Goal: Task Accomplishment & Management: Complete application form

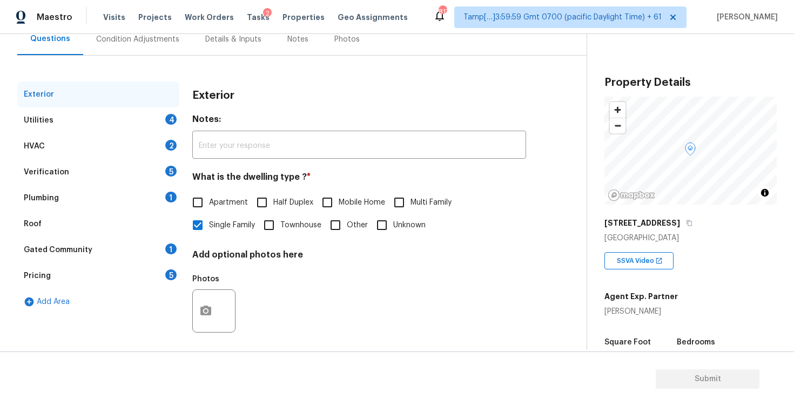
scroll to position [114, 0]
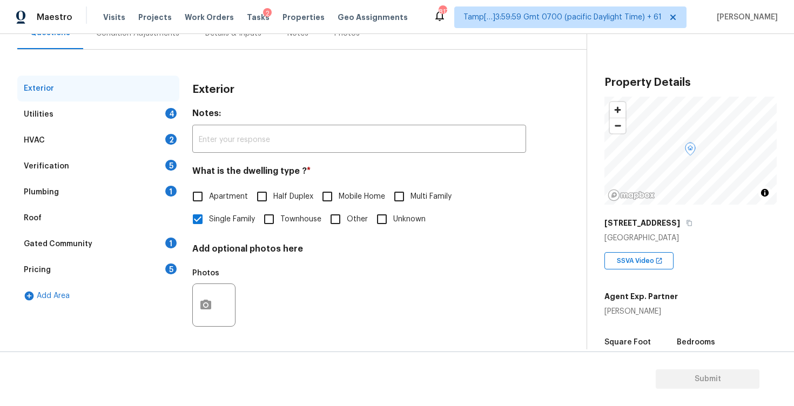
click at [105, 273] on div "Pricing 5" at bounding box center [98, 270] width 162 height 26
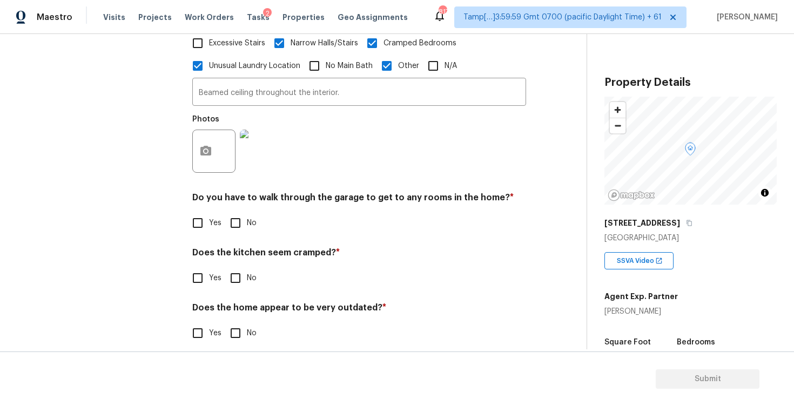
scroll to position [424, 0]
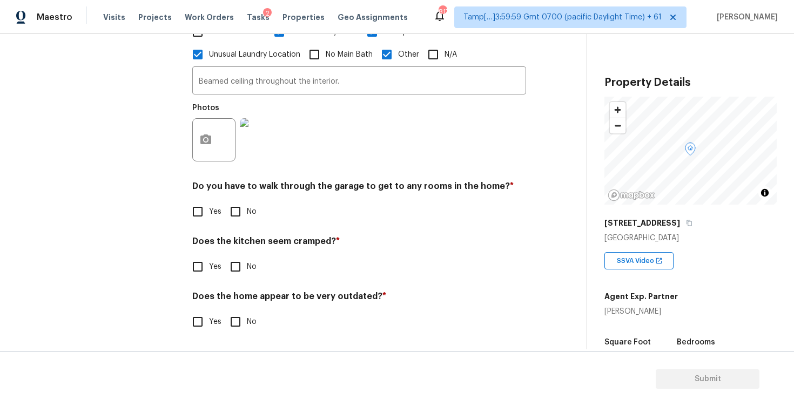
click at [256, 143] on img at bounding box center [261, 139] width 43 height 43
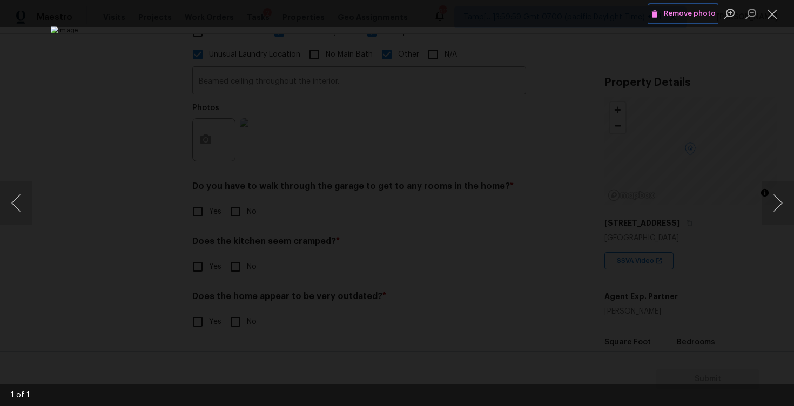
click at [671, 14] on span "Remove photo" at bounding box center [683, 14] width 65 height 12
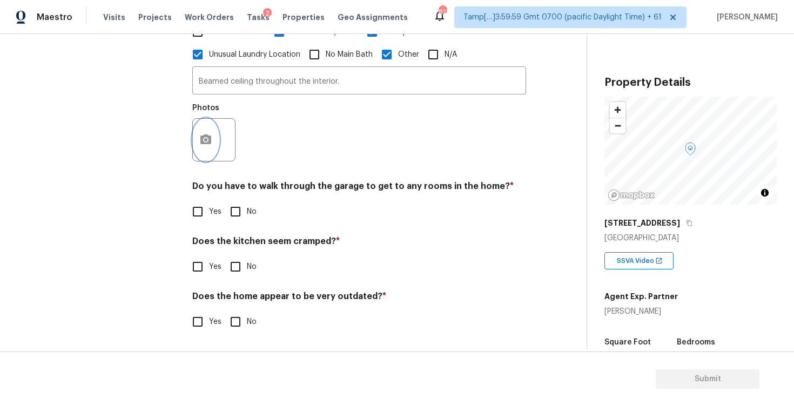
click at [207, 139] on circle "button" at bounding box center [205, 139] width 3 height 3
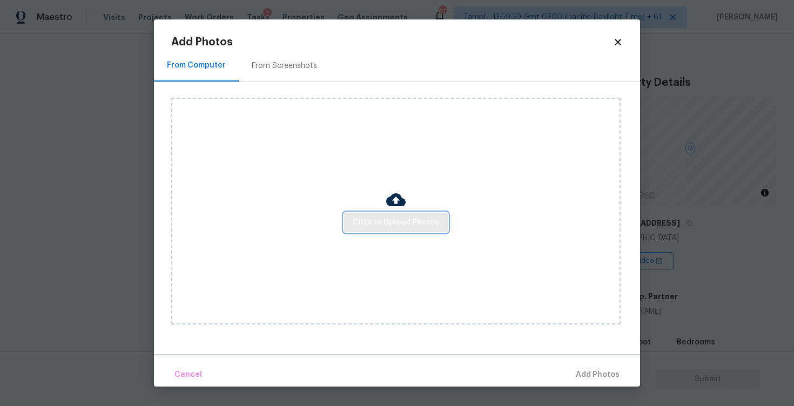
click at [379, 216] on span "Click to Upload Photos" at bounding box center [396, 223] width 86 height 14
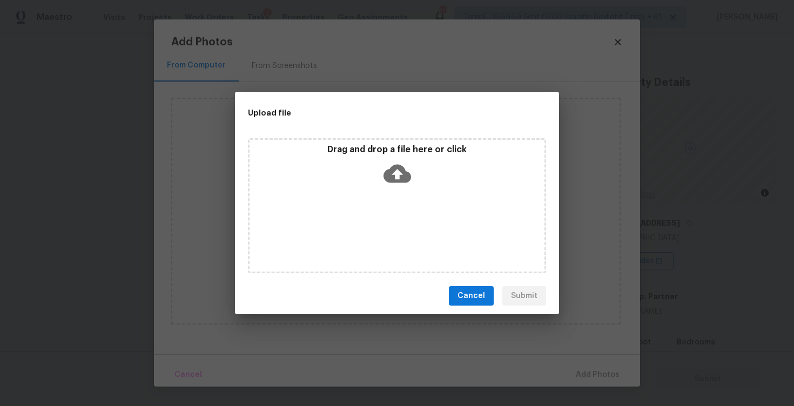
click at [390, 179] on icon at bounding box center [398, 174] width 28 height 18
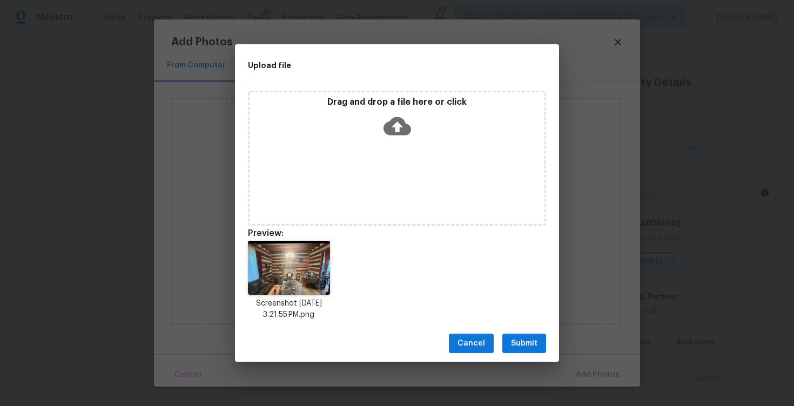
click at [528, 333] on div "Cancel Submit" at bounding box center [397, 343] width 324 height 37
click at [525, 345] on span "Submit" at bounding box center [524, 344] width 26 height 14
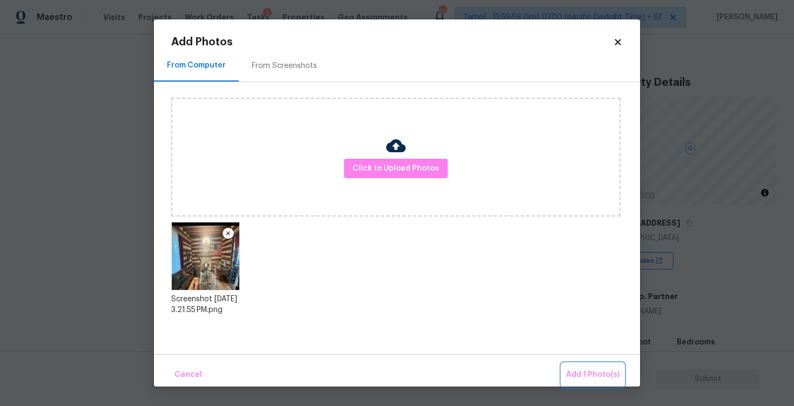
click at [609, 373] on span "Add 1 Photo(s)" at bounding box center [592, 375] width 53 height 14
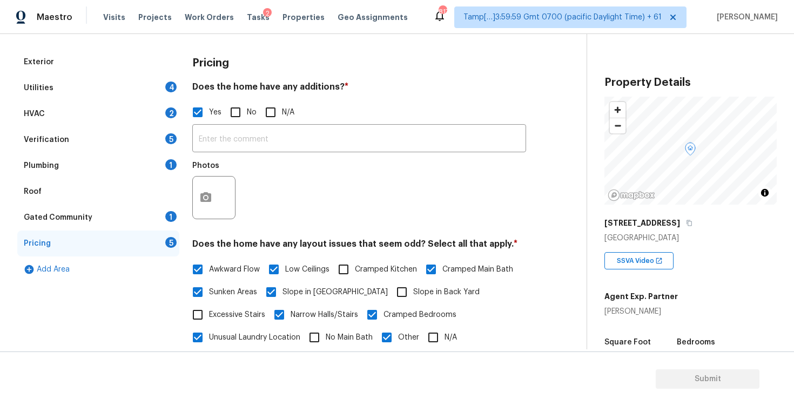
scroll to position [0, 0]
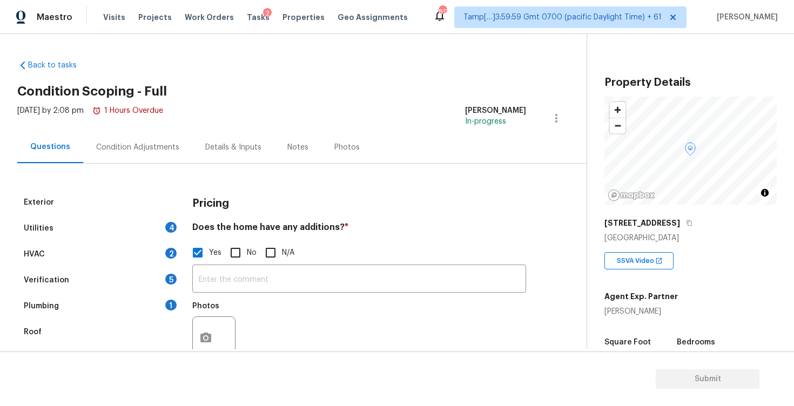
click at [114, 155] on div "Condition Adjustments" at bounding box center [137, 147] width 109 height 32
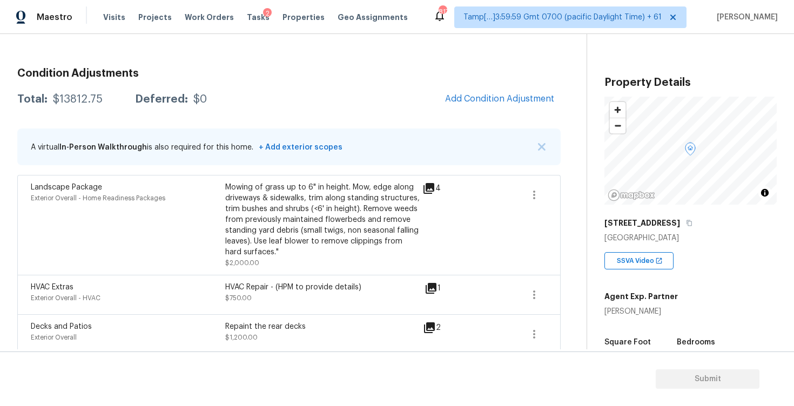
scroll to position [129, 0]
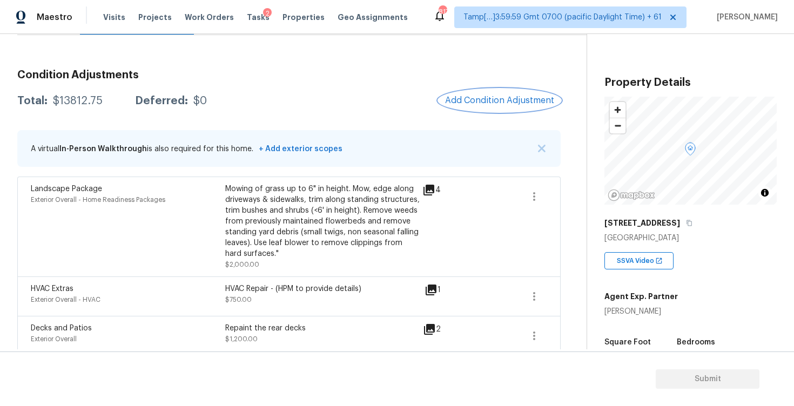
click at [528, 92] on button "Add Condition Adjustment" at bounding box center [500, 100] width 122 height 23
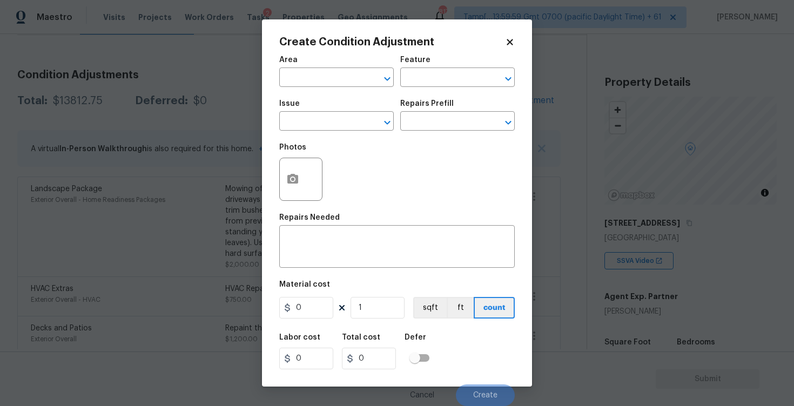
click at [297, 64] on div "Area" at bounding box center [336, 63] width 115 height 14
click at [306, 76] on input "text" at bounding box center [321, 78] width 84 height 17
click at [312, 122] on li "Interior Overall" at bounding box center [336, 121] width 115 height 18
type input "Interior Overall"
click at [312, 122] on input "text" at bounding box center [321, 122] width 84 height 17
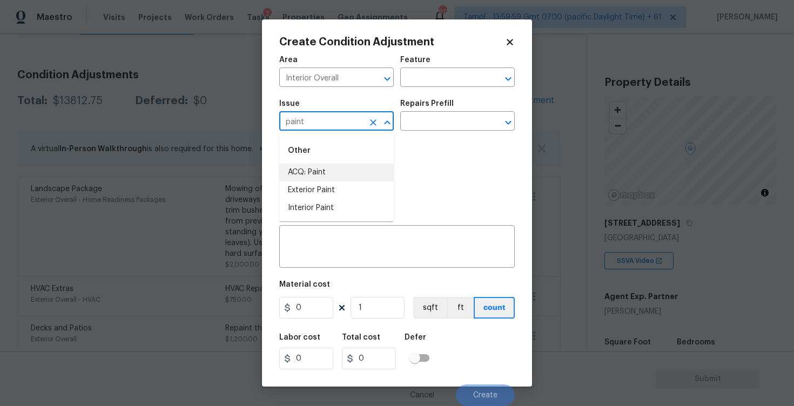
click at [316, 171] on li "ACQ: Paint" at bounding box center [336, 173] width 115 height 18
type input "ACQ: Paint"
click at [453, 116] on input "text" at bounding box center [442, 122] width 84 height 17
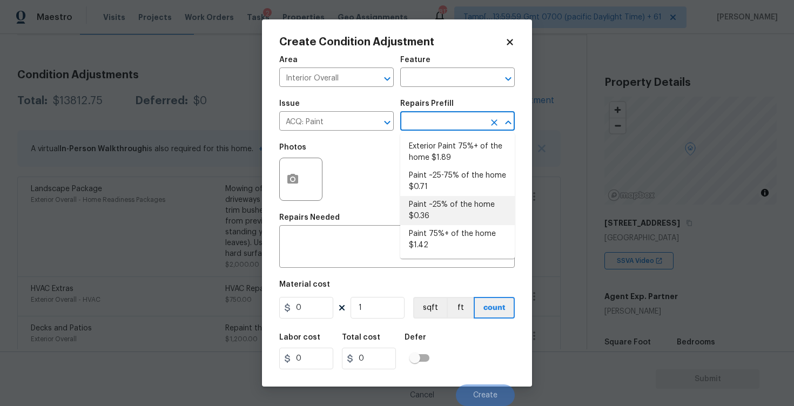
click at [435, 222] on li "Paint ~25% of the home $0.36" at bounding box center [457, 210] width 115 height 29
type input "Acquisition"
type textarea "Acquisition Scope: ~25% of the home needs interior paint"
type input "0.36"
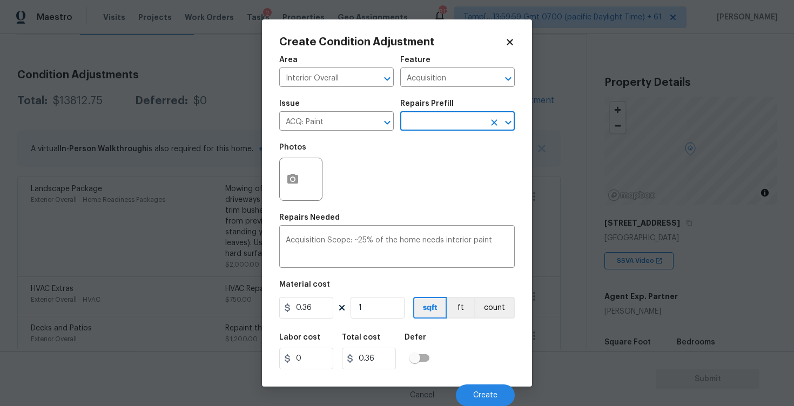
click at [421, 111] on div "Repairs Prefill" at bounding box center [457, 107] width 115 height 14
click at [422, 117] on input "text" at bounding box center [442, 122] width 84 height 17
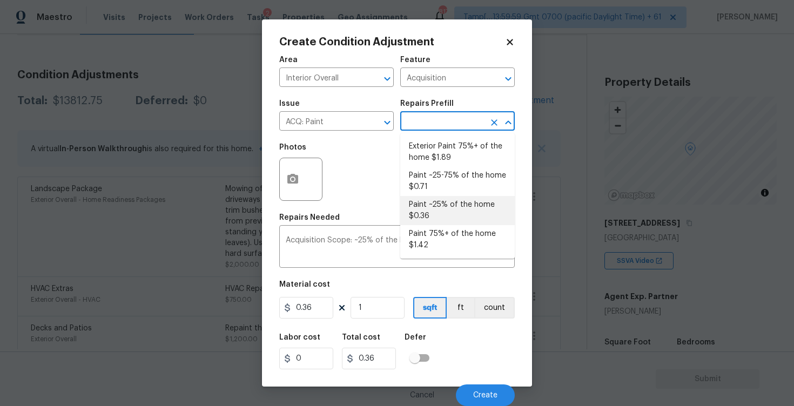
click at [429, 224] on li "Paint ~25% of the home $0.36" at bounding box center [457, 210] width 115 height 29
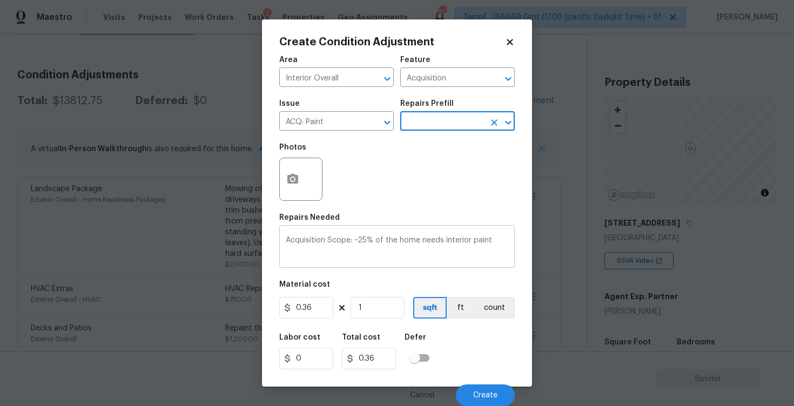
click at [430, 244] on textarea "Acquisition Scope: ~25% of the home needs interior paint" at bounding box center [397, 248] width 223 height 23
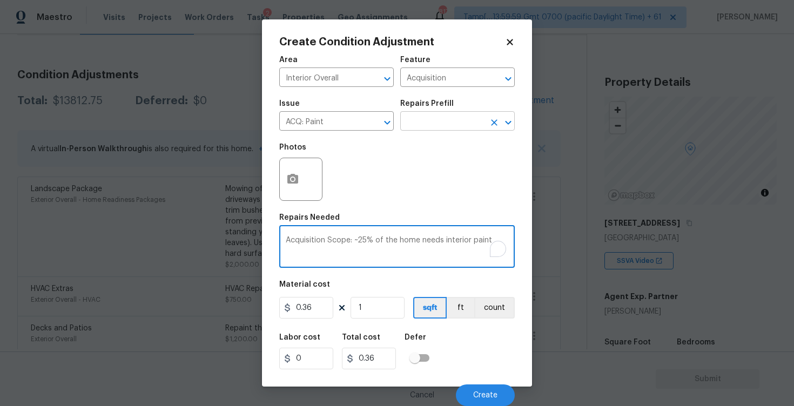
click at [433, 120] on input "text" at bounding box center [442, 122] width 84 height 17
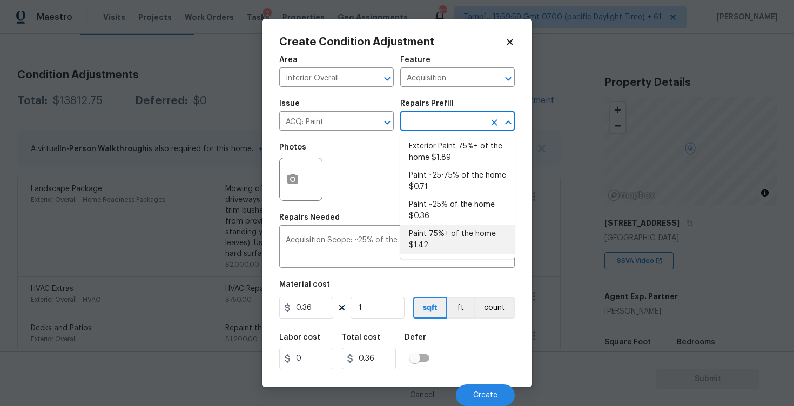
click at [430, 226] on li "Paint 75%+ of the home $1.42" at bounding box center [457, 239] width 115 height 29
type textarea "Acquisition Scope: 75%+ of the home will likely require interior paint"
type input "1.42"
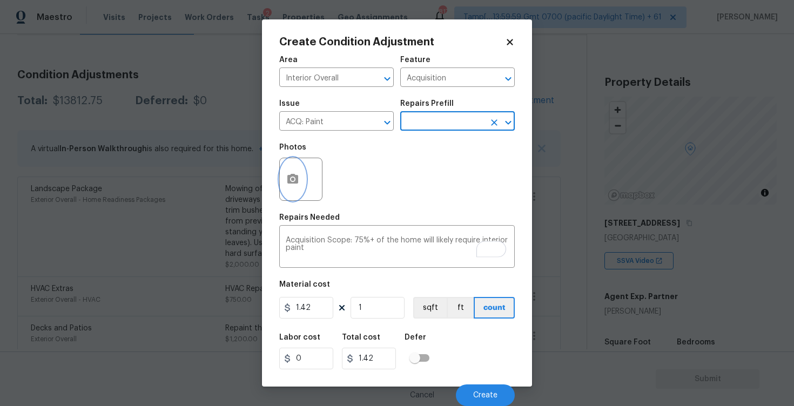
click at [295, 161] on button "button" at bounding box center [293, 179] width 26 height 42
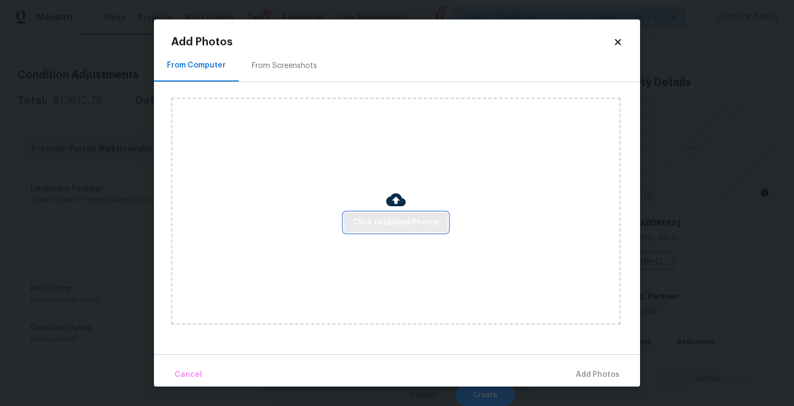
click at [367, 231] on button "Click to Upload Photos" at bounding box center [396, 223] width 104 height 20
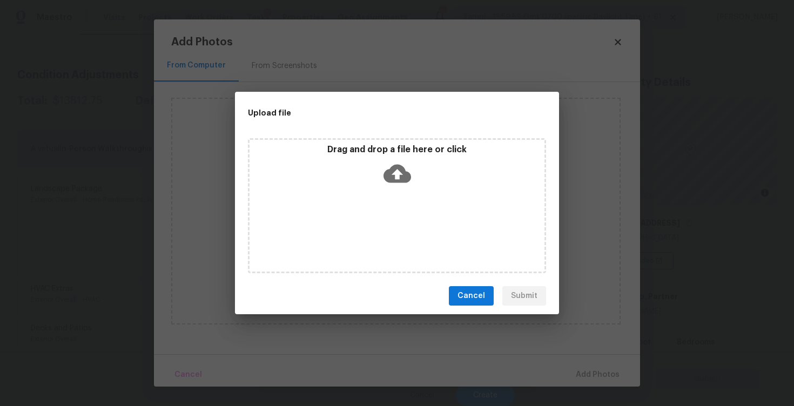
click at [397, 173] on icon at bounding box center [398, 174] width 28 height 28
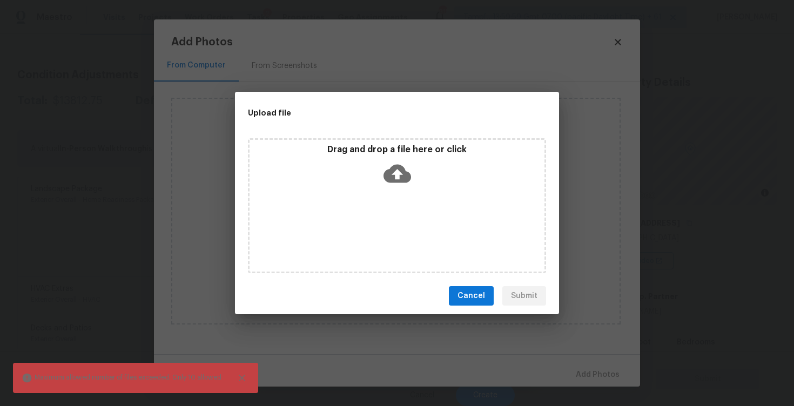
click at [380, 167] on div "Drag and drop a file here or click" at bounding box center [397, 167] width 295 height 46
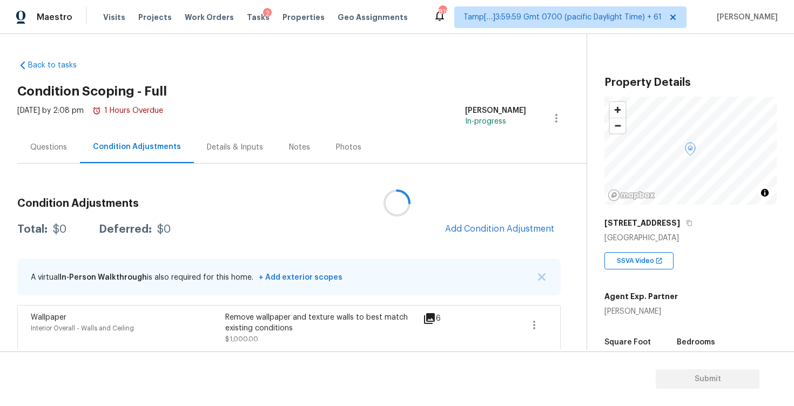
click at [483, 234] on div at bounding box center [397, 203] width 794 height 406
click at [477, 223] on div at bounding box center [397, 203] width 794 height 406
click at [466, 222] on button "Add Condition Adjustment" at bounding box center [500, 229] width 122 height 23
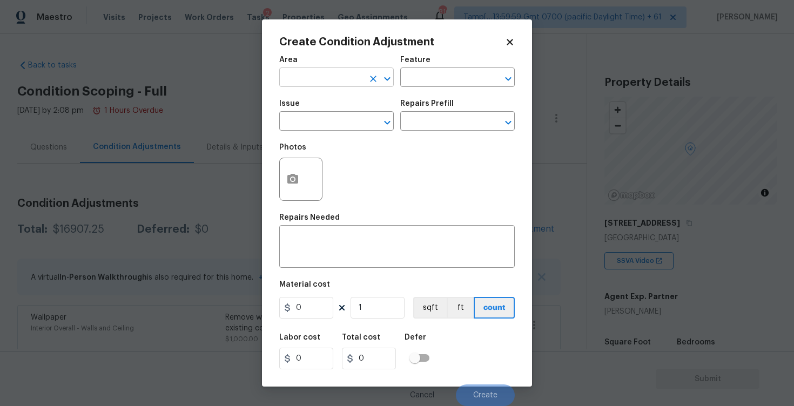
click at [352, 86] on input "text" at bounding box center [321, 78] width 84 height 17
click at [342, 115] on li "Interior Overall" at bounding box center [336, 121] width 115 height 18
type input "Interior Overall"
click at [342, 123] on input "text" at bounding box center [321, 122] width 84 height 17
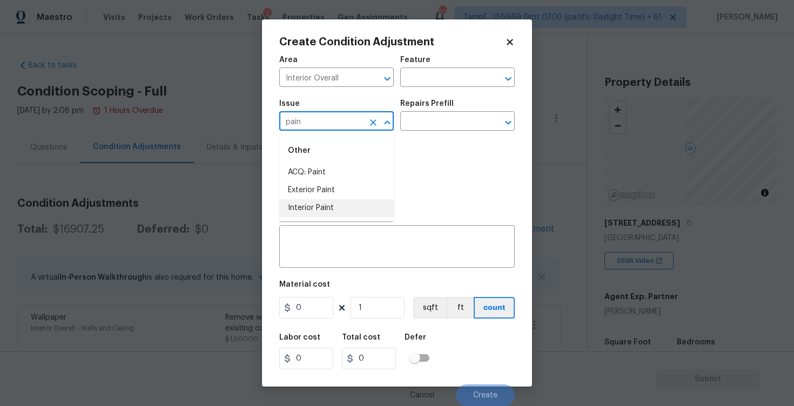
click at [332, 217] on li "Interior Paint" at bounding box center [336, 208] width 115 height 18
type input "Interior Paint"
click at [428, 122] on input "text" at bounding box center [442, 122] width 84 height 17
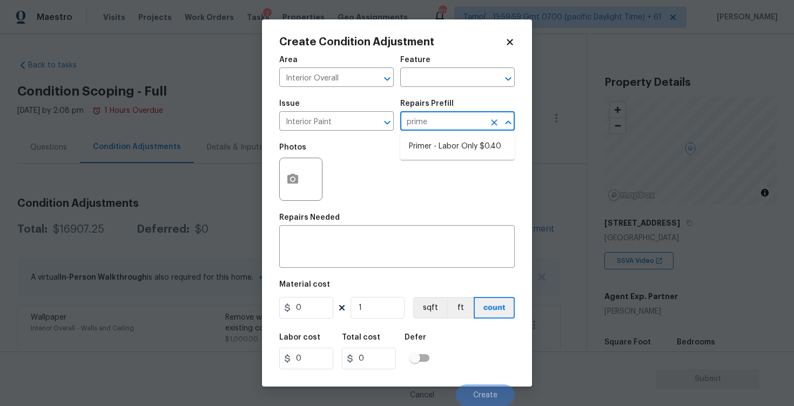
type input "primer"
click at [443, 140] on li "Primer - Labor Only $0.40" at bounding box center [457, 147] width 115 height 18
type input "Overall Paint"
type textarea "Interior primer - PRIMER PROVIDED BY OPENDOOR - All nails, screws, drywall anch…"
type input "0.4"
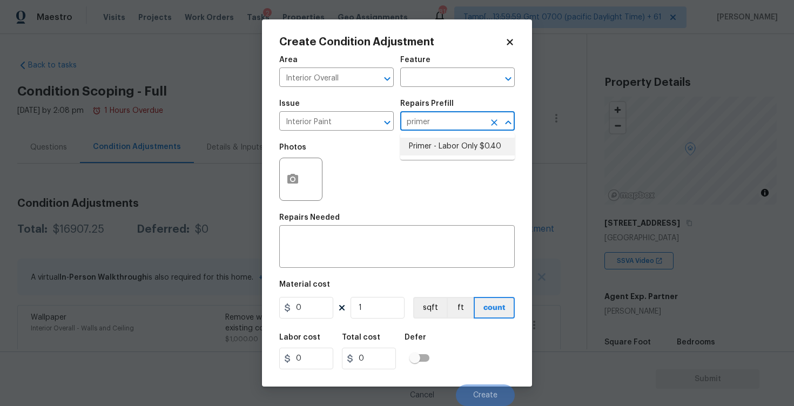
type input "0.4"
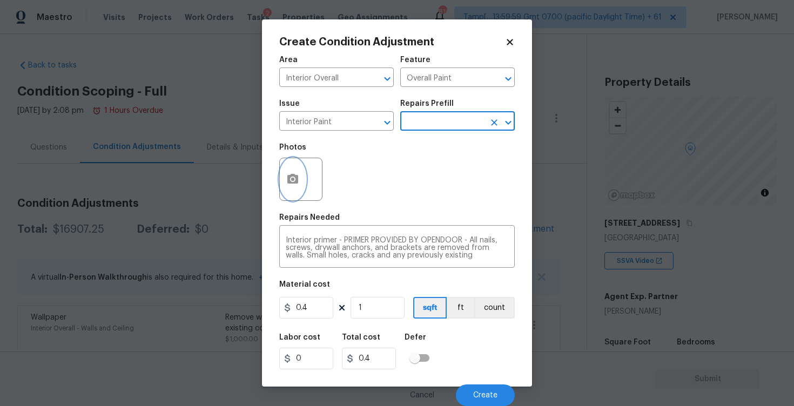
click at [284, 184] on button "button" at bounding box center [293, 179] width 26 height 42
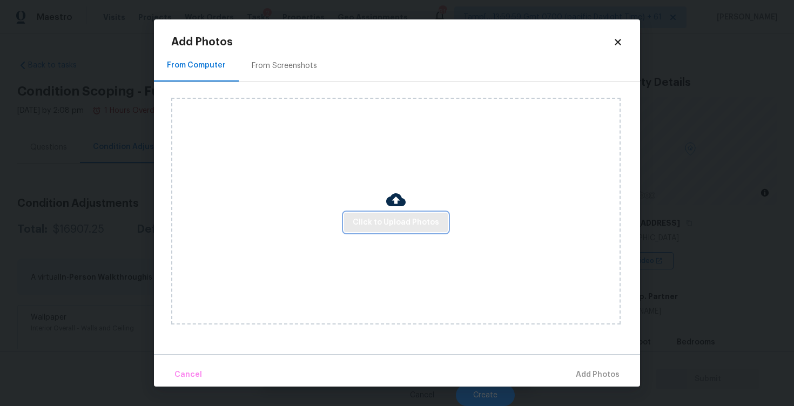
click at [401, 224] on span "Click to Upload Photos" at bounding box center [396, 223] width 86 height 14
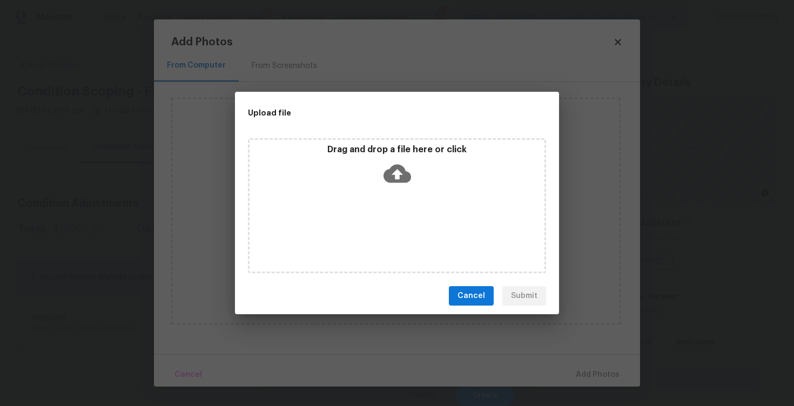
click at [398, 172] on icon at bounding box center [398, 174] width 28 height 28
click at [485, 304] on button "Cancel" at bounding box center [471, 296] width 45 height 20
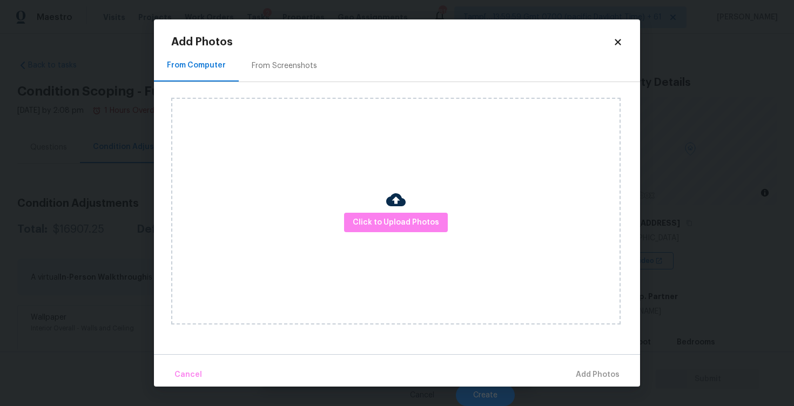
click at [612, 46] on h2 "Add Photos" at bounding box center [392, 42] width 442 height 11
click at [616, 41] on icon at bounding box center [618, 42] width 6 height 6
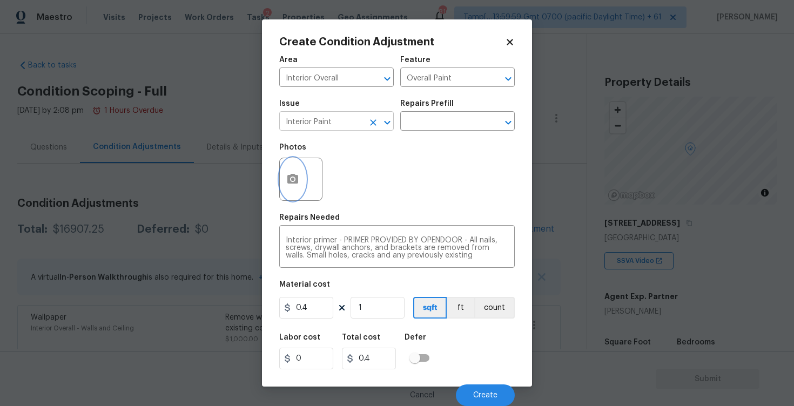
click at [380, 121] on button "Open" at bounding box center [387, 122] width 15 height 15
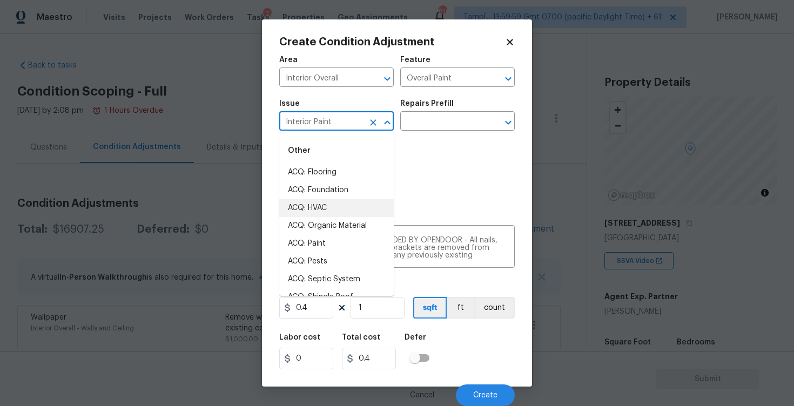
click at [377, 119] on icon "Clear" at bounding box center [373, 122] width 11 height 11
click at [322, 208] on li "Other Odor" at bounding box center [336, 208] width 115 height 18
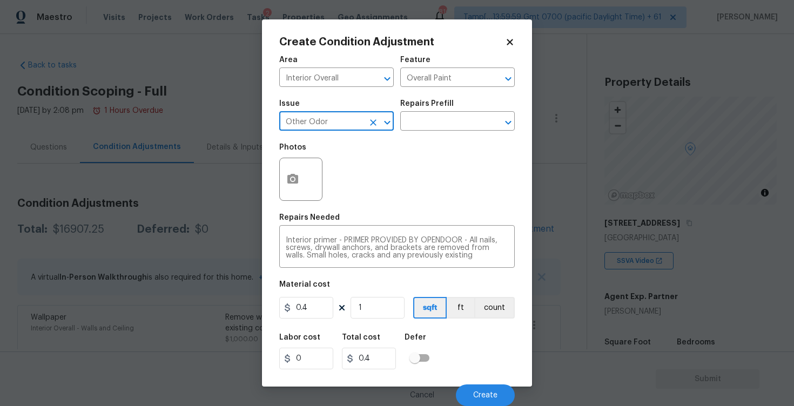
type input "Other Odor"
click at [418, 134] on div "Issue Other Odor ​ Repairs Prefill ​" at bounding box center [397, 115] width 236 height 44
click at [421, 125] on input "text" at bounding box center [442, 122] width 84 height 17
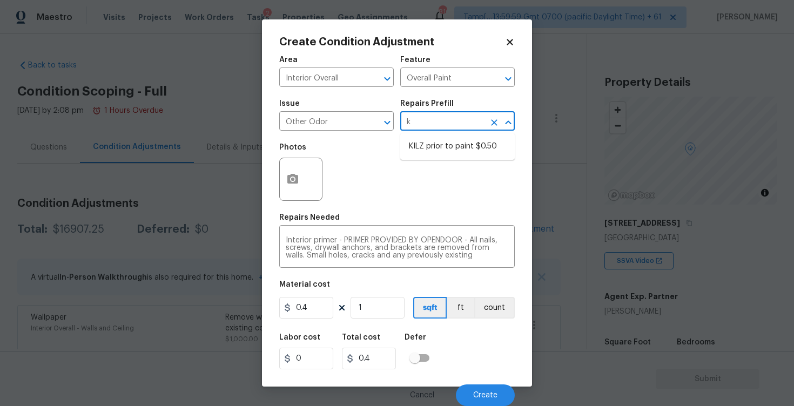
type input "ki"
click at [439, 142] on li "KILZ prior to paint $0.50" at bounding box center [457, 147] width 115 height 18
type textarea "OD Odor Protocol: Full Interior priming with KILZ prior to paint"
type input "0.5"
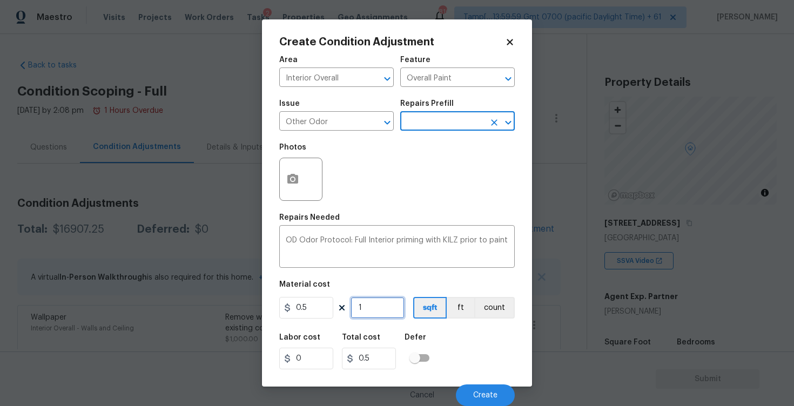
click at [384, 306] on input "1" at bounding box center [378, 308] width 54 height 22
type input "0"
paste input "1475"
type input "1475"
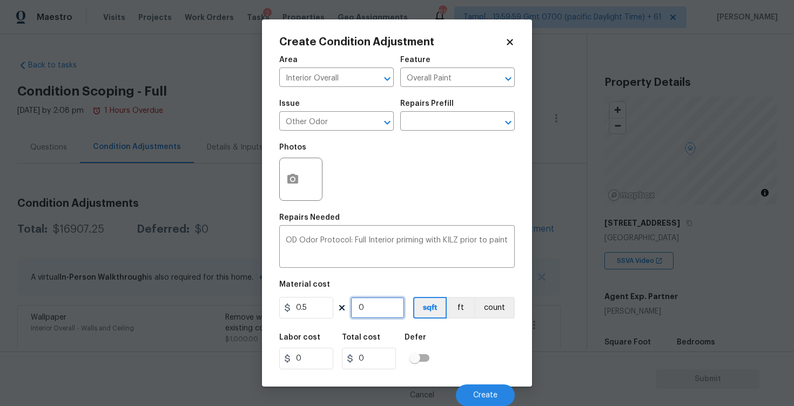
type input "737.5"
type input "1475"
click at [440, 320] on figure "Material cost 0.5 1475 sqft ft count" at bounding box center [397, 301] width 236 height 40
click at [479, 386] on button "Create" at bounding box center [485, 396] width 59 height 22
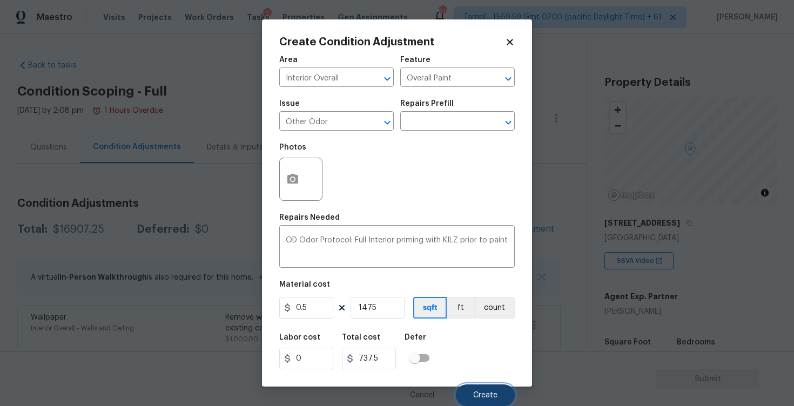
click at [479, 386] on button "Create" at bounding box center [485, 396] width 59 height 22
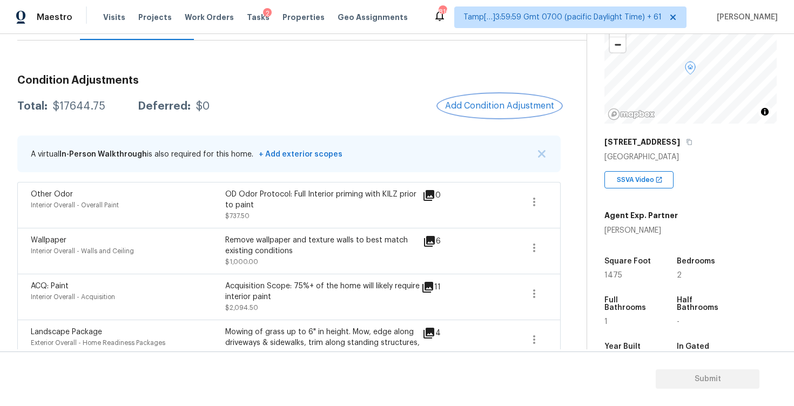
scroll to position [108, 0]
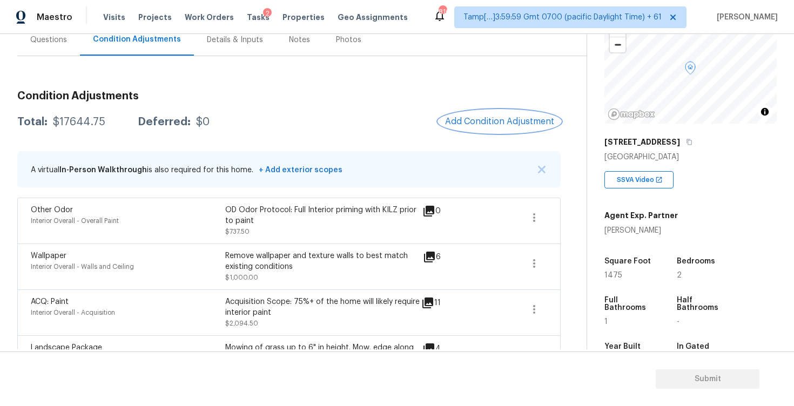
click at [498, 113] on button "Add Condition Adjustment" at bounding box center [500, 121] width 122 height 23
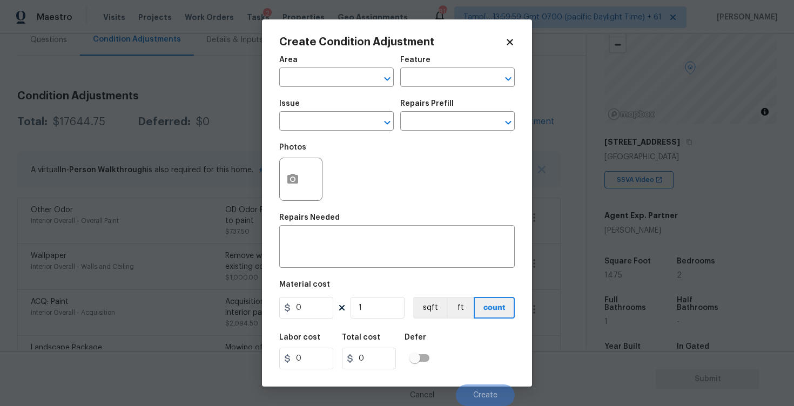
click at [327, 64] on div "Area" at bounding box center [336, 63] width 115 height 14
click at [325, 88] on span "Area ​" at bounding box center [336, 72] width 115 height 44
click at [326, 82] on input "text" at bounding box center [321, 78] width 84 height 17
click at [328, 116] on li "Interior Overall" at bounding box center [336, 121] width 115 height 18
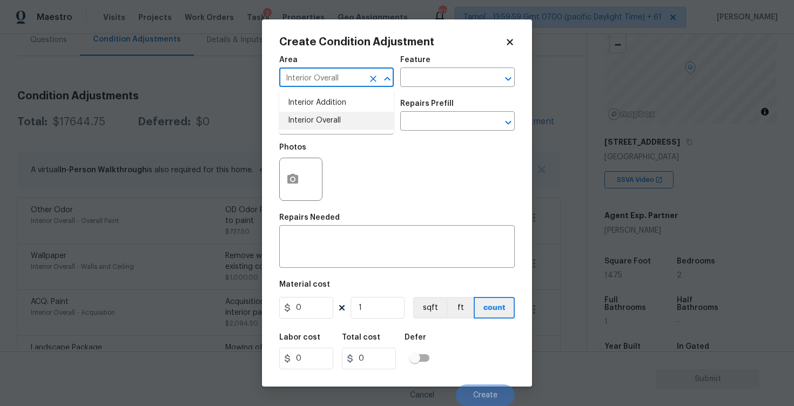
type input "Interior Overall"
click at [328, 116] on input "text" at bounding box center [321, 122] width 84 height 17
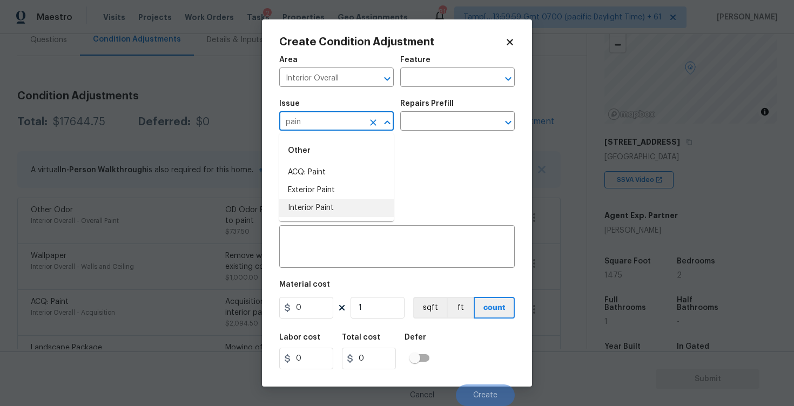
click at [331, 212] on li "Interior Paint" at bounding box center [336, 208] width 115 height 18
type input "Interior Paint"
click at [419, 123] on input "text" at bounding box center [442, 122] width 84 height 17
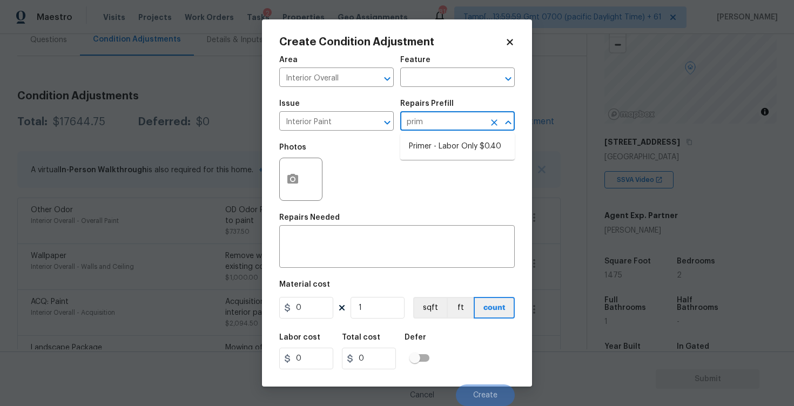
type input "prime"
click at [430, 139] on li "Primer - Labor Only $0.40" at bounding box center [457, 147] width 115 height 18
type input "Overall Paint"
type textarea "Interior primer - PRIMER PROVIDED BY OPENDOOR - All nails, screws, drywall anch…"
type input "0.4"
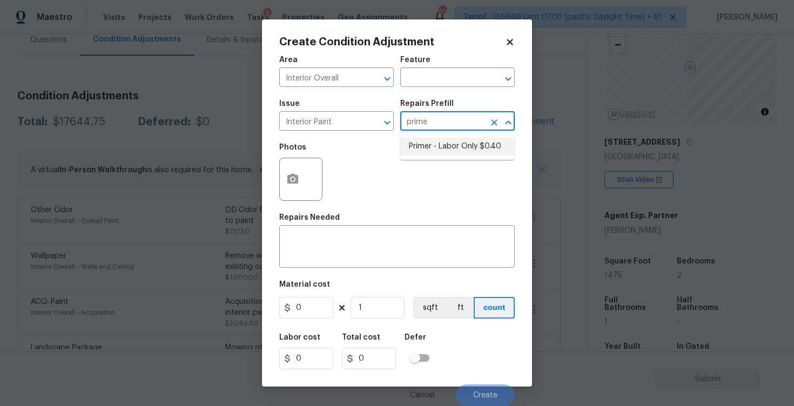
type input "0.4"
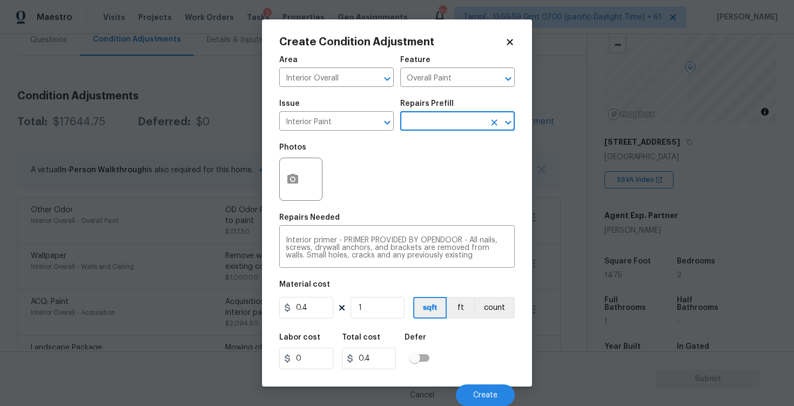
scroll to position [1, 0]
click at [359, 124] on input "Interior Paint" at bounding box center [321, 122] width 84 height 17
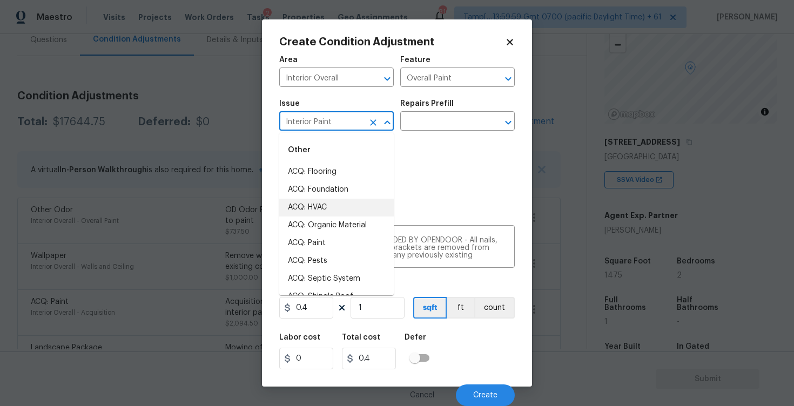
click at [370, 122] on icon "Clear" at bounding box center [373, 122] width 11 height 11
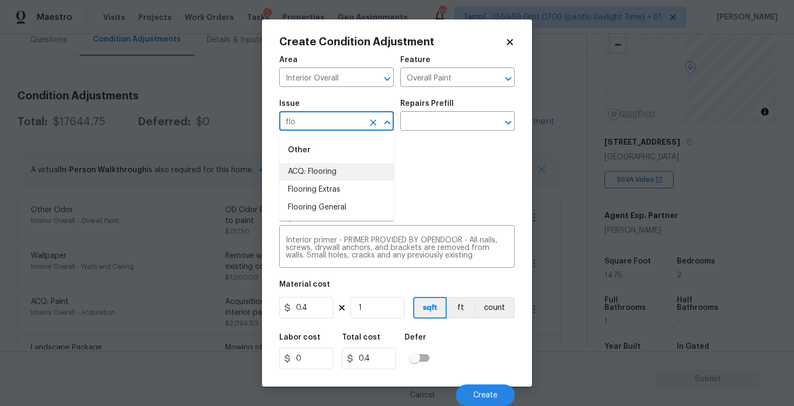
click at [359, 163] on div "Other" at bounding box center [336, 150] width 115 height 26
click at [384, 164] on li "ACQ: Flooring" at bounding box center [336, 172] width 115 height 18
type input "ACQ: Flooring"
click at [430, 131] on div "Issue ACQ: Flooring ​ Repairs Prefill ​" at bounding box center [397, 115] width 236 height 44
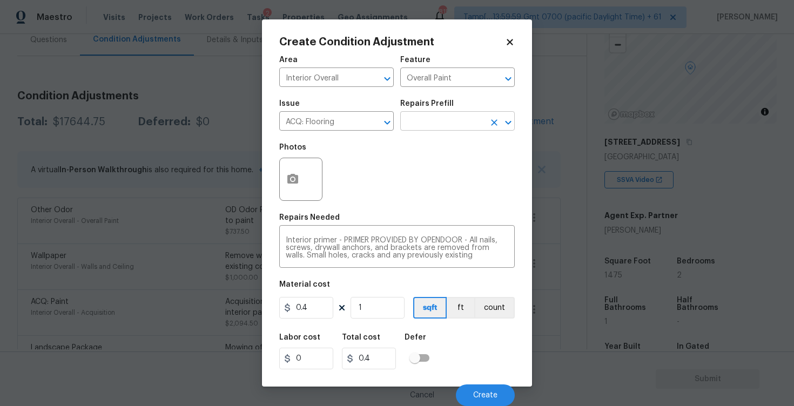
click at [432, 121] on input "text" at bounding box center [442, 122] width 84 height 17
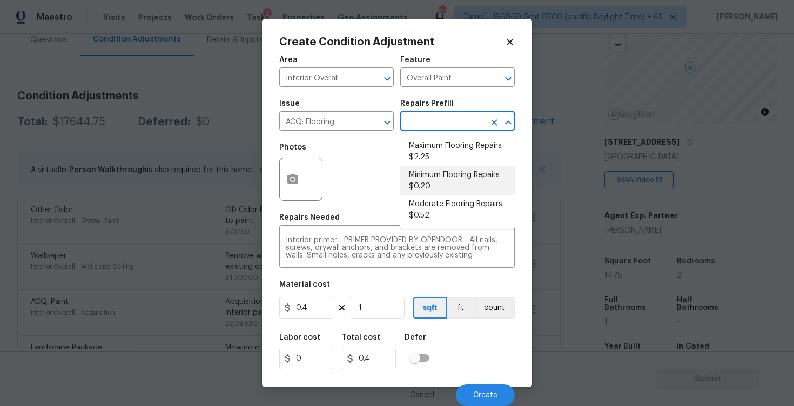
click at [444, 169] on li "Minimum Flooring Repairs $0.20" at bounding box center [457, 180] width 115 height 29
type input "Acquisition"
type textarea "Acquisition Scope: Minimum flooring repairs"
type input "0.2"
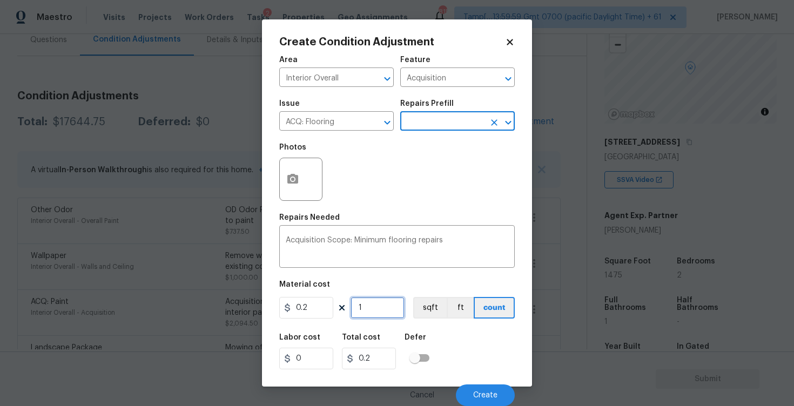
click at [369, 302] on input "1" at bounding box center [378, 308] width 54 height 22
type input "0"
paste input "1475"
type input "1475"
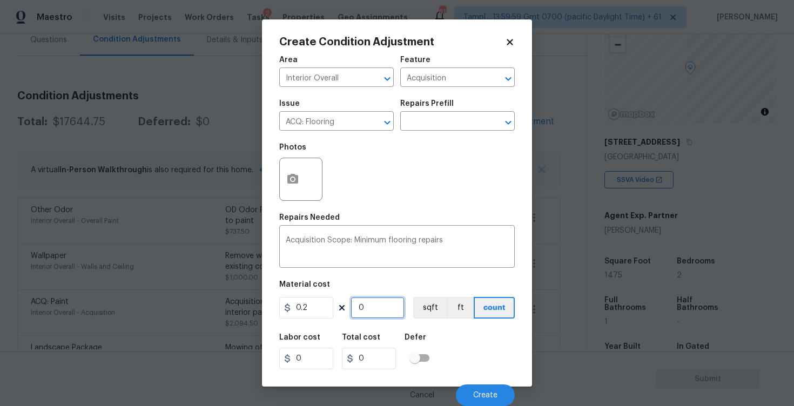
type input "295"
type input "1475"
click at [444, 340] on div "Labor cost 0 Total cost 295 Defer" at bounding box center [397, 351] width 236 height 49
click at [475, 395] on span "Create" at bounding box center [485, 396] width 24 height 8
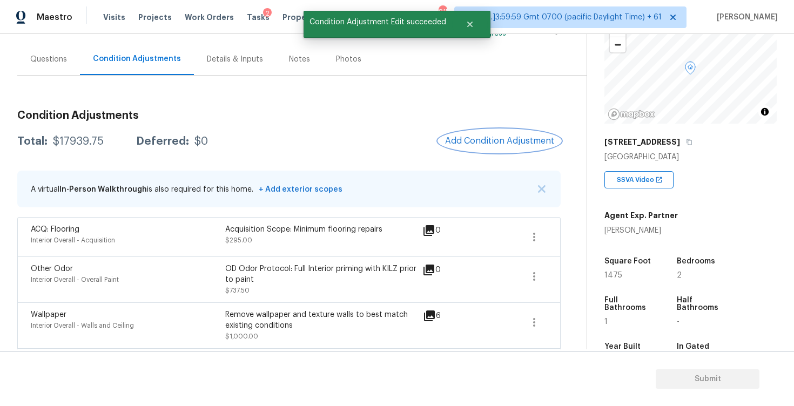
scroll to position [86, 0]
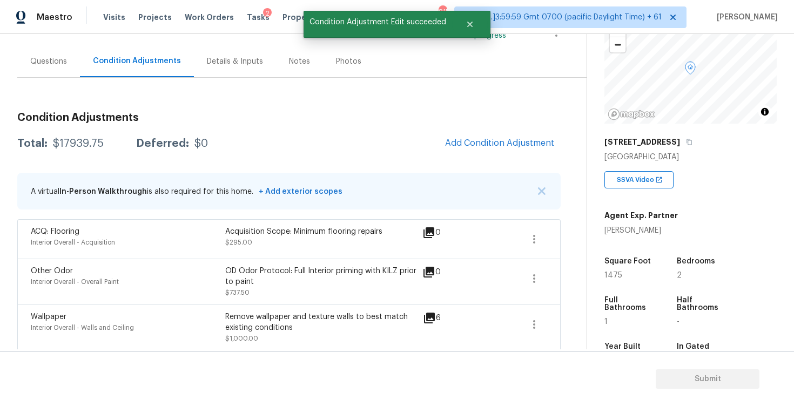
click at [65, 63] on div "Questions" at bounding box center [48, 61] width 37 height 11
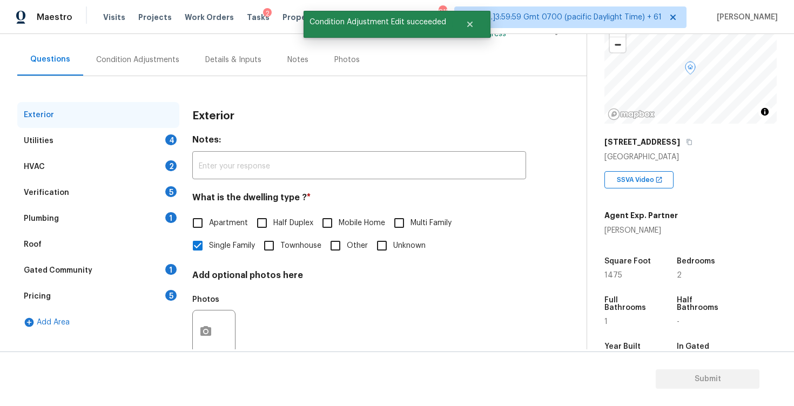
scroll to position [92, 0]
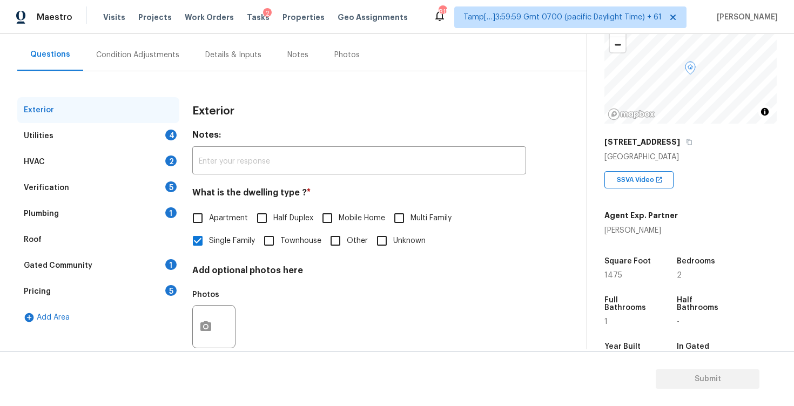
click at [149, 131] on div "Utilities 4" at bounding box center [98, 136] width 162 height 26
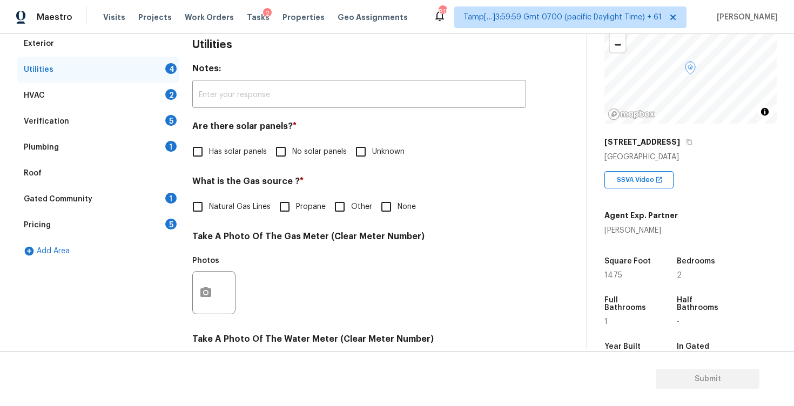
scroll to position [174, 0]
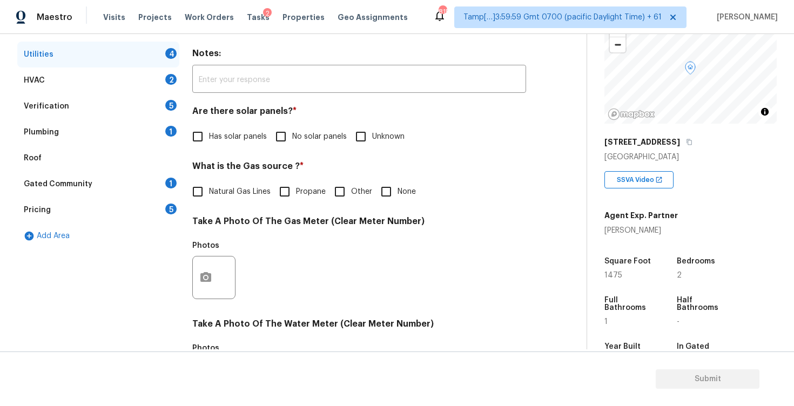
click at [278, 143] on input "No solar panels" at bounding box center [281, 136] width 23 height 23
checkbox input "true"
click at [206, 174] on h4 "What is the Gas source ? *" at bounding box center [359, 168] width 334 height 15
click at [207, 192] on input "Natural Gas Lines" at bounding box center [197, 191] width 23 height 23
checkbox input "true"
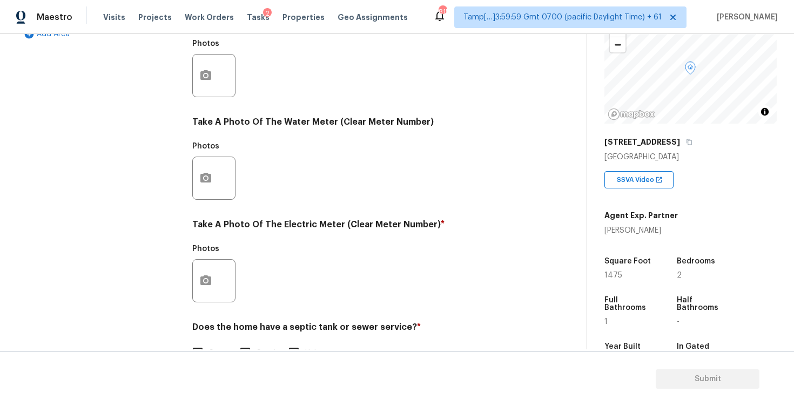
scroll to position [407, 0]
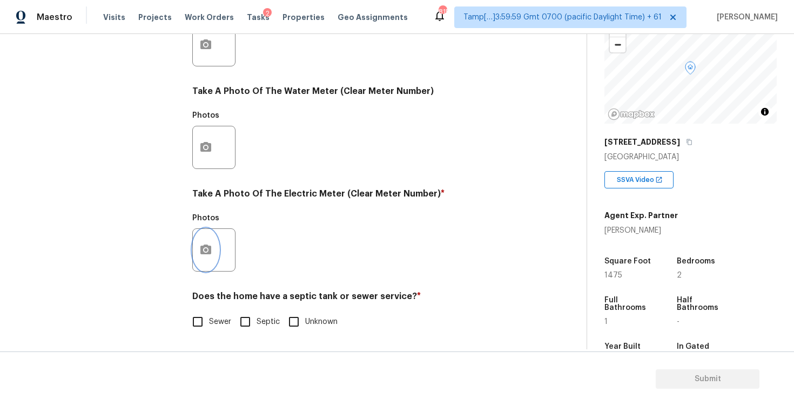
click at [208, 258] on button "button" at bounding box center [206, 250] width 26 height 42
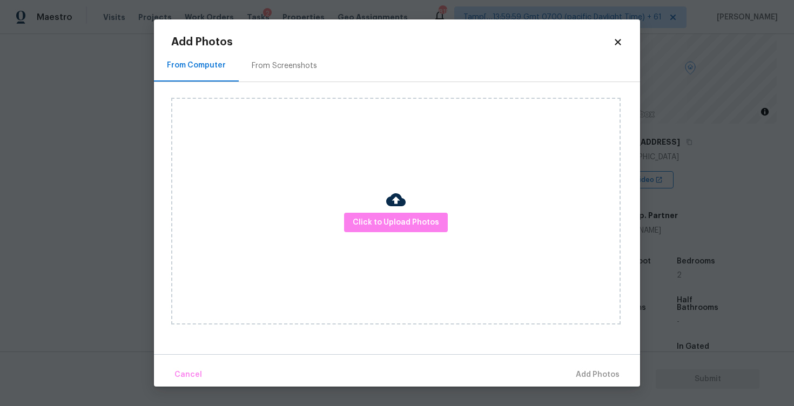
click at [386, 236] on div "Click to Upload Photos" at bounding box center [395, 211] width 449 height 227
click at [390, 223] on span "Click to Upload Photos" at bounding box center [396, 223] width 86 height 14
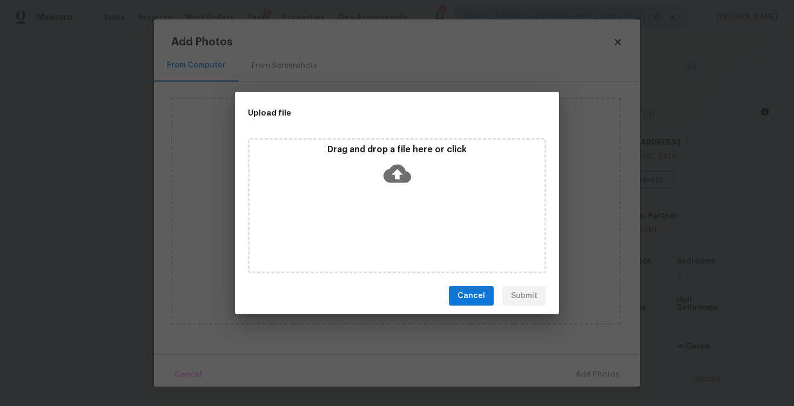
click at [394, 186] on icon at bounding box center [398, 174] width 28 height 28
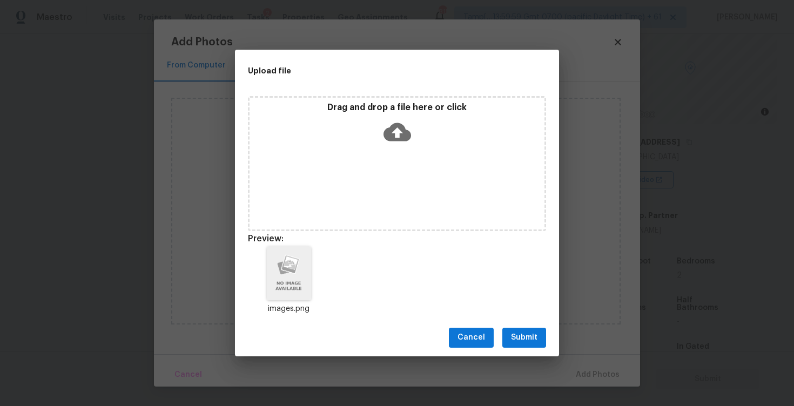
click at [526, 328] on button "Submit" at bounding box center [524, 338] width 44 height 20
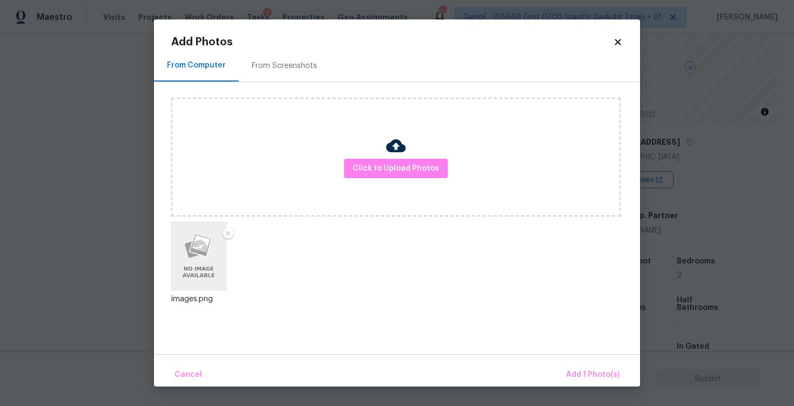
click at [577, 360] on div "Cancel Add 1 Photo(s)" at bounding box center [397, 370] width 486 height 32
click at [577, 364] on button "Add 1 Photo(s)" at bounding box center [593, 375] width 62 height 23
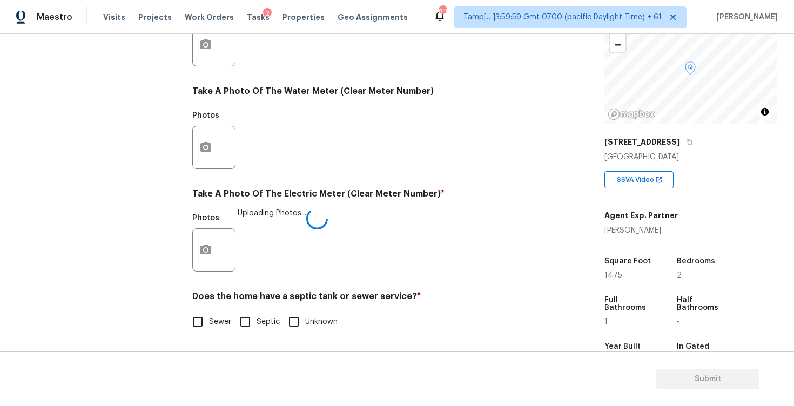
click at [236, 321] on input "Septic" at bounding box center [245, 322] width 23 height 23
checkbox input "true"
click at [197, 323] on input "Sewer" at bounding box center [197, 323] width 23 height 23
checkbox input "true"
click at [245, 340] on div "Utilities Notes: ​ Are there solar panels? * Has solar panels No solar panels U…" at bounding box center [359, 64] width 334 height 563
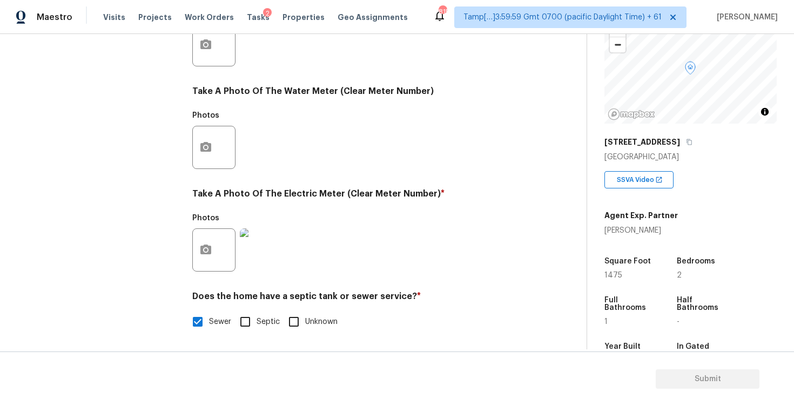
click at [245, 327] on input "Septic" at bounding box center [245, 322] width 23 height 23
checkbox input "true"
checkbox input "false"
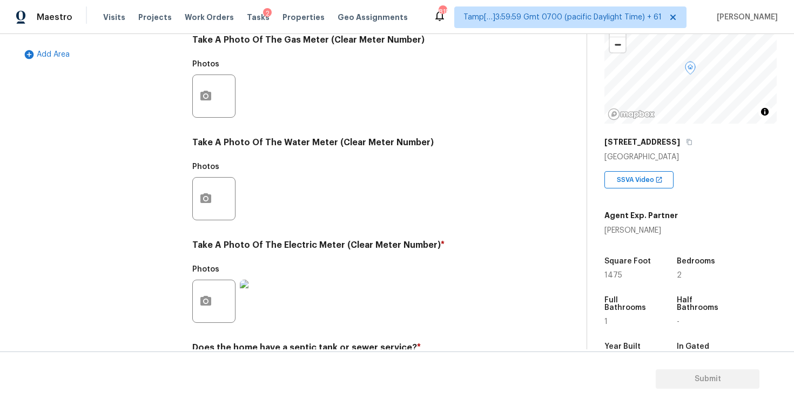
scroll to position [298, 0]
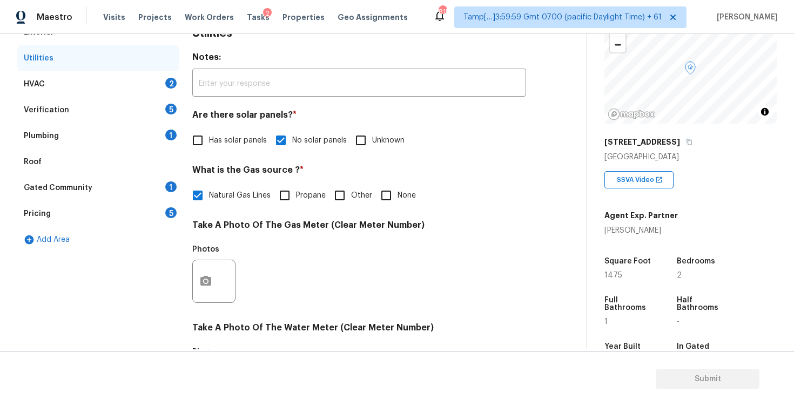
click at [169, 84] on div "2" at bounding box center [170, 83] width 11 height 11
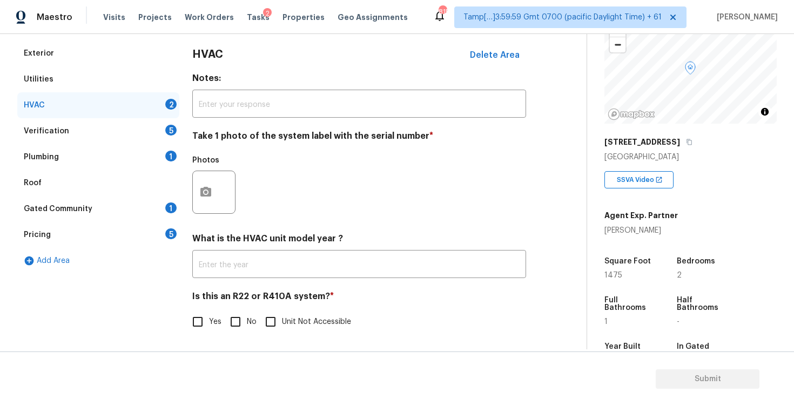
scroll to position [150, 0]
click at [220, 192] on div at bounding box center [213, 192] width 43 height 43
click at [212, 185] on button "button" at bounding box center [206, 192] width 26 height 42
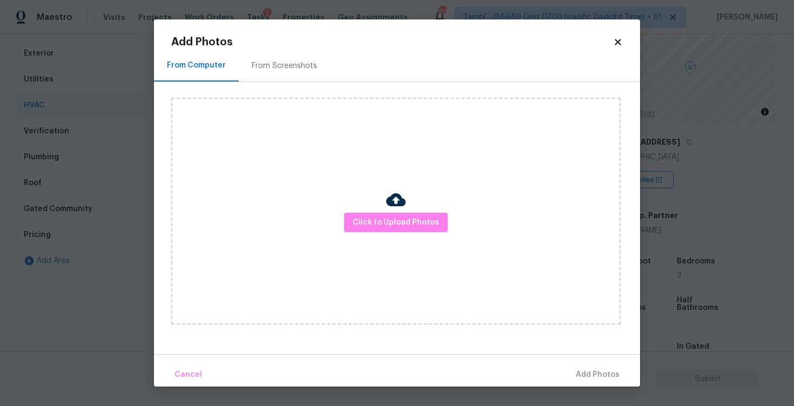
click at [382, 210] on div "Click to Upload Photos" at bounding box center [395, 211] width 449 height 227
click at [397, 228] on span "Click to Upload Photos" at bounding box center [396, 223] width 86 height 14
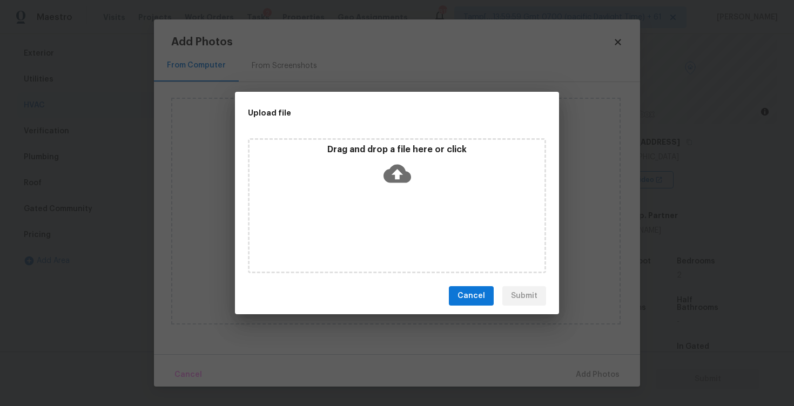
click at [393, 183] on icon at bounding box center [398, 174] width 28 height 28
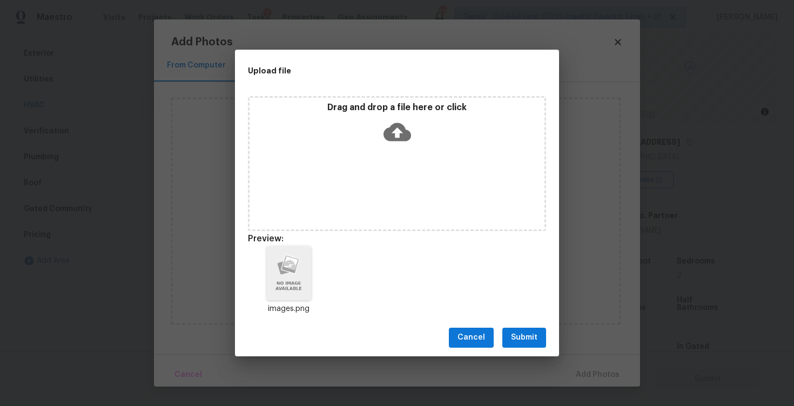
click at [530, 336] on span "Submit" at bounding box center [524, 338] width 26 height 14
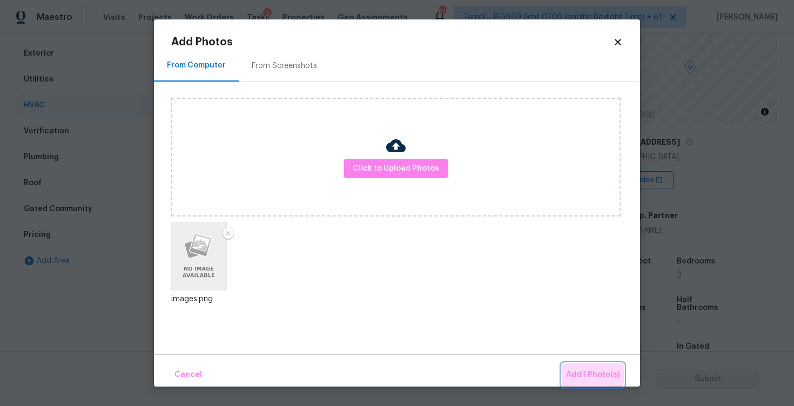
click at [582, 370] on span "Add 1 Photo(s)" at bounding box center [592, 375] width 53 height 14
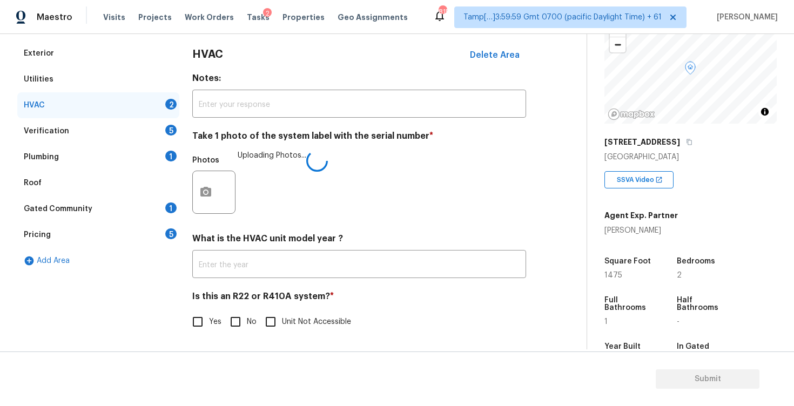
click at [238, 318] on input "No" at bounding box center [235, 322] width 23 height 23
checkbox input "true"
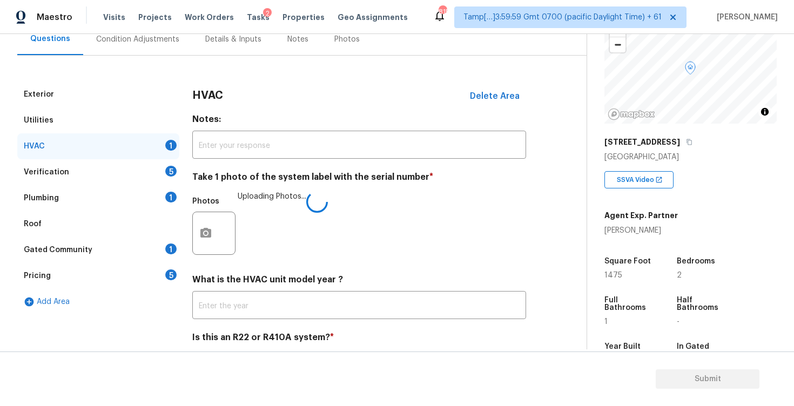
scroll to position [103, 0]
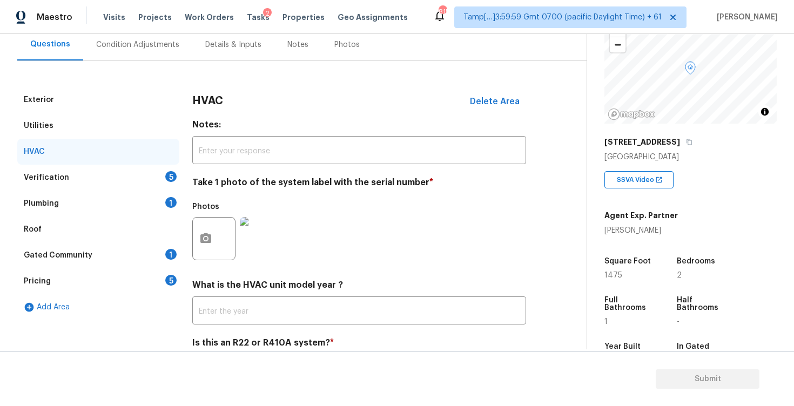
click at [150, 175] on div "Verification 5" at bounding box center [98, 178] width 162 height 26
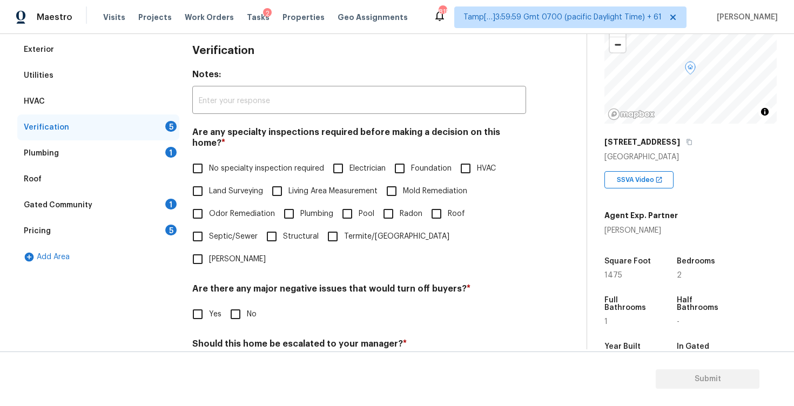
scroll to position [159, 0]
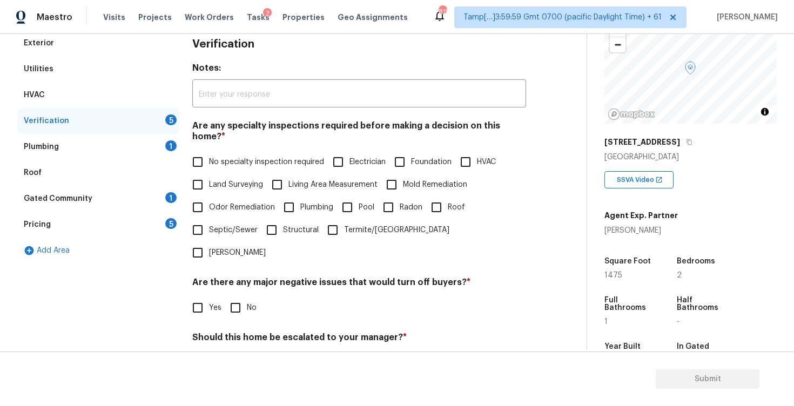
click at [200, 151] on input "No specialty inspection required" at bounding box center [197, 162] width 23 height 23
checkbox input "true"
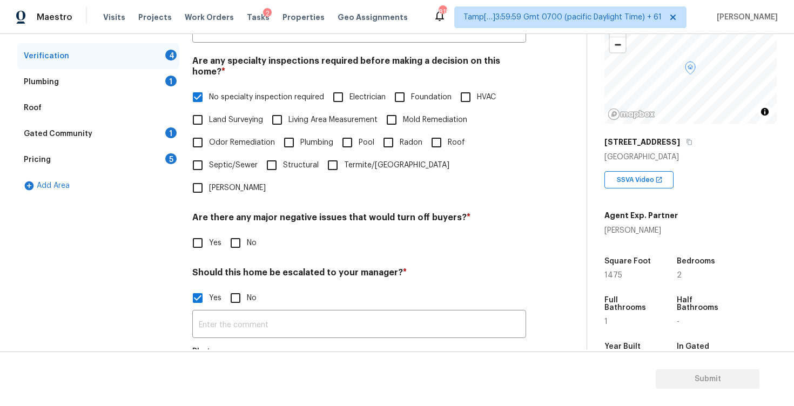
scroll to position [261, 0]
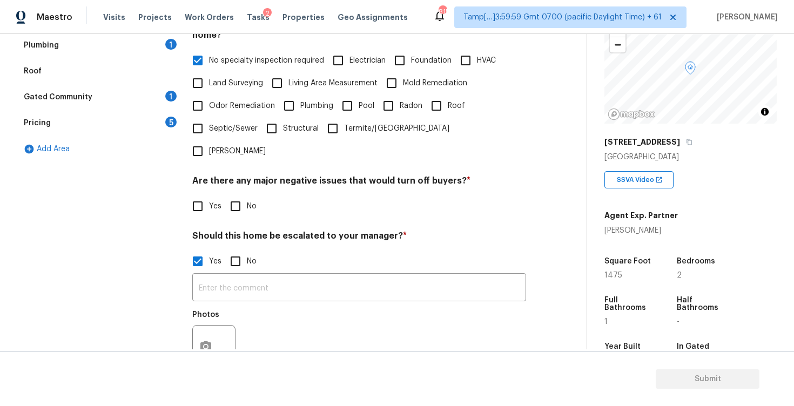
click at [238, 195] on input "No" at bounding box center [235, 206] width 23 height 23
checkbox input "true"
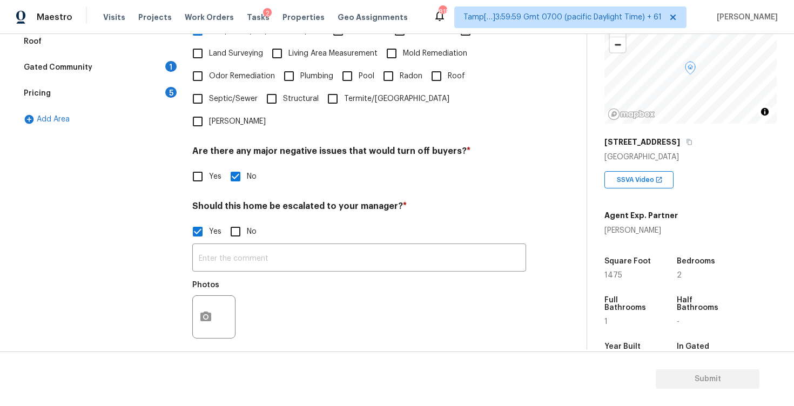
click at [249, 275] on div "Photos" at bounding box center [359, 310] width 334 height 70
click at [269, 246] on input "text" at bounding box center [359, 258] width 334 height 25
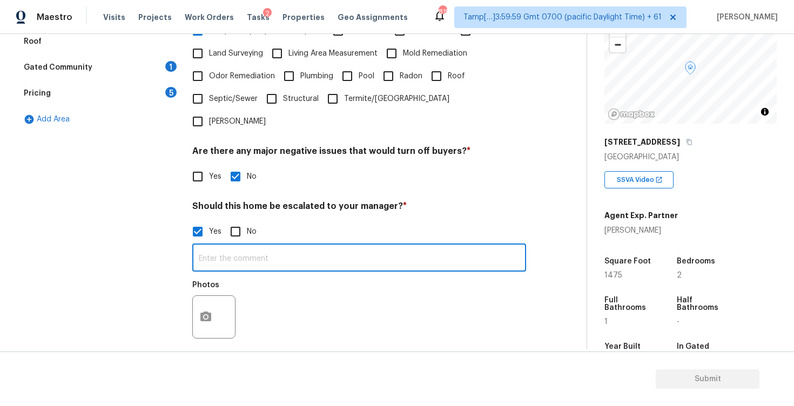
click at [237, 246] on input "text" at bounding box center [359, 258] width 334 height 25
click at [237, 220] on input "No" at bounding box center [235, 231] width 23 height 23
checkbox input "true"
checkbox input "false"
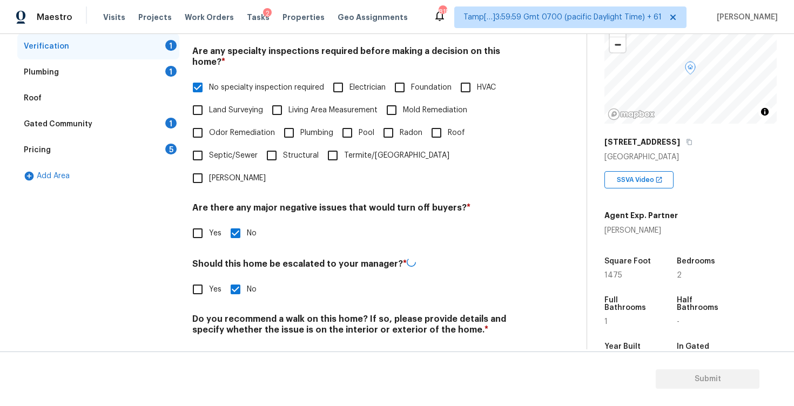
scroll to position [233, 0]
click at [234, 314] on div "Do you recommend a walk on this home? If so, please provide details and specify…" at bounding box center [359, 340] width 334 height 53
click at [236, 344] on input "No" at bounding box center [235, 355] width 23 height 23
checkbox input "true"
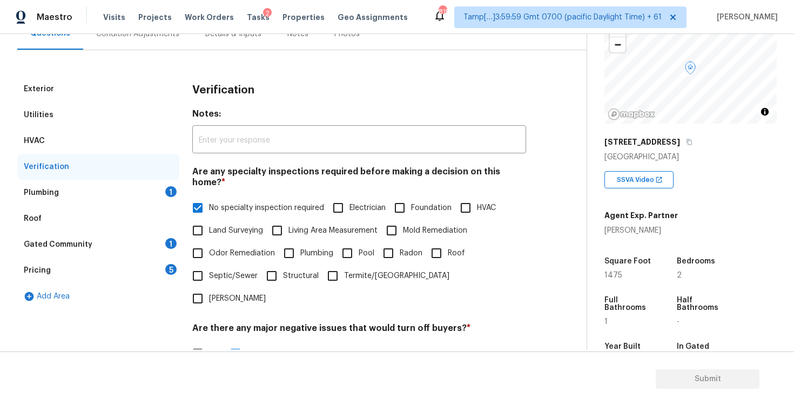
click at [164, 193] on div "Plumbing 1" at bounding box center [98, 193] width 162 height 26
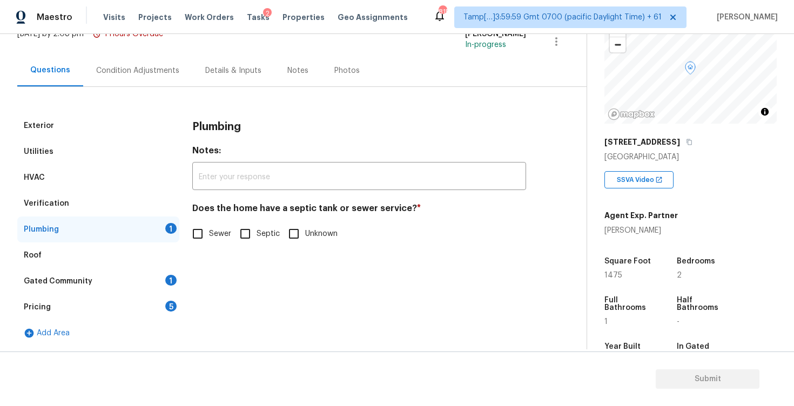
scroll to position [77, 0]
click at [193, 249] on div "Plumbing Notes: ​ Does the home have a septic tank or sewer service? * Sewer Se…" at bounding box center [359, 185] width 334 height 145
click at [199, 236] on input "Sewer" at bounding box center [197, 234] width 23 height 23
checkbox input "true"
click at [149, 279] on div "Gated Community 1" at bounding box center [98, 281] width 162 height 26
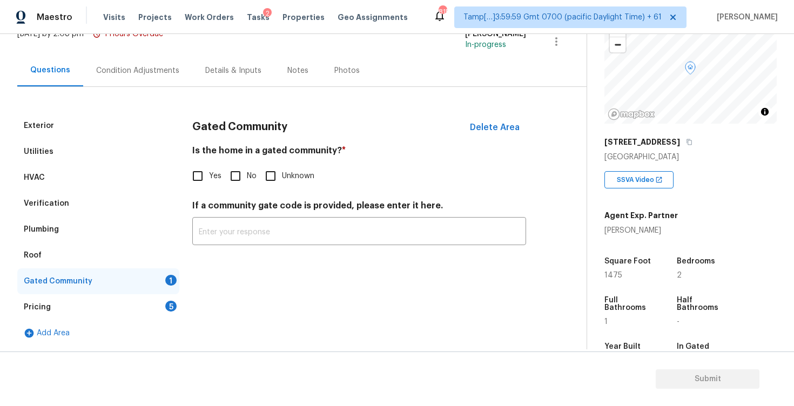
click at [239, 176] on input "No" at bounding box center [235, 176] width 23 height 23
checkbox input "true"
click at [152, 298] on div "Pricing 5" at bounding box center [98, 307] width 162 height 26
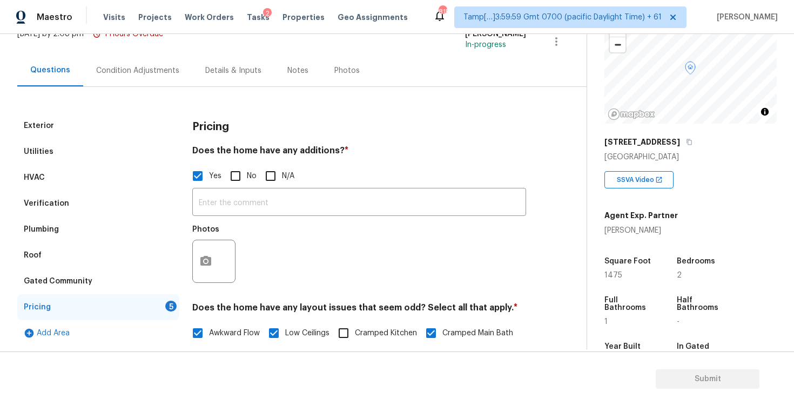
click at [231, 178] on input "No" at bounding box center [235, 176] width 23 height 23
checkbox input "true"
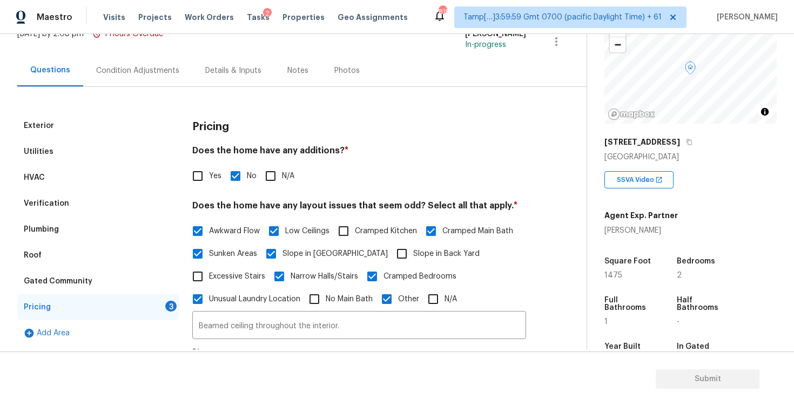
click at [206, 170] on input "Yes" at bounding box center [197, 176] width 23 height 23
checkbox input "true"
checkbox input "false"
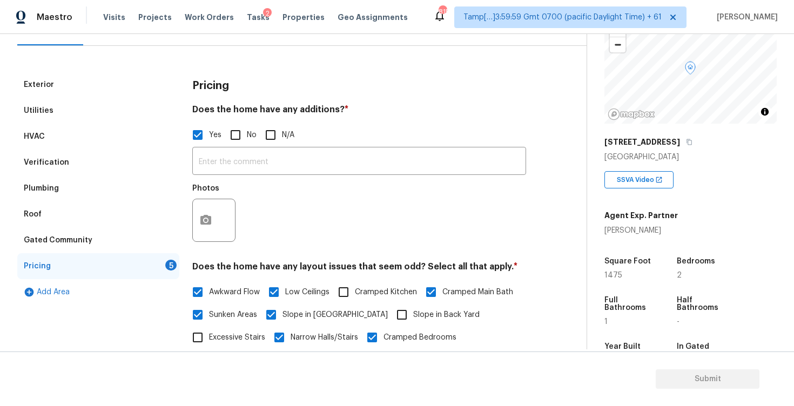
scroll to position [125, 0]
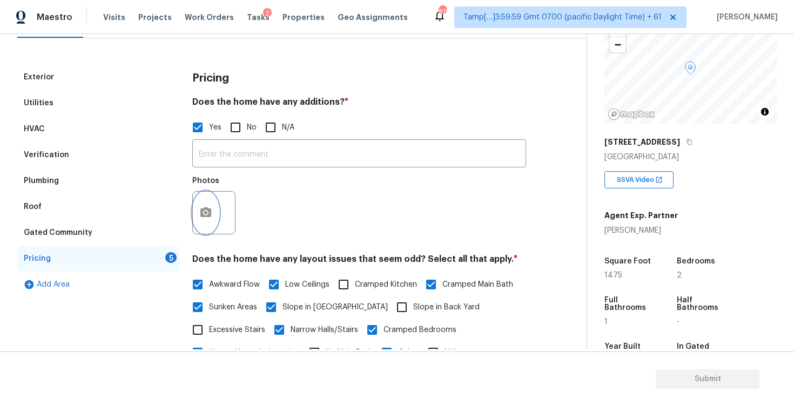
click at [200, 206] on icon "button" at bounding box center [205, 212] width 13 height 13
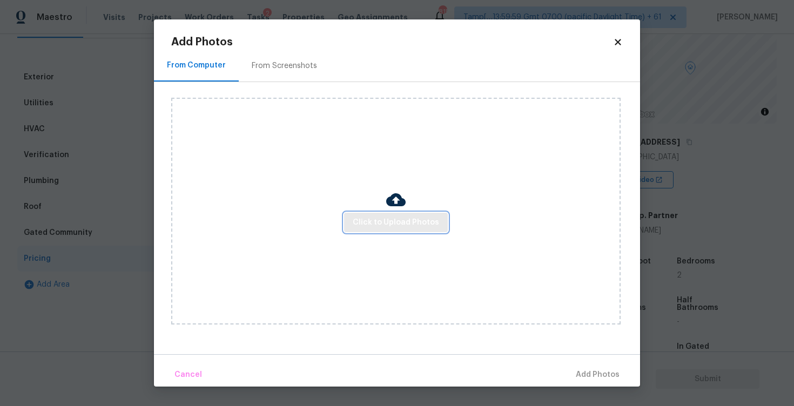
click at [368, 218] on span "Click to Upload Photos" at bounding box center [396, 223] width 86 height 14
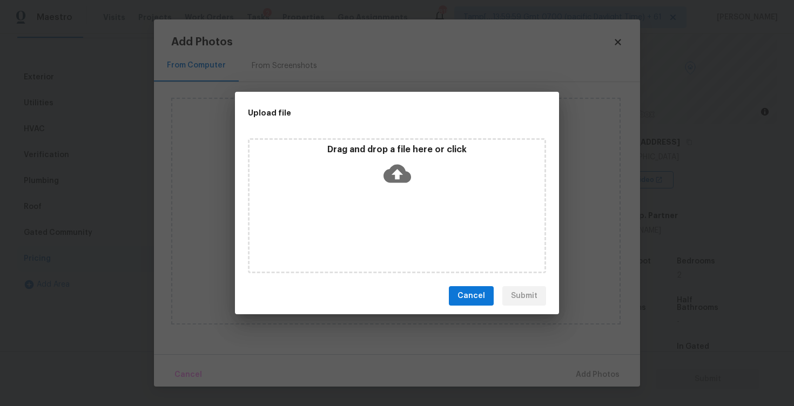
click at [392, 183] on icon at bounding box center [398, 174] width 28 height 28
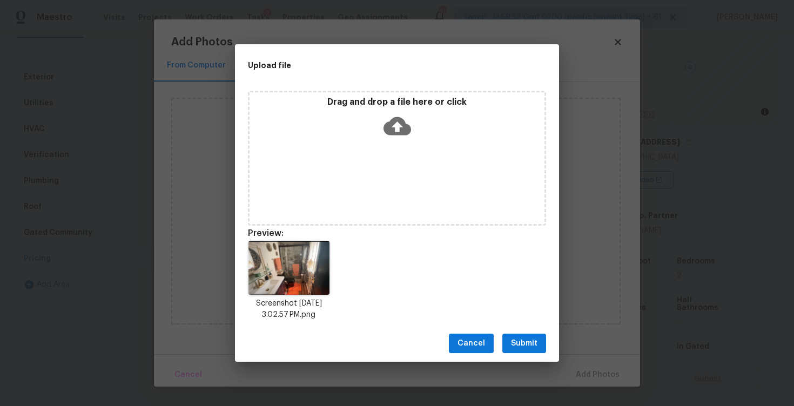
click at [422, 138] on div "Drag and drop a file here or click" at bounding box center [397, 120] width 295 height 46
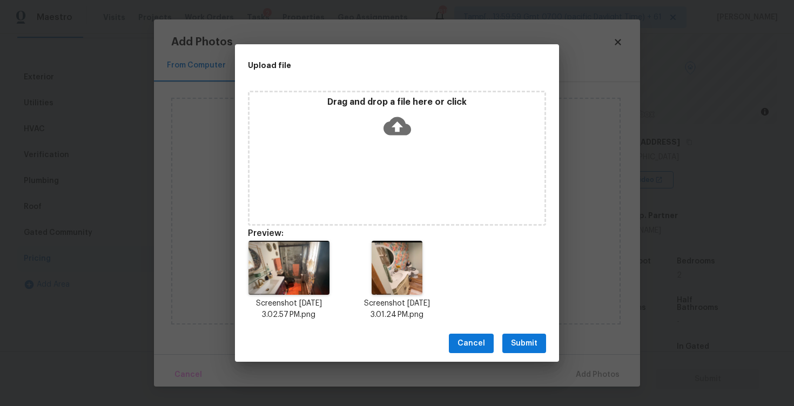
click at [525, 340] on span "Submit" at bounding box center [524, 344] width 26 height 14
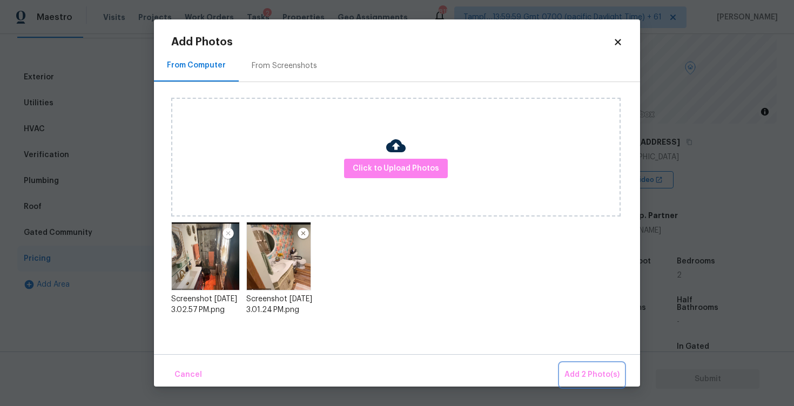
click at [573, 371] on span "Add 2 Photo(s)" at bounding box center [592, 375] width 55 height 14
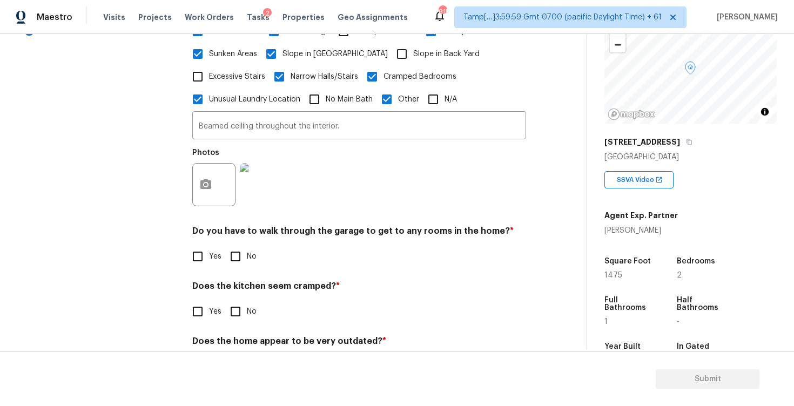
scroll to position [424, 0]
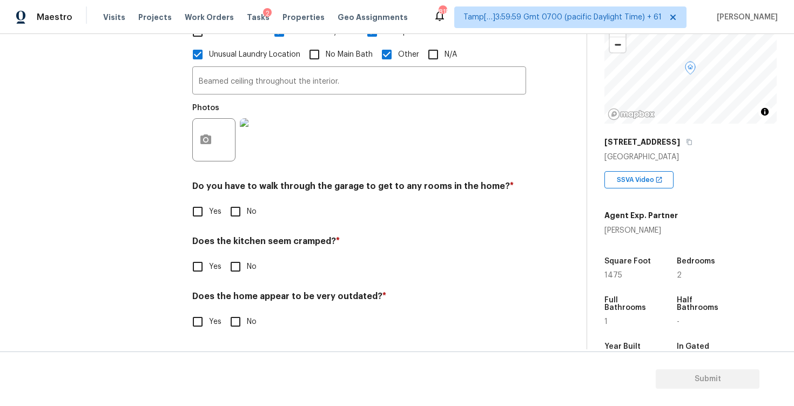
click at [232, 212] on input "No" at bounding box center [235, 211] width 23 height 23
checkbox input "true"
click at [235, 256] on input "No" at bounding box center [235, 267] width 23 height 23
checkbox input "true"
click at [237, 318] on input "No" at bounding box center [235, 322] width 23 height 23
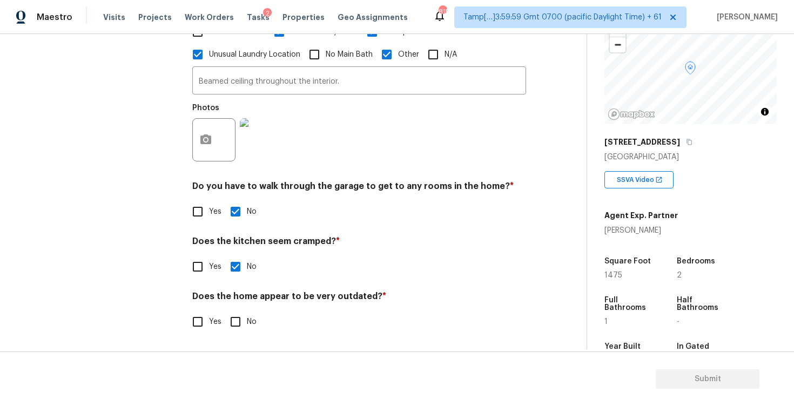
checkbox input "true"
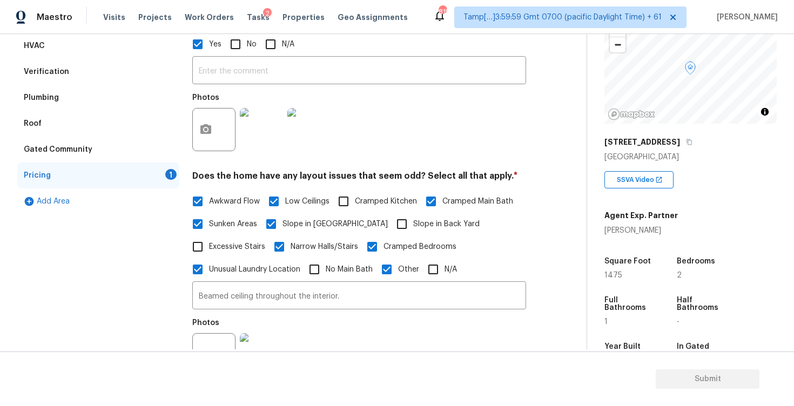
scroll to position [208, 0]
click at [159, 163] on div "Pricing 1" at bounding box center [98, 176] width 162 height 26
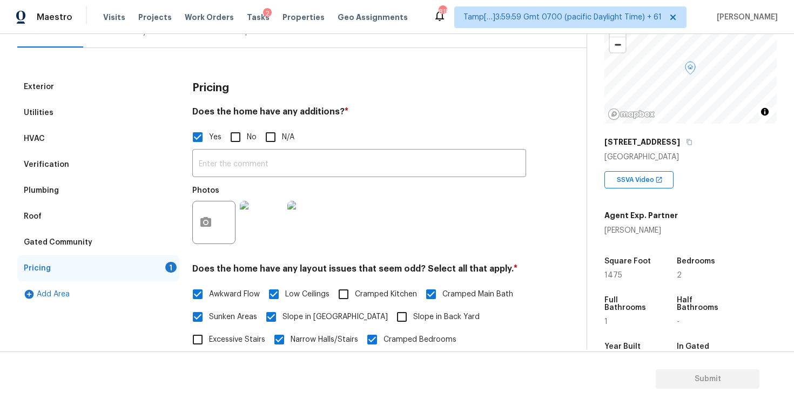
scroll to position [115, 0]
click at [263, 169] on input "text" at bounding box center [359, 164] width 334 height 25
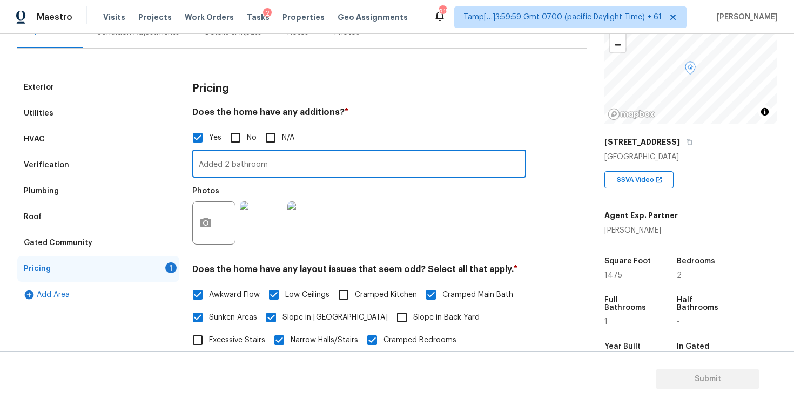
click at [355, 163] on input "Added 2 bathroom" at bounding box center [359, 164] width 334 height 25
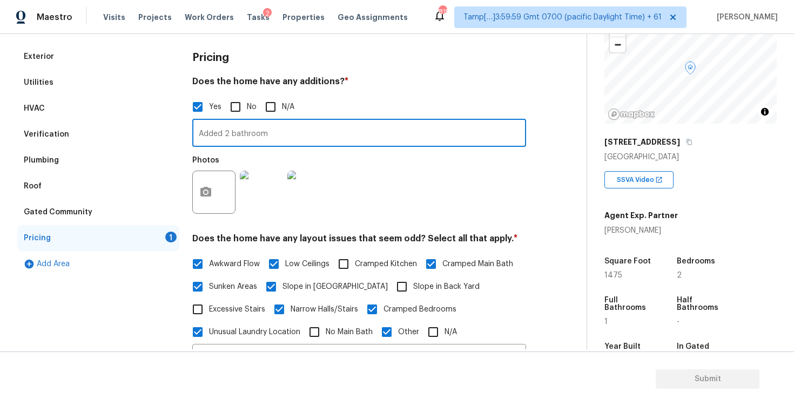
scroll to position [149, 0]
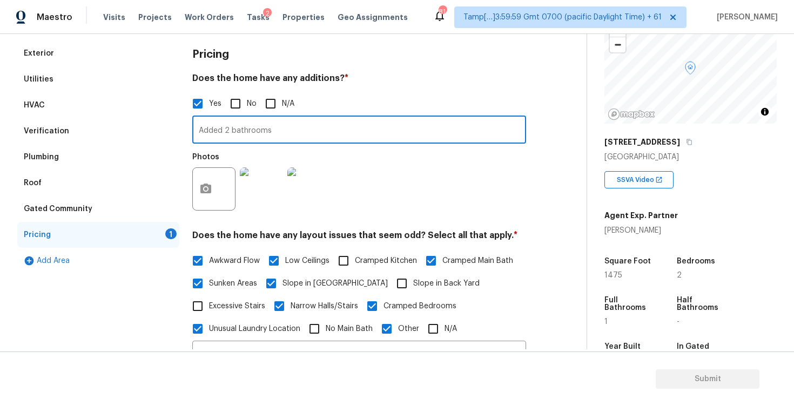
type input "Added 2 bathrooms"
click at [392, 84] on h4 "Does the home have any additions? *" at bounding box center [359, 80] width 334 height 15
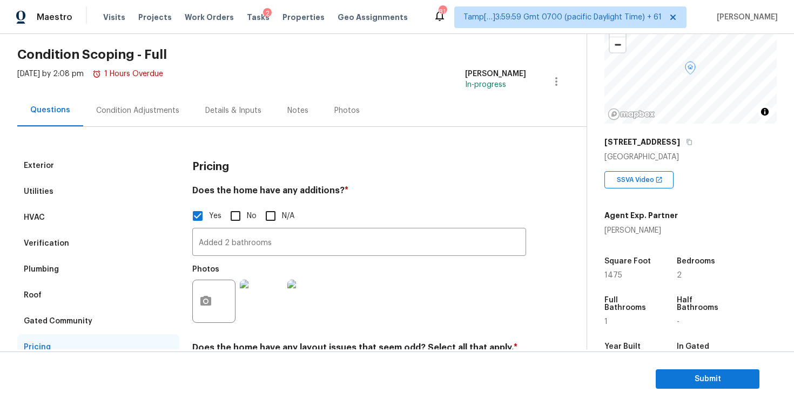
scroll to position [27, 0]
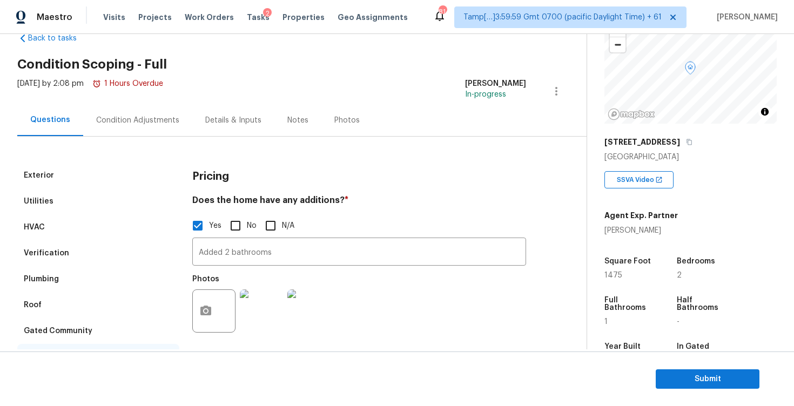
click at [147, 121] on div "Condition Adjustments" at bounding box center [137, 120] width 83 height 11
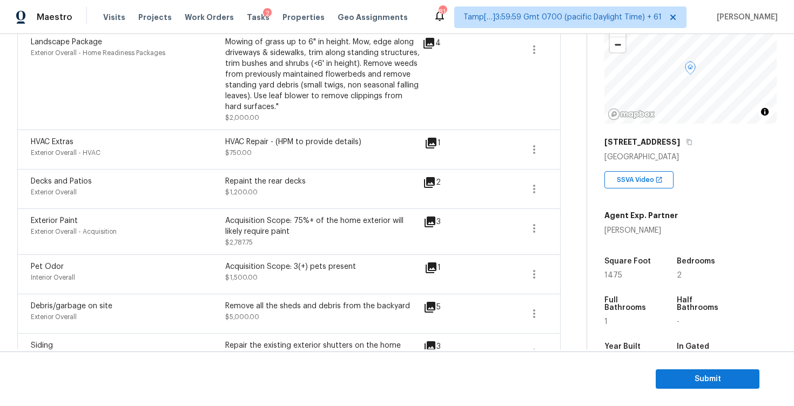
scroll to position [499, 0]
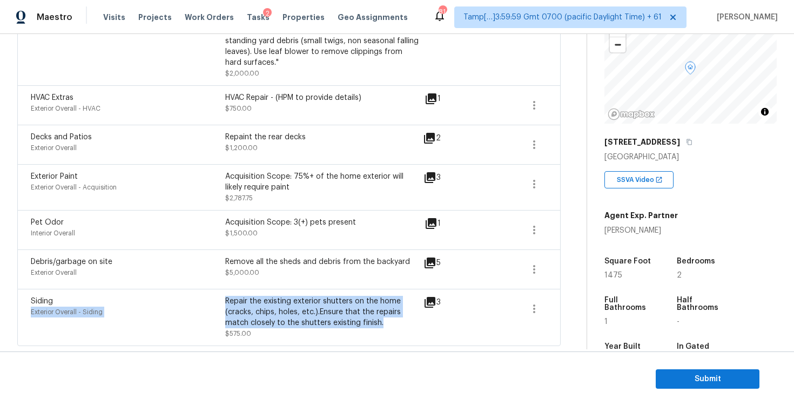
drag, startPoint x: 224, startPoint y: 299, endPoint x: 392, endPoint y: 325, distance: 169.4
click at [392, 325] on div "Siding Exterior Overall - Siding Repair the existing exterior shutters on the h…" at bounding box center [225, 317] width 389 height 43
click at [392, 325] on div "Repair the existing exterior shutters on the home (cracks, chips, holes, etc.).…" at bounding box center [322, 312] width 194 height 32
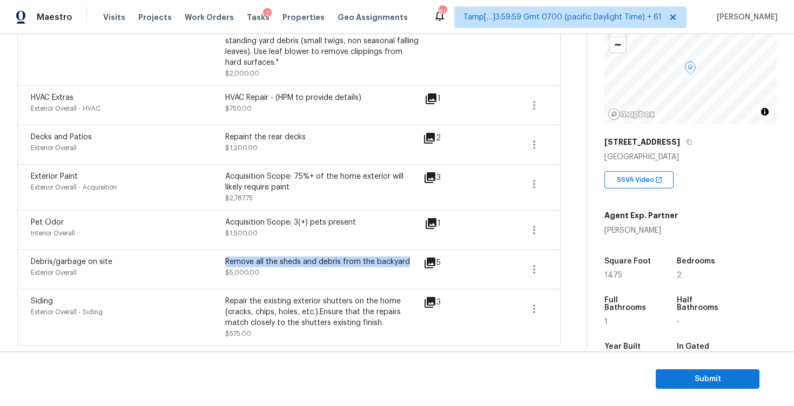
drag, startPoint x: 226, startPoint y: 261, endPoint x: 408, endPoint y: 263, distance: 182.6
click at [408, 263] on div "Remove all the sheds and debris from the backyard" at bounding box center [322, 262] width 194 height 11
drag, startPoint x: 225, startPoint y: 223, endPoint x: 374, endPoint y: 223, distance: 149.1
click at [374, 223] on div "Acquisition Scope: 3(+) pets present" at bounding box center [322, 222] width 194 height 11
drag, startPoint x: 225, startPoint y: 174, endPoint x: 328, endPoint y: 193, distance: 104.8
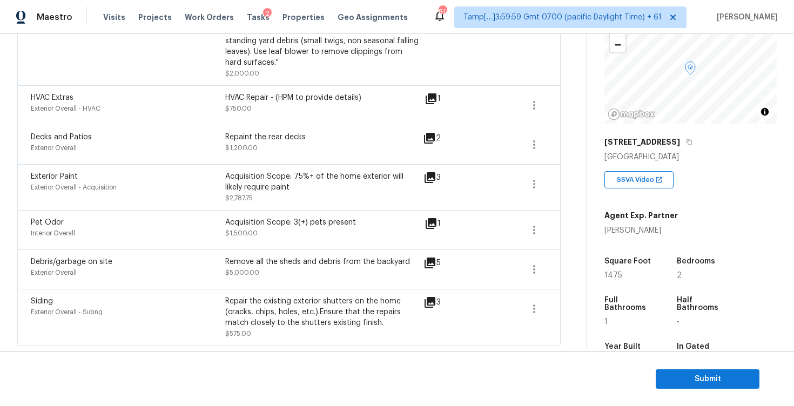
click at [328, 193] on div "Acquisition Scope: 75%+ of the home exterior will likely require paint $2,787.75" at bounding box center [322, 187] width 194 height 32
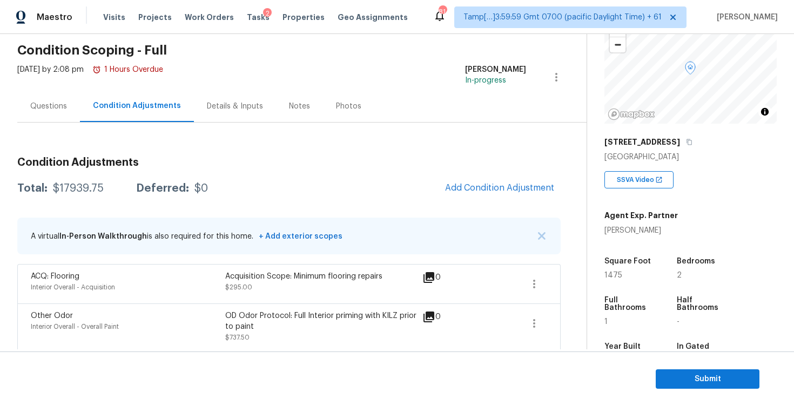
scroll to position [39, 0]
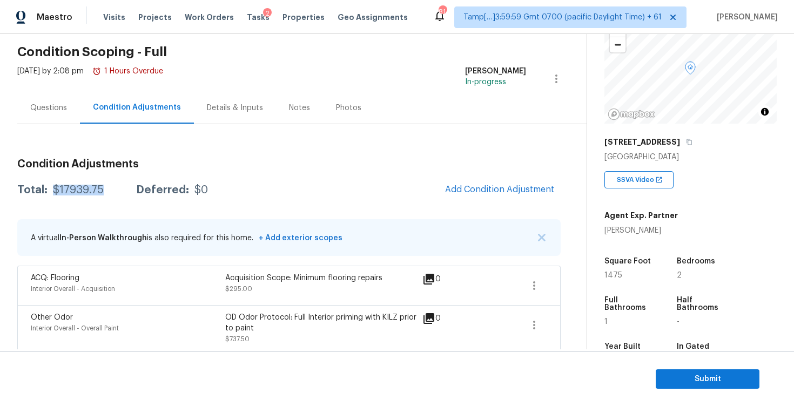
drag, startPoint x: 51, startPoint y: 189, endPoint x: 103, endPoint y: 187, distance: 51.3
click at [104, 188] on div "Total: $17939.75 Deferred: $0" at bounding box center [112, 190] width 191 height 11
copy div "$17939.75"
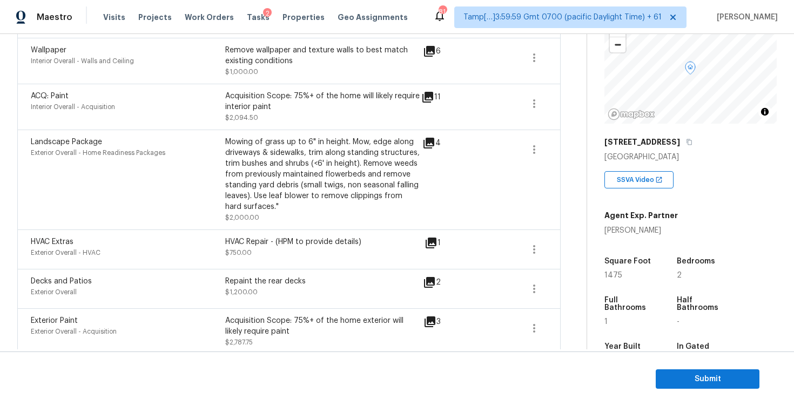
scroll to position [499, 0]
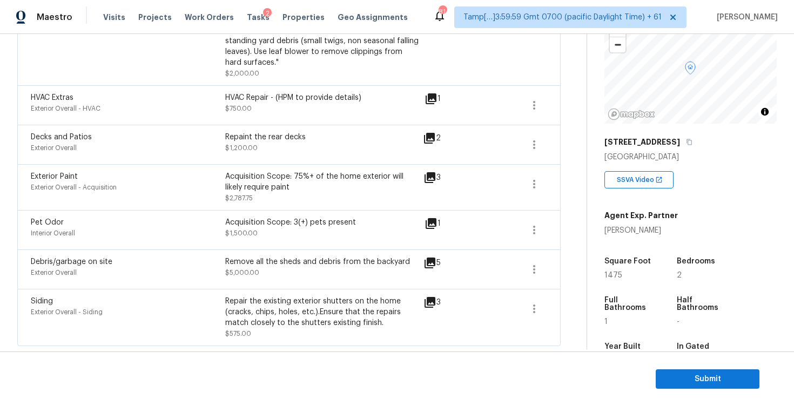
click at [322, 323] on div "Repair the existing exterior shutters on the home (cracks, chips, holes, etc.).…" at bounding box center [322, 312] width 194 height 32
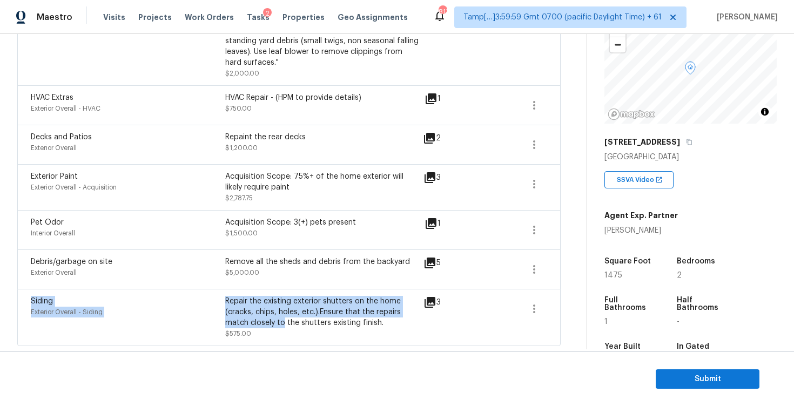
drag, startPoint x: 221, startPoint y: 295, endPoint x: 282, endPoint y: 325, distance: 67.4
click at [282, 325] on div "Siding Exterior Overall - Siding Repair the existing exterior shutters on the h…" at bounding box center [288, 317] width 543 height 57
click at [282, 325] on div "Repair the existing exterior shutters on the home (cracks, chips, holes, etc.).…" at bounding box center [322, 312] width 194 height 32
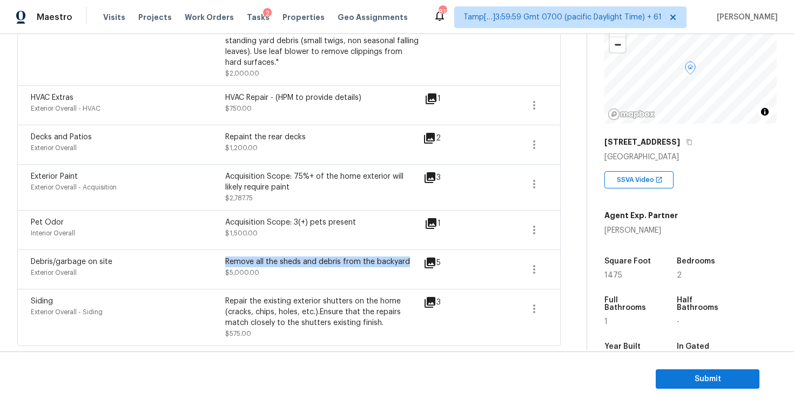
drag, startPoint x: 226, startPoint y: 263, endPoint x: 406, endPoint y: 261, distance: 179.4
click at [406, 261] on div "Remove all the sheds and debris from the backyard" at bounding box center [322, 262] width 194 height 11
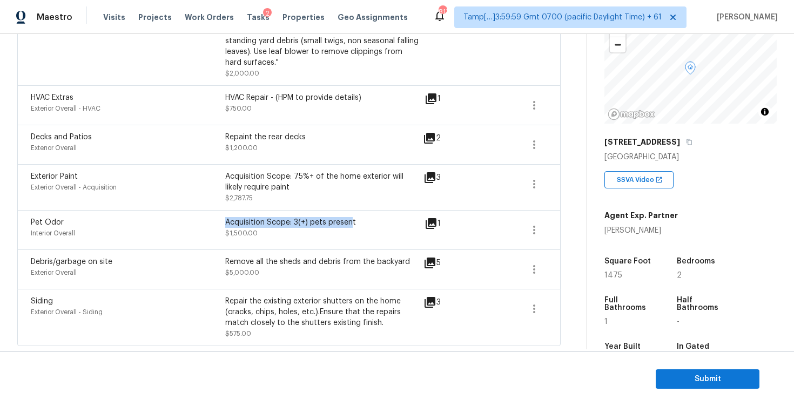
drag, startPoint x: 225, startPoint y: 222, endPoint x: 352, endPoint y: 220, distance: 127.0
click at [352, 220] on div "Acquisition Scope: 3(+) pets present" at bounding box center [322, 222] width 194 height 11
click at [348, 186] on div "Acquisition Scope: 75%+ of the home exterior will likely require paint" at bounding box center [322, 182] width 194 height 22
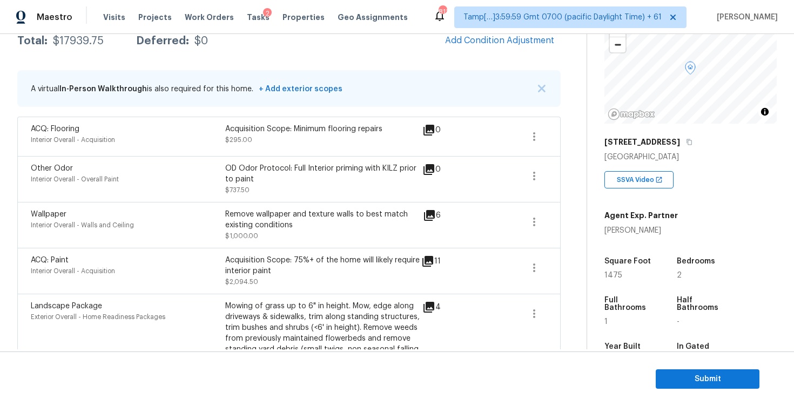
scroll to position [173, 0]
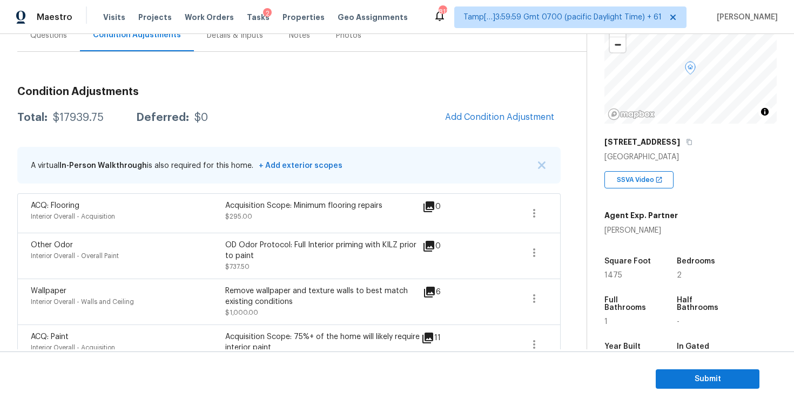
click at [49, 45] on div "Questions" at bounding box center [48, 35] width 63 height 32
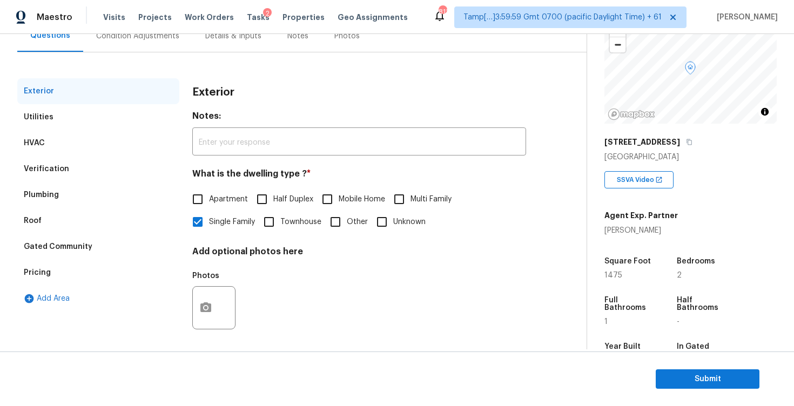
scroll to position [114, 0]
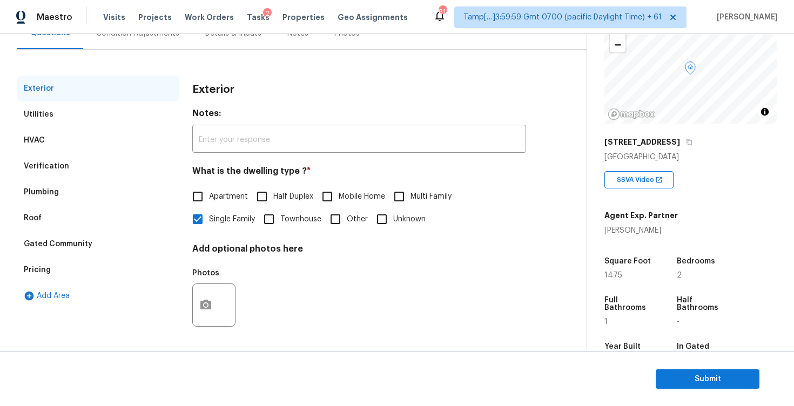
click at [113, 157] on div "Verification" at bounding box center [98, 166] width 162 height 26
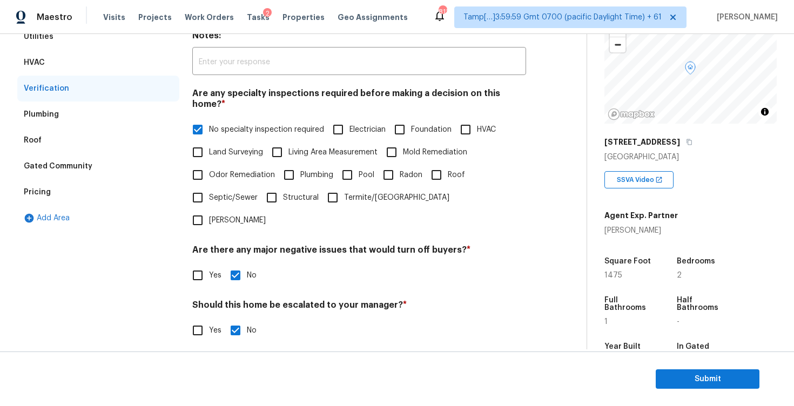
click at [124, 198] on div "Pricing" at bounding box center [98, 192] width 162 height 26
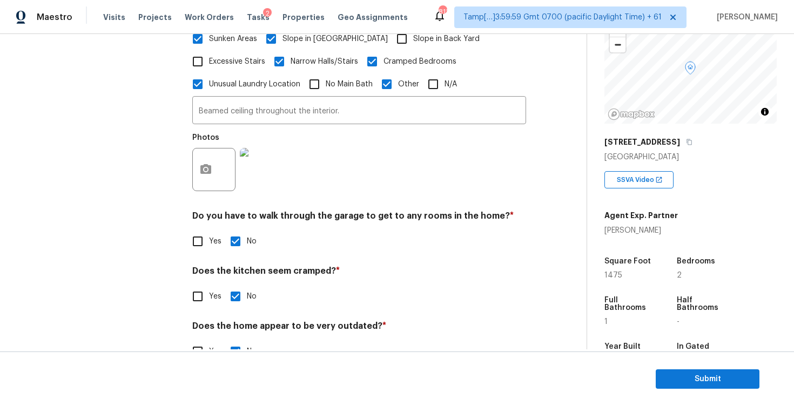
scroll to position [398, 0]
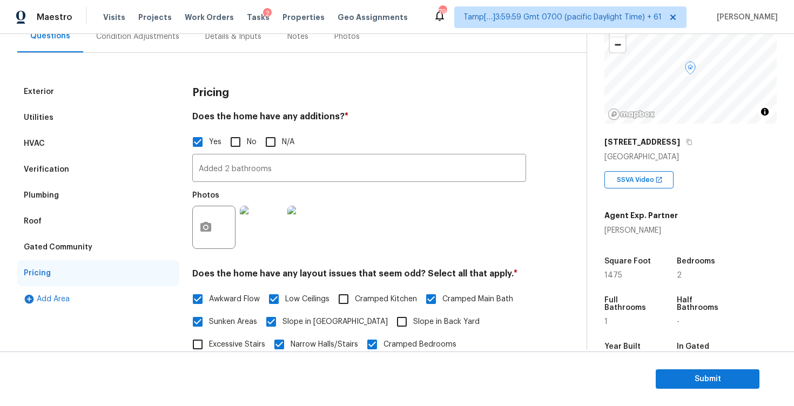
click at [144, 48] on div "Condition Adjustments" at bounding box center [137, 37] width 109 height 32
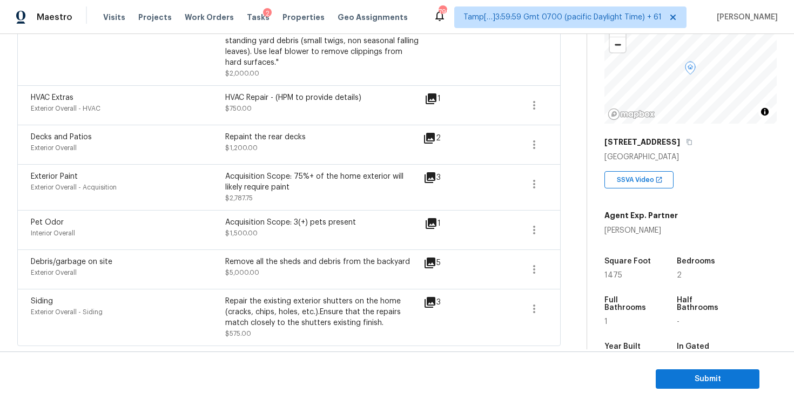
scroll to position [499, 0]
click at [700, 373] on span "Submit" at bounding box center [707, 380] width 86 height 14
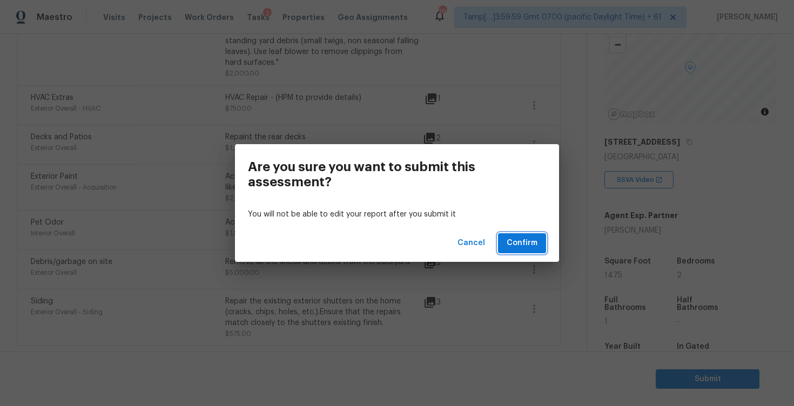
click at [508, 241] on span "Confirm" at bounding box center [522, 244] width 31 height 14
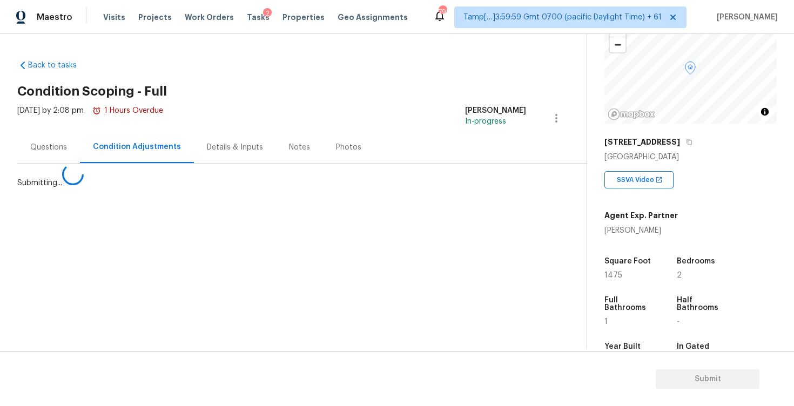
scroll to position [0, 0]
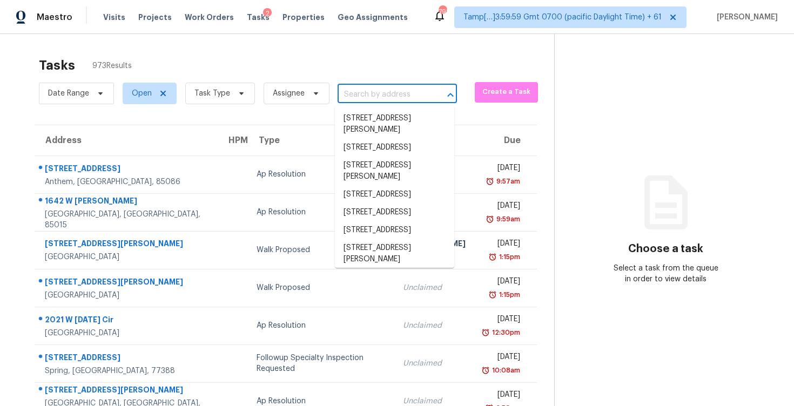
click at [355, 93] on input "text" at bounding box center [382, 94] width 89 height 17
paste input "1735 Maizefield Ln Fuquay Varina, NC, 27526"
type input "1735 Maizefield Ln Fuquay Varina, NC, 27526"
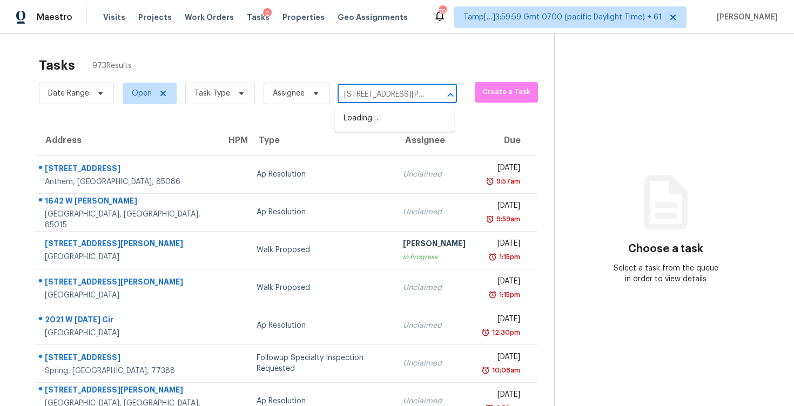
scroll to position [0, 74]
click at [380, 118] on li "1735 Maizefield Ln, Fuquay Varina, NC 27526" at bounding box center [394, 119] width 119 height 18
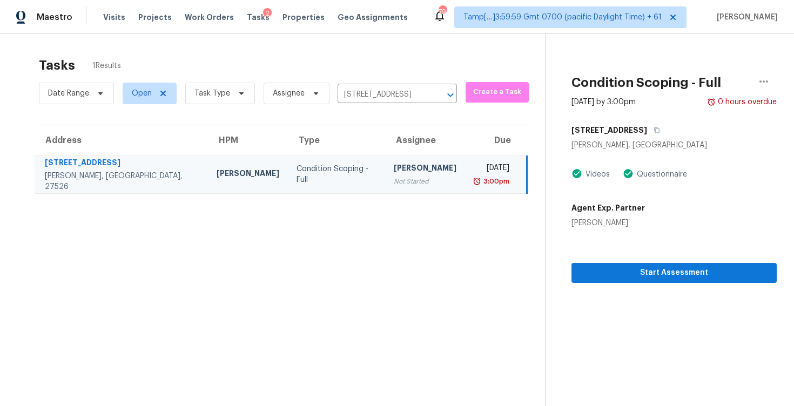
click at [625, 255] on div "Start Assessment" at bounding box center [674, 256] width 205 height 55
click at [626, 268] on span "Start Assessment" at bounding box center [674, 273] width 188 height 14
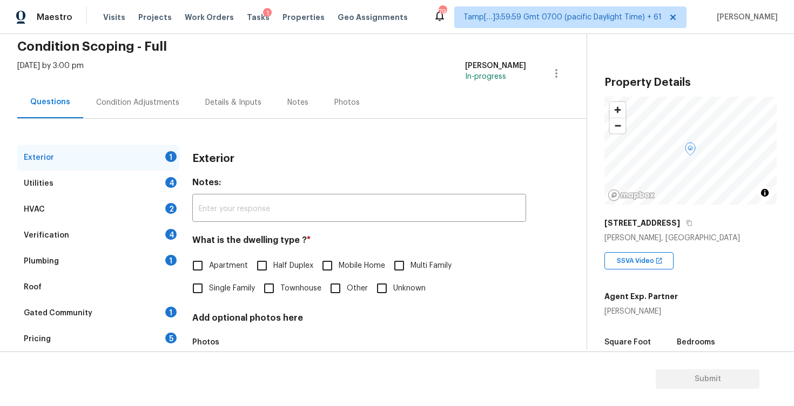
scroll to position [57, 0]
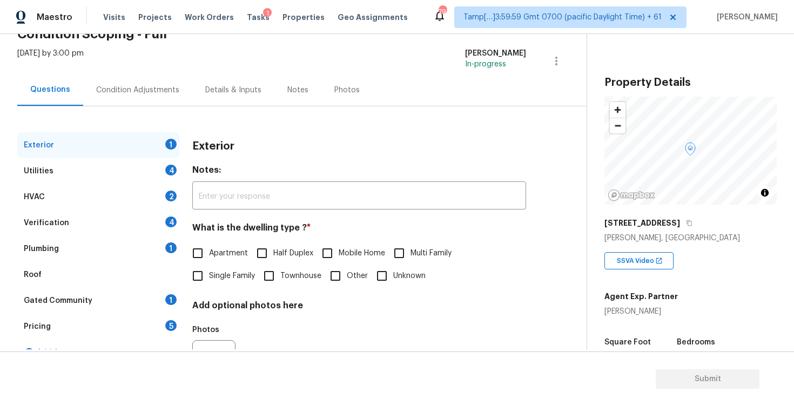
click at [325, 165] on h4 "Notes:" at bounding box center [359, 172] width 334 height 15
click at [156, 85] on div "Condition Adjustments" at bounding box center [137, 90] width 83 height 11
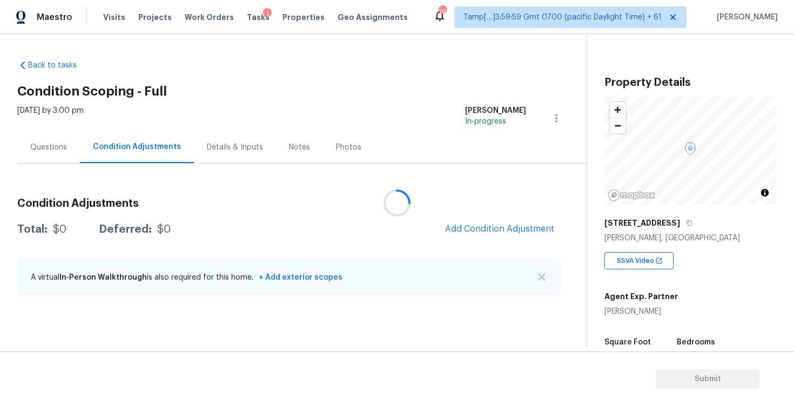
click at [482, 218] on div at bounding box center [397, 203] width 794 height 406
click at [487, 223] on div at bounding box center [397, 203] width 794 height 406
click at [478, 224] on div at bounding box center [397, 203] width 794 height 406
click at [493, 226] on span "Add Condition Adjustment" at bounding box center [499, 229] width 109 height 10
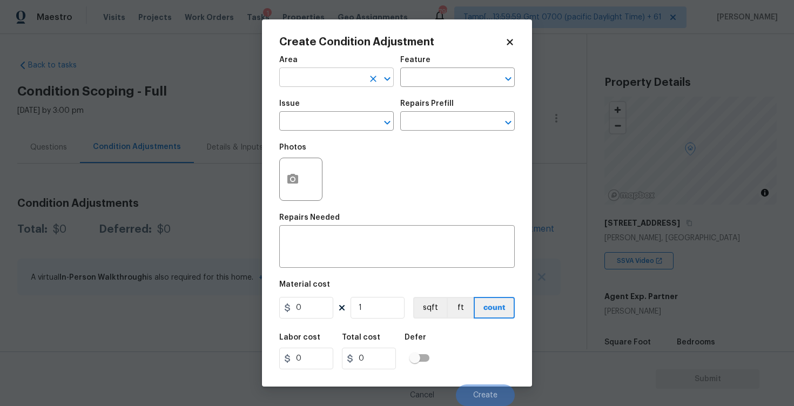
click at [328, 76] on input "text" at bounding box center [321, 78] width 84 height 17
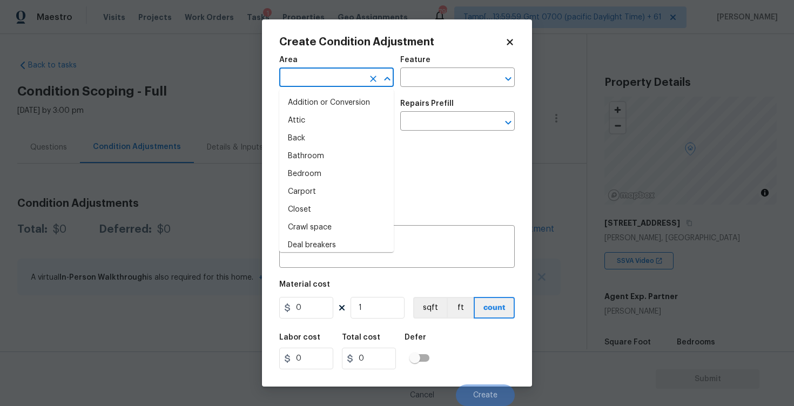
type input "e"
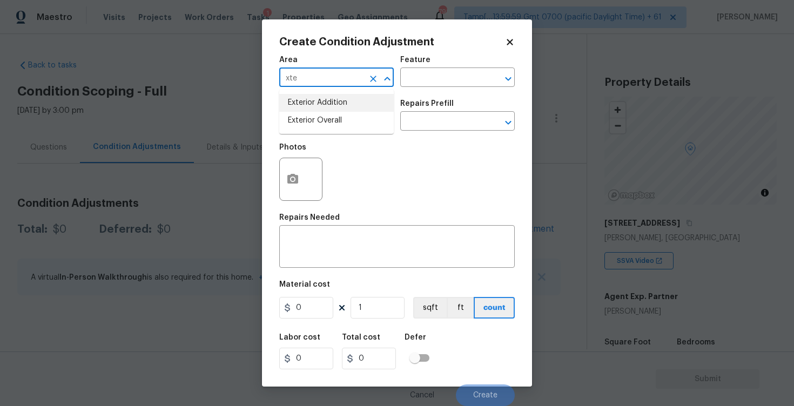
click at [332, 108] on li "Exterior Addition" at bounding box center [336, 103] width 115 height 18
type input "Exterior Addition"
click at [368, 80] on icon "Clear" at bounding box center [373, 78] width 11 height 11
click at [357, 125] on li "Exterior Overall" at bounding box center [336, 121] width 115 height 18
type input "Exterior Overall"
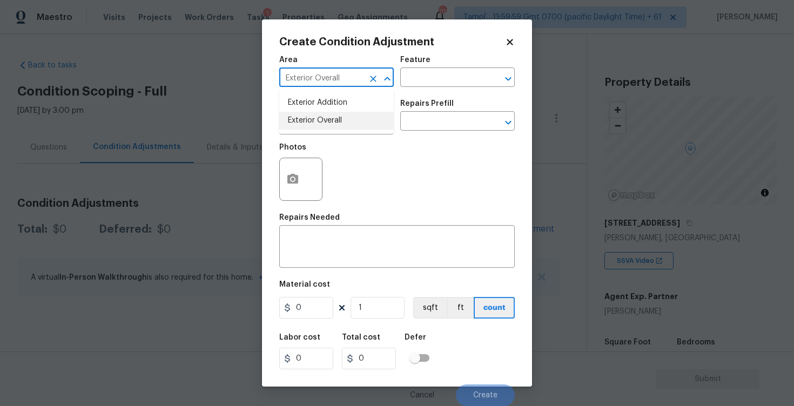
click at [357, 125] on input "text" at bounding box center [321, 122] width 84 height 17
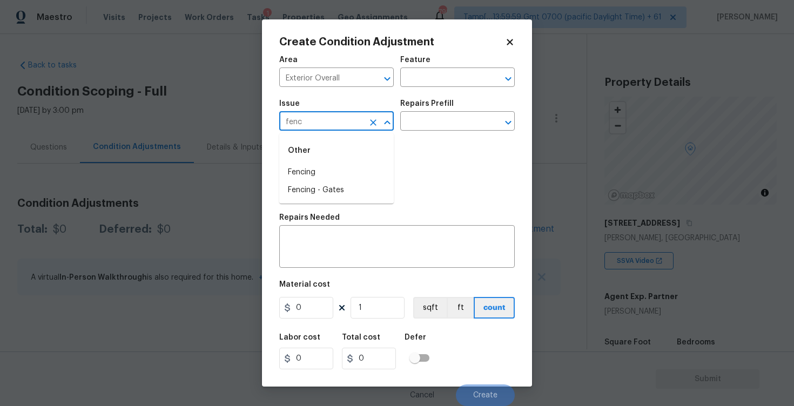
click at [359, 169] on li "Fencing" at bounding box center [336, 173] width 115 height 18
type input "Fencing"
click at [332, 246] on textarea at bounding box center [397, 248] width 223 height 23
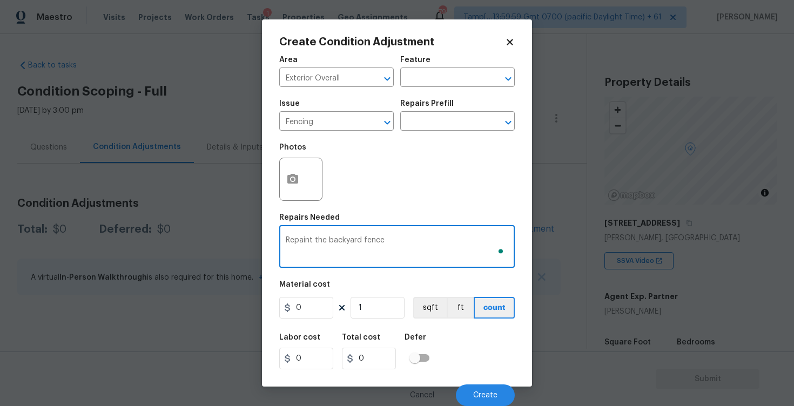
type textarea "Repaint the backyard fence"
click at [300, 325] on div "Area Exterior Overall ​ Feature ​ Issue Fencing ​ Repairs Prefill ​ Photos Repa…" at bounding box center [397, 228] width 236 height 357
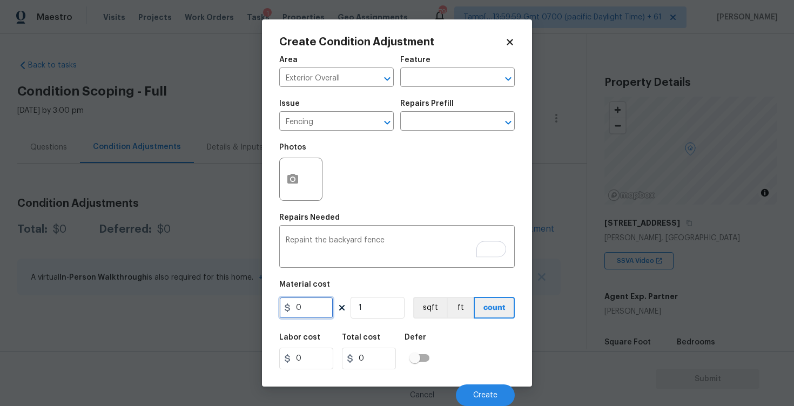
click at [302, 313] on input "0" at bounding box center [306, 308] width 54 height 22
type input "800"
click at [296, 198] on button "button" at bounding box center [293, 179] width 26 height 42
type input "800"
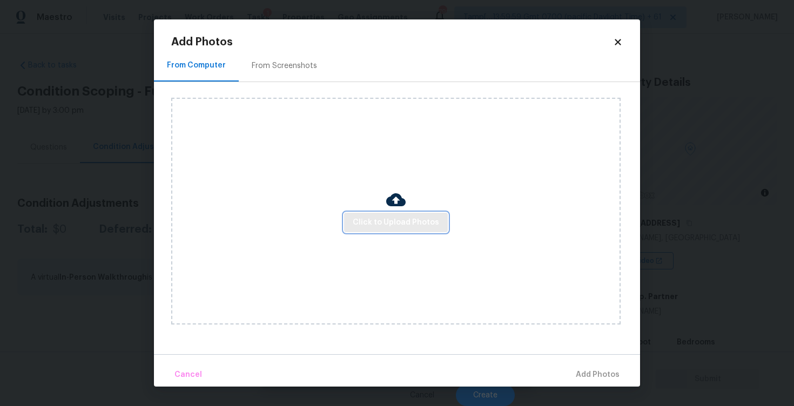
click at [378, 219] on span "Click to Upload Photos" at bounding box center [396, 223] width 86 height 14
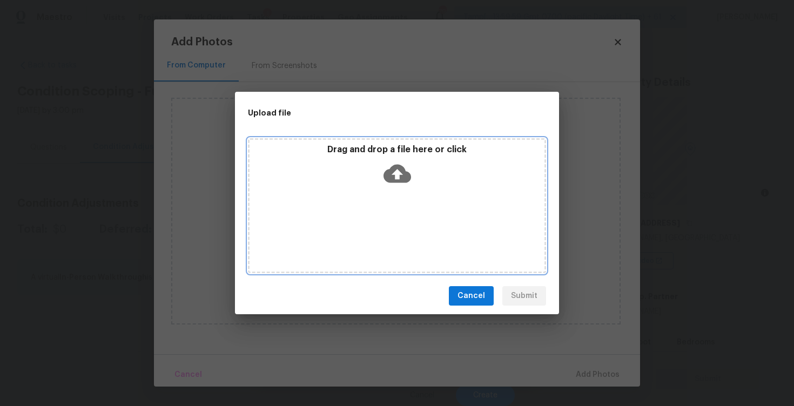
click at [395, 171] on icon at bounding box center [398, 174] width 28 height 28
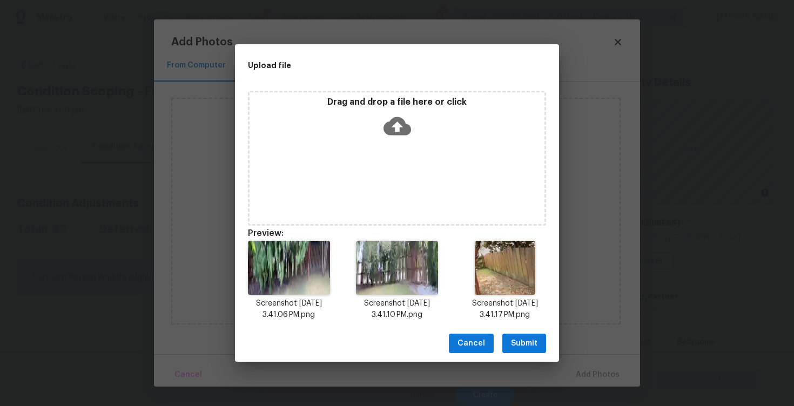
scroll to position [9, 0]
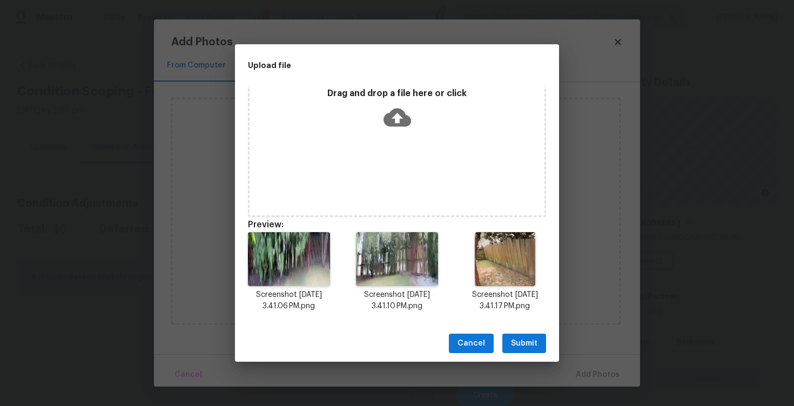
click at [528, 341] on span "Submit" at bounding box center [524, 344] width 26 height 14
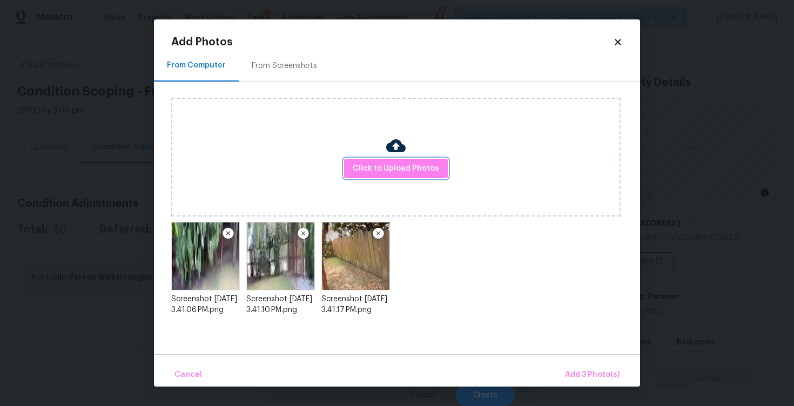
scroll to position [0, 0]
click at [584, 362] on div "Cancel Add 3 Photo(s)" at bounding box center [397, 370] width 486 height 32
click at [585, 368] on span "Add 3 Photo(s)" at bounding box center [592, 375] width 55 height 14
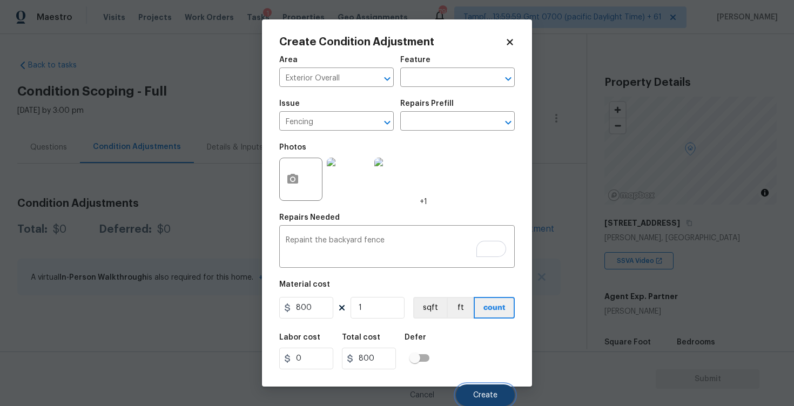
click at [474, 397] on span "Create" at bounding box center [485, 396] width 24 height 8
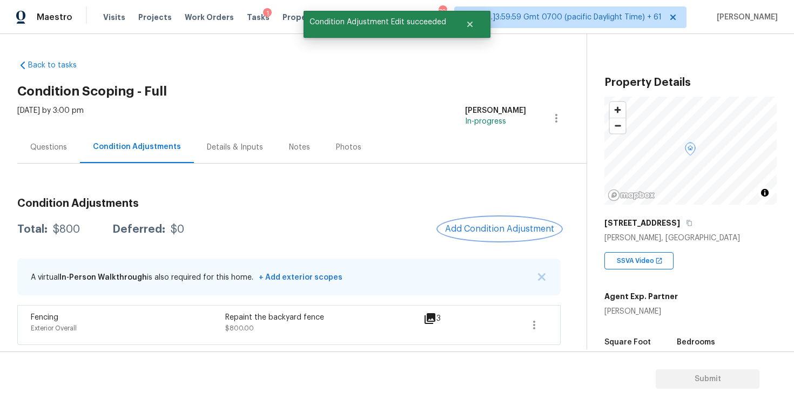
click at [485, 235] on button "Add Condition Adjustment" at bounding box center [500, 229] width 122 height 23
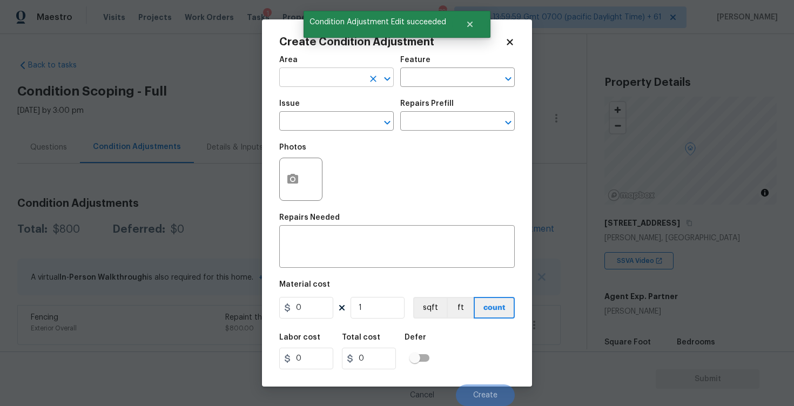
click at [342, 76] on input "text" at bounding box center [321, 78] width 84 height 17
click at [341, 117] on li "Exterior Overall" at bounding box center [336, 121] width 115 height 18
type input "Exterior Overall"
click at [341, 117] on input "text" at bounding box center [321, 122] width 84 height 17
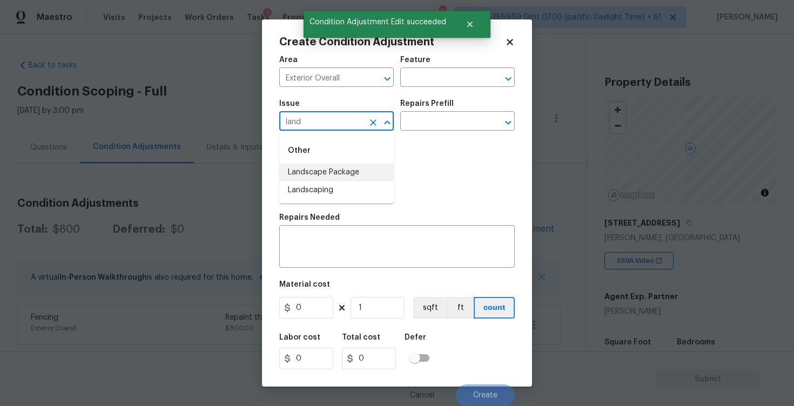
click at [341, 167] on li "Landscape Package" at bounding box center [336, 173] width 115 height 18
type input "Landscape Package"
click at [420, 135] on div "Issue Landscape Package ​ Repairs Prefill ​" at bounding box center [397, 115] width 236 height 44
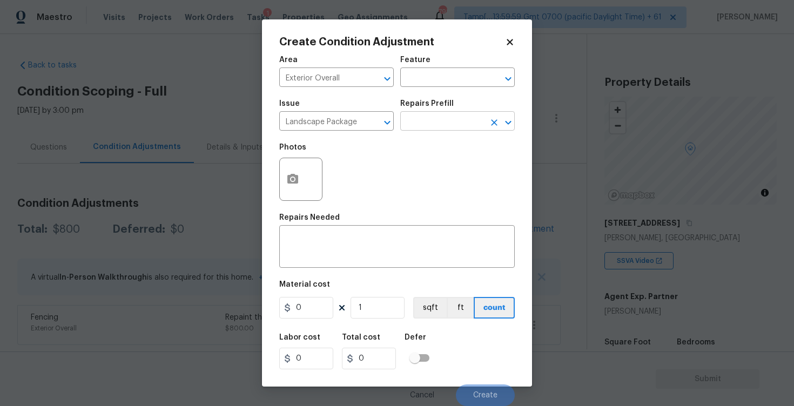
click at [424, 127] on input "text" at bounding box center [442, 122] width 84 height 17
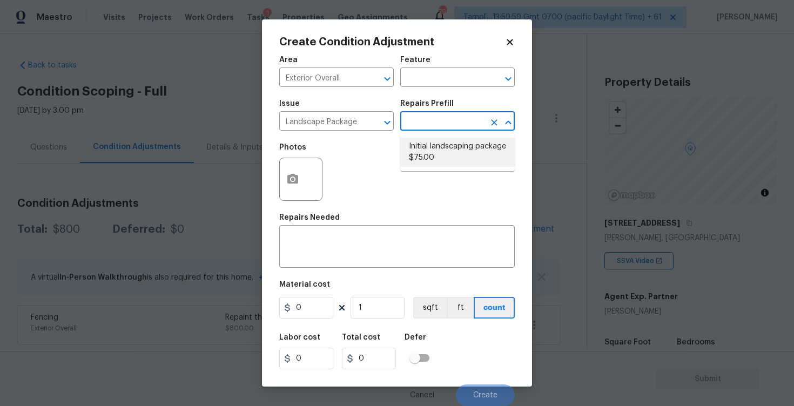
click at [428, 151] on li "Initial landscaping package $75.00" at bounding box center [457, 152] width 115 height 29
type input "Home Readiness Packages"
type textarea "Mowing of grass up to 6" in height. Mow, edge along driveways & sidewalks, trim…"
type input "75"
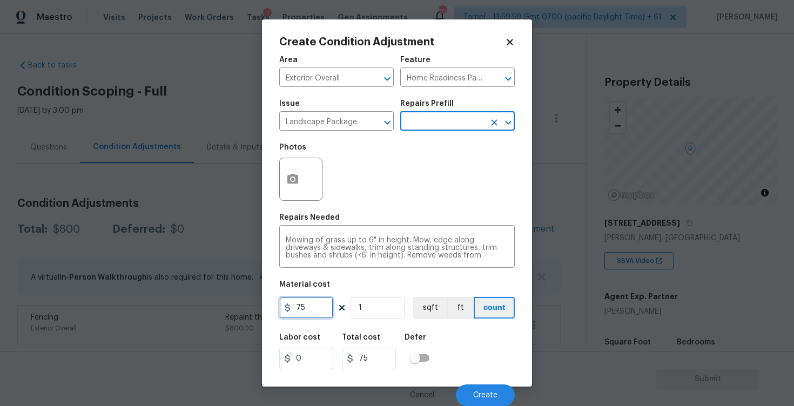
click at [317, 312] on input "75" at bounding box center [306, 308] width 54 height 22
type input "300"
click at [464, 333] on div "Labor cost 0 Total cost 300 Defer" at bounding box center [397, 351] width 236 height 49
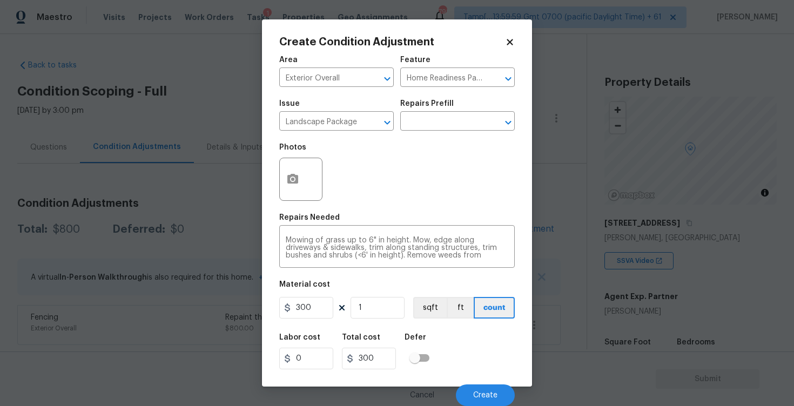
click at [482, 379] on div "Cancel Create" at bounding box center [397, 391] width 236 height 30
click at [482, 390] on button "Create" at bounding box center [485, 396] width 59 height 22
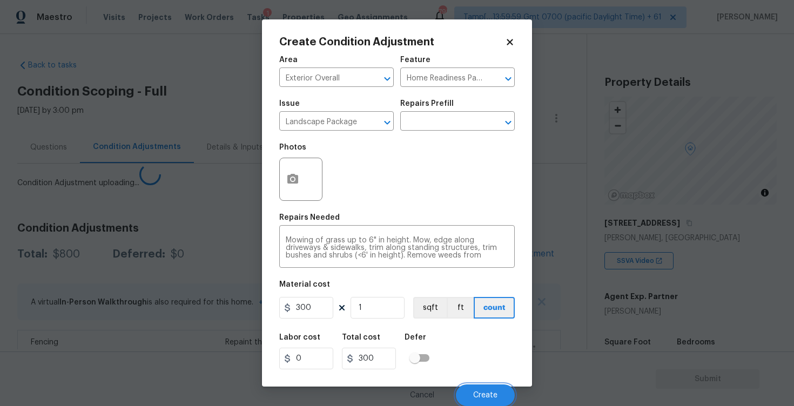
scroll to position [0, 0]
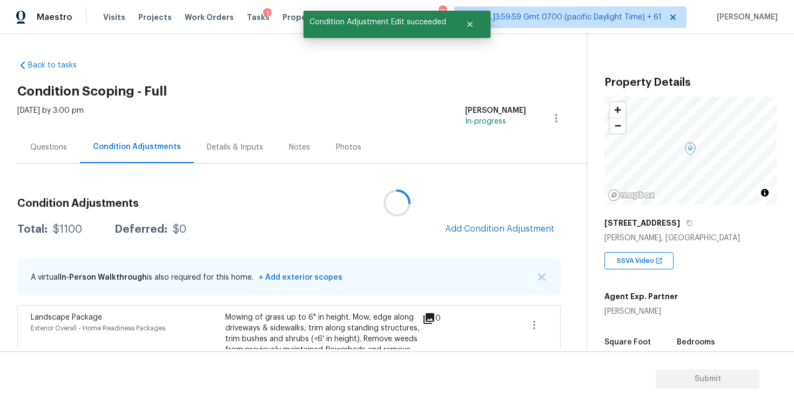
click at [482, 237] on div at bounding box center [397, 203] width 794 height 406
click at [482, 237] on button "Add Condition Adjustment" at bounding box center [500, 229] width 122 height 23
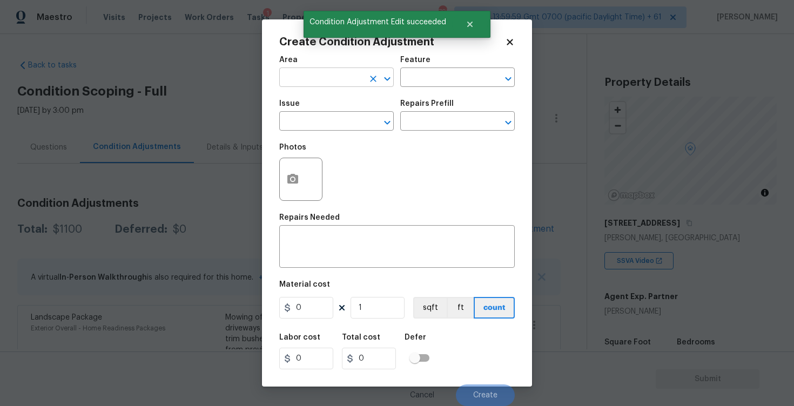
click at [337, 80] on input "text" at bounding box center [321, 78] width 84 height 17
click at [339, 120] on li "Exterior Overall" at bounding box center [336, 121] width 115 height 18
type input "Exterior Overall"
click at [339, 120] on input "text" at bounding box center [321, 122] width 84 height 17
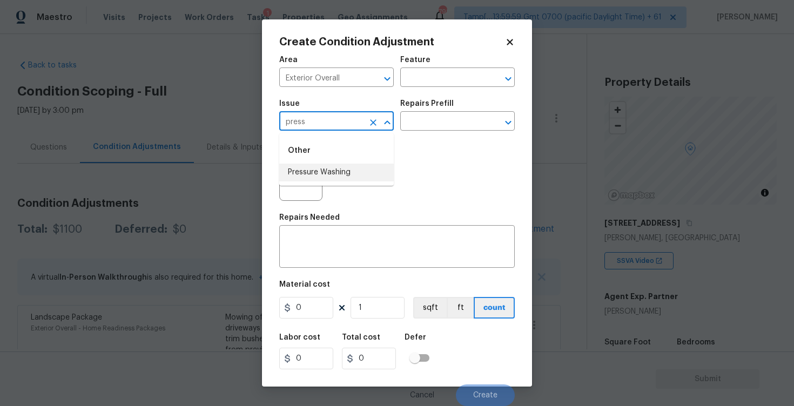
click at [334, 165] on li "Pressure Washing" at bounding box center [336, 173] width 115 height 18
type input "Pressure Washing"
click at [440, 119] on input "text" at bounding box center [442, 122] width 84 height 17
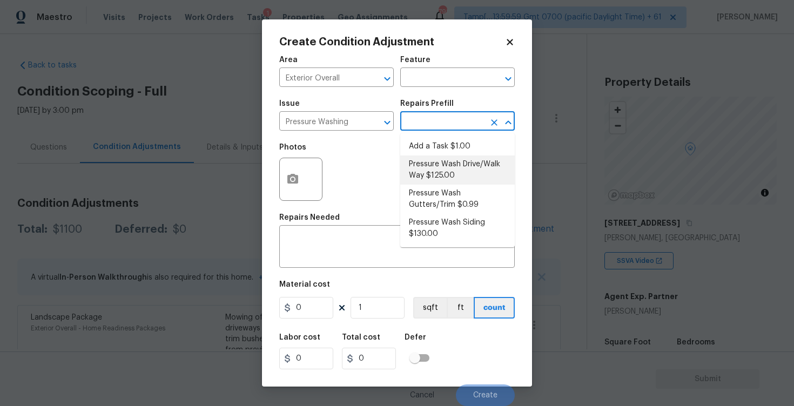
click at [439, 169] on li "Pressure Wash Drive/Walk Way $125.00" at bounding box center [457, 170] width 115 height 29
type input "Siding"
type textarea "Pressure wash the driveways/walkways as directed by the PM. Ensure that all deb…"
type input "125"
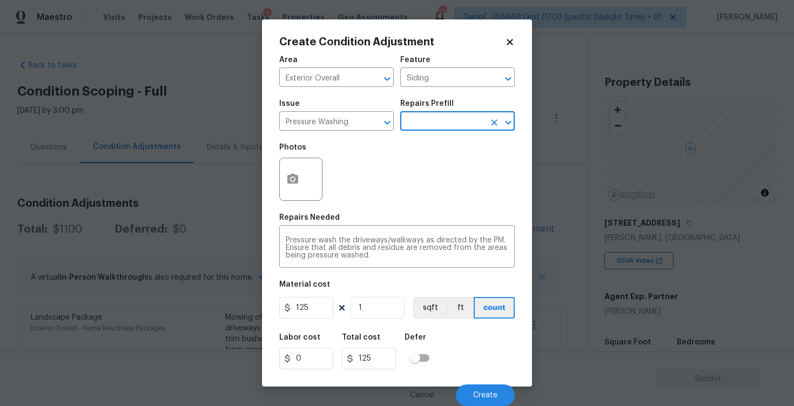
click at [428, 124] on input "text" at bounding box center [442, 122] width 84 height 17
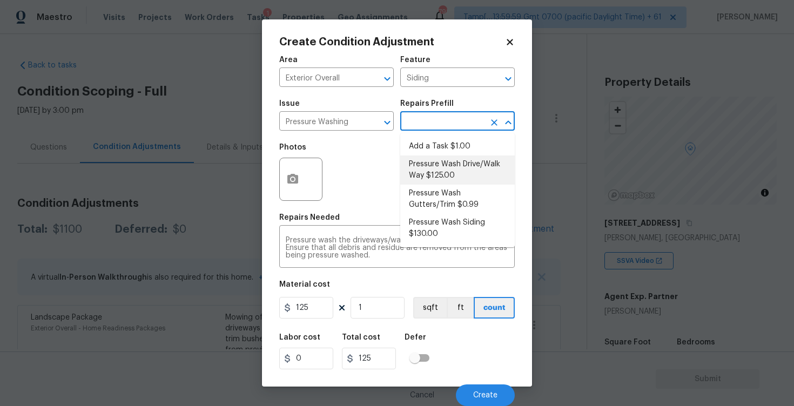
click at [428, 170] on li "Pressure Wash Drive/Walk Way $125.00" at bounding box center [457, 170] width 115 height 29
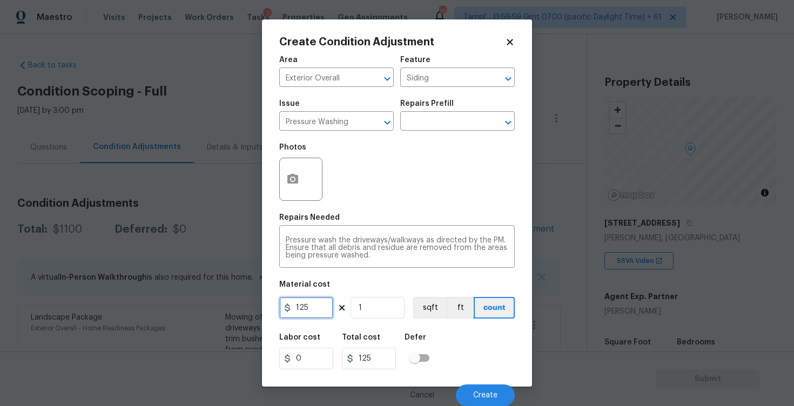
click at [324, 309] on input "125" at bounding box center [306, 308] width 54 height 22
type input "400"
click at [445, 336] on div "Labor cost 0 Total cost 125 Defer" at bounding box center [397, 351] width 236 height 49
type input "400"
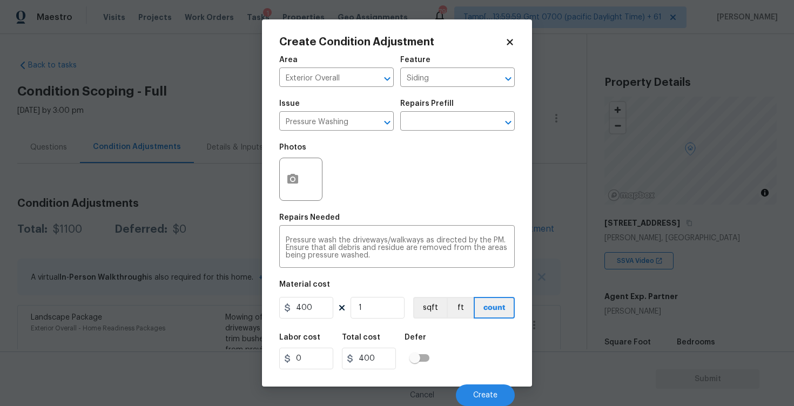
click at [466, 376] on div "Cancel Create" at bounding box center [397, 391] width 236 height 30
click at [468, 382] on div "Cancel Create" at bounding box center [397, 391] width 236 height 30
click at [468, 389] on button "Create" at bounding box center [485, 396] width 59 height 22
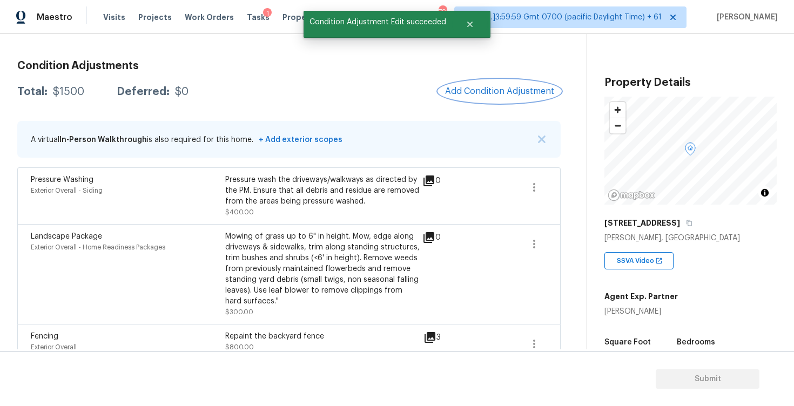
scroll to position [156, 0]
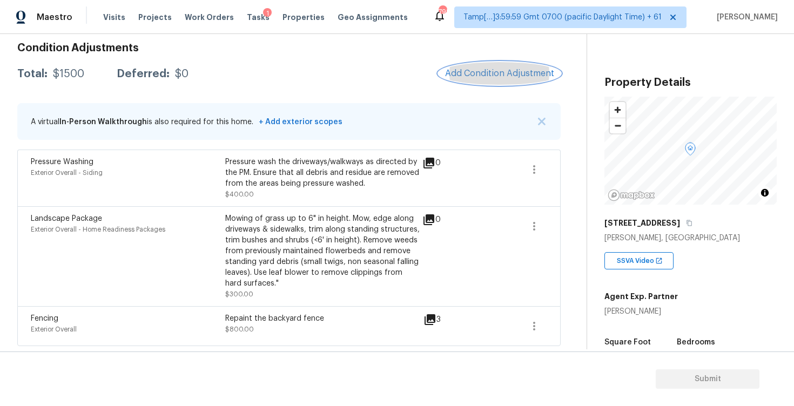
click at [495, 70] on span "Add Condition Adjustment" at bounding box center [499, 74] width 109 height 10
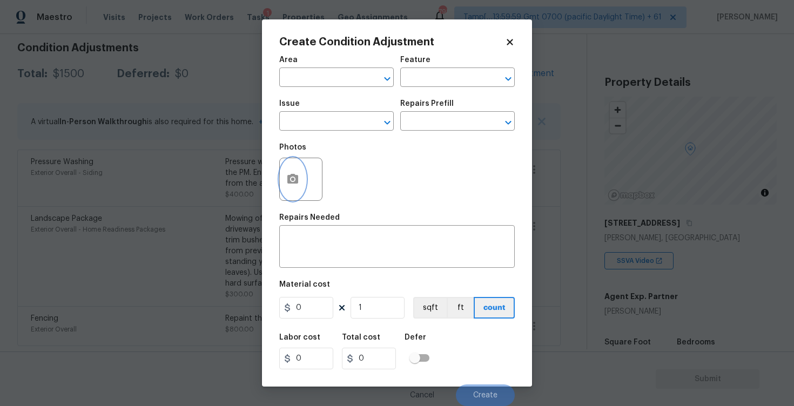
click at [297, 182] on icon "button" at bounding box center [292, 179] width 11 height 10
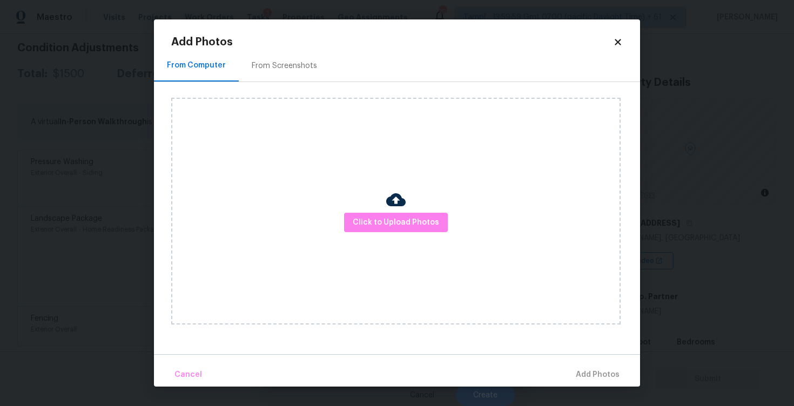
click at [431, 233] on div "Click to Upload Photos" at bounding box center [395, 211] width 449 height 227
click at [428, 218] on span "Click to Upload Photos" at bounding box center [396, 223] width 86 height 14
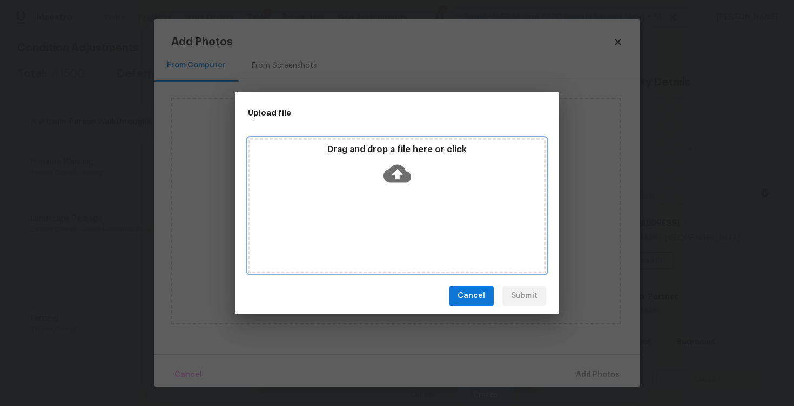
click at [406, 190] on div "Drag and drop a file here or click" at bounding box center [397, 205] width 298 height 135
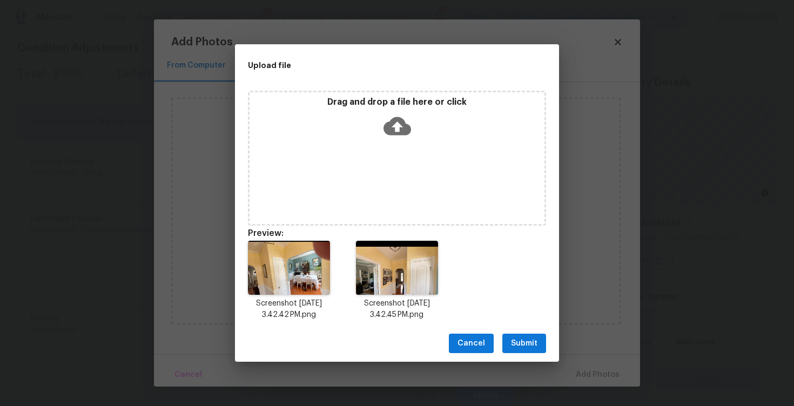
scroll to position [9, 0]
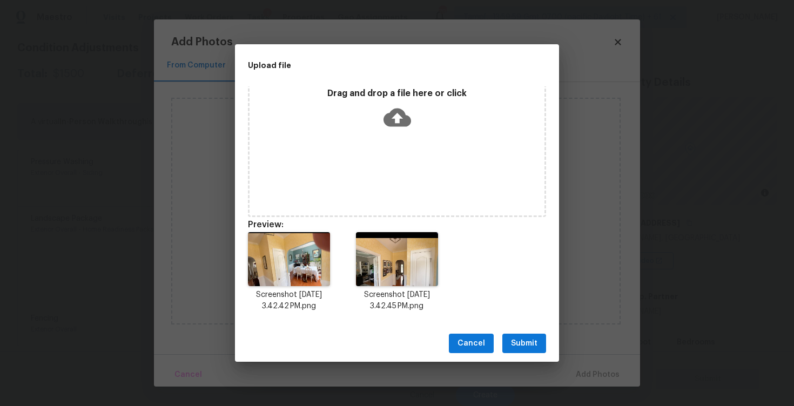
click at [523, 337] on button "Submit" at bounding box center [524, 344] width 44 height 20
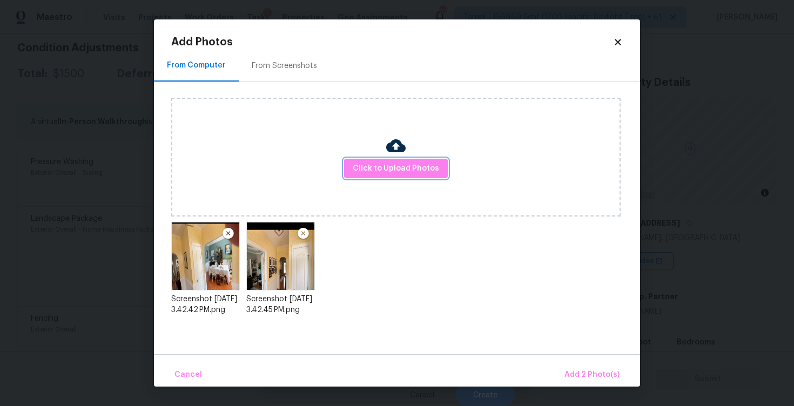
scroll to position [0, 0]
click at [592, 366] on button "Add 2 Photo(s)" at bounding box center [592, 375] width 64 height 23
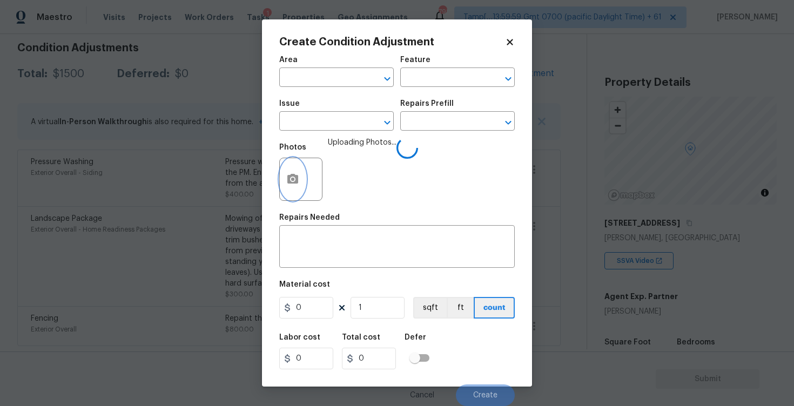
scroll to position [1, 0]
click at [317, 68] on div "Area" at bounding box center [336, 63] width 115 height 14
click at [318, 70] on input "text" at bounding box center [321, 78] width 84 height 17
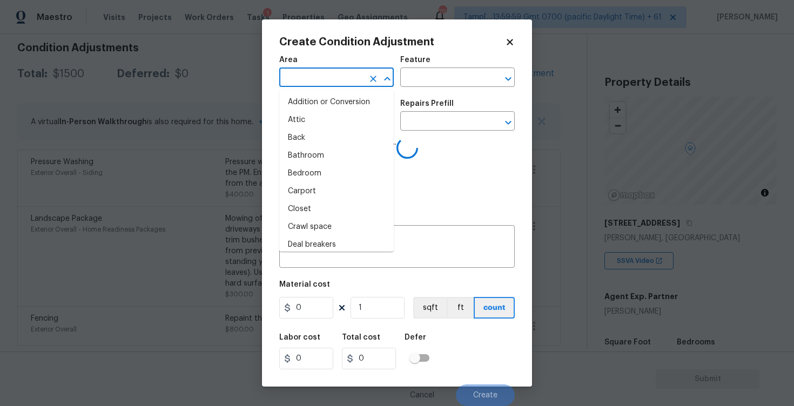
click at [318, 70] on input "text" at bounding box center [321, 78] width 84 height 17
type input "in"
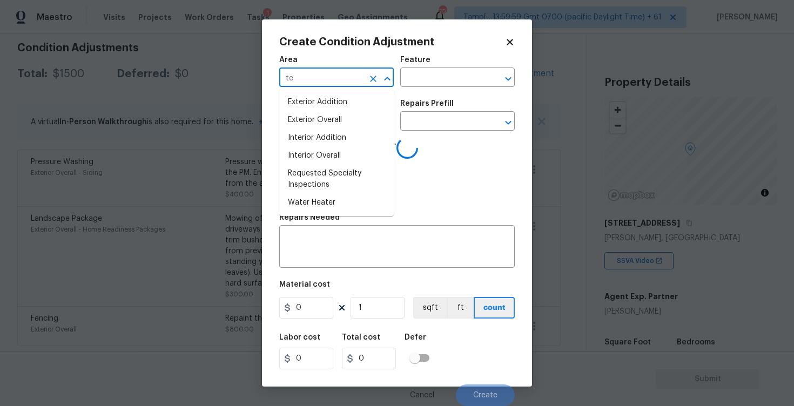
type input "ter"
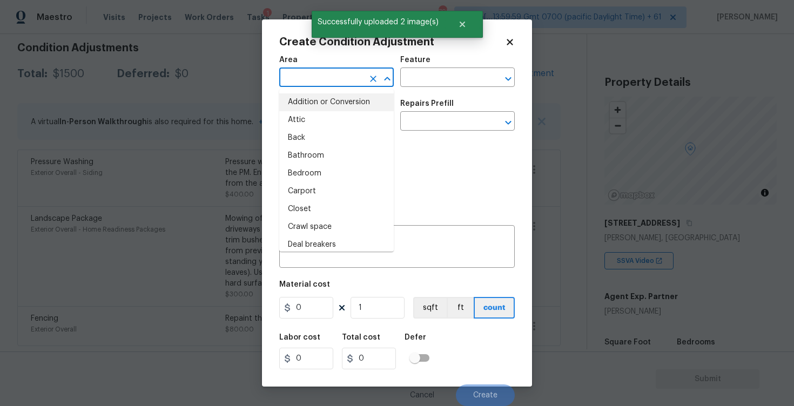
type input "i"
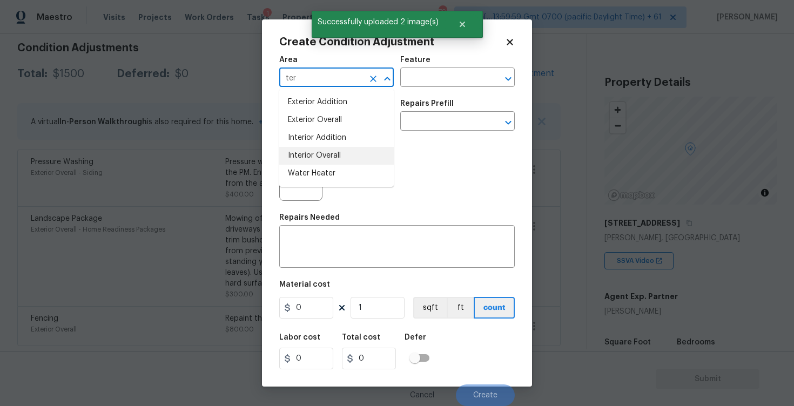
click at [330, 152] on li "Interior Overall" at bounding box center [336, 156] width 115 height 18
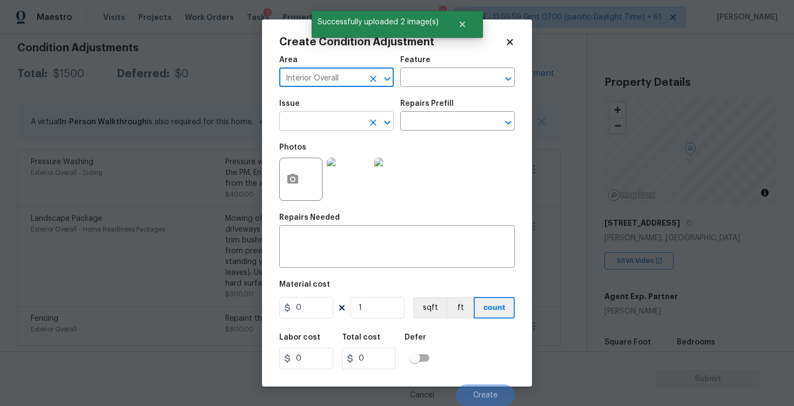
type input "Interior Overall"
click at [329, 124] on input "text" at bounding box center [321, 122] width 84 height 17
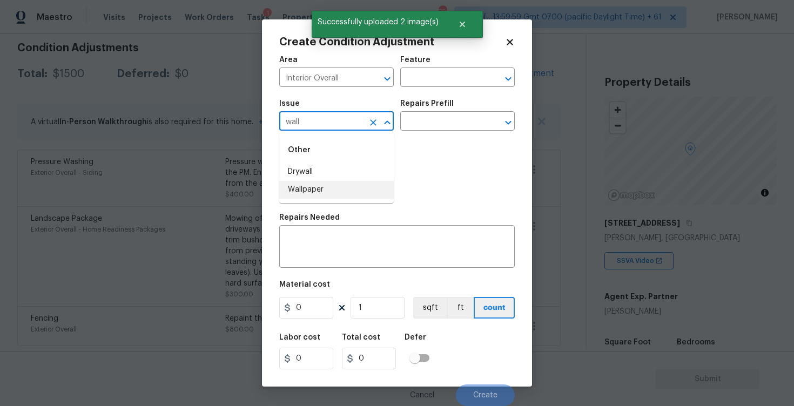
click at [328, 199] on ul "Other Drywall Wallpaper" at bounding box center [336, 168] width 115 height 70
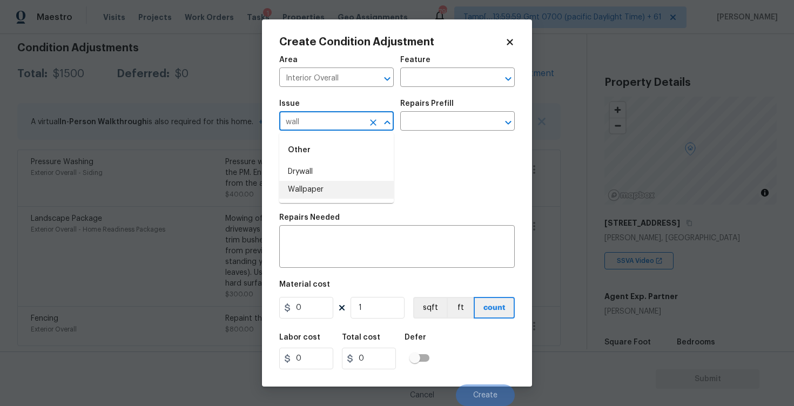
click at [331, 192] on li "Wallpaper" at bounding box center [336, 190] width 115 height 18
type input "Wallpaper"
click at [423, 133] on div "Issue Wallpaper ​ Repairs Prefill ​" at bounding box center [397, 115] width 236 height 44
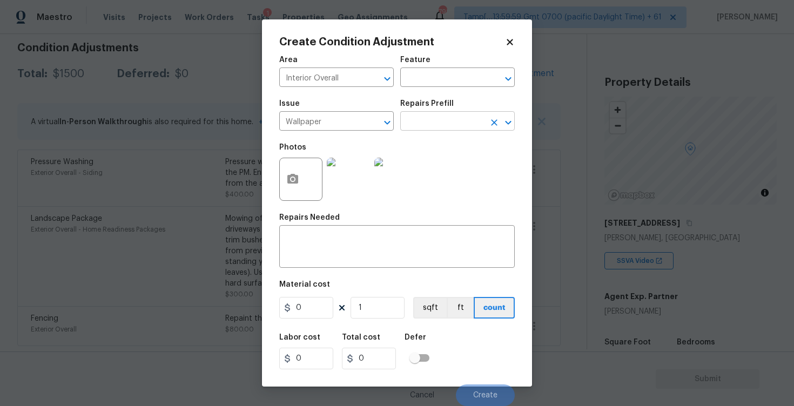
click at [424, 130] on input "text" at bounding box center [442, 122] width 84 height 17
type input "repai"
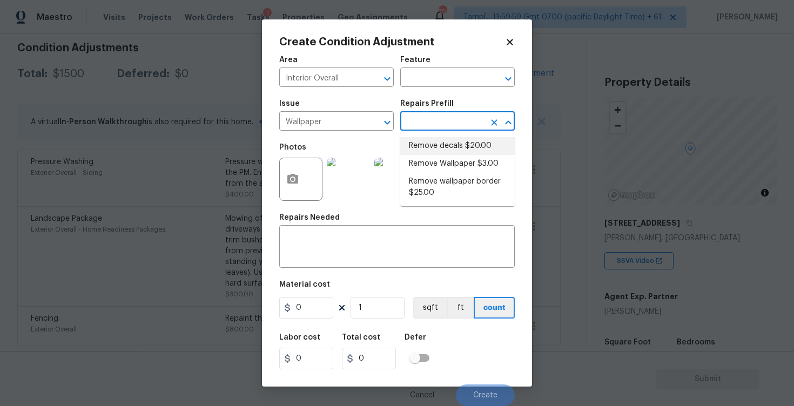
click at [426, 153] on li "Remove decals $20.00" at bounding box center [457, 146] width 115 height 18
type input "Walls and Ceiling"
type textarea "Remove decals from door/wall/ceiling"
type input "20"
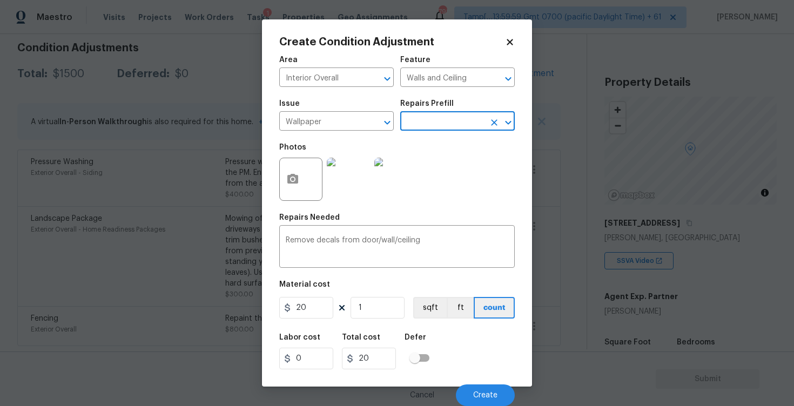
click at [432, 131] on div "Issue Wallpaper ​ Repairs Prefill ​" at bounding box center [397, 115] width 236 height 44
click at [434, 118] on input "text" at bounding box center [442, 122] width 84 height 17
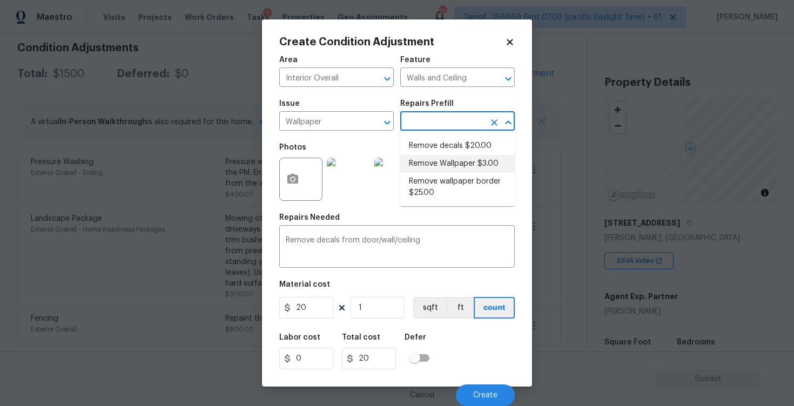
click at [445, 165] on li "Remove Wallpaper $3.00" at bounding box center [457, 164] width 115 height 18
type textarea "Remove wallpaper and texture walls to best match existing conditions"
type input "3"
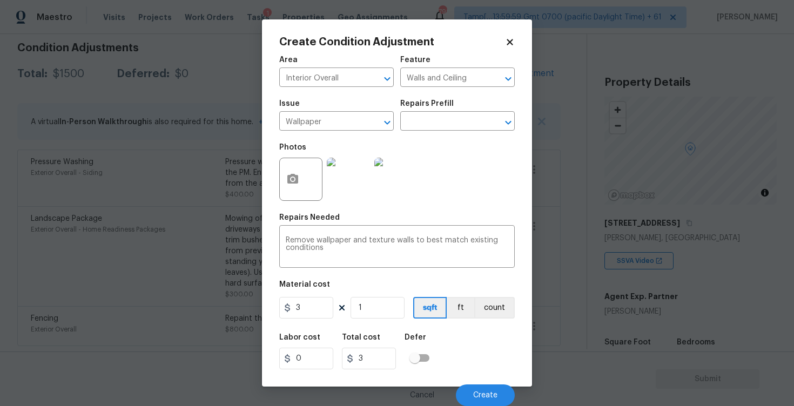
click at [330, 294] on div "Material cost" at bounding box center [397, 288] width 236 height 14
click at [325, 303] on input "3" at bounding box center [306, 308] width 54 height 22
type input "400"
click at [433, 338] on div "Defer" at bounding box center [420, 341] width 31 height 14
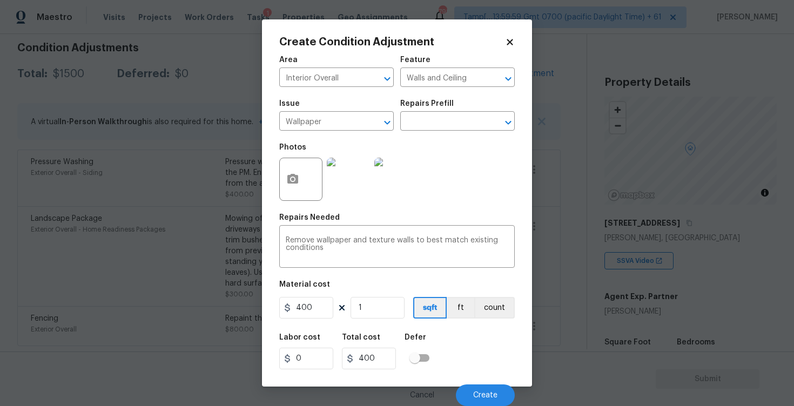
click at [473, 383] on div "Cancel Create" at bounding box center [397, 391] width 236 height 30
click at [476, 390] on button "Create" at bounding box center [485, 396] width 59 height 22
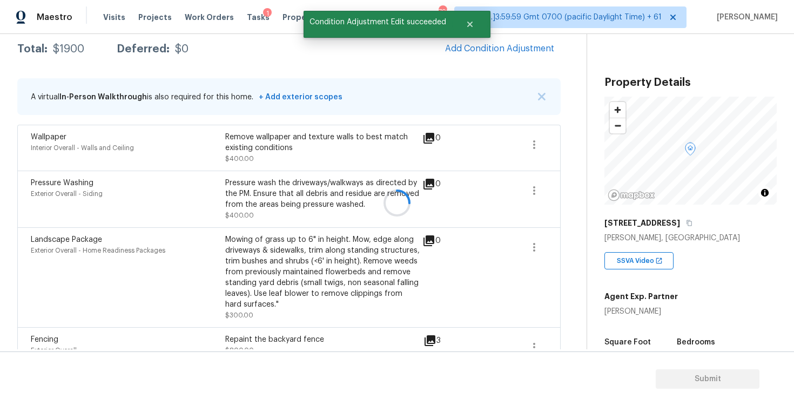
scroll to position [0, 0]
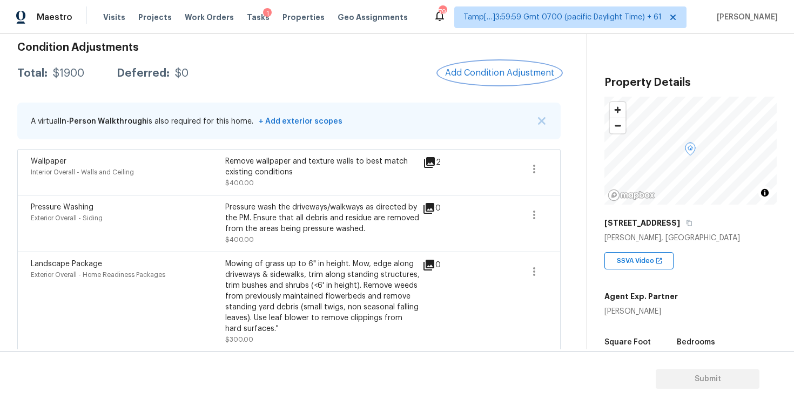
click at [489, 62] on button "Add Condition Adjustment" at bounding box center [500, 73] width 122 height 23
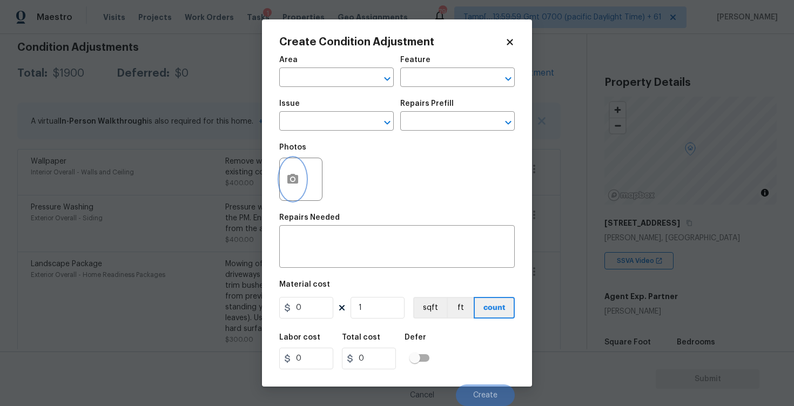
click at [291, 181] on circle "button" at bounding box center [292, 179] width 3 height 3
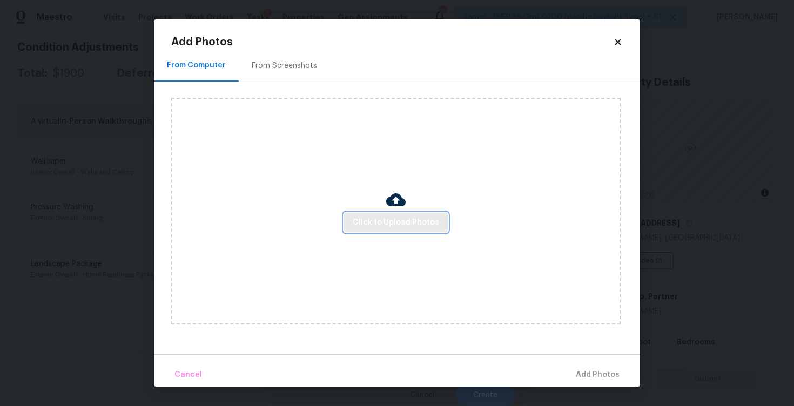
click at [390, 213] on button "Click to Upload Photos" at bounding box center [396, 223] width 104 height 20
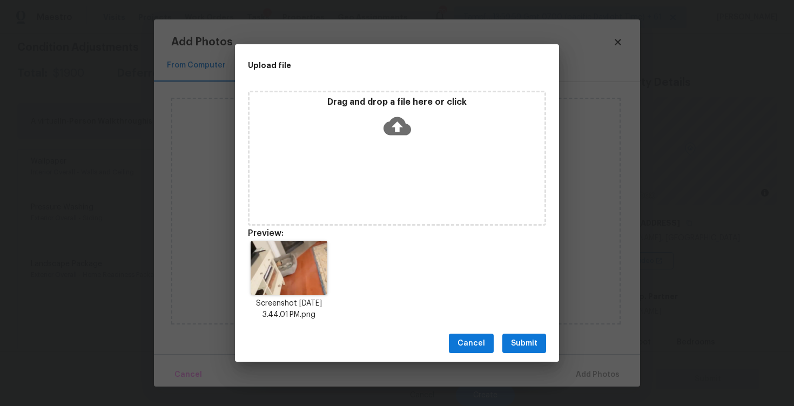
click at [512, 337] on span "Submit" at bounding box center [524, 344] width 26 height 14
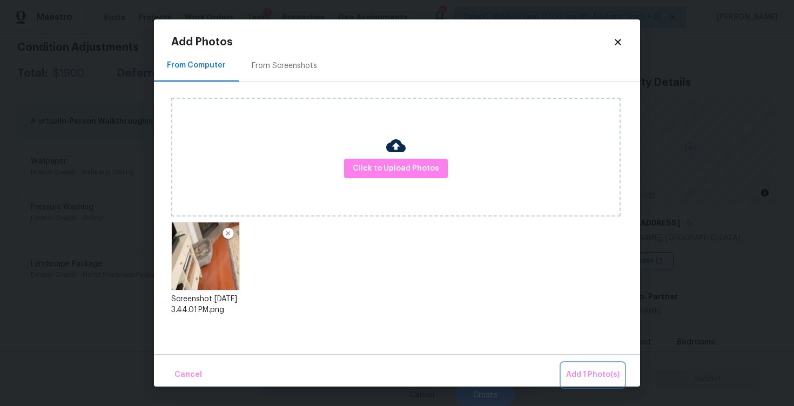
click at [572, 370] on span "Add 1 Photo(s)" at bounding box center [592, 375] width 53 height 14
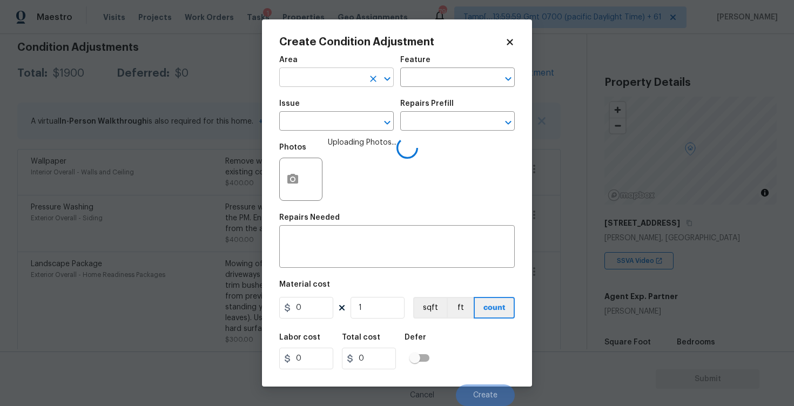
click at [335, 84] on input "text" at bounding box center [321, 78] width 84 height 17
click at [332, 117] on li "Interior Overall" at bounding box center [336, 121] width 115 height 18
type input "Interior Overall"
click at [332, 117] on input "text" at bounding box center [321, 122] width 84 height 17
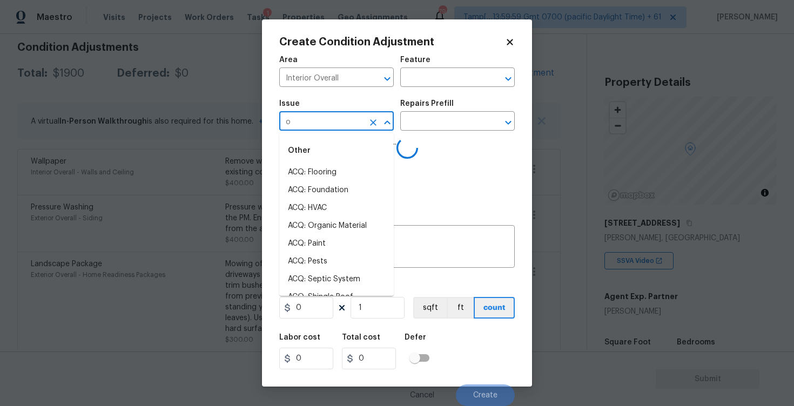
type input "od"
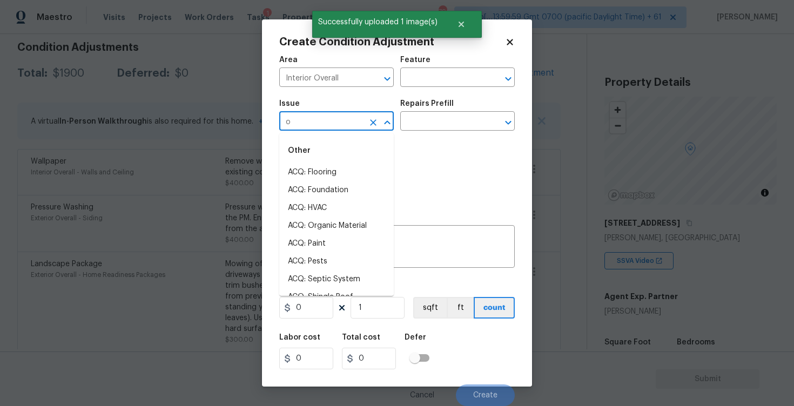
type input "or"
type input "d"
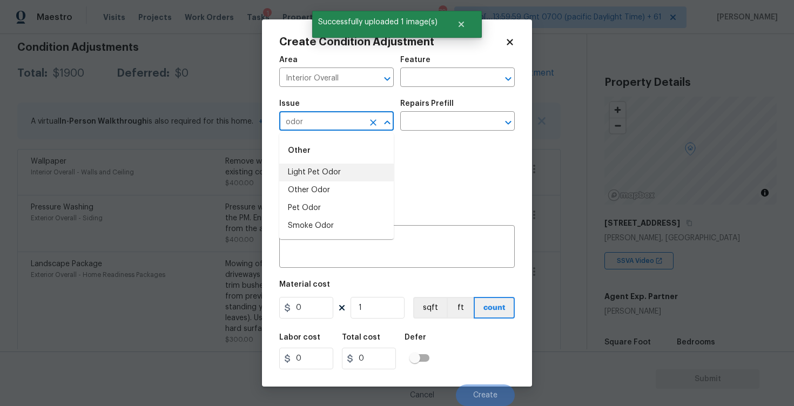
click at [334, 178] on li "Light Pet Odor" at bounding box center [336, 173] width 115 height 18
type input "Light Pet Odor"
click at [424, 117] on input "text" at bounding box center [442, 122] width 84 height 17
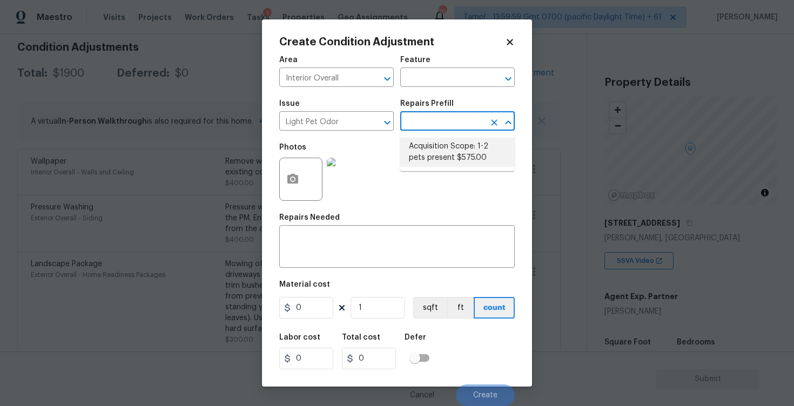
click at [429, 154] on li "Acquisition Scope: 1-2 pets present $575.00" at bounding box center [457, 152] width 115 height 29
type textarea "Acquisition Scope: 1-2 pets present"
type input "575"
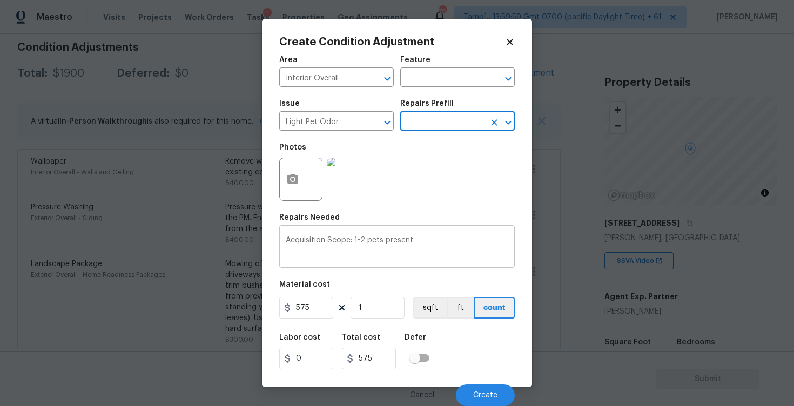
scroll to position [1, 0]
click at [474, 377] on div "Cancel Create" at bounding box center [397, 391] width 236 height 30
click at [480, 395] on span "Create" at bounding box center [485, 396] width 24 height 8
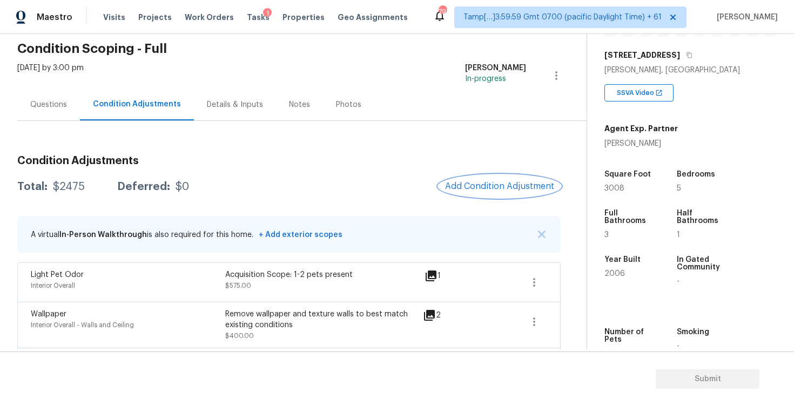
scroll to position [169, 0]
click at [522, 180] on button "Add Condition Adjustment" at bounding box center [500, 186] width 122 height 23
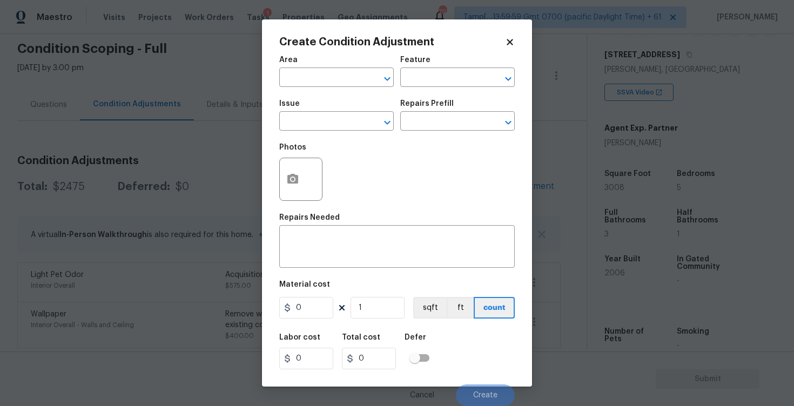
click at [327, 91] on span "Area ​" at bounding box center [336, 72] width 115 height 44
click at [327, 80] on input "text" at bounding box center [321, 78] width 84 height 17
click at [324, 117] on li "Interior Overall" at bounding box center [336, 121] width 115 height 18
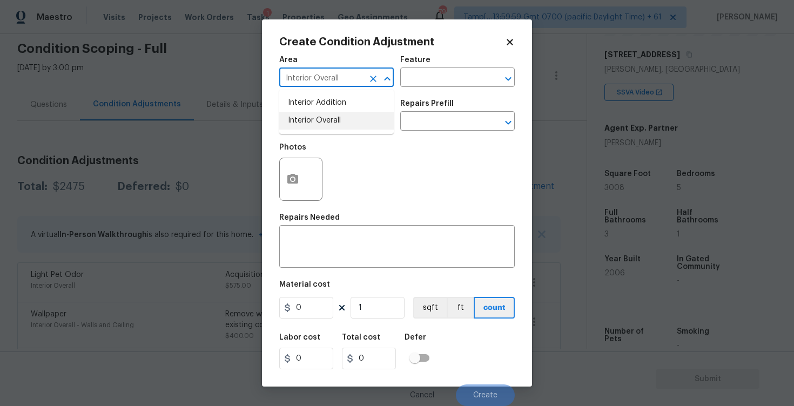
type input "Interior Overall"
click at [324, 117] on input "text" at bounding box center [321, 122] width 84 height 17
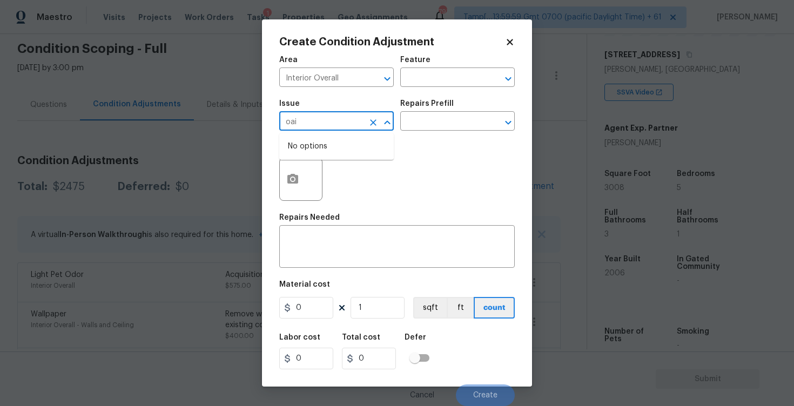
type input "oain"
click at [341, 170] on li "ACQ: Paint" at bounding box center [336, 173] width 115 height 18
type input "ACQ: Paint"
click at [449, 116] on input "text" at bounding box center [442, 122] width 84 height 17
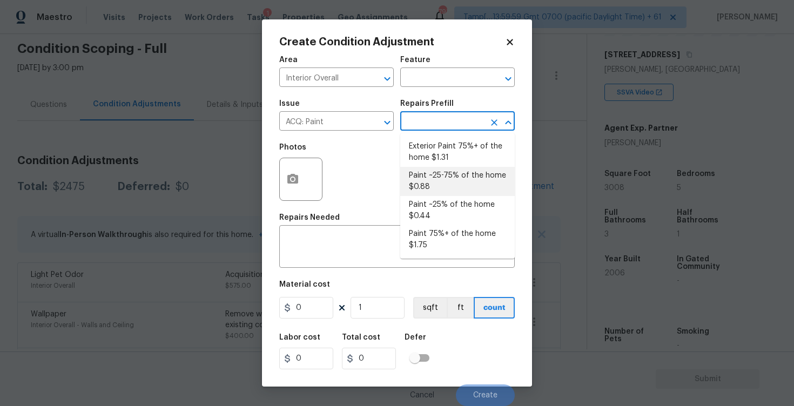
click at [446, 173] on li "Paint ~25-75% of the home $0.88" at bounding box center [457, 181] width 115 height 29
type input "Acquisition"
type textarea "Acquisition Scope: ~25 - 75% of the home needs interior paint"
type input "0.88"
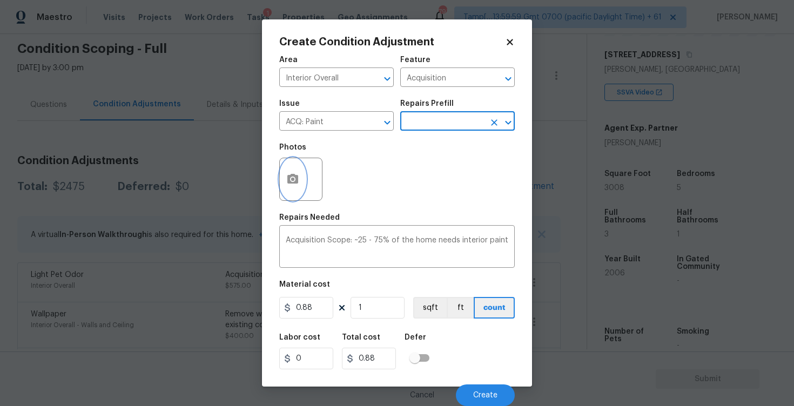
click at [301, 171] on button "button" at bounding box center [293, 179] width 26 height 42
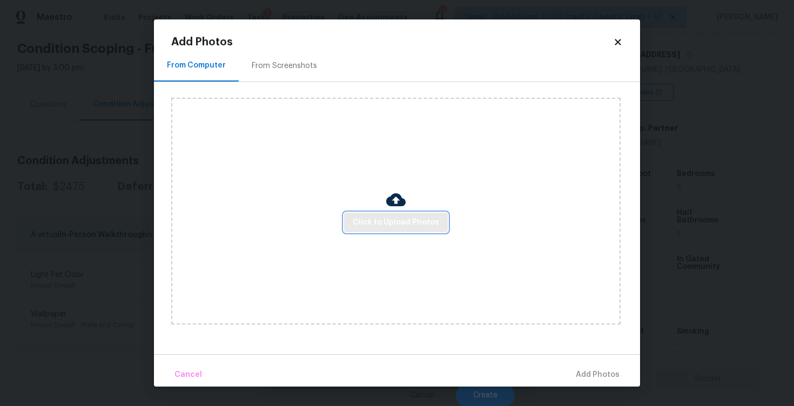
click at [404, 217] on span "Click to Upload Photos" at bounding box center [396, 223] width 86 height 14
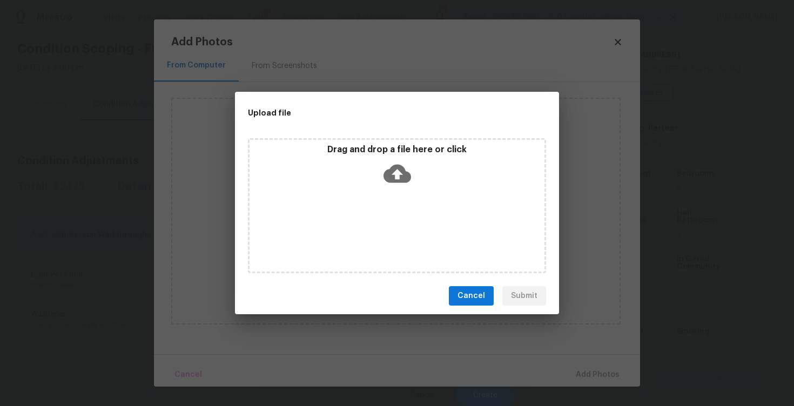
click at [388, 155] on p "Drag and drop a file here or click" at bounding box center [397, 149] width 295 height 11
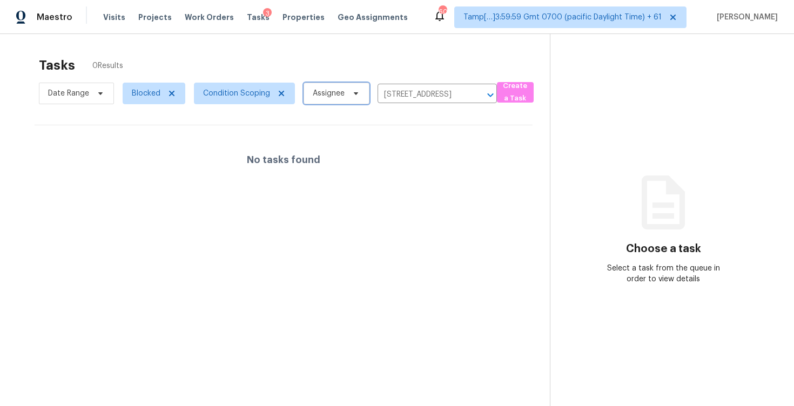
click at [322, 91] on span "Assignee" at bounding box center [329, 93] width 32 height 11
click at [479, 93] on icon "Clear" at bounding box center [476, 95] width 11 height 11
click at [411, 59] on div at bounding box center [397, 203] width 794 height 406
click at [406, 89] on input "text" at bounding box center [422, 94] width 89 height 17
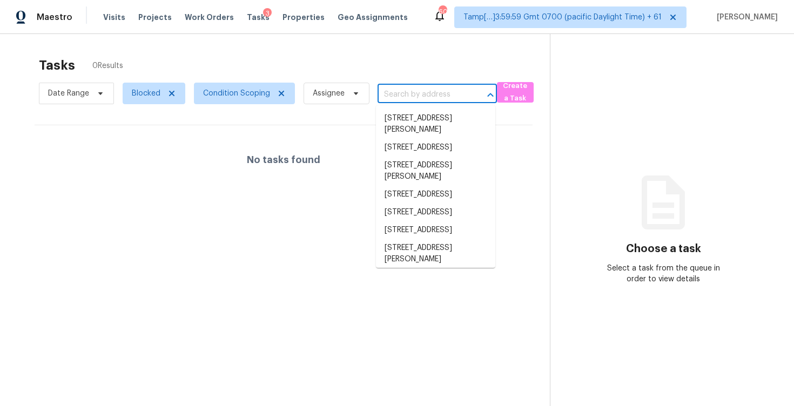
paste input "10424 S Painted Mare Dr, Vail, AZ 85641"
type input "10424 S Painted Mare Dr, Vail, AZ 85641"
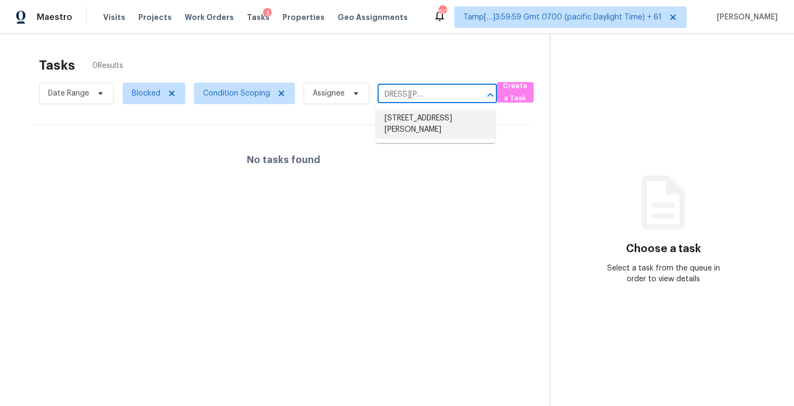
click at [414, 115] on li "10424 S Painted Mare Dr, Vail, AZ 85641" at bounding box center [435, 124] width 119 height 29
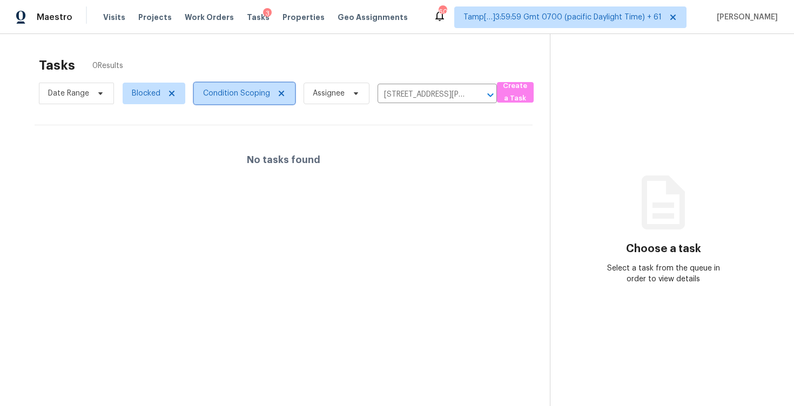
click at [250, 94] on span "Condition Scoping" at bounding box center [236, 93] width 67 height 11
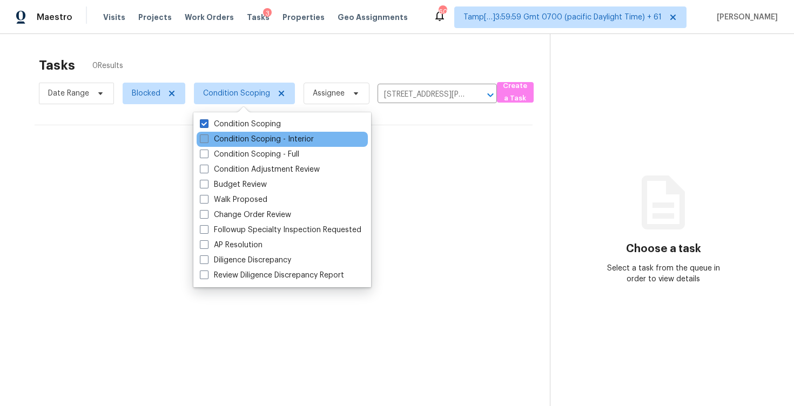
click at [261, 135] on label "Condition Scoping - Interior" at bounding box center [257, 139] width 114 height 11
click at [207, 135] on input "Condition Scoping - Interior" at bounding box center [203, 137] width 7 height 7
checkbox input "true"
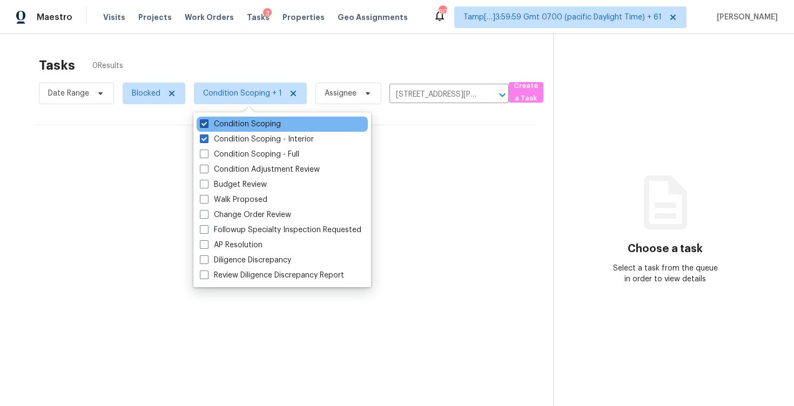
click at [257, 125] on label "Condition Scoping" at bounding box center [240, 124] width 81 height 11
click at [207, 125] on input "Condition Scoping" at bounding box center [203, 122] width 7 height 7
checkbox input "false"
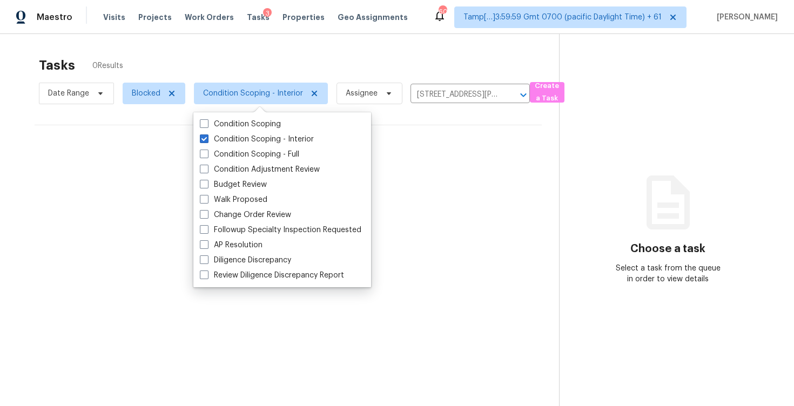
click at [239, 62] on div "Tasks 0 Results" at bounding box center [299, 65] width 520 height 28
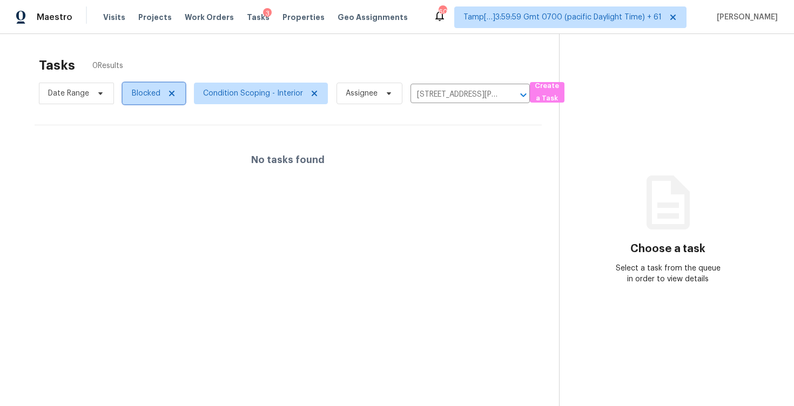
click at [153, 87] on span "Blocked" at bounding box center [154, 94] width 63 height 22
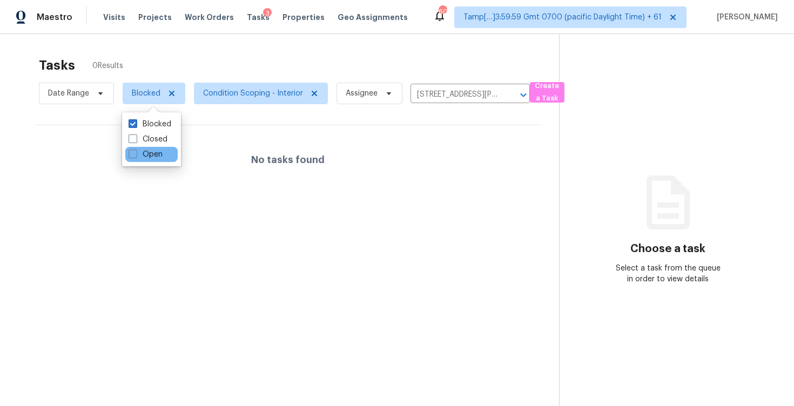
click at [164, 149] on div "Open" at bounding box center [151, 154] width 52 height 15
click at [162, 156] on label "Open" at bounding box center [146, 154] width 34 height 11
click at [136, 156] on input "Open" at bounding box center [132, 152] width 7 height 7
checkbox input "true"
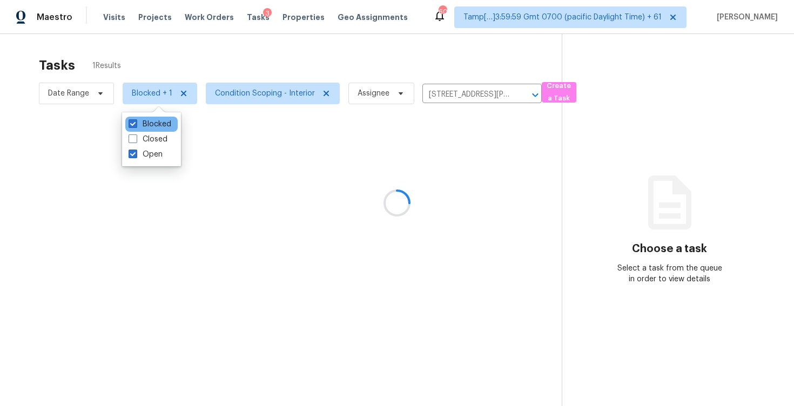
click at [162, 131] on div "Blocked" at bounding box center [151, 124] width 52 height 15
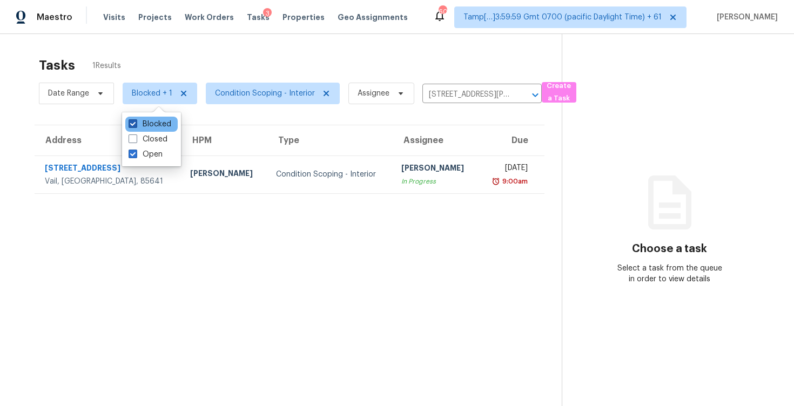
click at [162, 120] on label "Blocked" at bounding box center [150, 124] width 43 height 11
click at [136, 120] on input "Blocked" at bounding box center [132, 122] width 7 height 7
checkbox input "false"
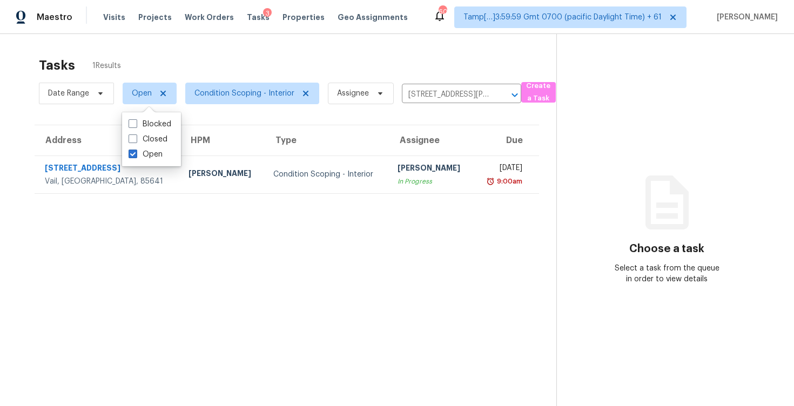
click at [178, 62] on div "Tasks 1 Results" at bounding box center [298, 65] width 518 height 28
click at [265, 152] on th "Type" at bounding box center [327, 140] width 124 height 30
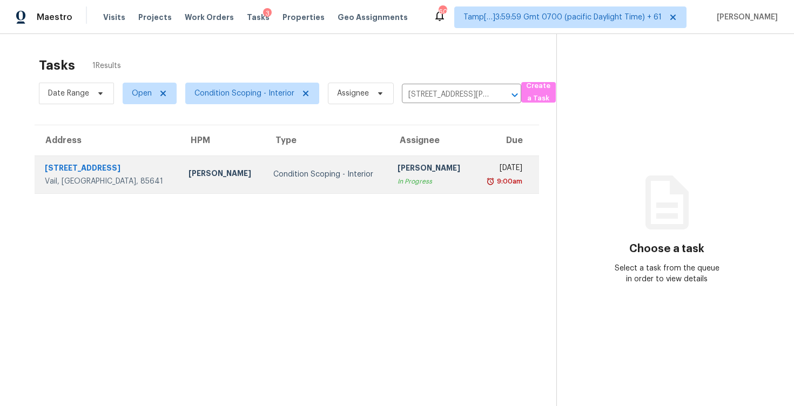
click at [273, 169] on div "Condition Scoping - Interior" at bounding box center [326, 174] width 107 height 11
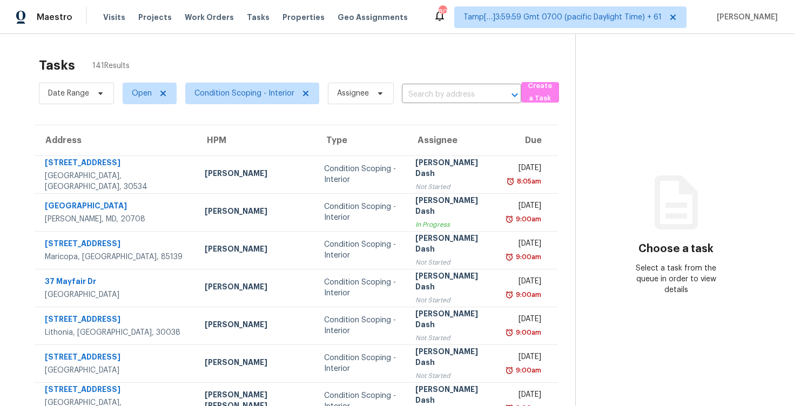
click at [116, 10] on div "Visits Projects Work Orders Tasks Properties Geo Assignments" at bounding box center [262, 17] width 318 height 22
click at [117, 14] on span "Visits" at bounding box center [114, 17] width 22 height 11
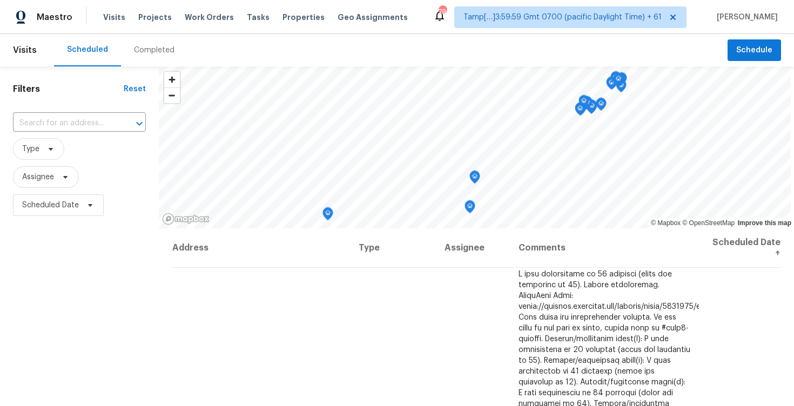
click at [169, 61] on div "Completed" at bounding box center [154, 50] width 66 height 32
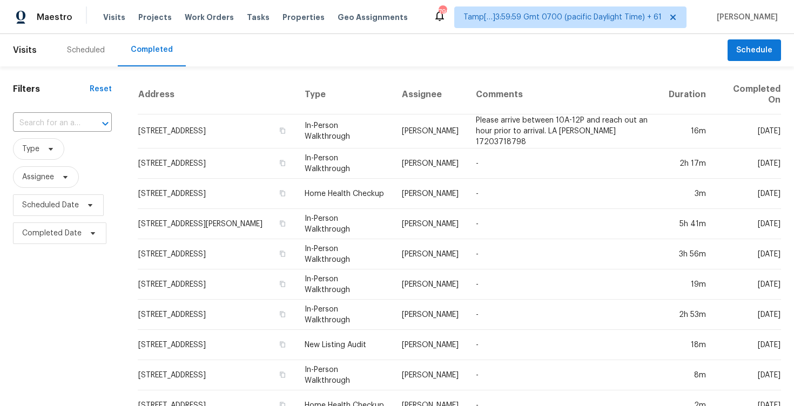
click at [104, 109] on div "Filters Reset ​ Type Assignee Scheduled Date Completed Date" at bounding box center [62, 409] width 125 height 686
click at [75, 125] on input "text" at bounding box center [47, 123] width 69 height 17
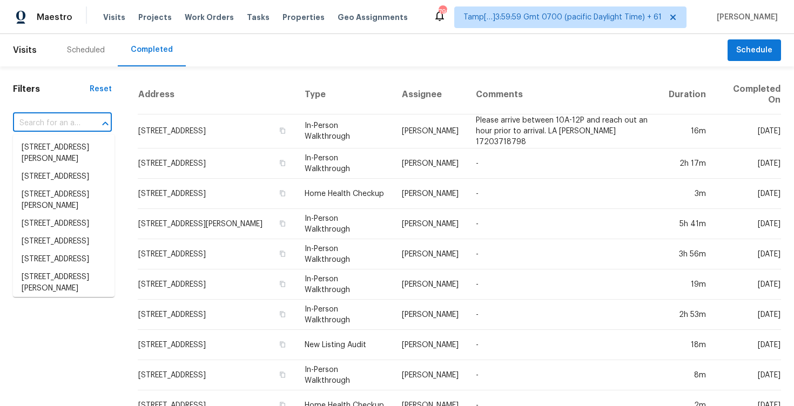
paste input "[STREET_ADDRESS][PERSON_NAME]"
type input "[STREET_ADDRESS][PERSON_NAME]"
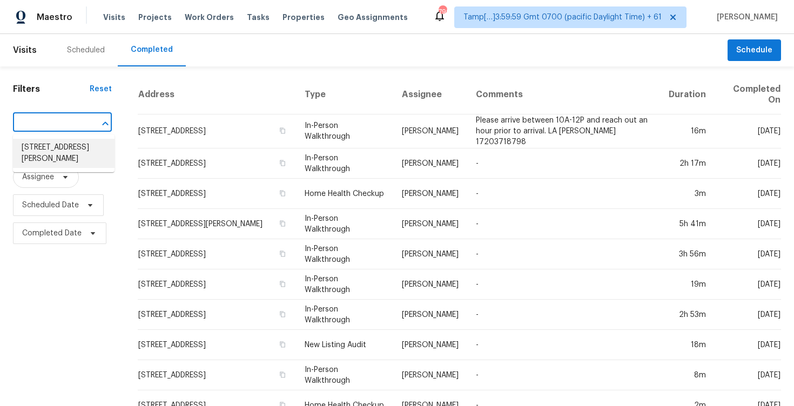
click at [91, 149] on li "[STREET_ADDRESS][PERSON_NAME]" at bounding box center [64, 153] width 102 height 29
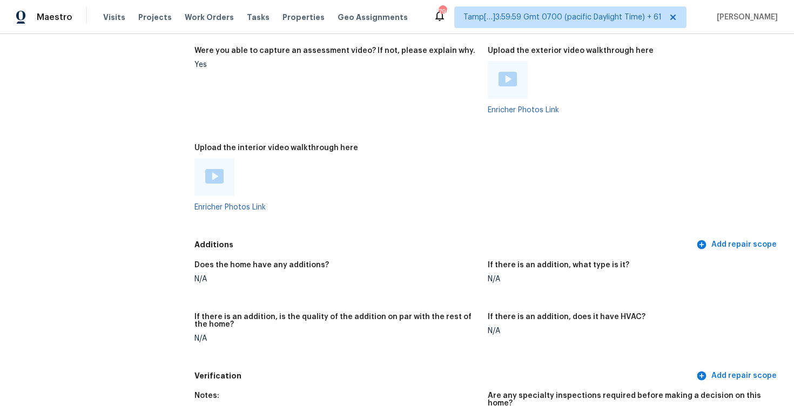
scroll to position [2113, 0]
click at [336, 211] on figure "Upload the interior video walkthrough here Enricher Photos Link" at bounding box center [340, 187] width 293 height 84
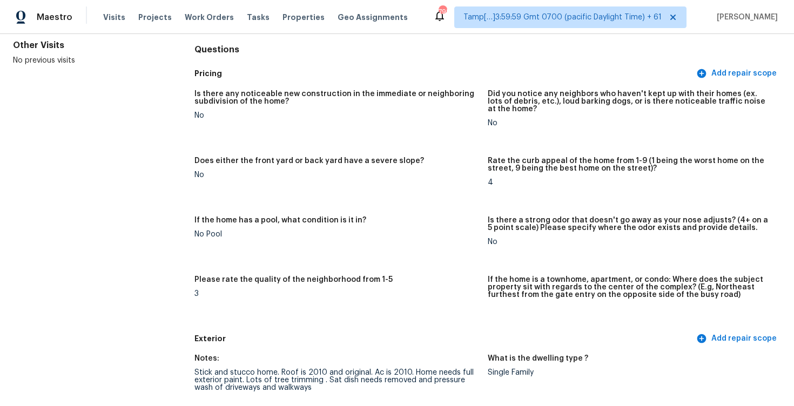
click at [293, 305] on figure "Please rate the quality of the neighborhood from 1-5 3" at bounding box center [340, 299] width 293 height 46
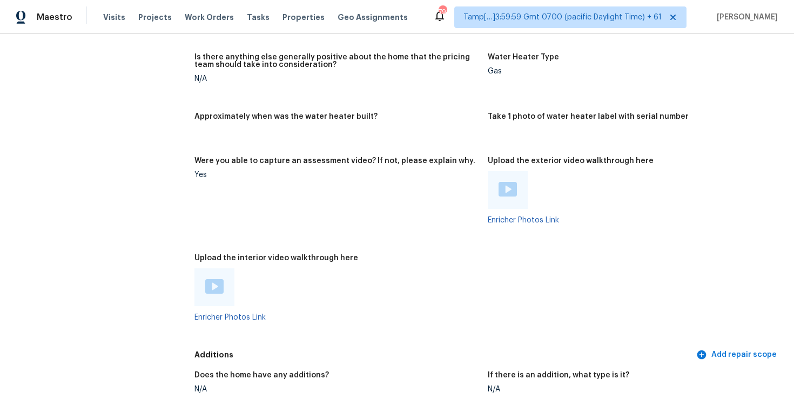
scroll to position [2007, 0]
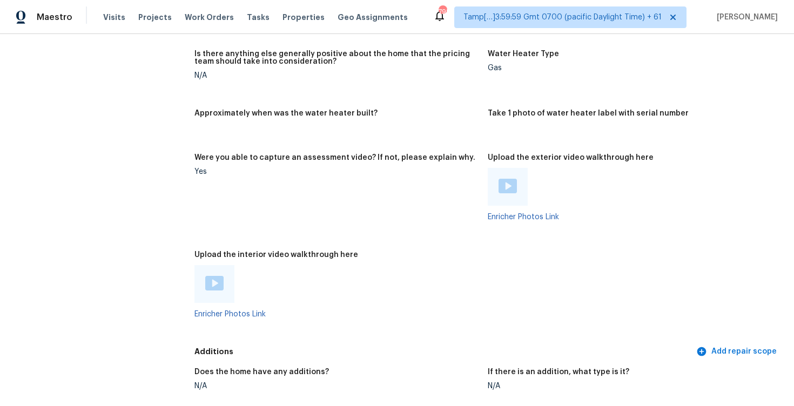
click at [223, 279] on img at bounding box center [214, 283] width 18 height 15
click at [345, 124] on figure "Approximately when was the water heater built?" at bounding box center [340, 125] width 293 height 31
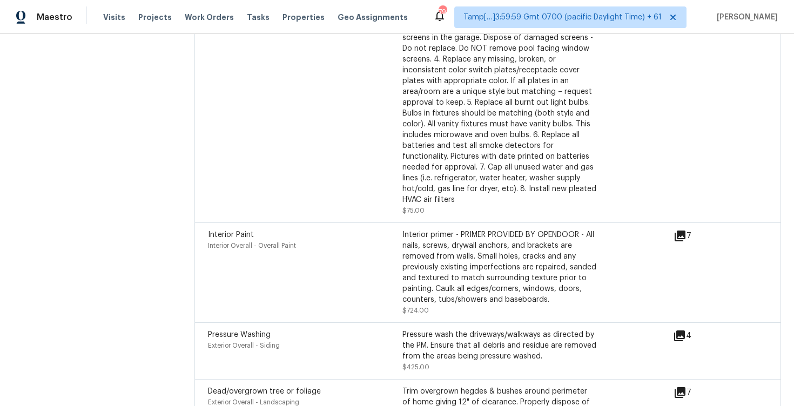
scroll to position [3161, 0]
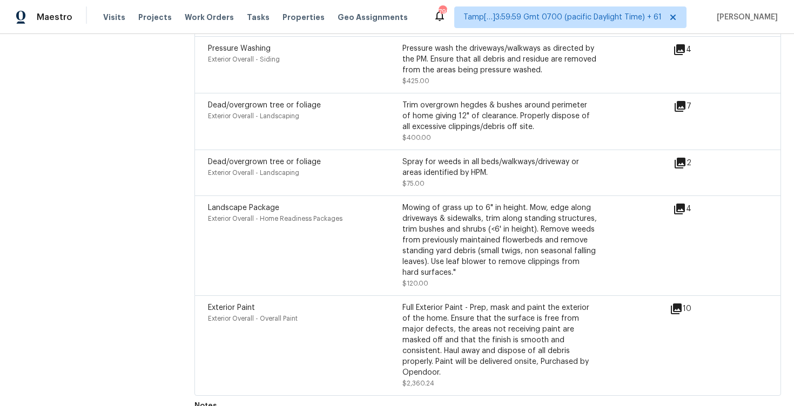
click at [542, 110] on div "Trim overgrown hegdes & bushes around perimeter of home giving 12" of clearance…" at bounding box center [499, 116] width 194 height 32
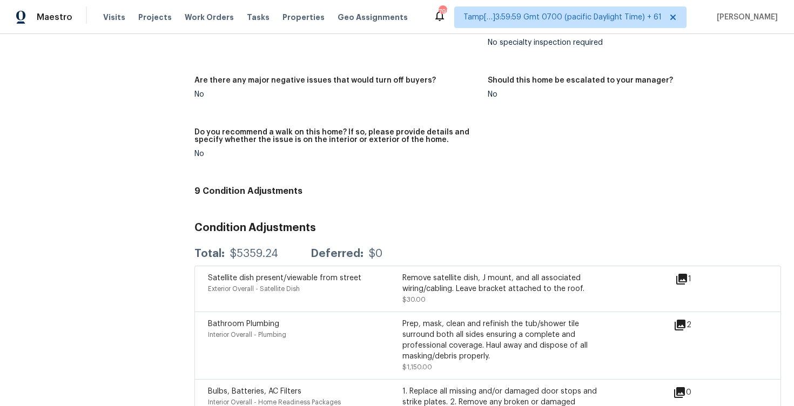
scroll to position [2490, 0]
click at [679, 319] on icon at bounding box center [680, 324] width 11 height 11
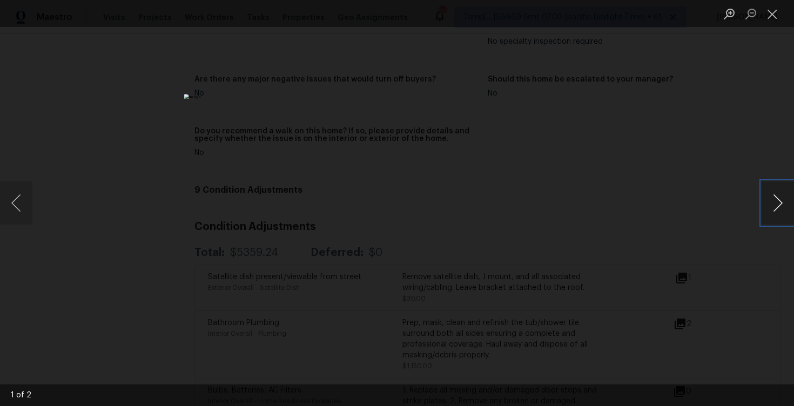
click at [780, 198] on button "Next image" at bounding box center [778, 203] width 32 height 43
click at [735, 159] on div "Lightbox" at bounding box center [397, 203] width 794 height 406
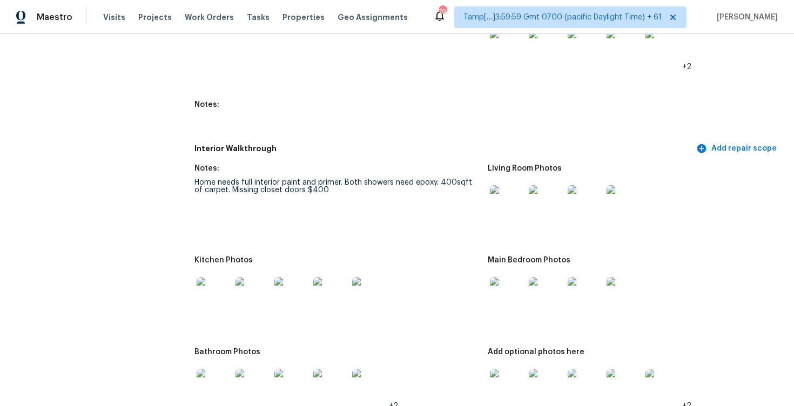
scroll to position [1168, 0]
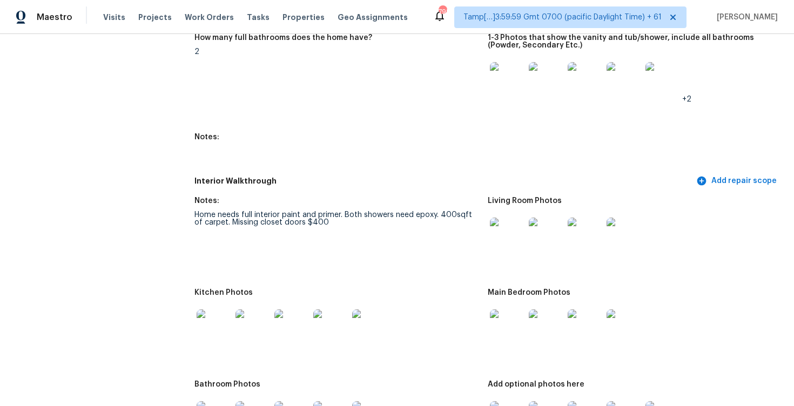
click at [498, 240] on img at bounding box center [507, 235] width 35 height 35
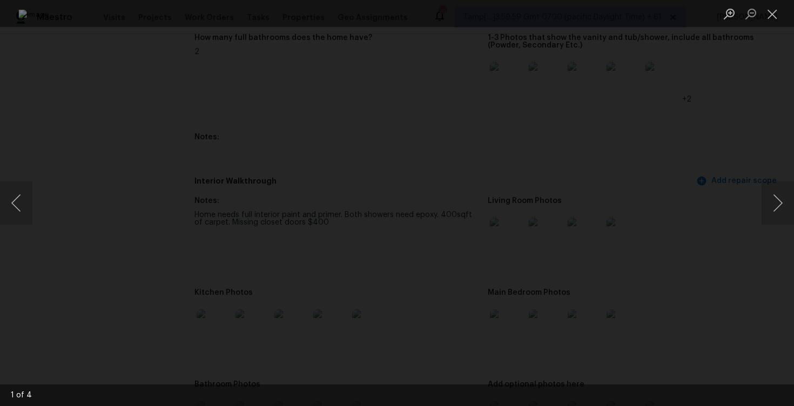
click at [753, 210] on div "Lightbox" at bounding box center [397, 203] width 794 height 406
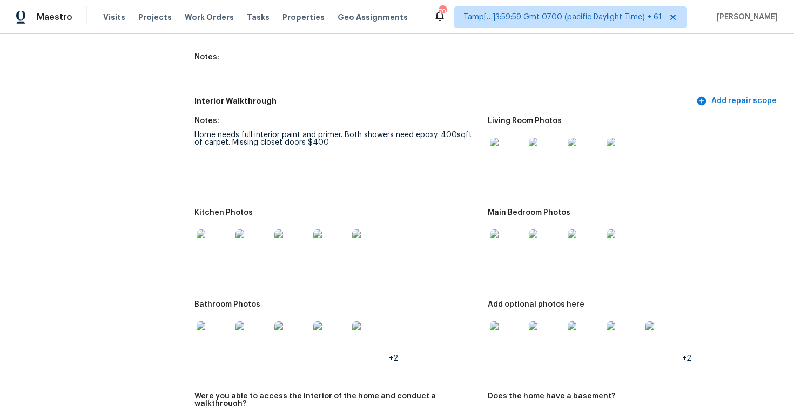
scroll to position [1260, 0]
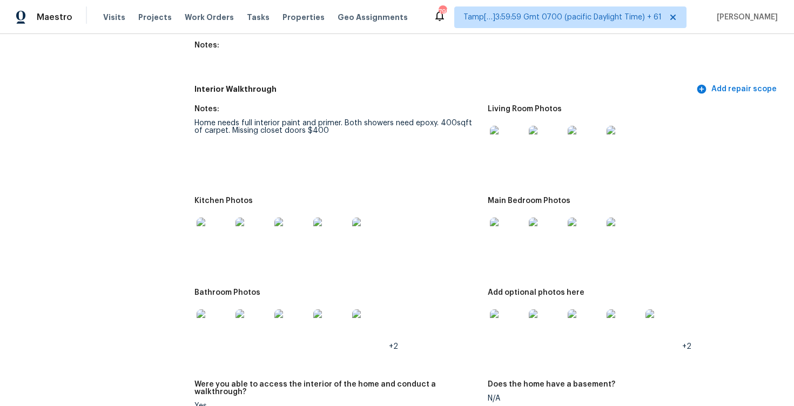
click at [506, 238] on img at bounding box center [507, 235] width 35 height 35
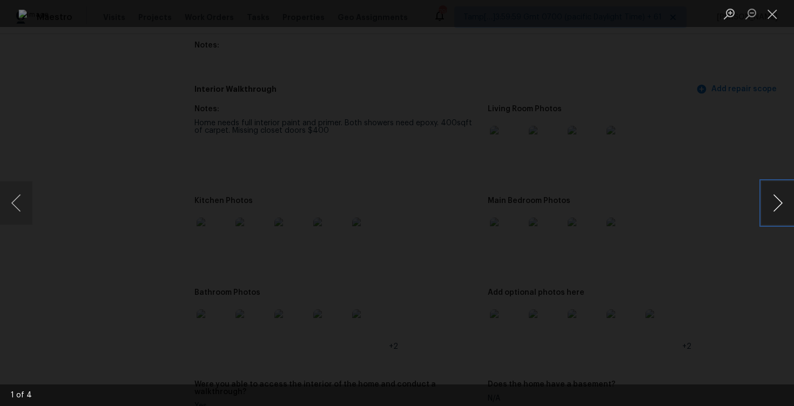
click at [781, 208] on button "Next image" at bounding box center [778, 203] width 32 height 43
click at [748, 181] on div "Lightbox" at bounding box center [397, 203] width 794 height 406
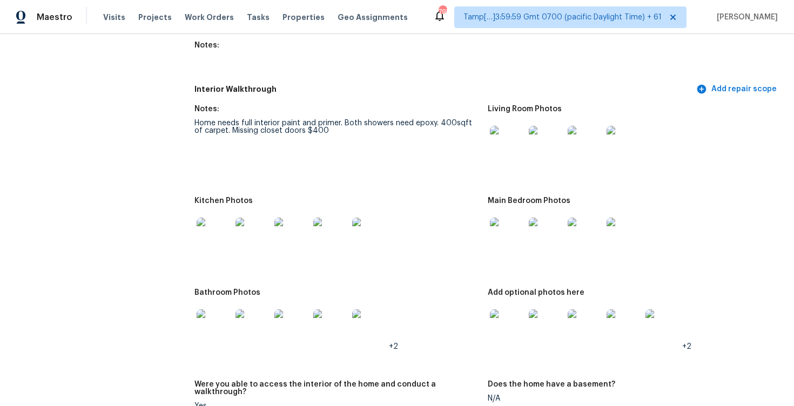
scroll to position [1325, 0]
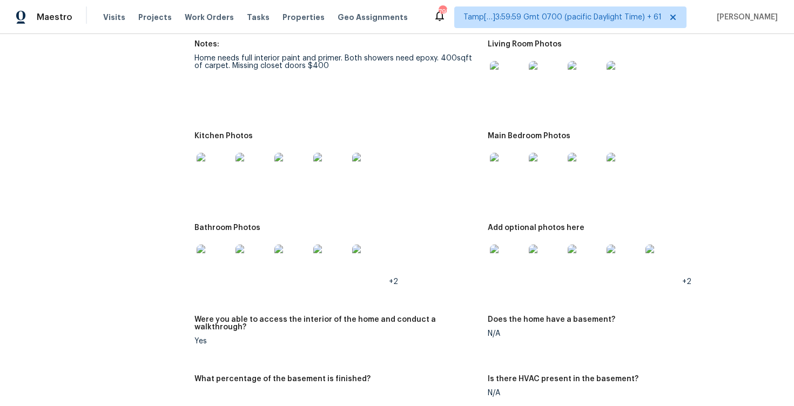
click at [513, 254] on img at bounding box center [507, 262] width 35 height 35
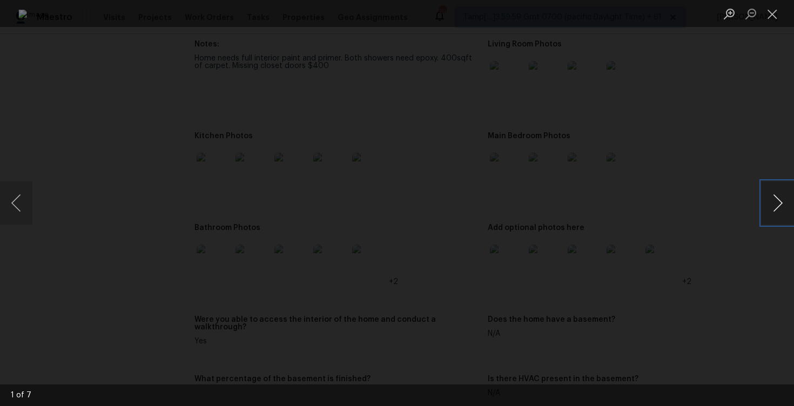
click at [774, 200] on button "Next image" at bounding box center [778, 203] width 32 height 43
click at [777, 205] on button "Next image" at bounding box center [778, 203] width 32 height 43
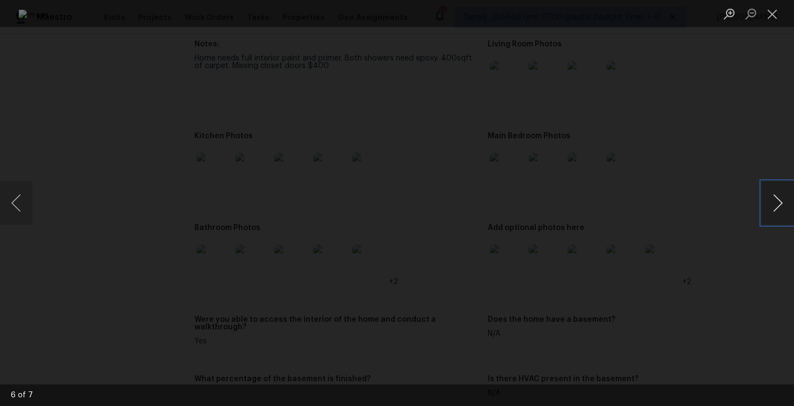
click at [765, 197] on button "Next image" at bounding box center [778, 203] width 32 height 43
click at [691, 192] on div "Lightbox" at bounding box center [397, 203] width 794 height 406
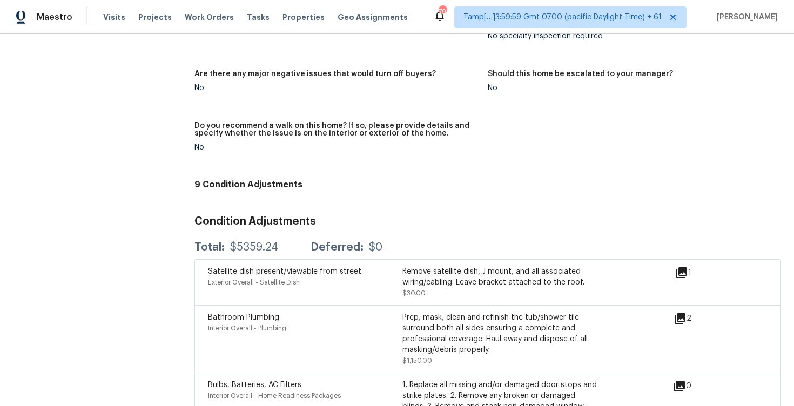
scroll to position [2482, 0]
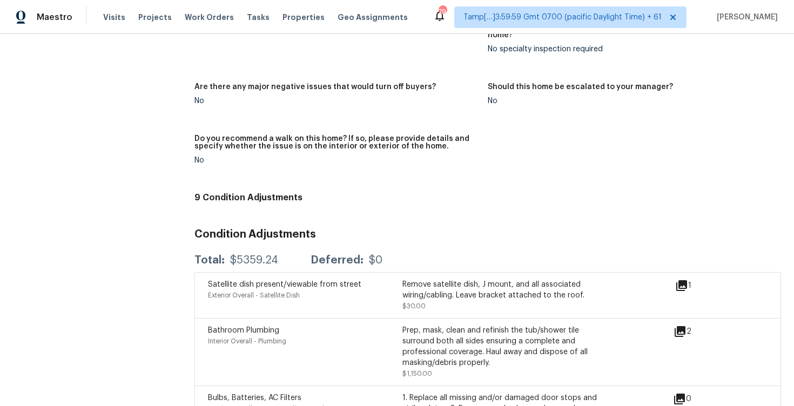
click at [119, 10] on div "Visits Projects Work Orders Tasks Properties Geo Assignments" at bounding box center [262, 17] width 318 height 22
click at [117, 17] on span "Visits" at bounding box center [114, 17] width 22 height 11
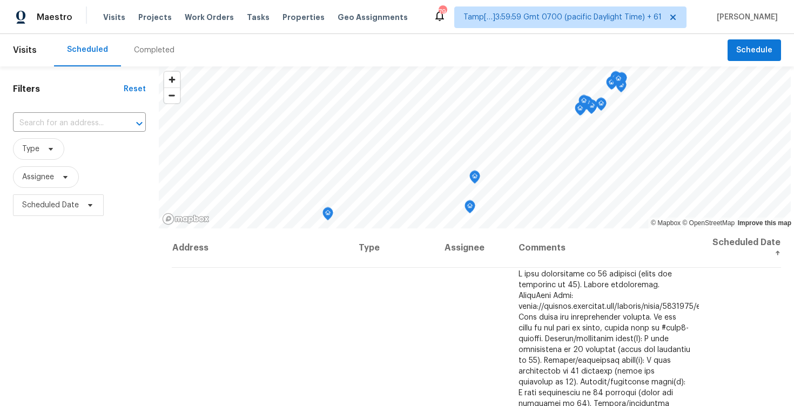
click at [152, 49] on div "Completed" at bounding box center [154, 50] width 41 height 11
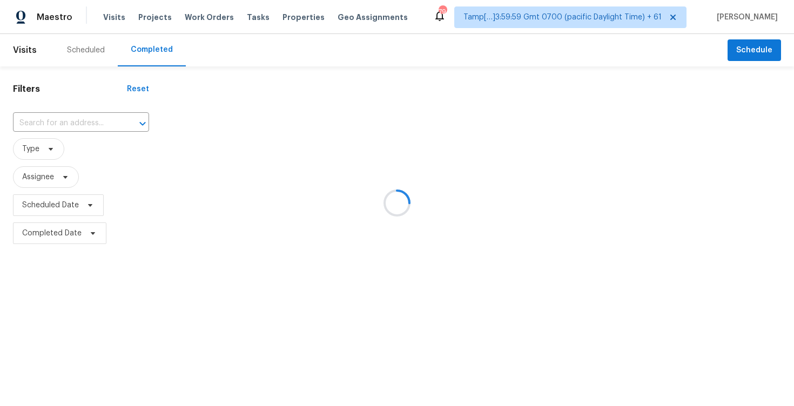
click at [86, 117] on div at bounding box center [397, 203] width 794 height 406
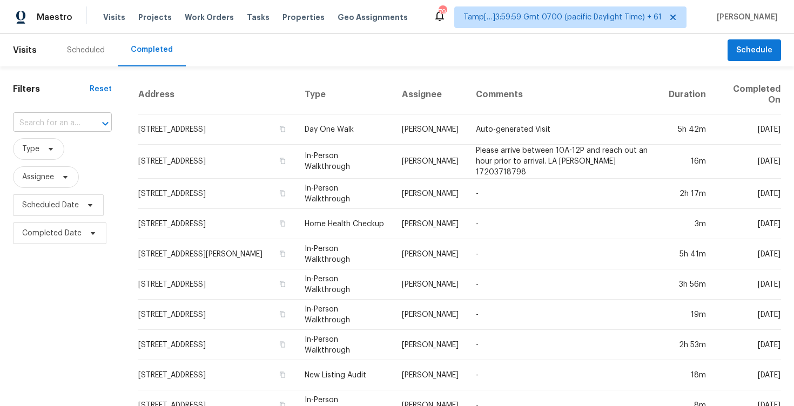
click at [71, 117] on input "text" at bounding box center [47, 123] width 69 height 17
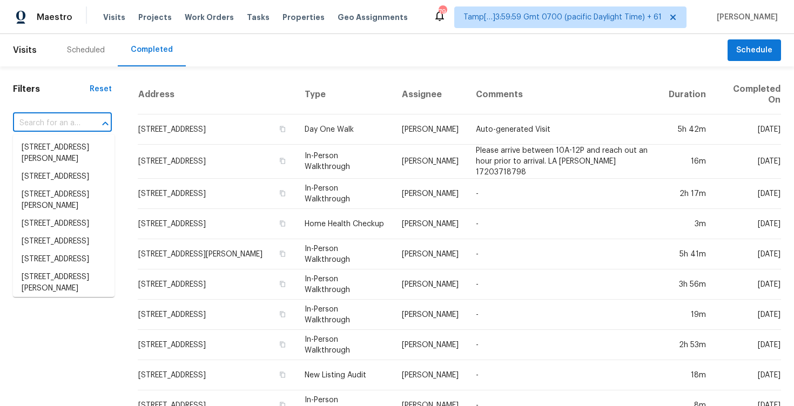
paste input "1724 Twin Lakes Cir, Loveland, CO 80538"
type input "1724 Twin Lakes Cir, Loveland, CO 80538"
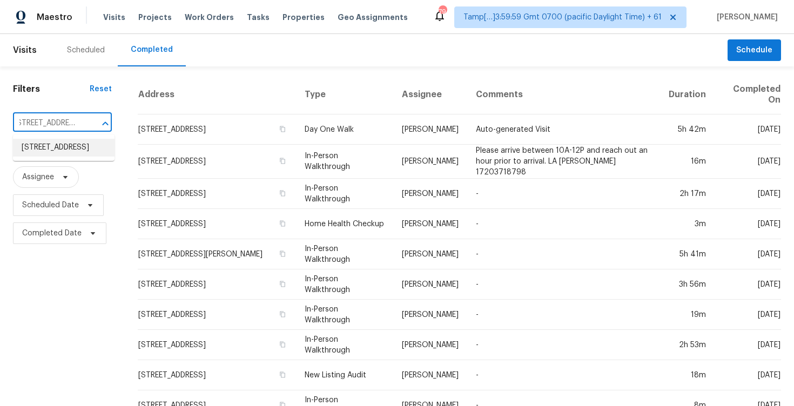
click at [84, 146] on li "1724 Twin Lakes Cir, Loveland, CO 80538" at bounding box center [64, 148] width 102 height 18
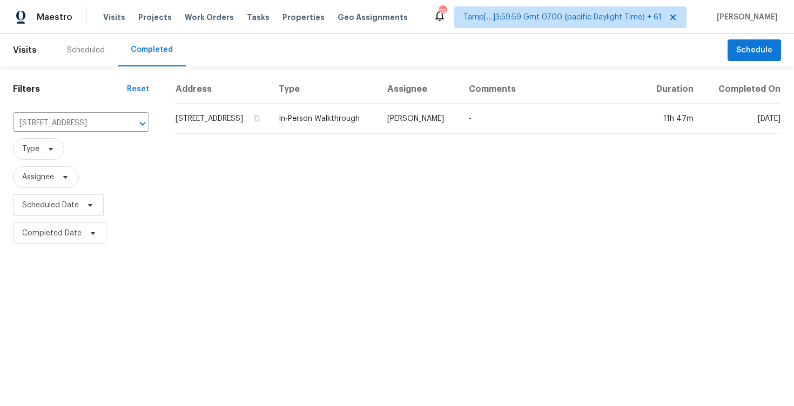
click at [203, 123] on td "1724 Twin Lakes Cir, Loveland, CO 80538" at bounding box center [222, 119] width 95 height 30
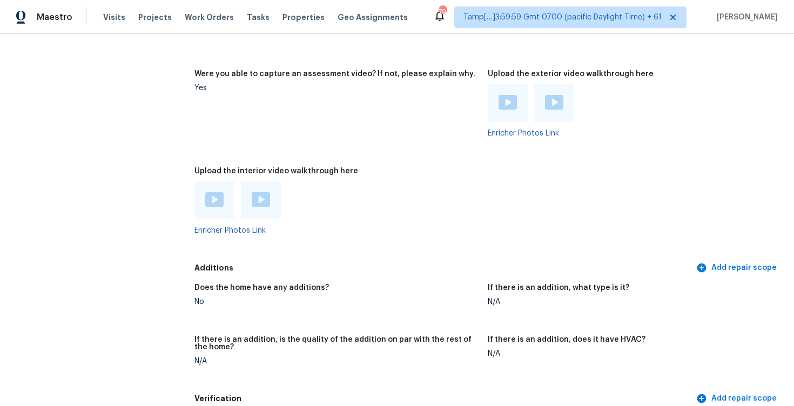
scroll to position [2412, 0]
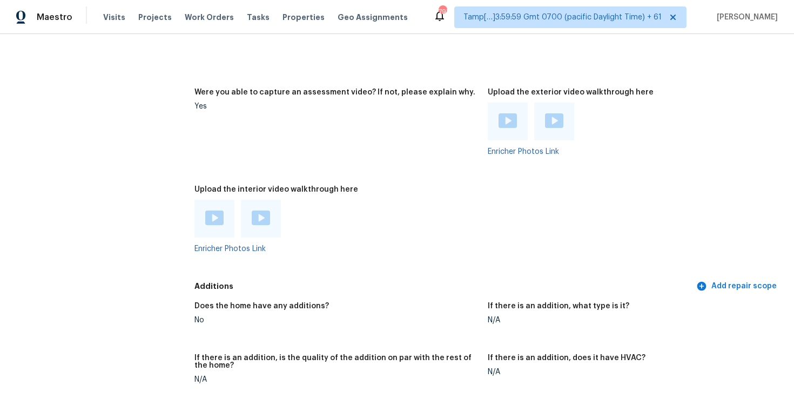
click at [199, 213] on div at bounding box center [214, 219] width 40 height 38
click at [210, 220] on img at bounding box center [214, 218] width 18 height 15
click at [261, 225] on img at bounding box center [261, 218] width 18 height 15
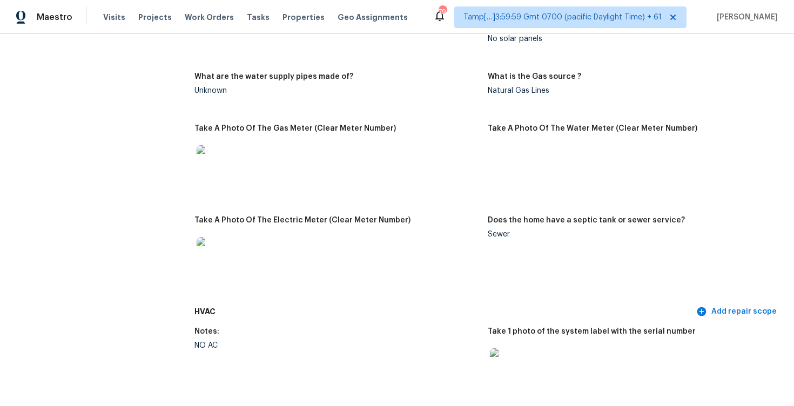
scroll to position [283, 0]
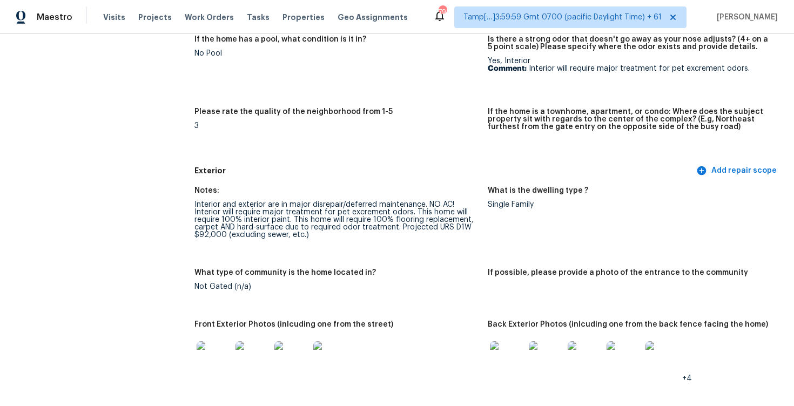
click at [210, 221] on div "Interior and exterior are in major disrepair/deferred maintenance. NO AC! Inter…" at bounding box center [336, 220] width 285 height 38
drag, startPoint x: 429, startPoint y: 204, endPoint x: 454, endPoint y: 204, distance: 25.4
click at [454, 204] on div "Interior and exterior are in major disrepair/deferred maintenance. NO AC! Inter…" at bounding box center [336, 220] width 285 height 38
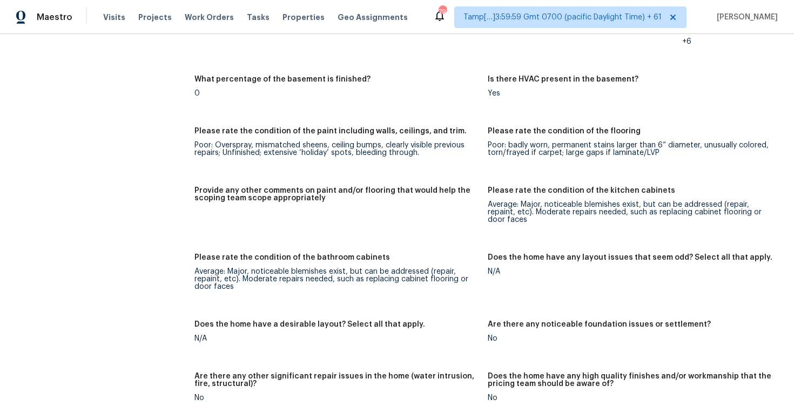
scroll to position [3085, 0]
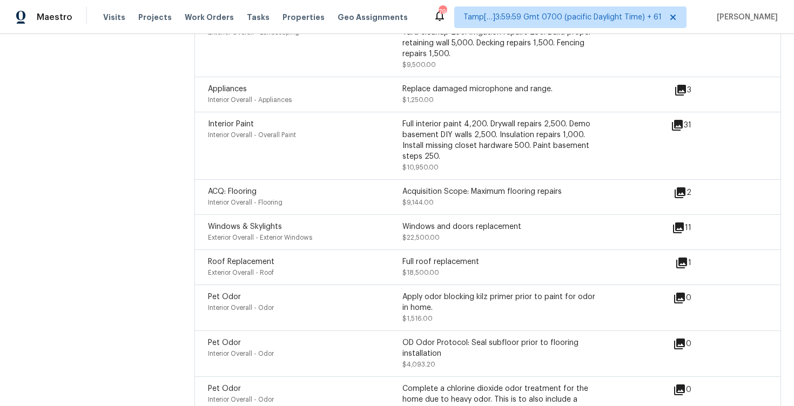
click at [680, 223] on icon at bounding box center [678, 228] width 11 height 11
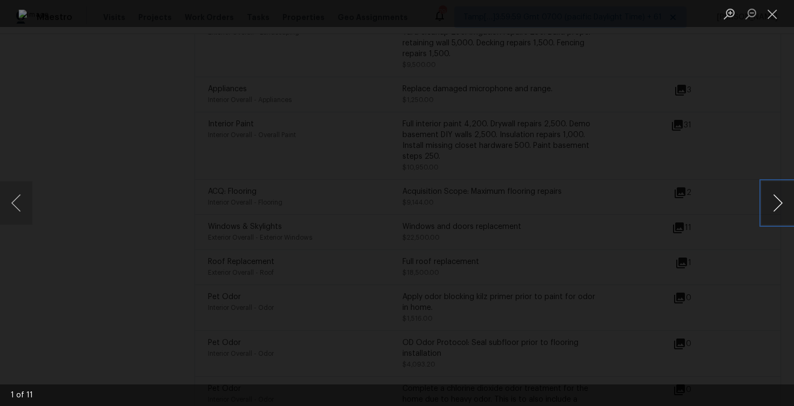
click at [785, 200] on button "Next image" at bounding box center [778, 203] width 32 height 43
click at [785, 201] on button "Next image" at bounding box center [778, 203] width 32 height 43
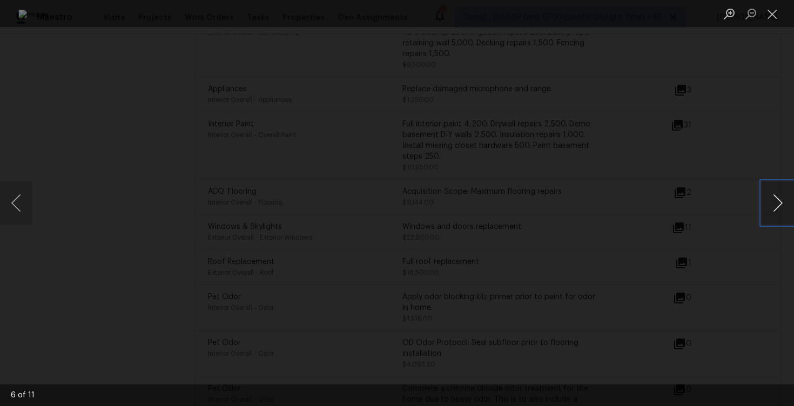
click at [785, 201] on button "Next image" at bounding box center [778, 203] width 32 height 43
click at [785, 202] on button "Next image" at bounding box center [778, 203] width 32 height 43
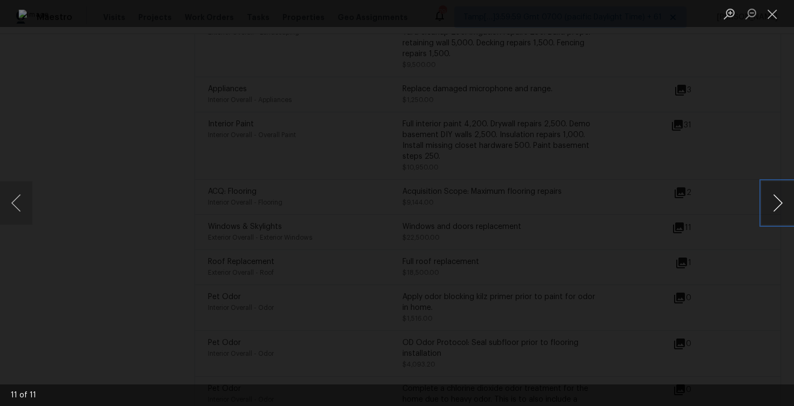
click at [785, 202] on button "Next image" at bounding box center [778, 203] width 32 height 43
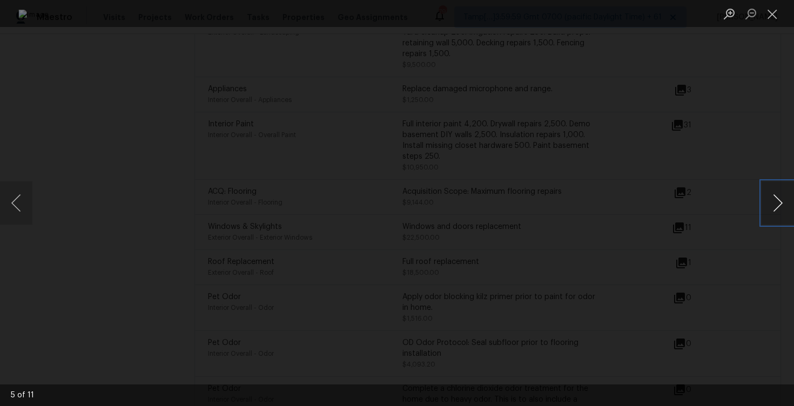
click at [785, 202] on button "Next image" at bounding box center [778, 203] width 32 height 43
click at [709, 137] on div "Lightbox" at bounding box center [397, 203] width 794 height 406
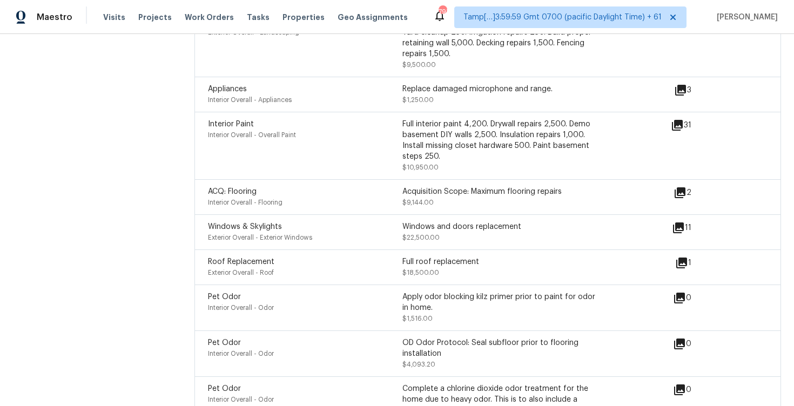
scroll to position [3202, 0]
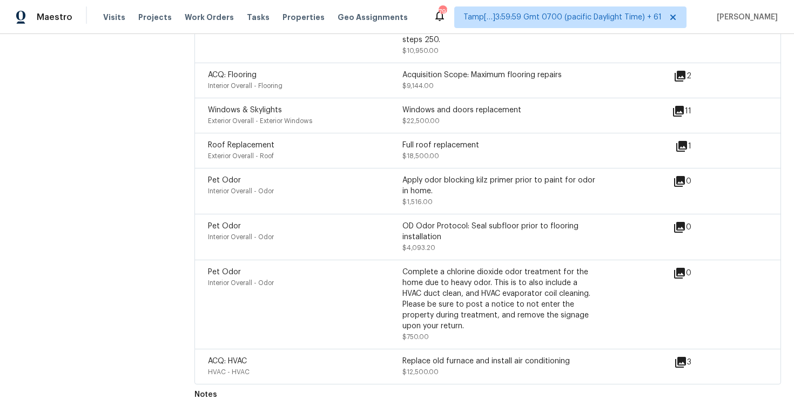
click at [476, 299] on div "Complete a chlorine dioxide odor treatment for the home due to heavy odor. This…" at bounding box center [499, 299] width 194 height 65
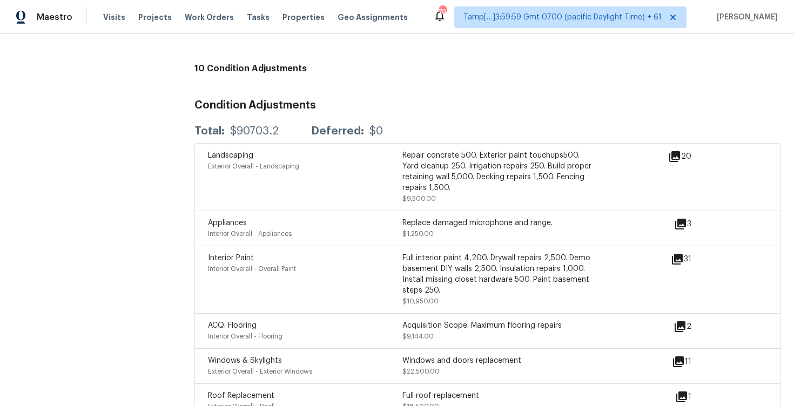
scroll to position [2944, 0]
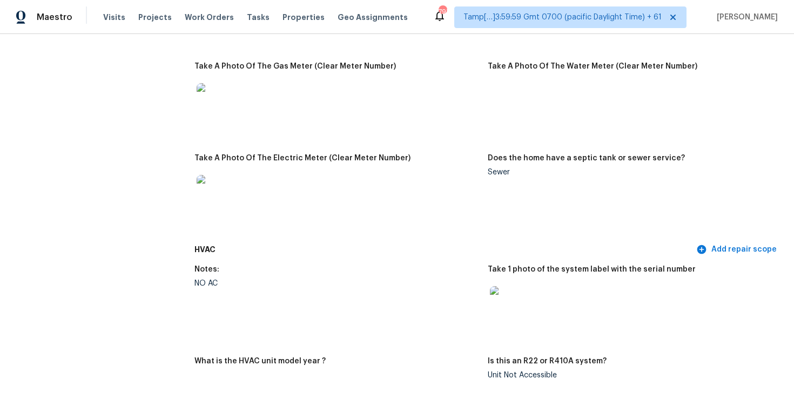
scroll to position [849, 0]
click at [118, 22] on span "Visits" at bounding box center [114, 17] width 22 height 11
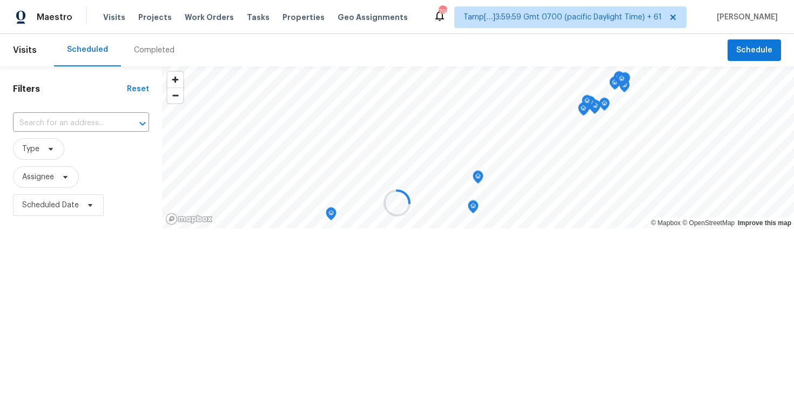
click at [149, 57] on div at bounding box center [397, 203] width 794 height 406
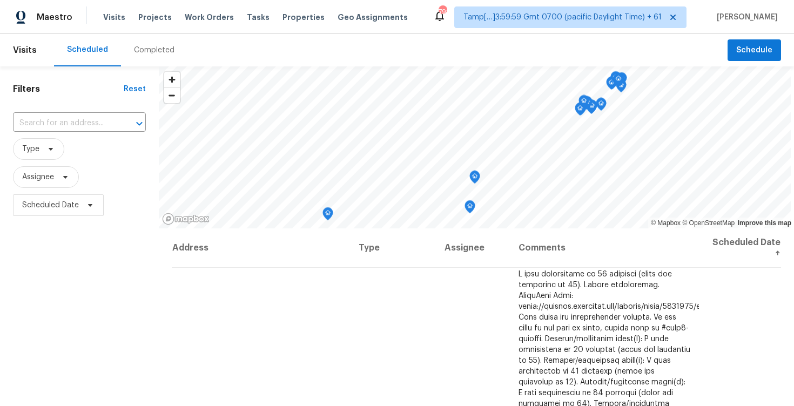
click at [146, 53] on div "Completed" at bounding box center [154, 50] width 41 height 11
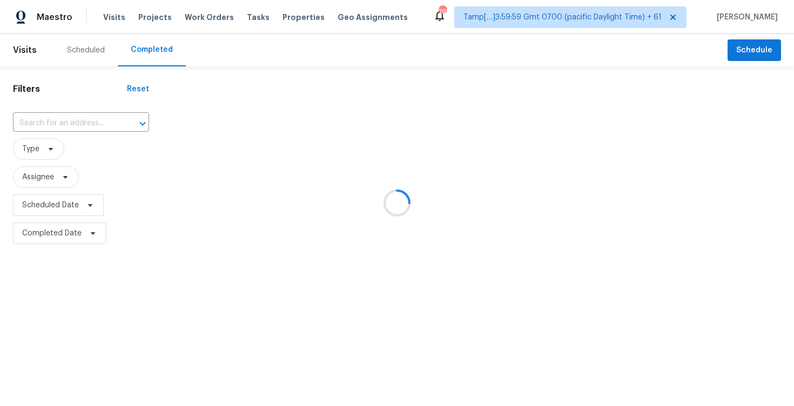
click at [102, 123] on div at bounding box center [397, 203] width 794 height 406
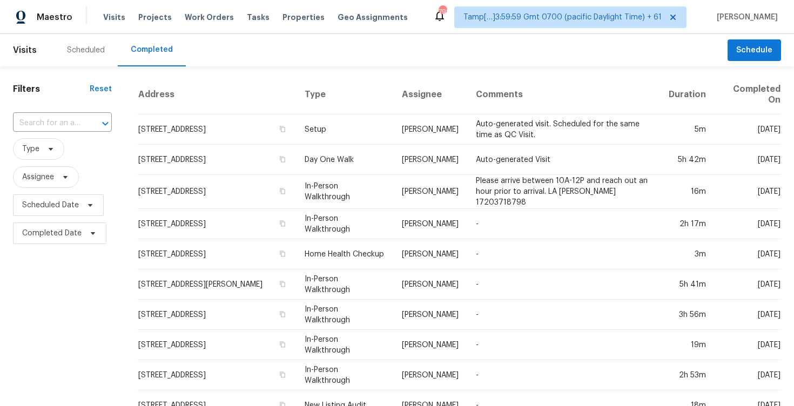
click at [102, 123] on icon "Open" at bounding box center [105, 123] width 13 height 13
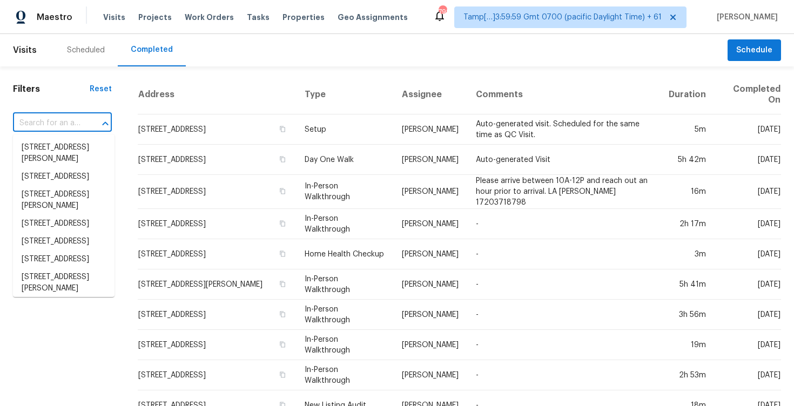
paste input "46103 W Ranch Rd, Maricopa, AZ 85139"
type input "46103 W Ranch Rd, Maricopa, AZ 85139"
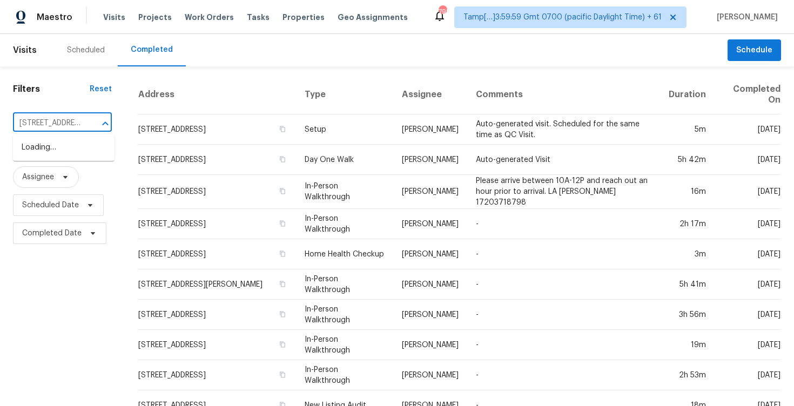
scroll to position [0, 76]
click at [99, 142] on li "46103 W Ranch Rd, Maricopa, AZ 85139" at bounding box center [64, 148] width 102 height 18
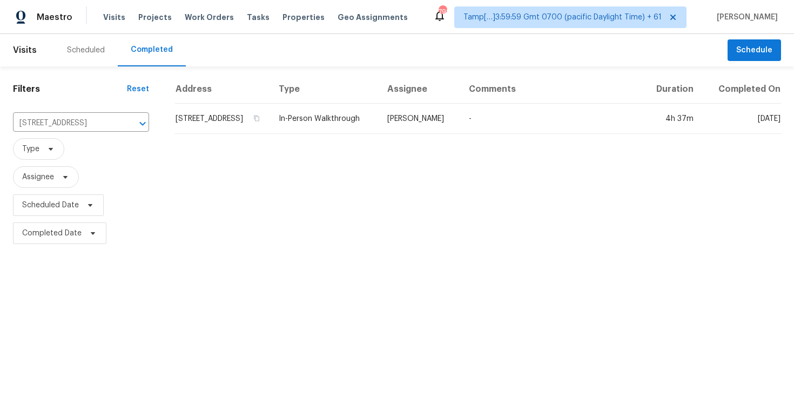
click at [207, 126] on td "46103 W Ranch Rd, Maricopa, AZ 85139" at bounding box center [222, 119] width 95 height 30
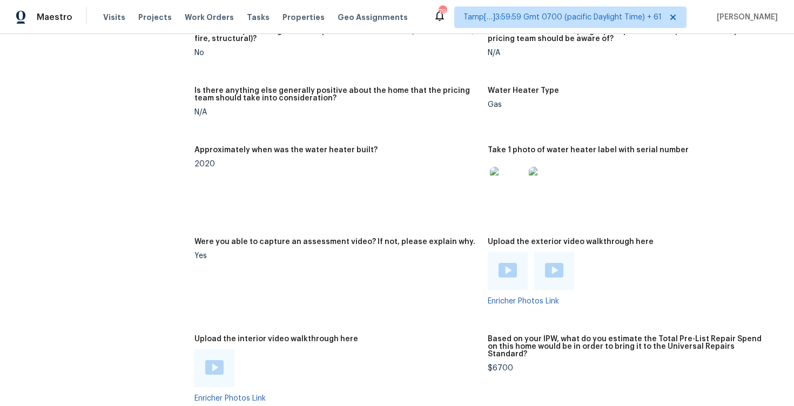
scroll to position [1577, 0]
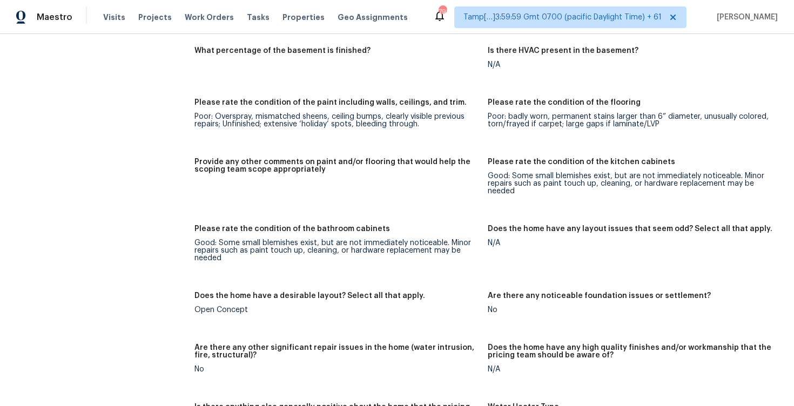
click at [97, 19] on div "Maestro Visits Projects Work Orders Tasks Properties Geo Assignments" at bounding box center [210, 17] width 421 height 22
click at [105, 19] on span "Visits" at bounding box center [114, 17] width 22 height 11
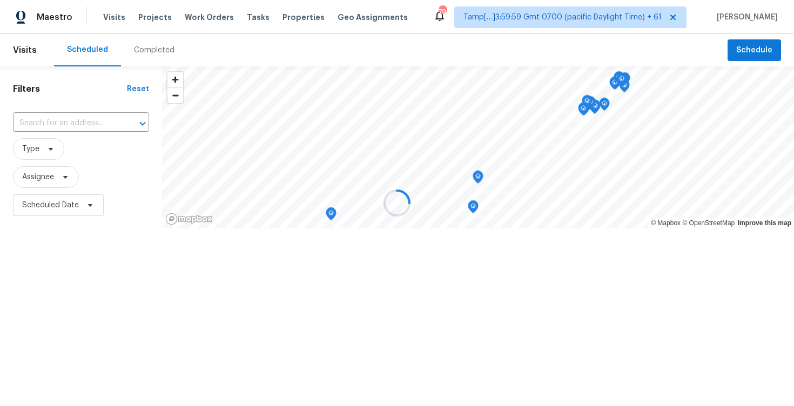
click at [134, 45] on div at bounding box center [397, 203] width 794 height 406
click at [144, 53] on div "Completed" at bounding box center [154, 50] width 41 height 11
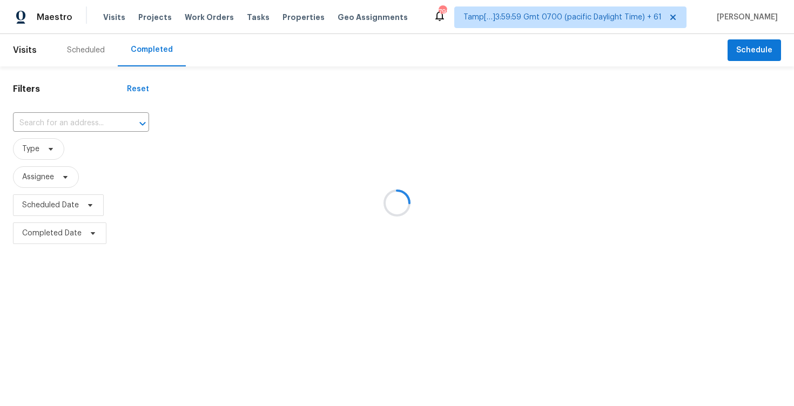
click at [82, 120] on div at bounding box center [397, 203] width 794 height 406
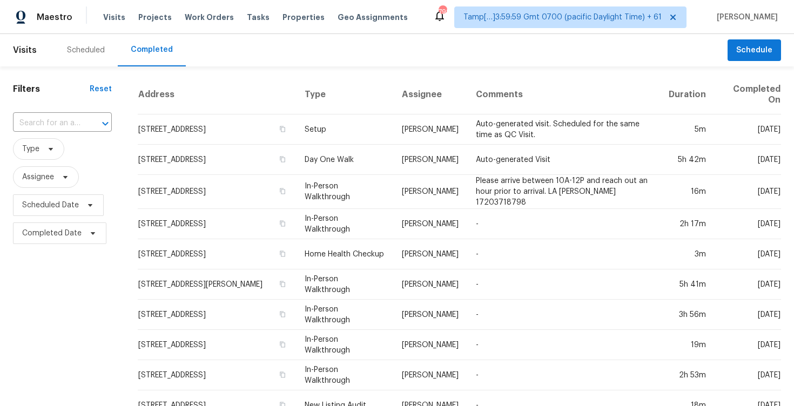
click at [82, 120] on input "text" at bounding box center [47, 123] width 69 height 17
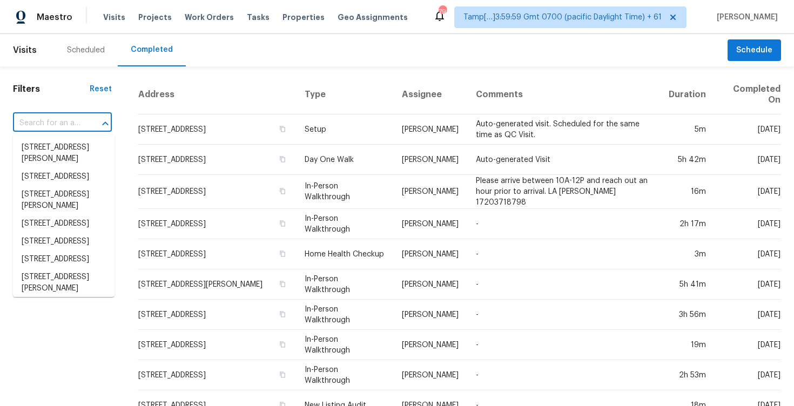
paste input "834 Stable Fern Dr, Fuquay Varina, NC 27526"
type input "834 Stable Fern Dr, Fuquay Varina, NC 27526"
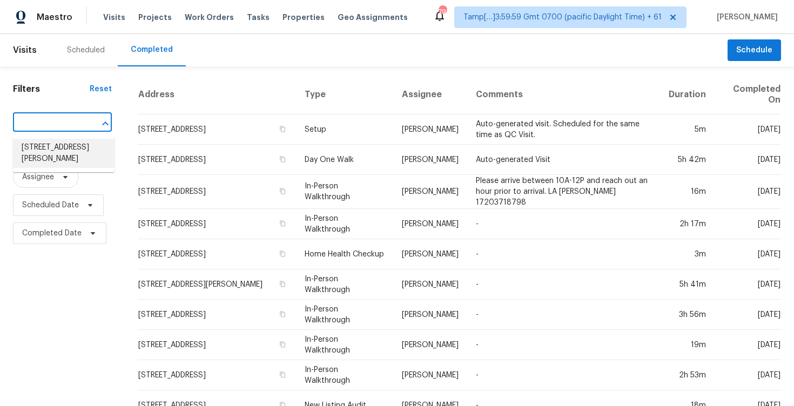
click at [96, 147] on li "834 Stable Fern Dr, Fuquay Varina, NC 27526" at bounding box center [64, 153] width 102 height 29
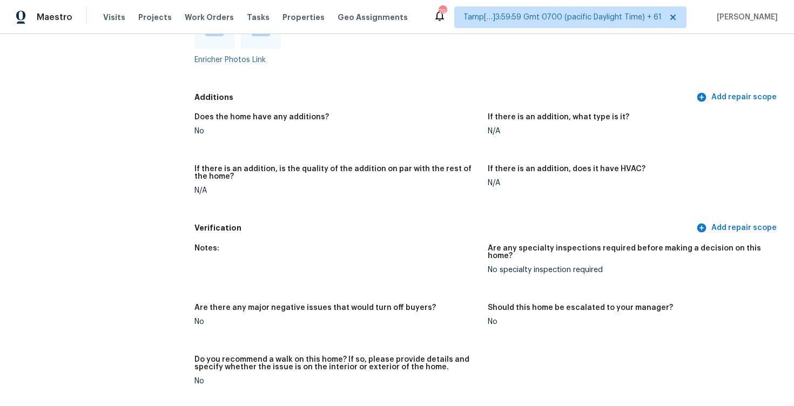
scroll to position [2559, 0]
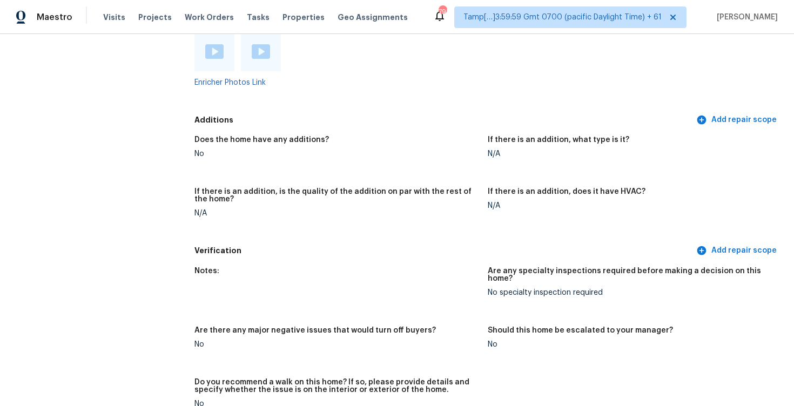
click at [372, 188] on h5 "If there is an addition, is the quality of the addition on par with the rest of…" at bounding box center [336, 195] width 285 height 15
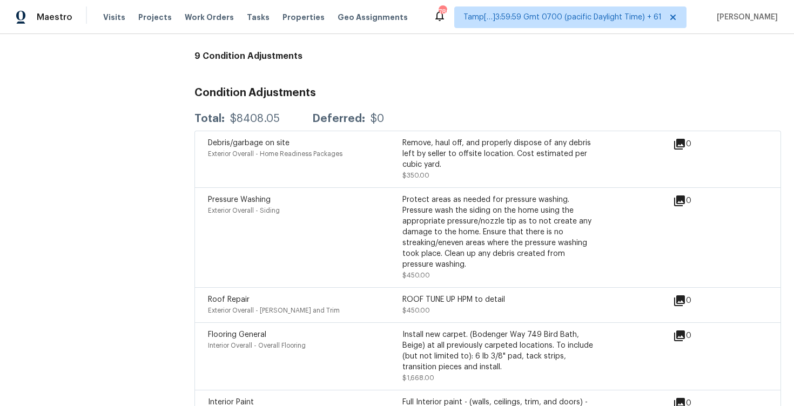
scroll to position [2929, 0]
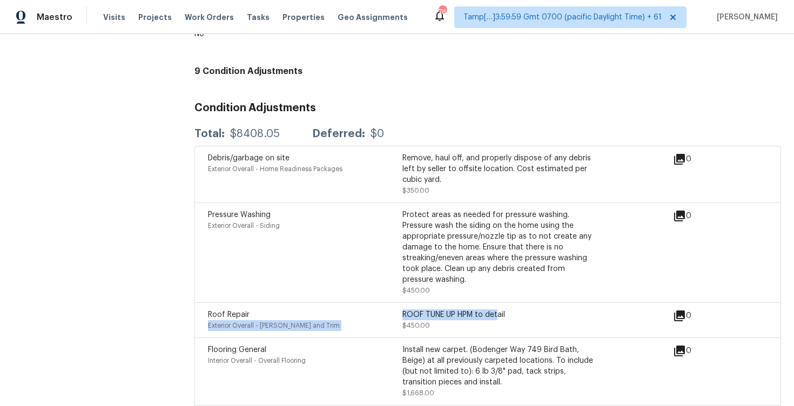
drag, startPoint x: 400, startPoint y: 299, endPoint x: 498, endPoint y: 298, distance: 97.8
click at [498, 310] on div "Roof Repair Exterior Overall - Eaves and Trim ROOF TUNE UP HPM to detail $450.00" at bounding box center [402, 321] width 389 height 22
click at [498, 310] on div "ROOF TUNE UP HPM to detail" at bounding box center [499, 315] width 194 height 11
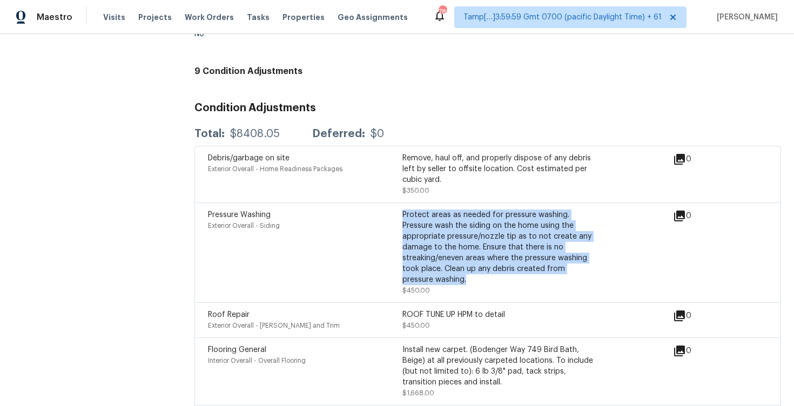
drag, startPoint x: 404, startPoint y: 200, endPoint x: 446, endPoint y: 265, distance: 77.2
click at [446, 265] on div "Protect areas as needed for pressure washing. Pressure wash the siding on the h…" at bounding box center [499, 248] width 194 height 76
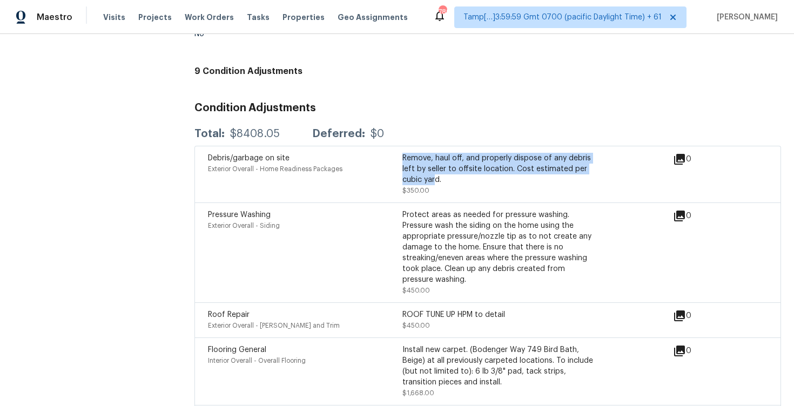
drag, startPoint x: 402, startPoint y: 146, endPoint x: 436, endPoint y: 166, distance: 39.5
click at [436, 166] on div "Remove, haul off, and properly dispose of any debris left by seller to offsite …" at bounding box center [499, 169] width 194 height 32
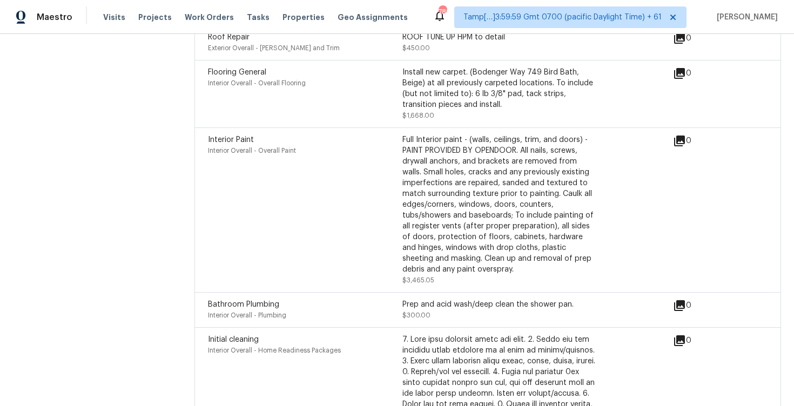
scroll to position [3623, 0]
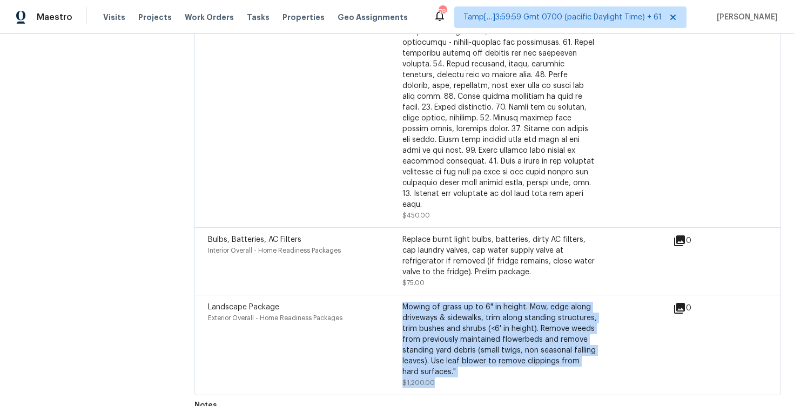
drag, startPoint x: 404, startPoint y: 284, endPoint x: 445, endPoint y: 357, distance: 83.2
click at [445, 357] on div "Mowing of grass up to 6" in height. Mow, edge along driveways & sidewalks, trim…" at bounding box center [499, 345] width 194 height 86
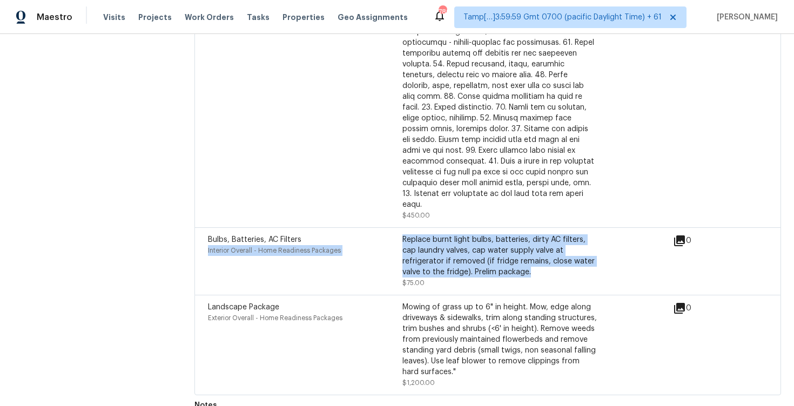
drag, startPoint x: 401, startPoint y: 213, endPoint x: 545, endPoint y: 249, distance: 148.1
click at [545, 249] on div "Bulbs, Batteries, AC Filters Interior Overall - Home Readiness Packages Replace…" at bounding box center [402, 261] width 389 height 54
click at [545, 249] on div "Replace burnt light bulbs, batteries, dirty AC filters, cap laundry valves, cap…" at bounding box center [499, 255] width 194 height 43
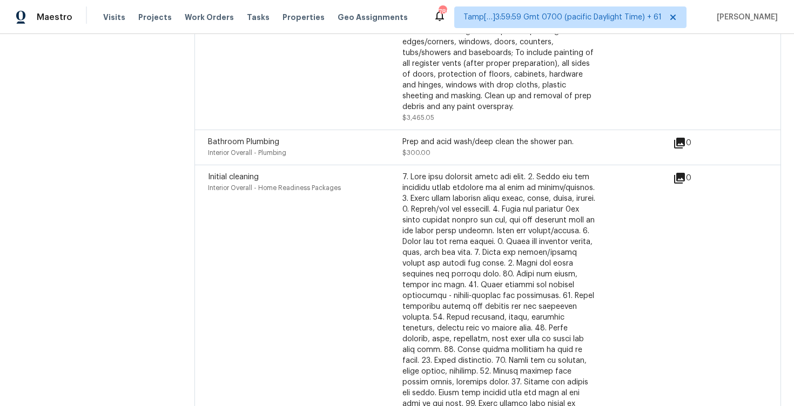
scroll to position [3361, 0]
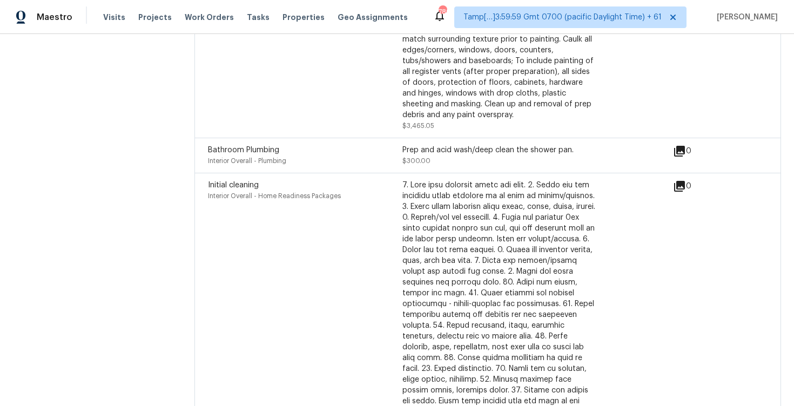
drag, startPoint x: 404, startPoint y: 136, endPoint x: 555, endPoint y: 136, distance: 150.7
click at [555, 145] on div "Prep and acid wash/deep clean the shower pan." at bounding box center [499, 150] width 194 height 11
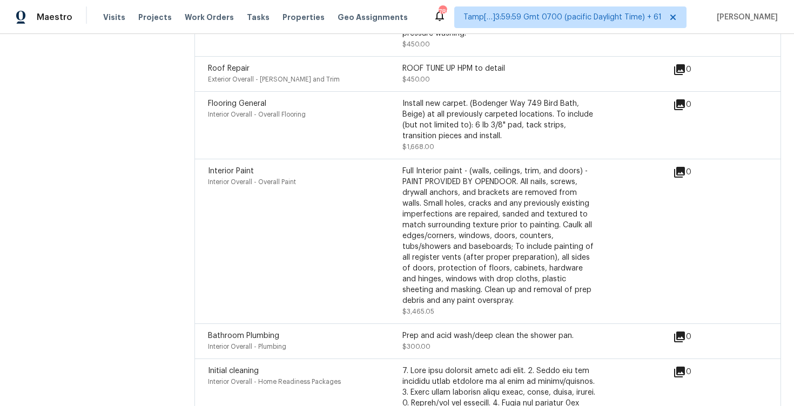
scroll to position [3173, 0]
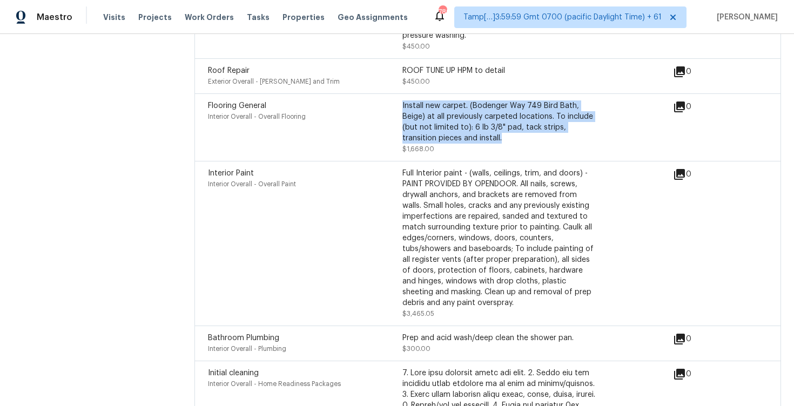
drag, startPoint x: 402, startPoint y: 91, endPoint x: 482, endPoint y: 126, distance: 87.5
click at [482, 127] on div "Install new carpet. (Bodenger Way 749 Bird Bath, Beige) at all previously carpe…" at bounding box center [499, 121] width 194 height 43
click at [482, 126] on div "Install new carpet. (Bodenger Way 749 Bird Bath, Beige) at all previously carpe…" at bounding box center [499, 121] width 194 height 43
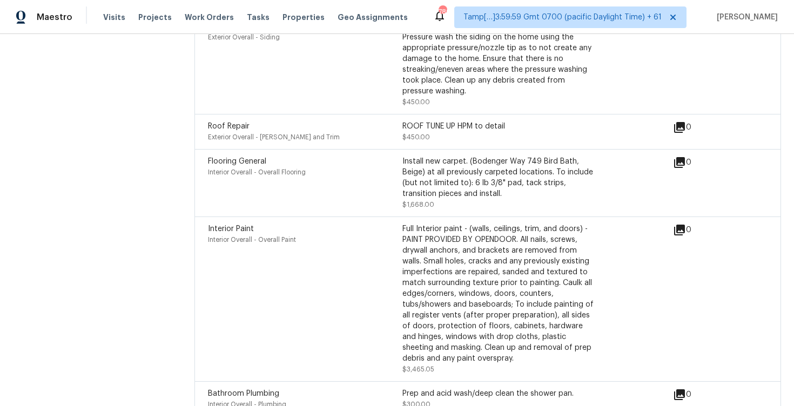
scroll to position [3089, 0]
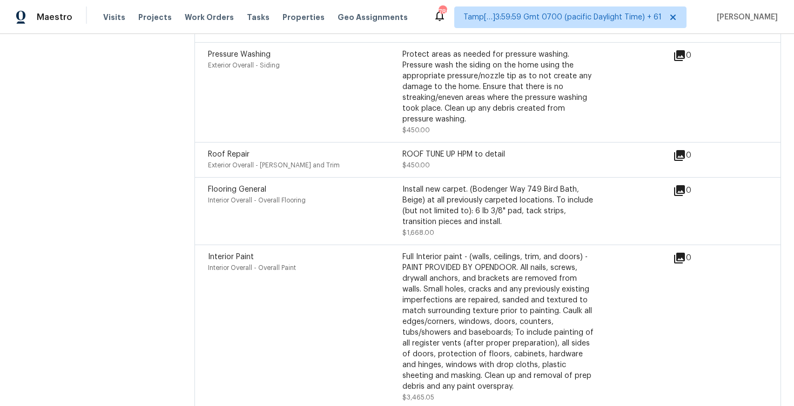
drag, startPoint x: 402, startPoint y: 139, endPoint x: 540, endPoint y: 142, distance: 138.3
click at [540, 149] on div "ROOF TUNE UP HPM to detail" at bounding box center [499, 154] width 194 height 11
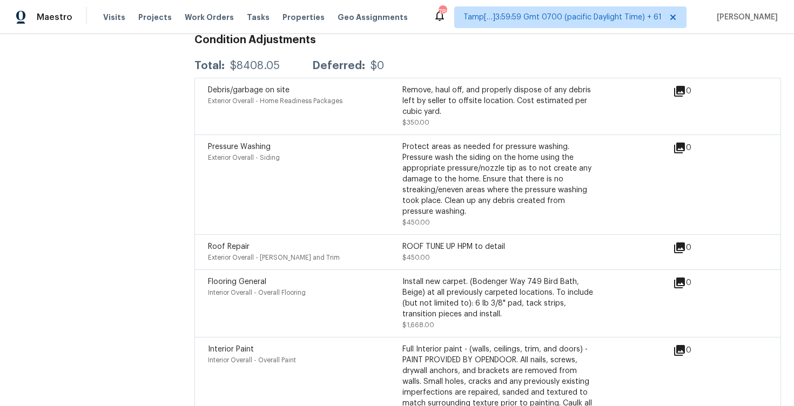
scroll to position [2995, 0]
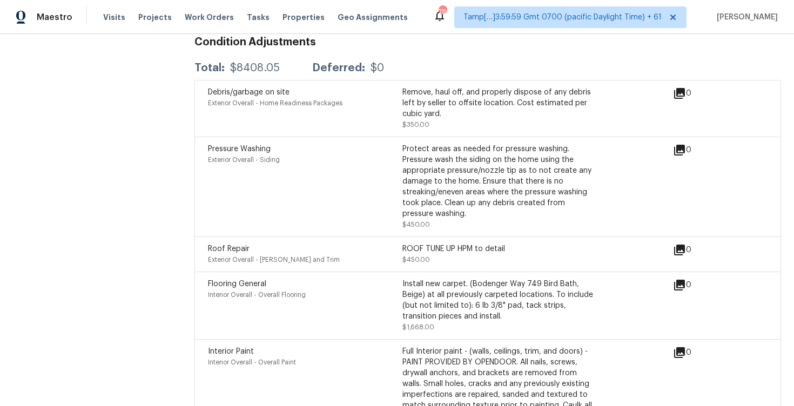
drag, startPoint x: 404, startPoint y: 136, endPoint x: 435, endPoint y: 193, distance: 65.0
click at [435, 193] on div "Protect areas as needed for pressure washing. Pressure wash the siding on the h…" at bounding box center [499, 182] width 194 height 76
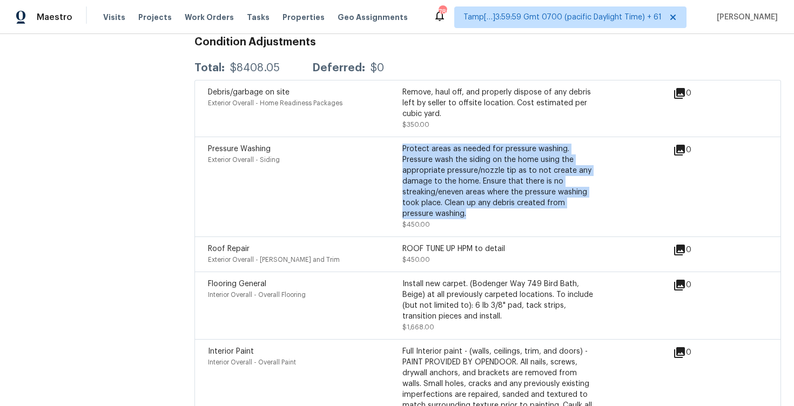
drag, startPoint x: 402, startPoint y: 133, endPoint x: 444, endPoint y: 192, distance: 71.8
click at [444, 193] on div "Protect areas as needed for pressure washing. Pressure wash the siding on the h…" at bounding box center [499, 182] width 194 height 76
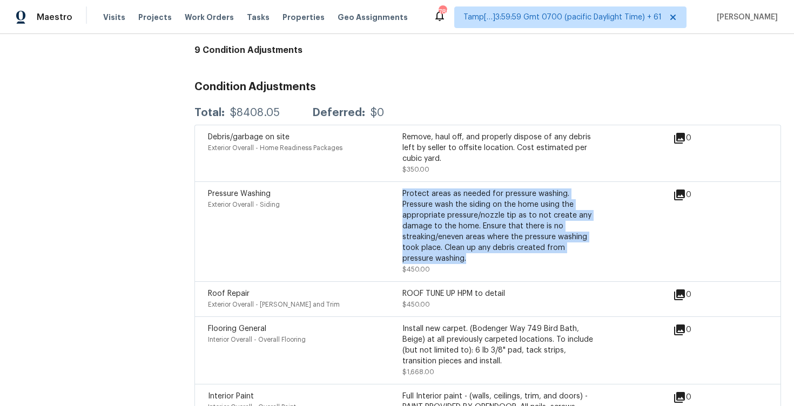
scroll to position [2944, 0]
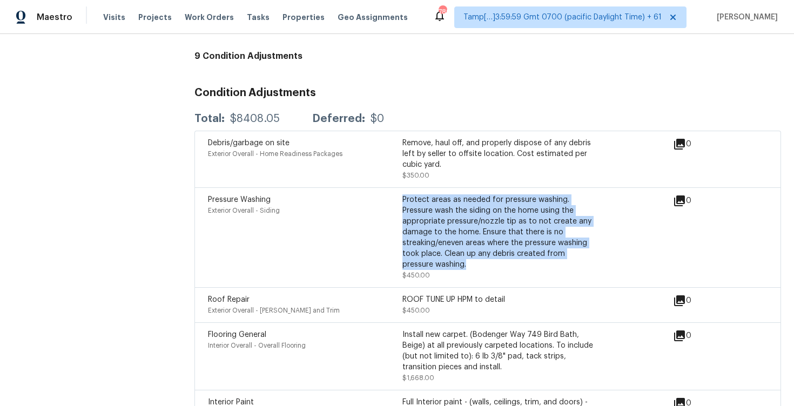
click at [330, 194] on div "Pressure Washing" at bounding box center [305, 199] width 194 height 11
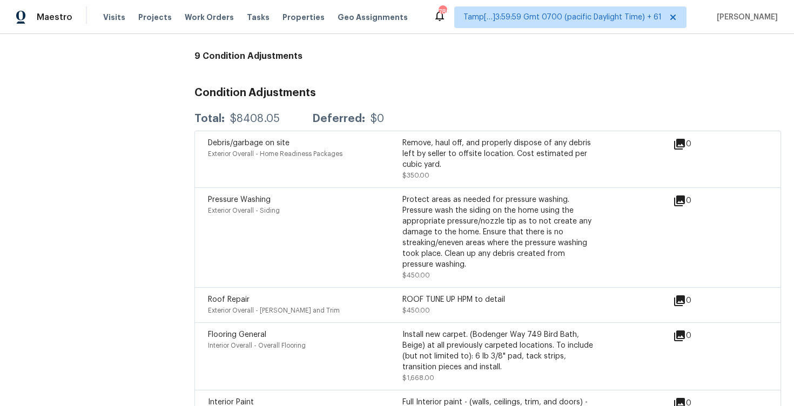
click at [358, 239] on div "Pressure Washing Exterior Overall - Siding" at bounding box center [305, 237] width 194 height 86
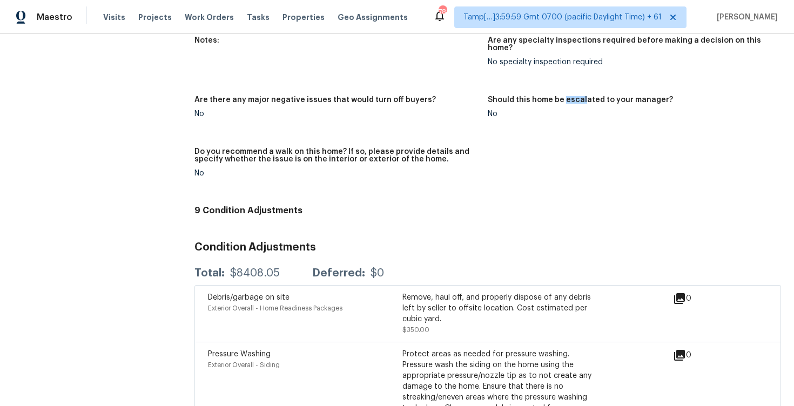
scroll to position [2715, 0]
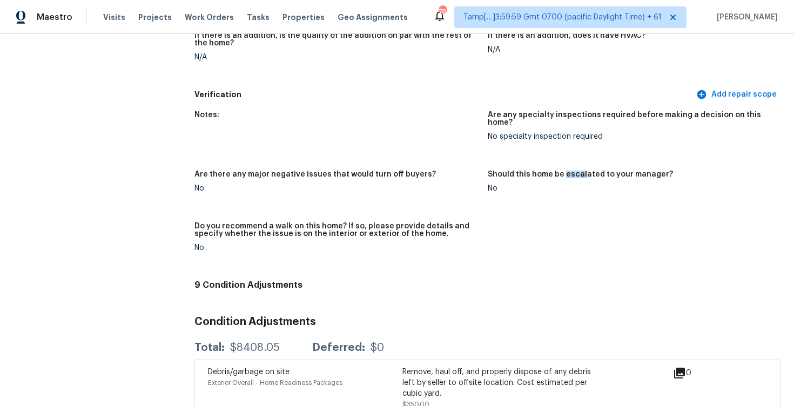
click at [347, 185] on div "No" at bounding box center [336, 189] width 285 height 8
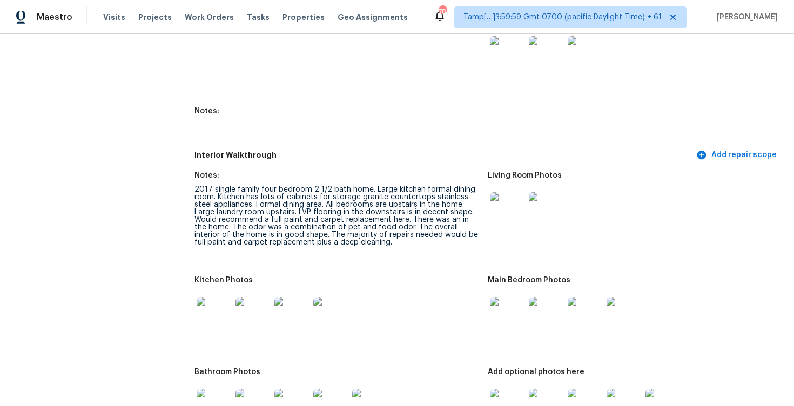
scroll to position [1531, 0]
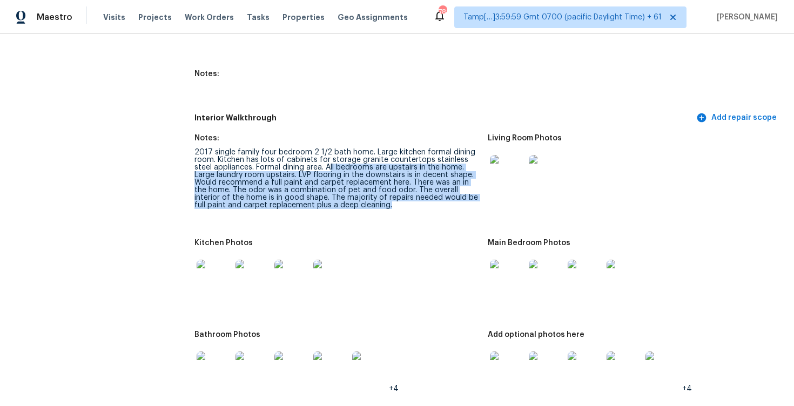
drag, startPoint x: 310, startPoint y: 170, endPoint x: 346, endPoint y: 209, distance: 53.1
click at [348, 209] on div "2017 single family four bedroom 2 1/2 bath home. Large kitchen formal dining ro…" at bounding box center [336, 179] width 285 height 61
click at [346, 209] on div "2017 single family four bedroom 2 1/2 bath home. Large kitchen formal dining ro…" at bounding box center [336, 179] width 285 height 61
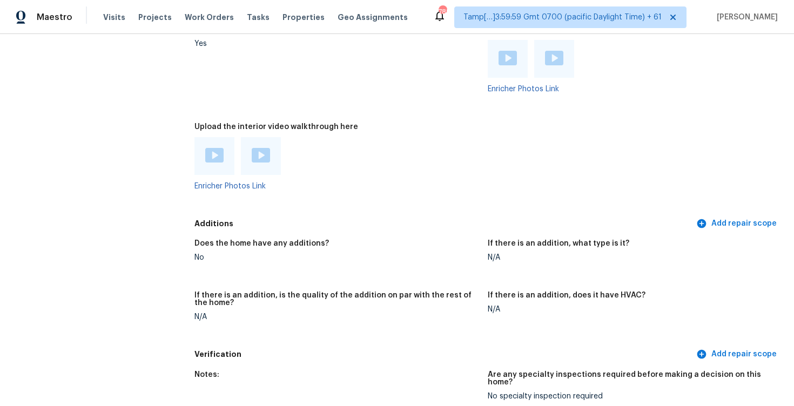
scroll to position [2441, 0]
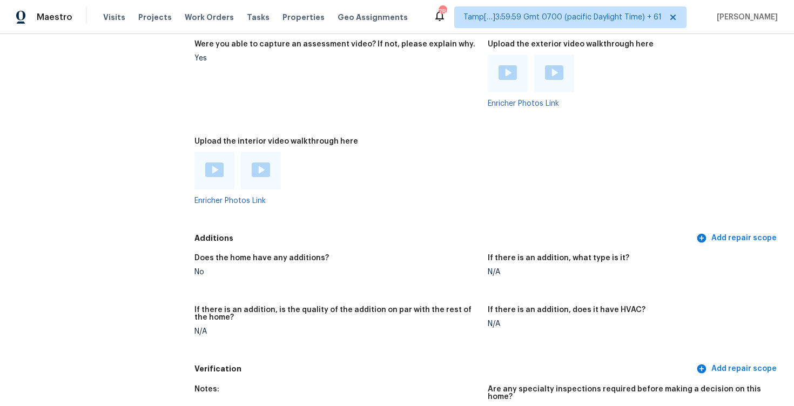
click at [214, 163] on img at bounding box center [214, 170] width 18 height 15
click at [266, 152] on div at bounding box center [261, 171] width 40 height 38
click at [266, 163] on img at bounding box center [261, 170] width 18 height 15
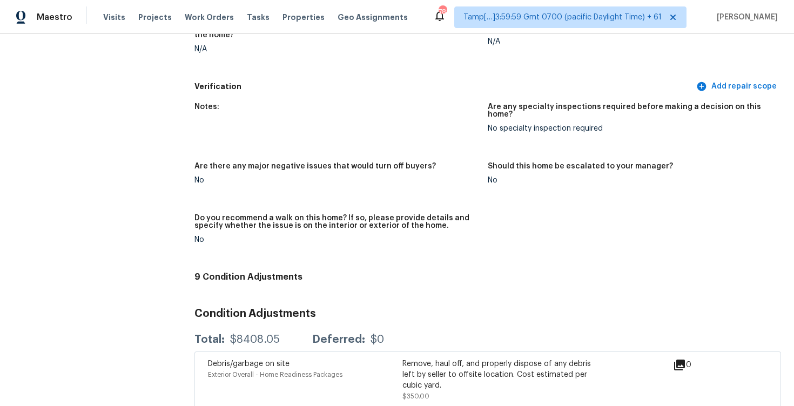
scroll to position [2723, 0]
click at [339, 133] on figure "Notes:" at bounding box center [340, 127] width 293 height 46
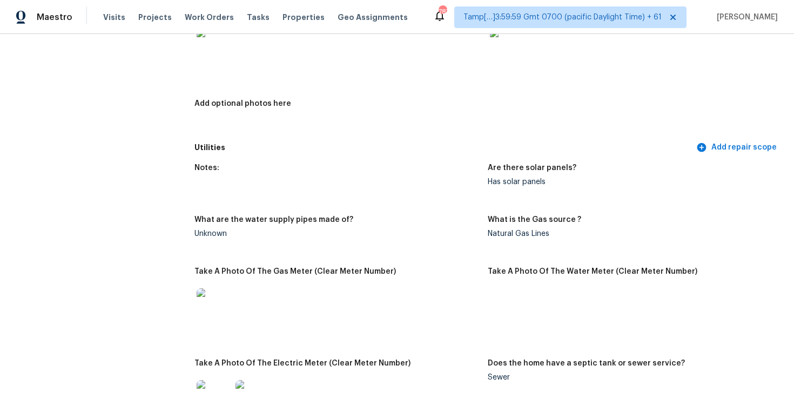
click at [364, 100] on div "Add optional photos here" at bounding box center [336, 107] width 285 height 14
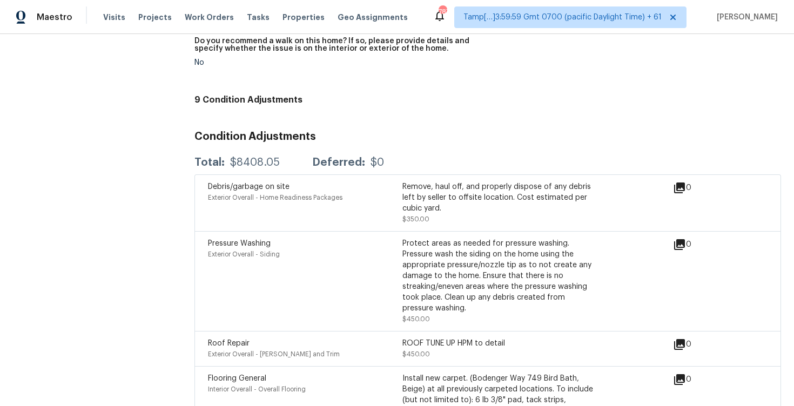
scroll to position [2885, 0]
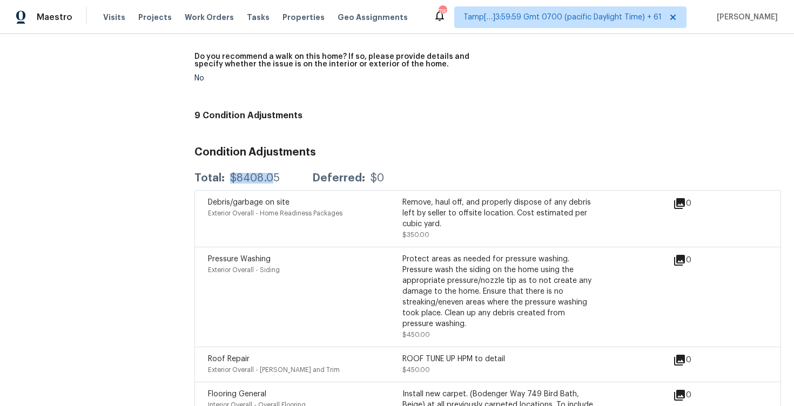
drag, startPoint x: 227, startPoint y: 160, endPoint x: 277, endPoint y: 160, distance: 49.7
click at [277, 173] on div "Total: $8408.05 Deferred: $0" at bounding box center [289, 178] width 190 height 11
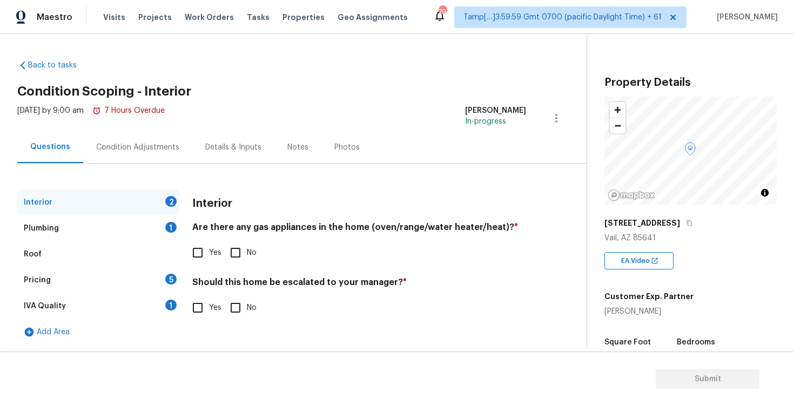
click at [205, 254] on input "Yes" at bounding box center [197, 252] width 23 height 23
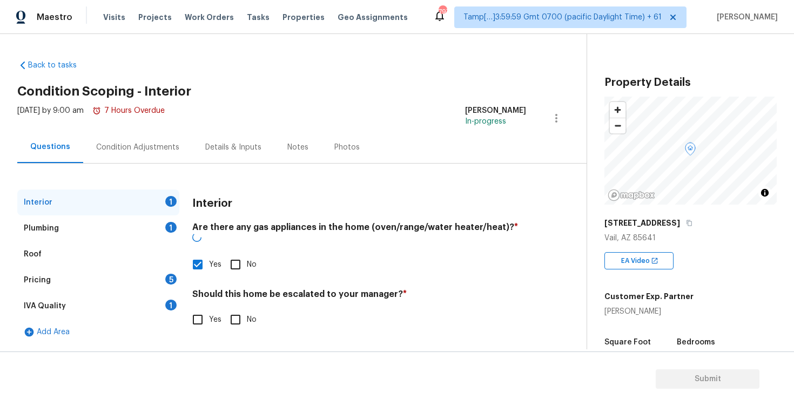
click at [247, 304] on h4 "Should this home be escalated to your manager? *" at bounding box center [359, 296] width 334 height 15
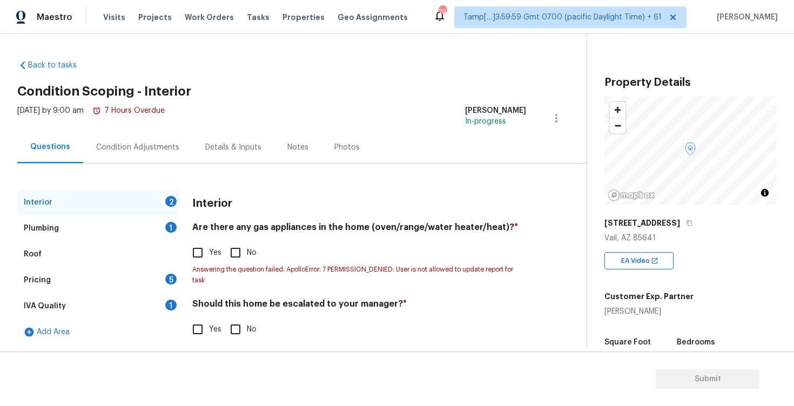
click at [206, 240] on div "Are there any gas appliances in the home (oven/range/water heater/heat)? * Yes …" at bounding box center [359, 254] width 334 height 64
click at [206, 254] on input "Yes" at bounding box center [197, 252] width 23 height 23
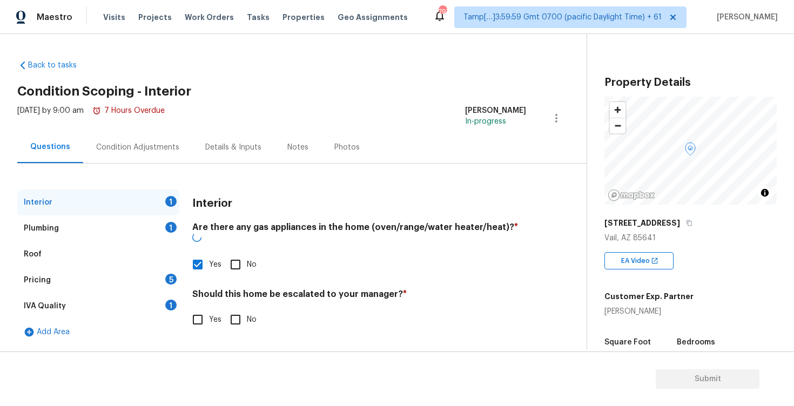
checkbox input "false"
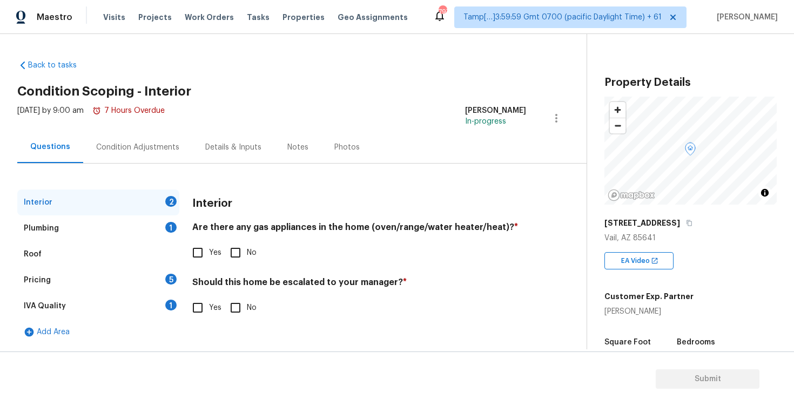
click at [197, 246] on input "Yes" at bounding box center [197, 252] width 23 height 23
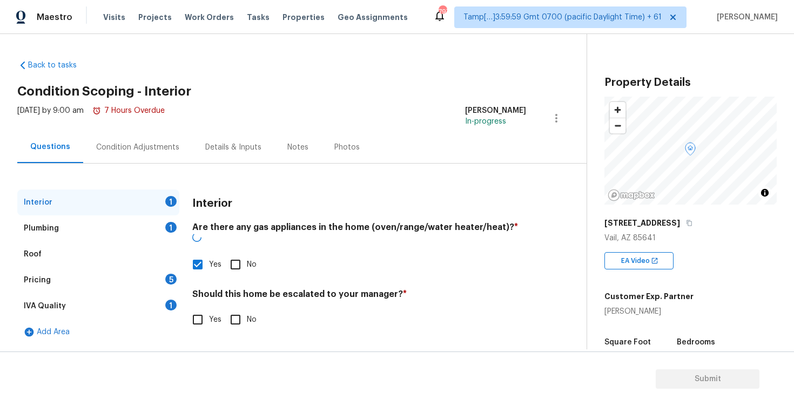
checkbox input "false"
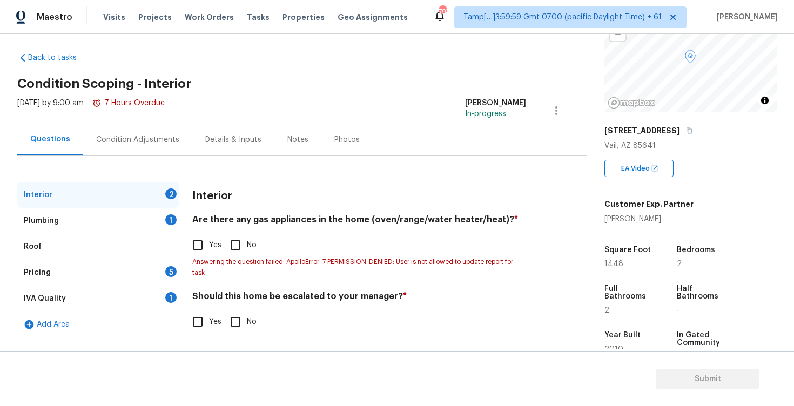
scroll to position [105, 0]
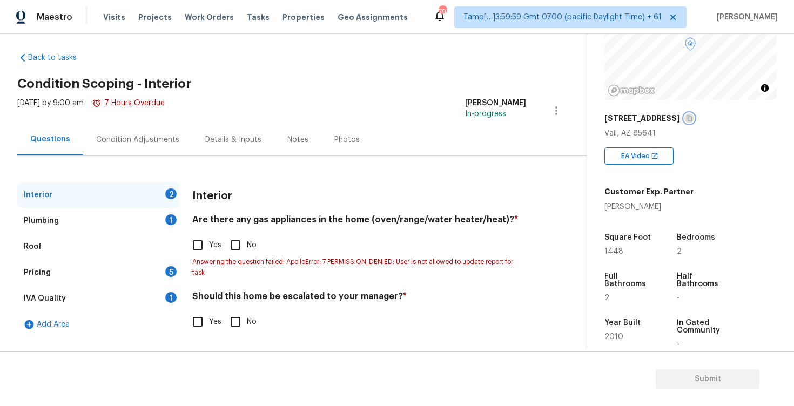
click at [693, 118] on icon "button" at bounding box center [689, 119] width 5 height 6
click at [144, 138] on div "Condition Adjustments" at bounding box center [137, 140] width 83 height 11
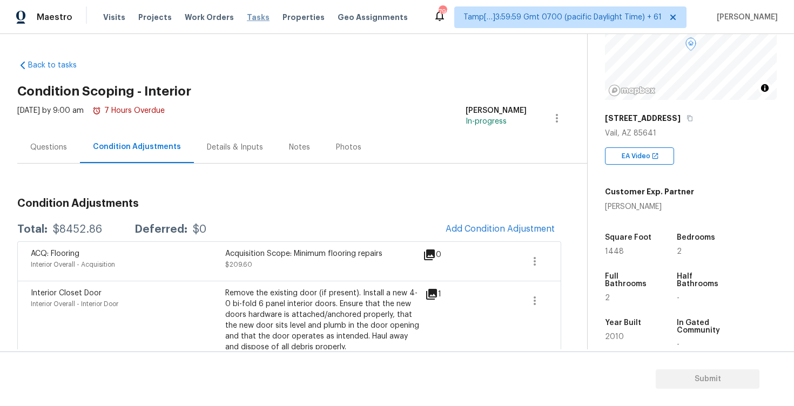
click at [250, 14] on span "Tasks" at bounding box center [258, 18] width 23 height 8
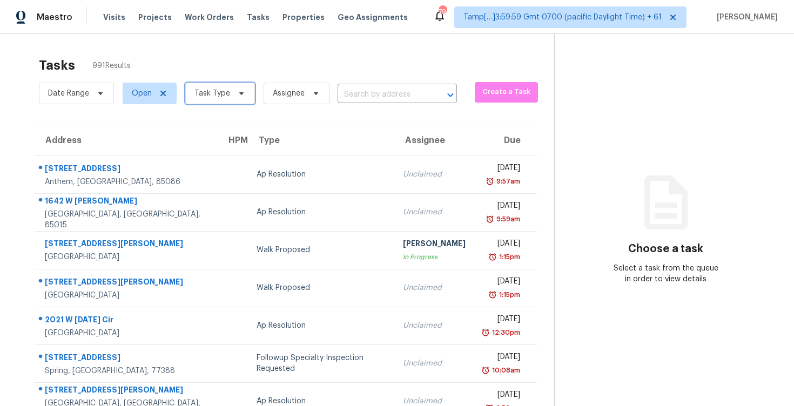
click at [241, 95] on icon at bounding box center [241, 93] width 9 height 9
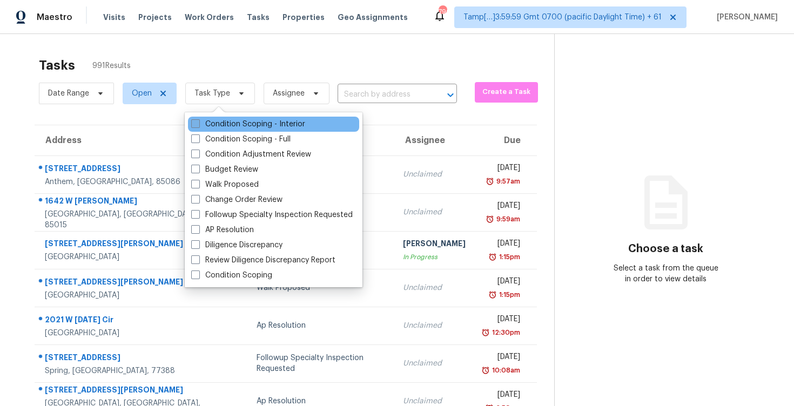
click at [249, 127] on label "Condition Scoping - Interior" at bounding box center [248, 124] width 114 height 11
click at [198, 126] on input "Condition Scoping - Interior" at bounding box center [194, 122] width 7 height 7
checkbox input "true"
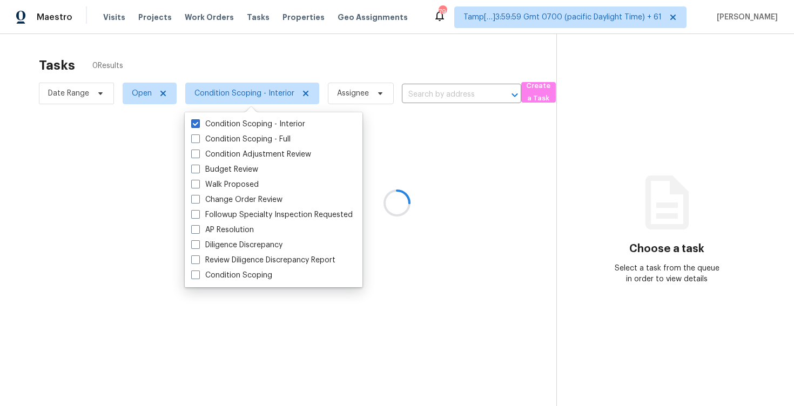
click at [227, 59] on div at bounding box center [397, 203] width 794 height 406
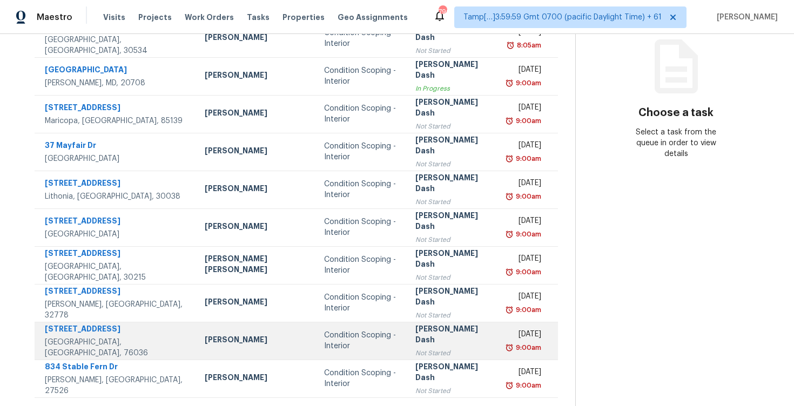
scroll to position [156, 0]
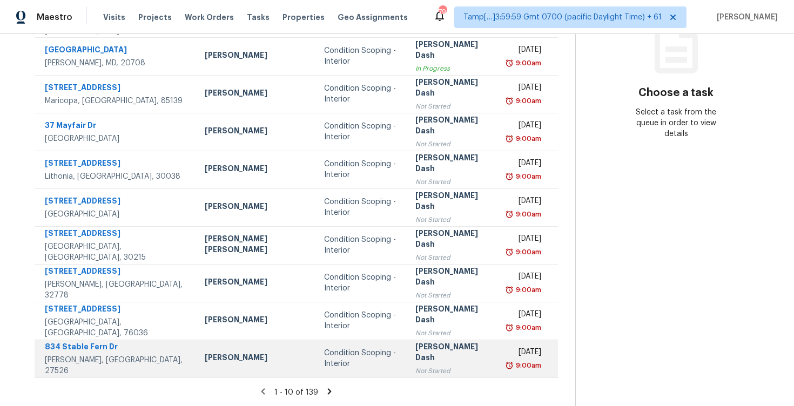
click at [324, 351] on div "Condition Scoping - Interior" at bounding box center [361, 359] width 75 height 22
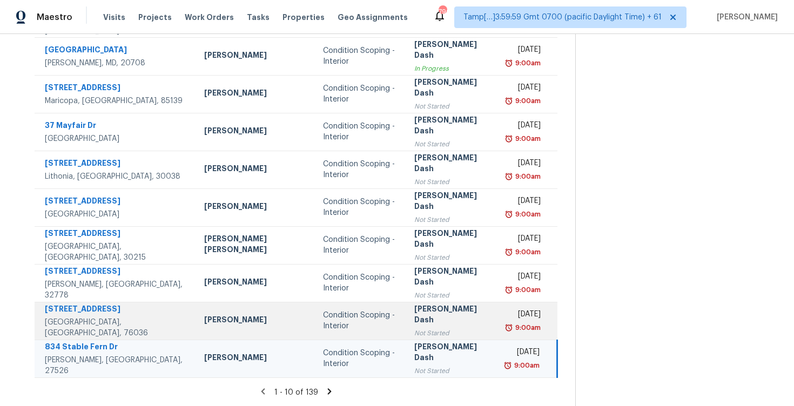
click at [323, 325] on div "Condition Scoping - Interior" at bounding box center [360, 321] width 74 height 22
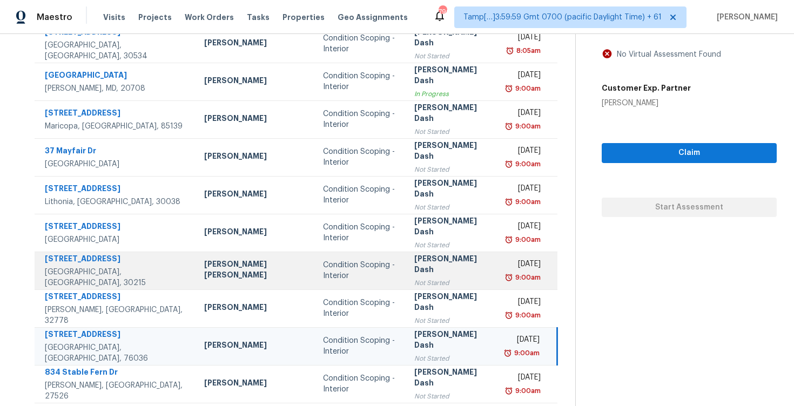
scroll to position [118, 0]
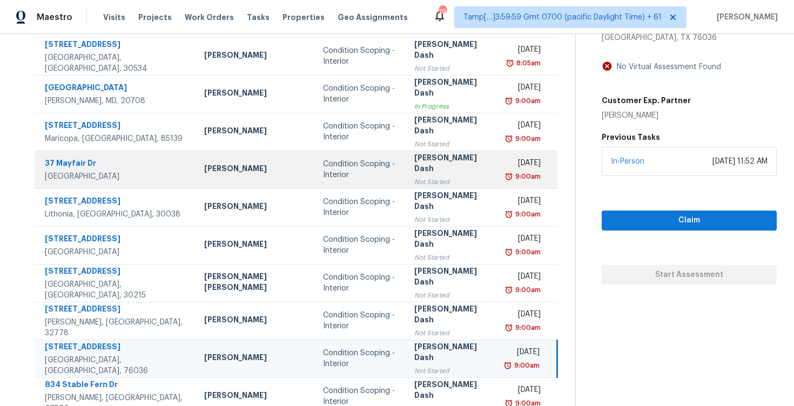
click at [325, 151] on td "Condition Scoping - Interior" at bounding box center [359, 170] width 91 height 38
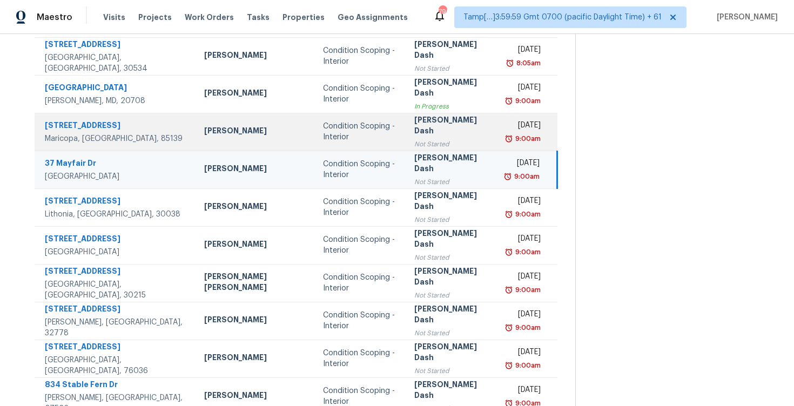
click at [335, 137] on div "Condition Scoping - Interior" at bounding box center [360, 132] width 74 height 22
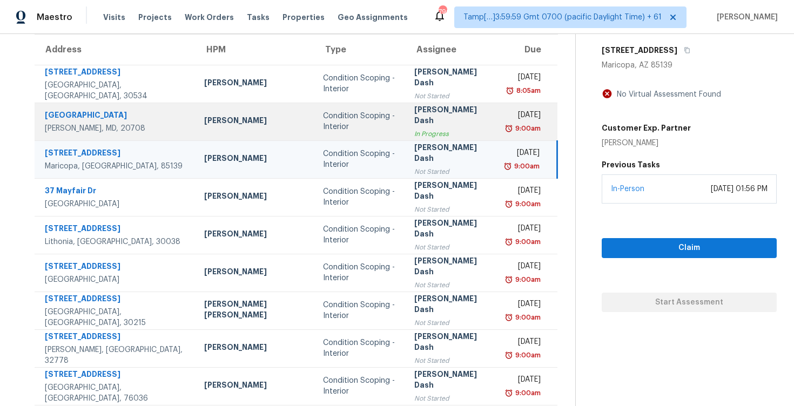
scroll to position [66, 0]
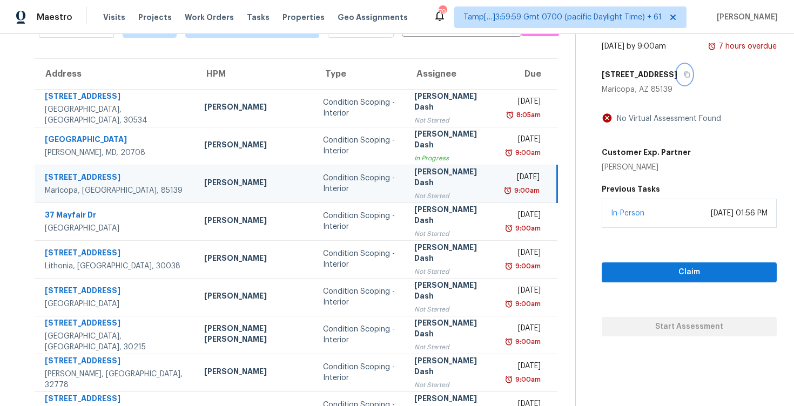
click at [677, 76] on button "button" at bounding box center [684, 74] width 15 height 19
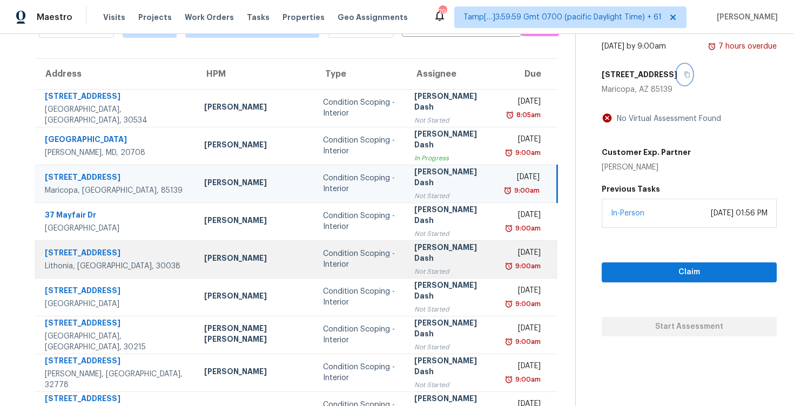
scroll to position [156, 0]
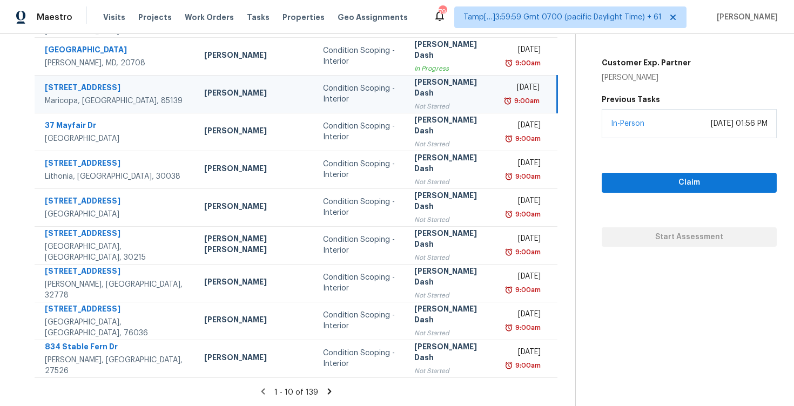
click at [325, 390] on icon at bounding box center [330, 392] width 10 height 10
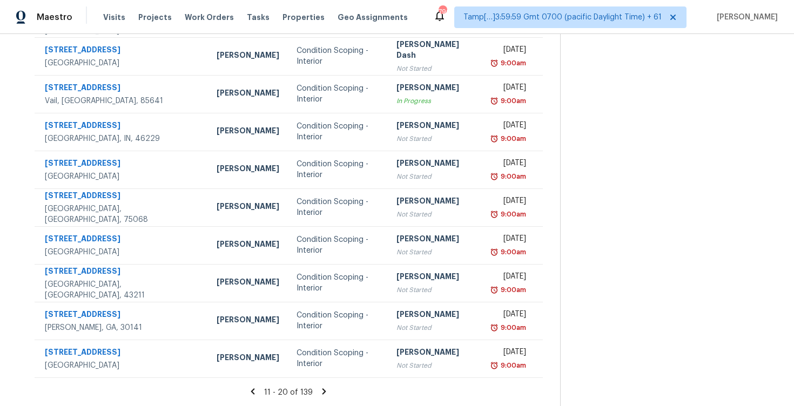
click at [323, 389] on icon at bounding box center [325, 391] width 4 height 6
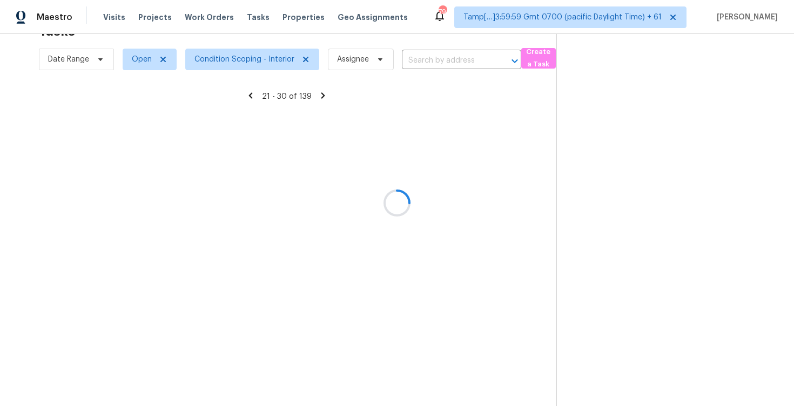
scroll to position [156, 0]
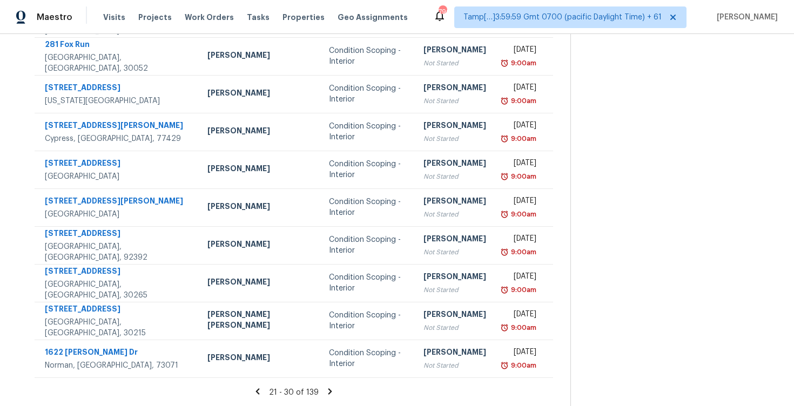
click at [328, 389] on icon at bounding box center [330, 391] width 4 height 6
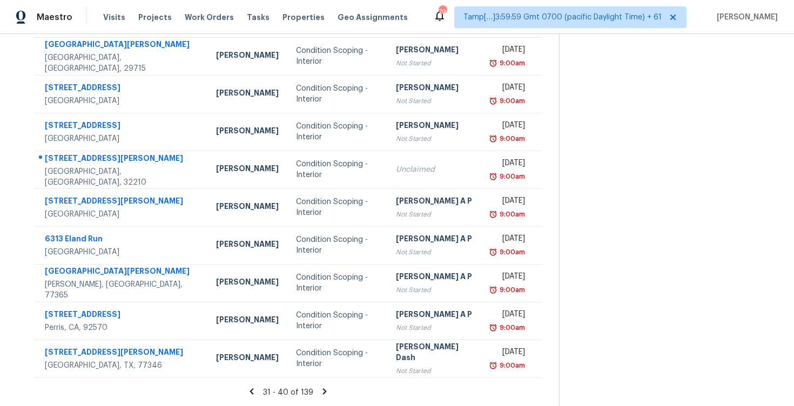
click at [320, 384] on section "Tasks 139 Results Date Range Open Condition Scoping - Interior Assignee ​ Creat…" at bounding box center [288, 151] width 542 height 512
click at [323, 390] on icon at bounding box center [325, 391] width 4 height 6
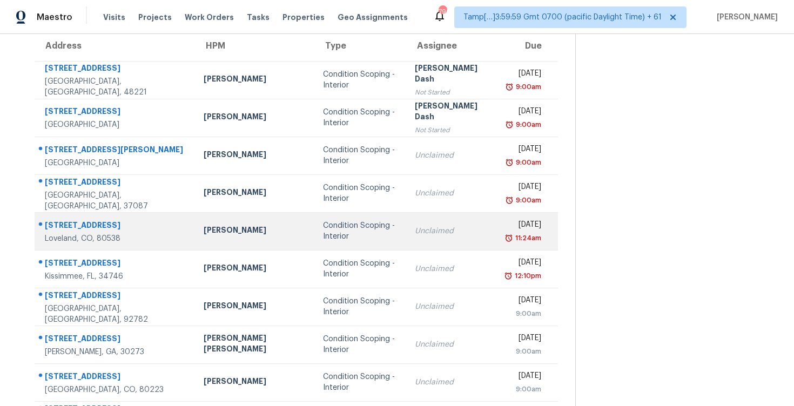
scroll to position [98, 0]
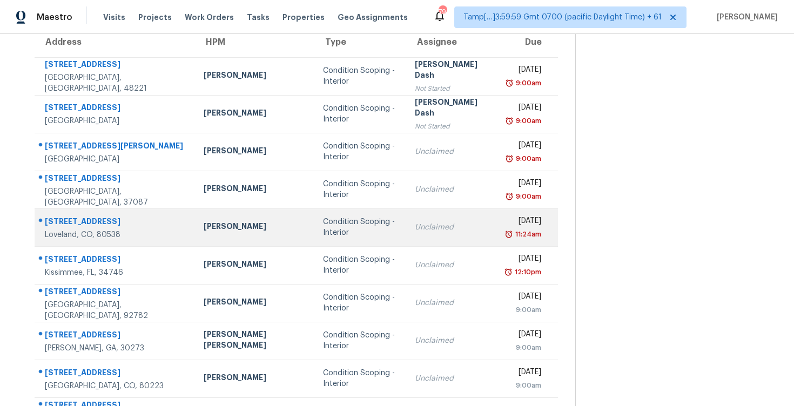
click at [342, 218] on div "Condition Scoping - Interior" at bounding box center [360, 228] width 75 height 22
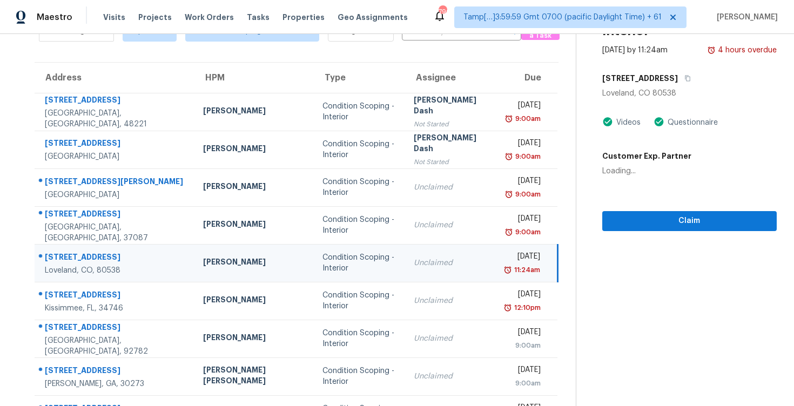
scroll to position [57, 0]
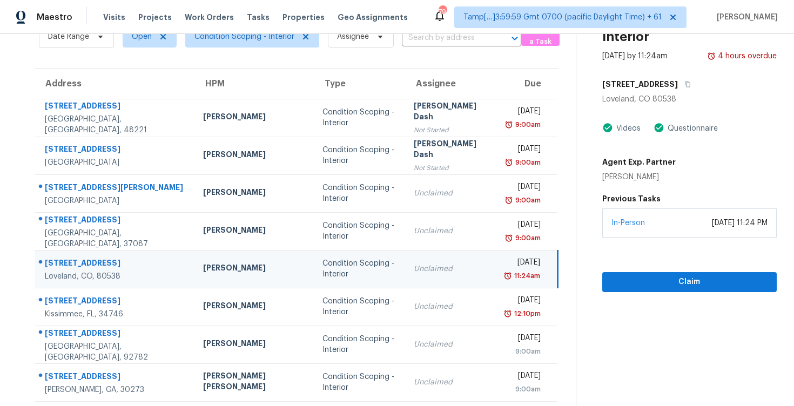
click at [670, 83] on div "1724 Twin Lakes Cir" at bounding box center [689, 84] width 174 height 19
click at [678, 78] on button "button" at bounding box center [685, 84] width 15 height 19
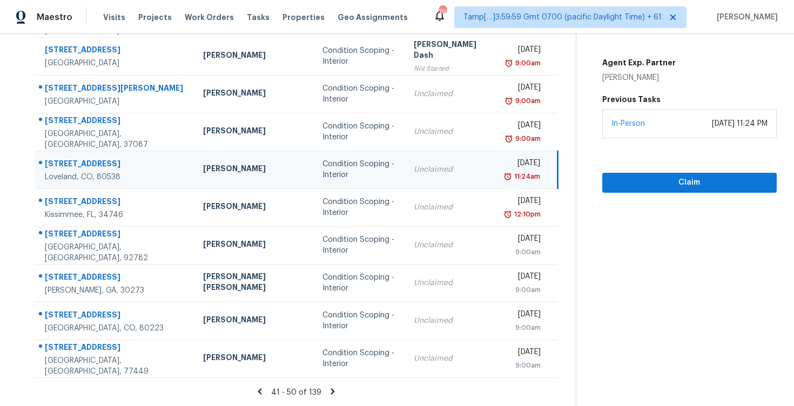
click at [258, 389] on icon at bounding box center [260, 391] width 4 height 6
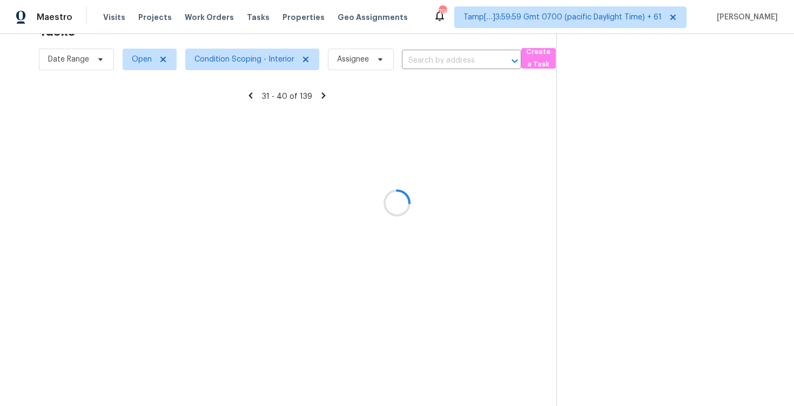
scroll to position [156, 0]
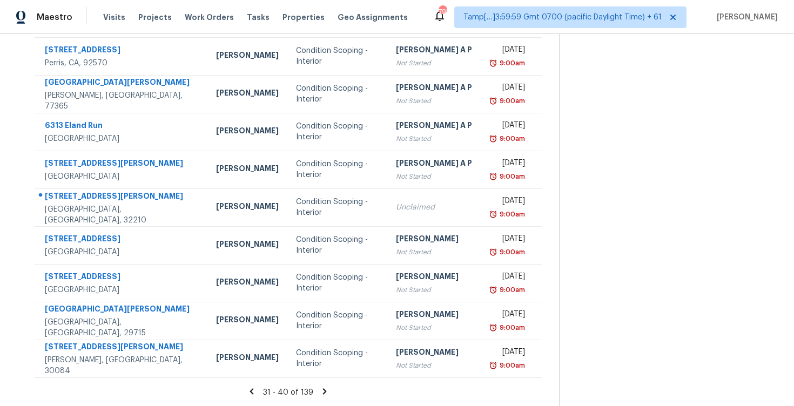
click at [251, 389] on icon at bounding box center [252, 391] width 4 height 6
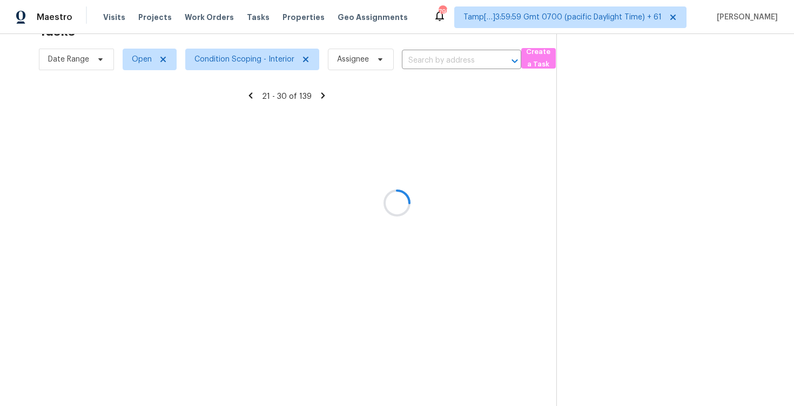
scroll to position [34, 0]
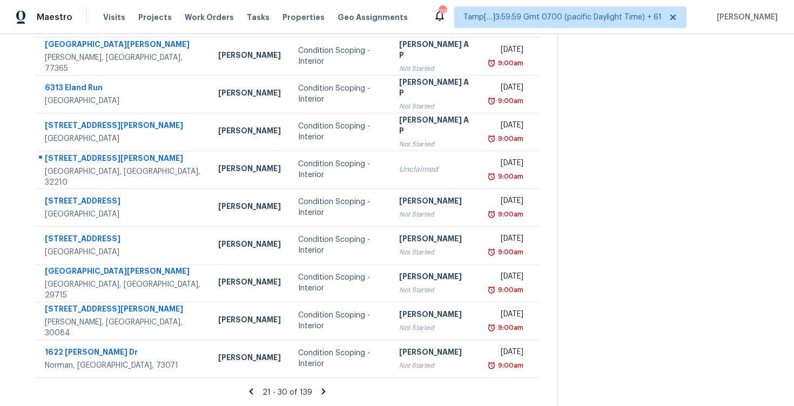
click at [251, 389] on icon at bounding box center [251, 391] width 4 height 6
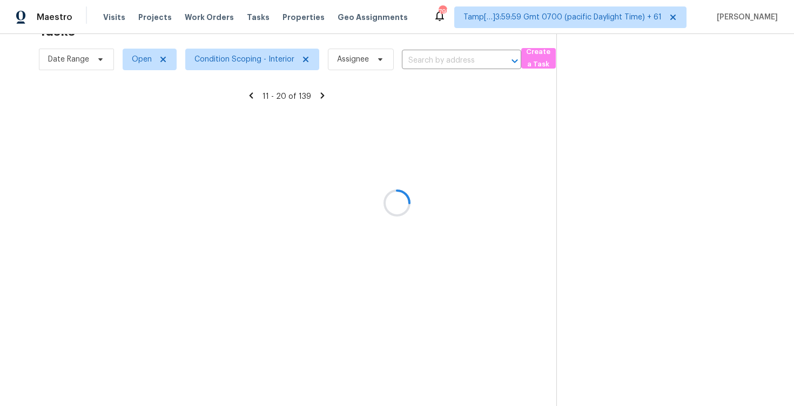
scroll to position [156, 0]
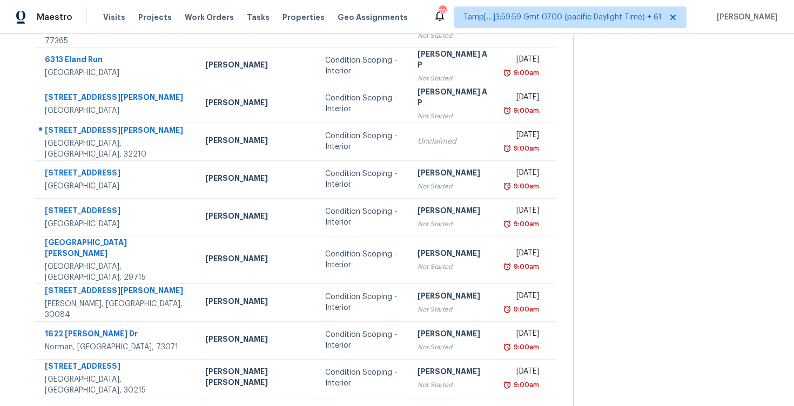
click at [254, 406] on icon at bounding box center [259, 411] width 10 height 10
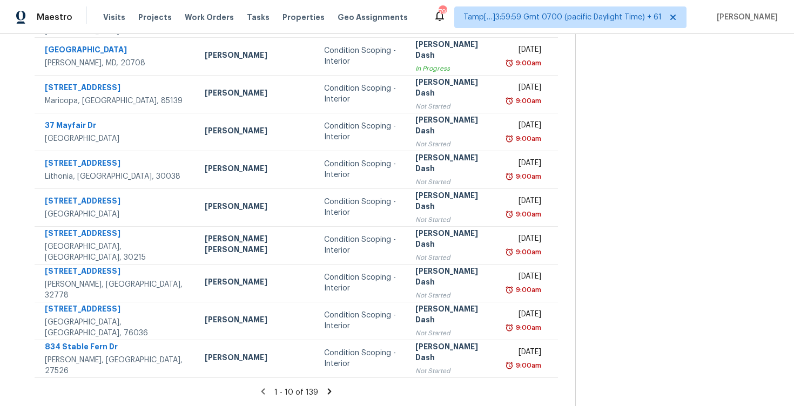
click at [325, 390] on icon at bounding box center [330, 392] width 10 height 10
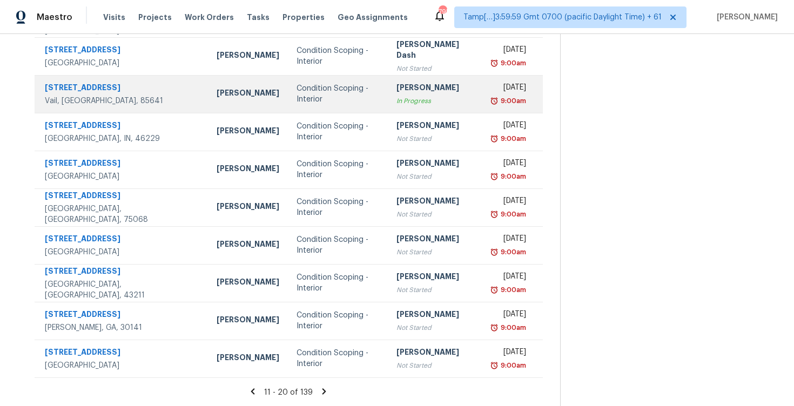
click at [357, 82] on td "Condition Scoping - Interior" at bounding box center [338, 94] width 100 height 38
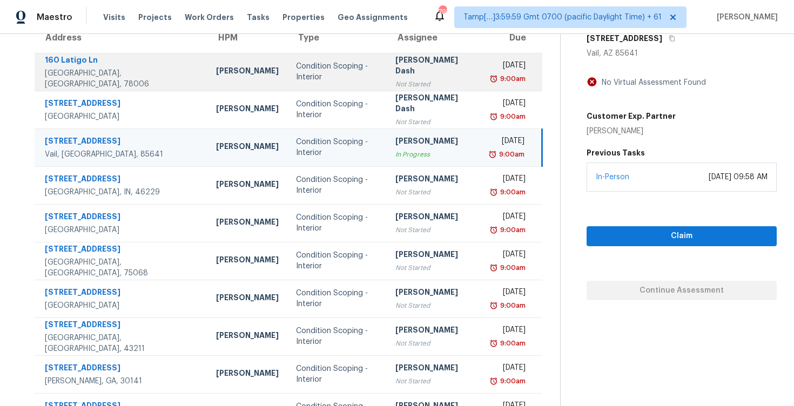
scroll to position [0, 0]
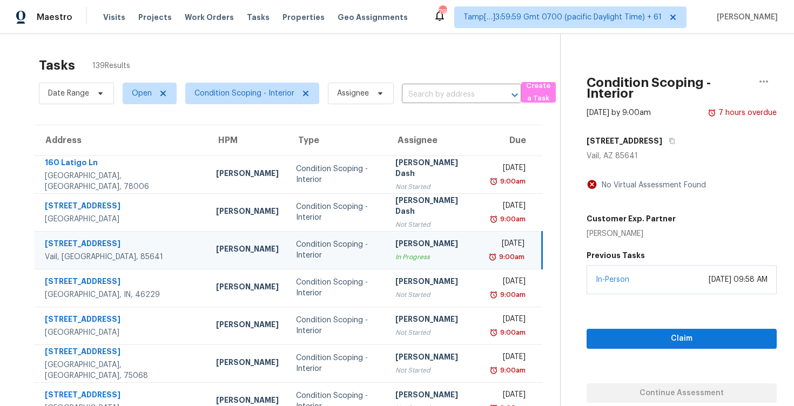
click at [439, 106] on div "Date Range Open Condition Scoping - Interior Assignee ​" at bounding box center [280, 93] width 482 height 28
click at [436, 96] on input "text" at bounding box center [446, 94] width 89 height 17
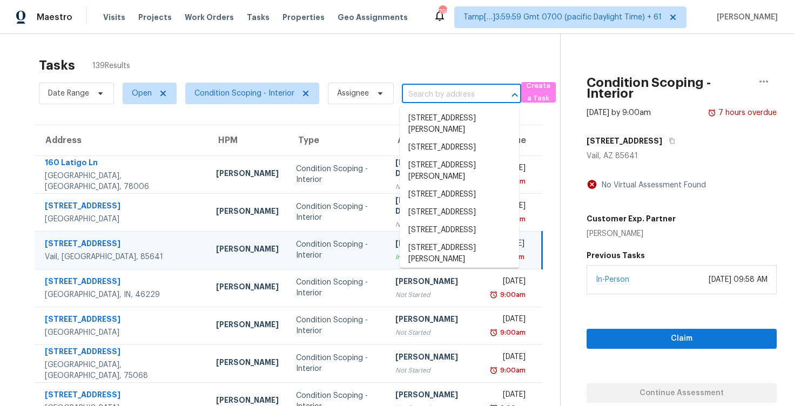
paste input "1724 Twin Lakes Cir, Loveland, CO 80538"
type input "1724 Twin Lakes Cir, Loveland, CO 80538"
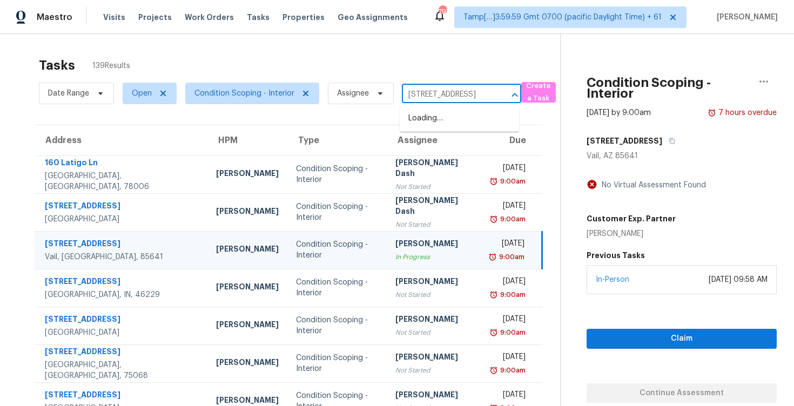
scroll to position [0, 62]
click at [453, 113] on li "1724 Twin Lakes Cir, Loveland, CO 80538" at bounding box center [459, 119] width 119 height 18
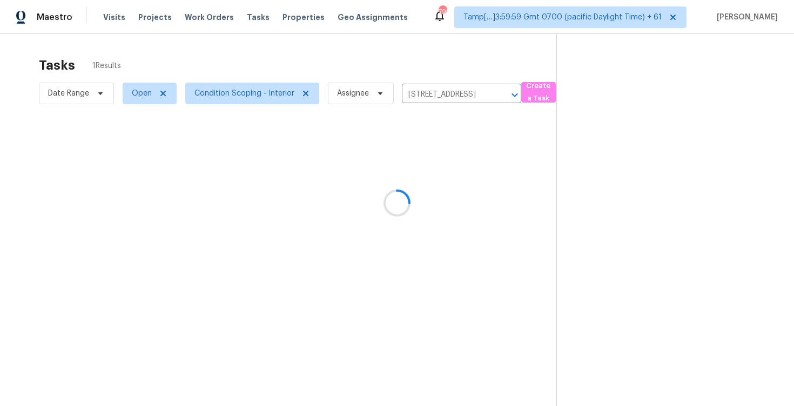
click at [453, 155] on div at bounding box center [397, 203] width 794 height 406
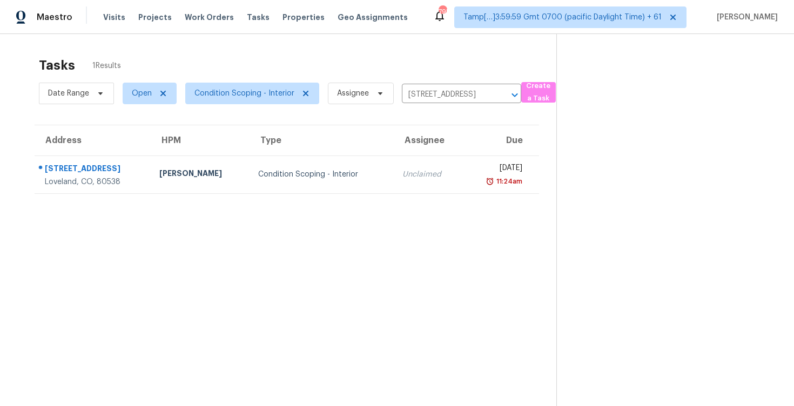
click at [472, 164] on div "Fri, Sep 5th 2025" at bounding box center [497, 170] width 51 height 14
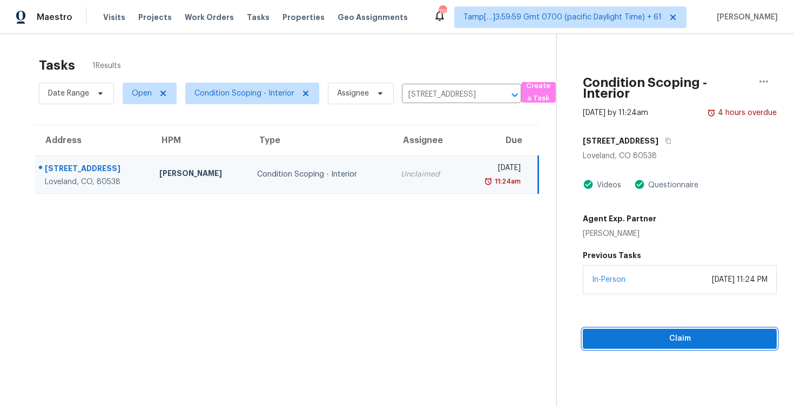
click at [644, 334] on span "Claim" at bounding box center [680, 339] width 177 height 14
click at [644, 334] on span "Start Assessment" at bounding box center [680, 339] width 177 height 14
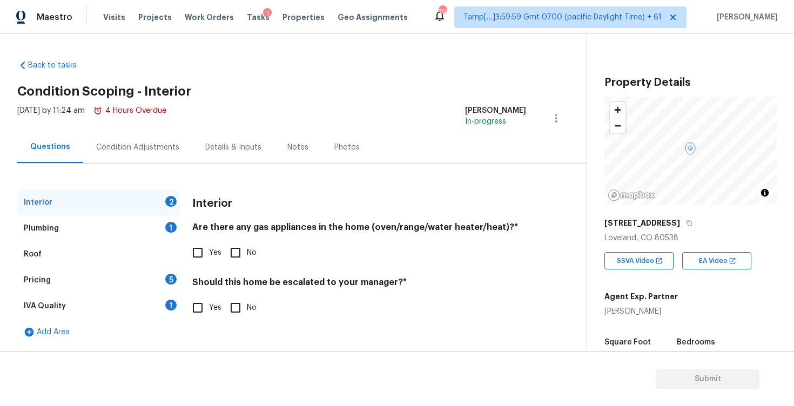
click at [217, 250] on span "Yes" at bounding box center [215, 252] width 12 height 11
click at [209, 250] on input "Yes" at bounding box center [197, 252] width 23 height 23
checkbox input "true"
click at [235, 302] on input "No" at bounding box center [235, 308] width 23 height 23
checkbox input "true"
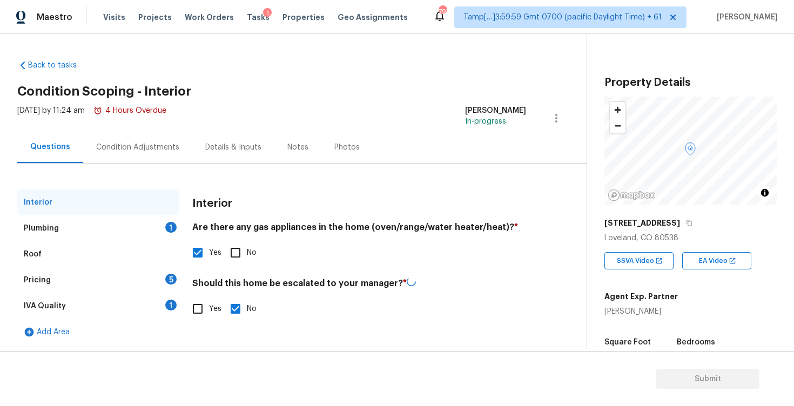
click at [160, 220] on div "Plumbing 1" at bounding box center [98, 229] width 162 height 26
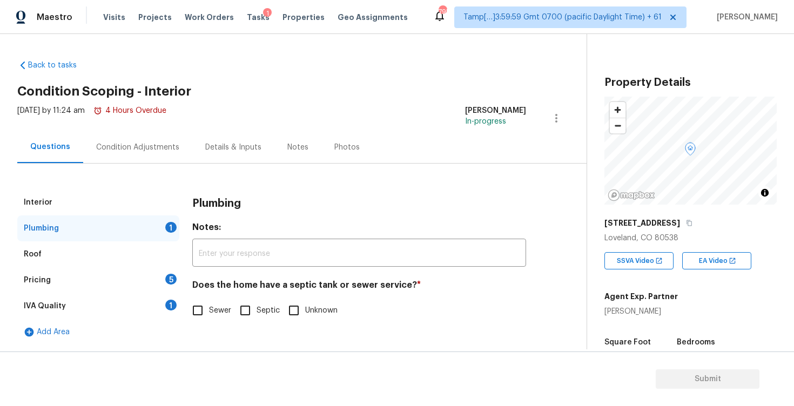
click at [197, 311] on input "Sewer" at bounding box center [197, 310] width 23 height 23
checkbox input "true"
click at [158, 279] on div "Pricing 5" at bounding box center [98, 280] width 162 height 26
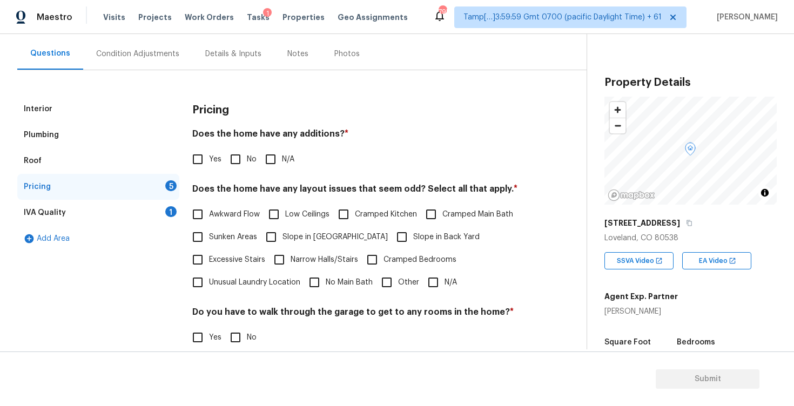
click at [235, 167] on input "No" at bounding box center [235, 159] width 23 height 23
checkbox input "true"
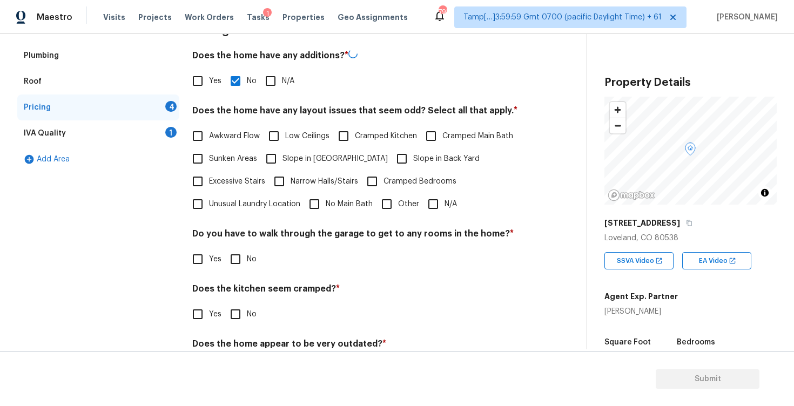
scroll to position [179, 0]
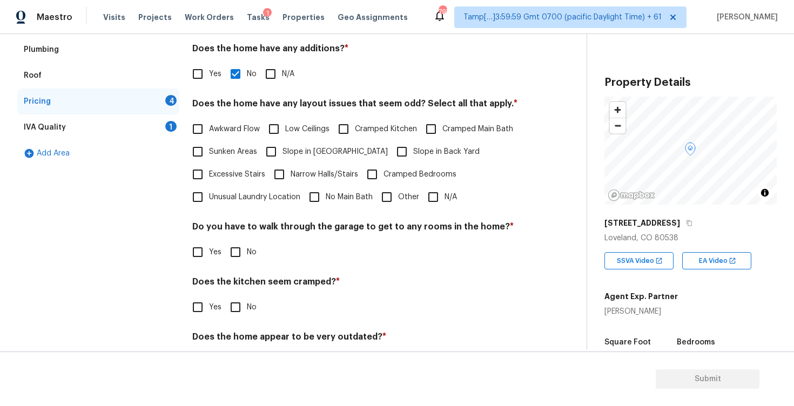
click at [441, 194] on input "N/A" at bounding box center [433, 197] width 23 height 23
checkbox input "false"
click at [370, 164] on input "Cramped Bedrooms" at bounding box center [372, 174] width 23 height 23
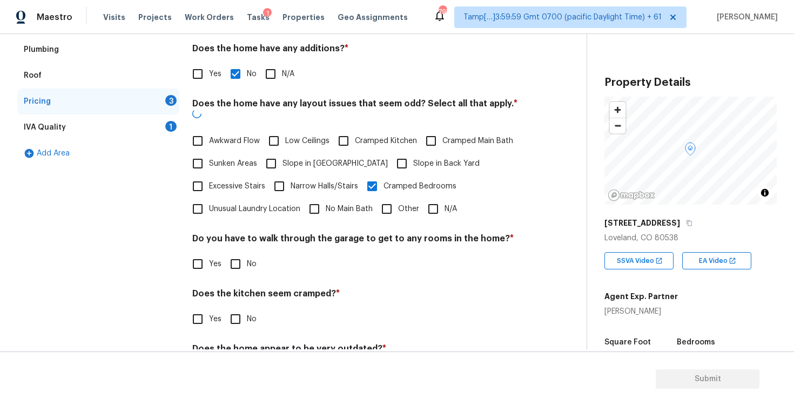
click at [370, 175] on input "Cramped Bedrooms" at bounding box center [372, 186] width 23 height 23
checkbox input "false"
click at [391, 156] on input "Slope in Back Yard" at bounding box center [402, 163] width 23 height 23
checkbox input "true"
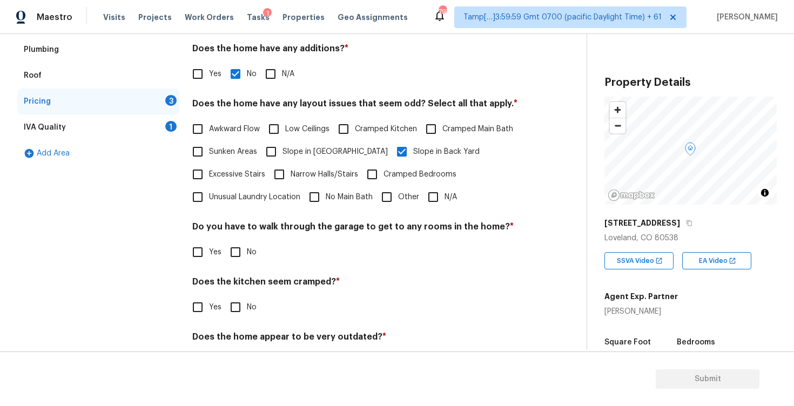
click at [234, 260] on input "No" at bounding box center [235, 252] width 23 height 23
checkbox input "true"
click at [241, 294] on div "Does the kitchen seem cramped? * Yes No" at bounding box center [359, 299] width 334 height 42
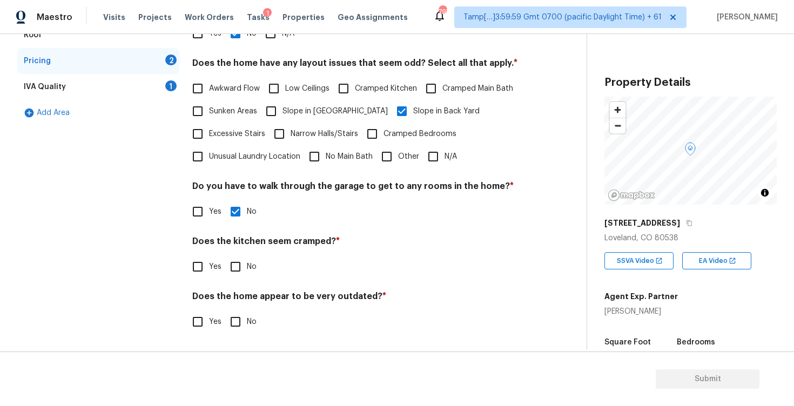
click at [229, 249] on h4 "Does the kitchen seem cramped? *" at bounding box center [359, 243] width 334 height 15
click at [234, 268] on input "No" at bounding box center [235, 267] width 23 height 23
checkbox input "true"
click at [244, 315] on input "No" at bounding box center [235, 322] width 23 height 23
checkbox input "true"
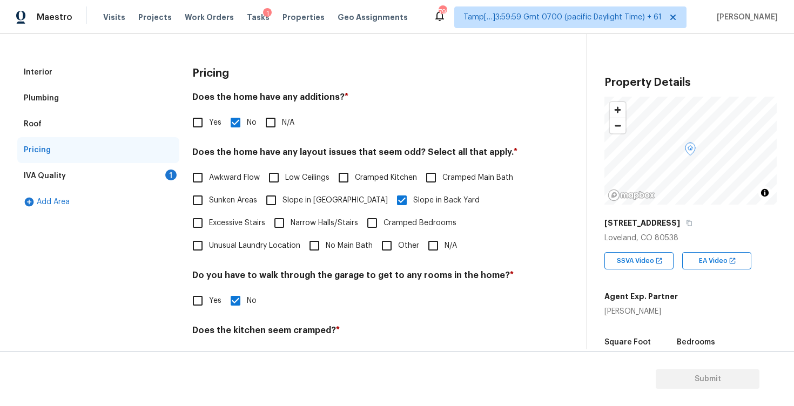
scroll to position [125, 0]
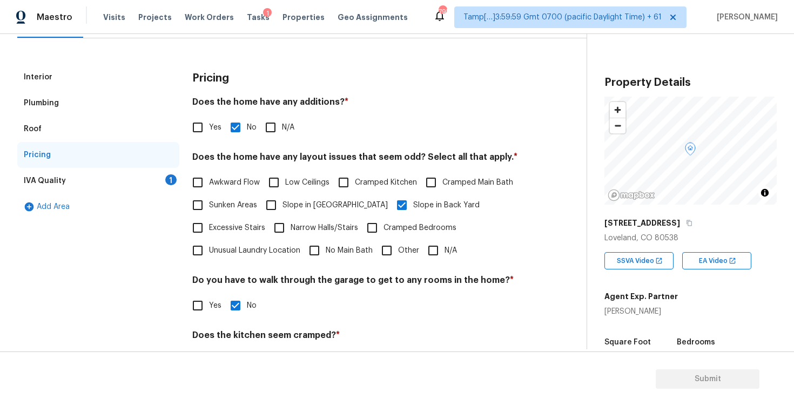
click at [160, 182] on div "IVA Quality 1" at bounding box center [98, 181] width 162 height 26
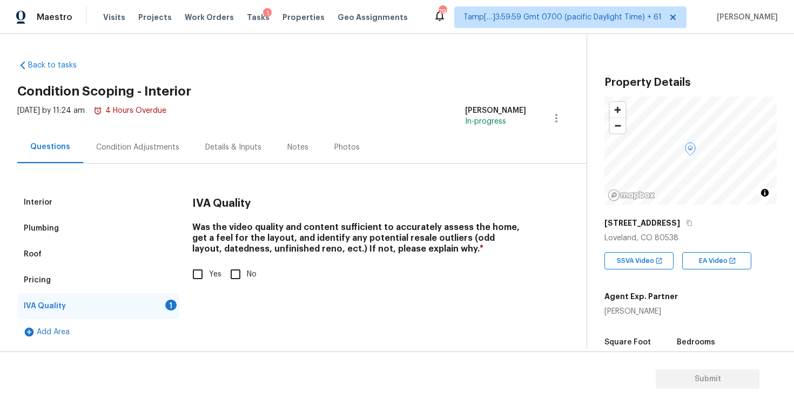
click at [213, 273] on span "Yes" at bounding box center [215, 274] width 12 height 11
click at [209, 273] on input "Yes" at bounding box center [197, 274] width 23 height 23
checkbox input "true"
click at [158, 133] on div "Condition Adjustments" at bounding box center [137, 147] width 109 height 32
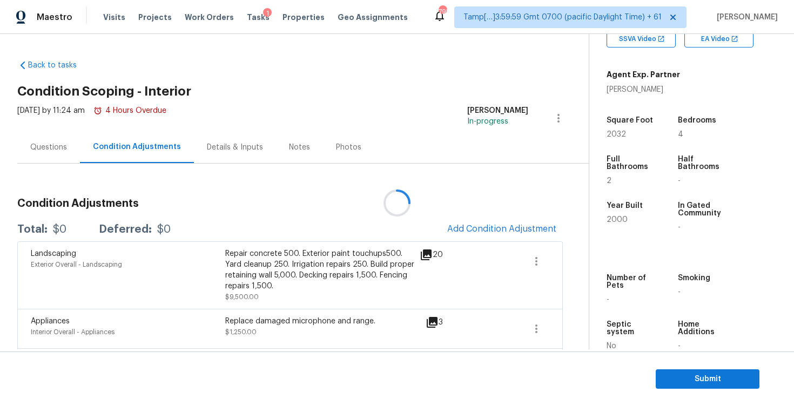
scroll to position [225, 0]
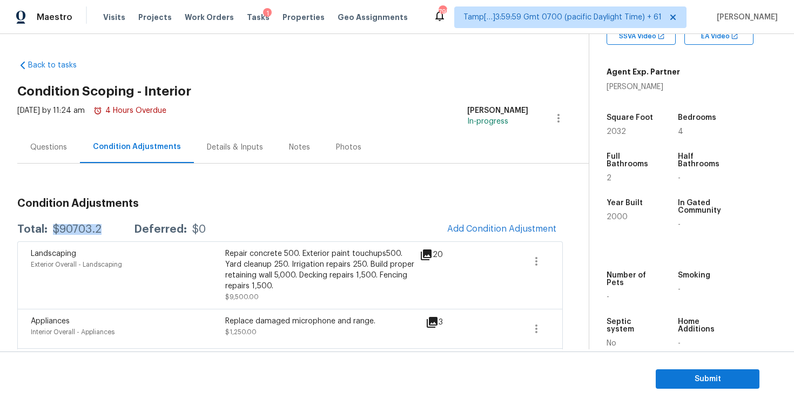
drag, startPoint x: 53, startPoint y: 230, endPoint x: 111, endPoint y: 230, distance: 57.3
click at [111, 230] on div "Total: $90703.2 Deferred: $0" at bounding box center [111, 229] width 189 height 11
copy div "$90703.2"
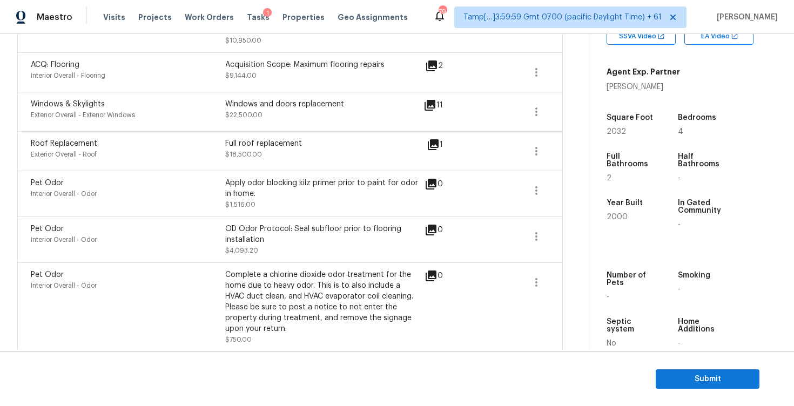
scroll to position [410, 0]
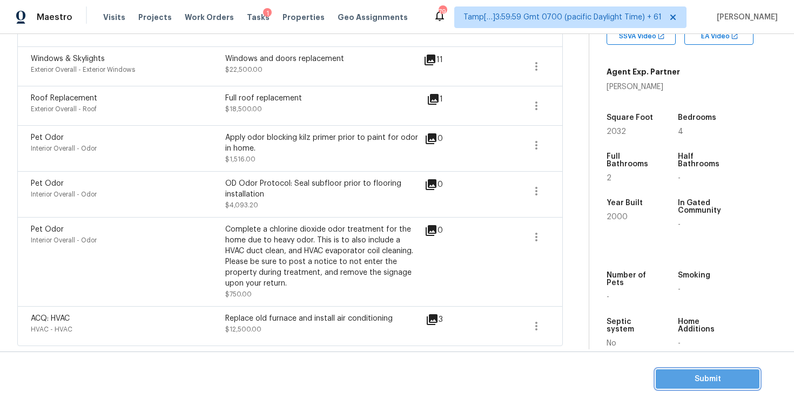
click at [668, 380] on span "Submit" at bounding box center [707, 380] width 86 height 14
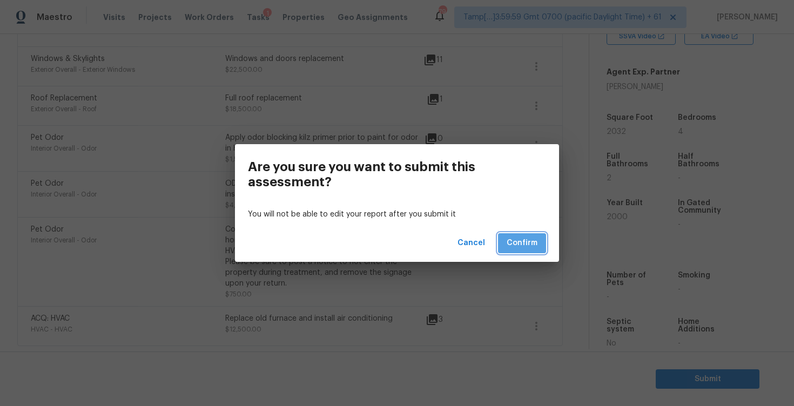
click at [514, 246] on span "Confirm" at bounding box center [522, 244] width 31 height 14
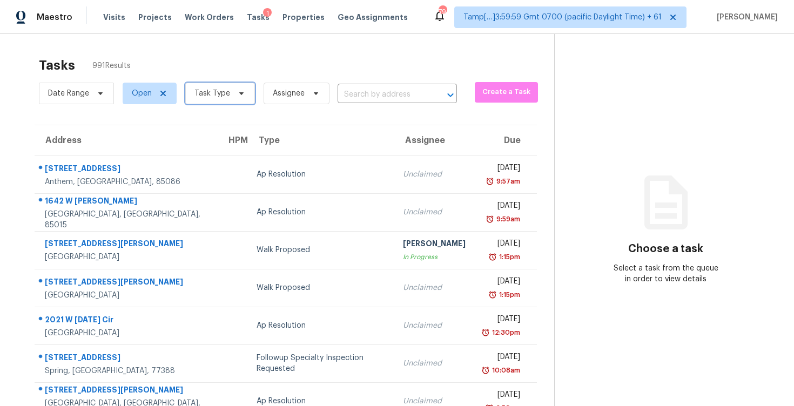
click at [231, 91] on span "Task Type" at bounding box center [220, 94] width 70 height 22
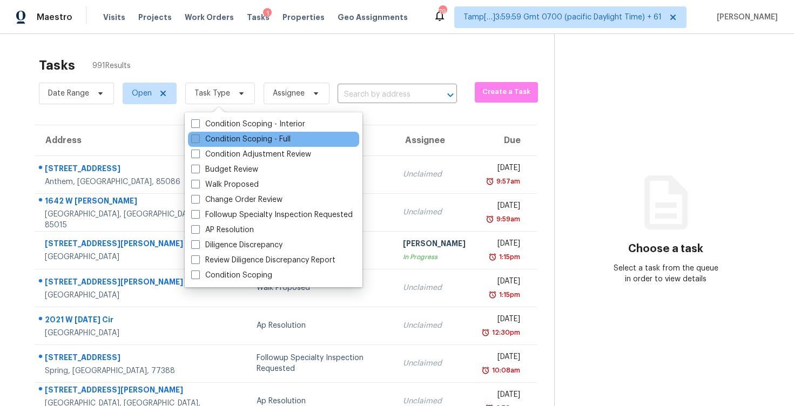
click at [251, 138] on label "Condition Scoping - Full" at bounding box center [240, 139] width 99 height 11
click at [198, 138] on input "Condition Scoping - Full" at bounding box center [194, 137] width 7 height 7
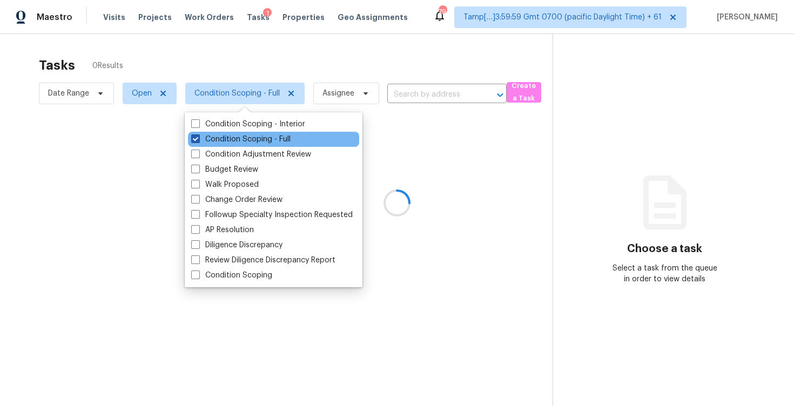
click at [251, 138] on label "Condition Scoping - Full" at bounding box center [240, 139] width 99 height 11
click at [198, 138] on input "Condition Scoping - Full" at bounding box center [194, 137] width 7 height 7
checkbox input "false"
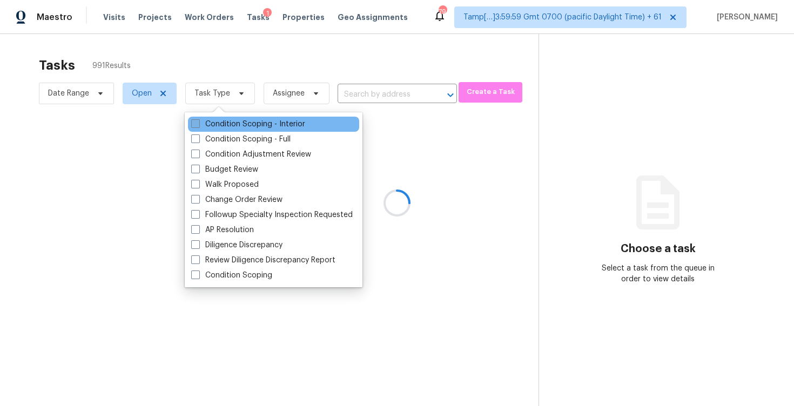
click at [249, 123] on label "Condition Scoping - Interior" at bounding box center [248, 124] width 114 height 11
click at [198, 123] on input "Condition Scoping - Interior" at bounding box center [194, 122] width 7 height 7
checkbox input "true"
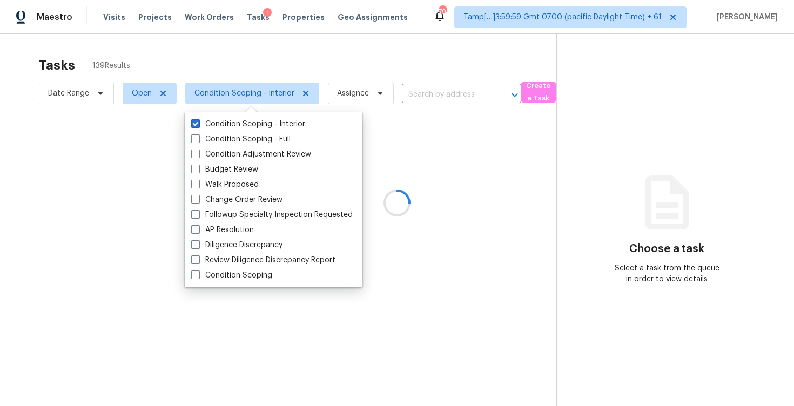
click at [183, 42] on div at bounding box center [397, 203] width 794 height 406
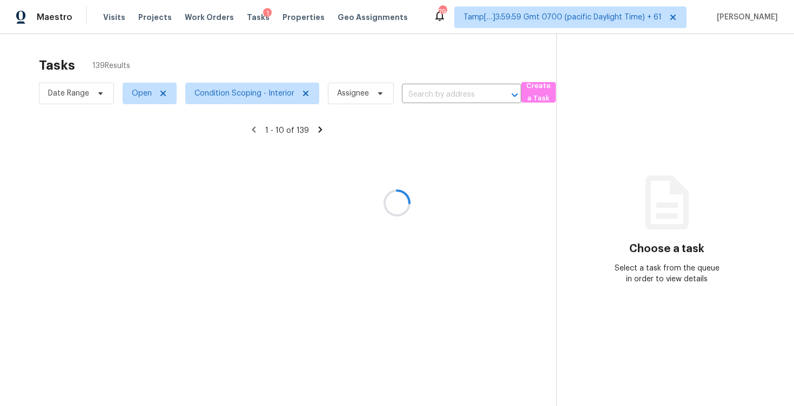
click at [205, 53] on div at bounding box center [397, 203] width 794 height 406
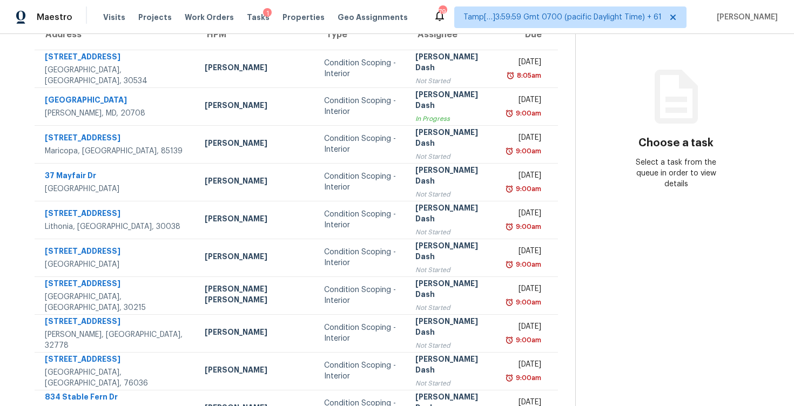
scroll to position [115, 0]
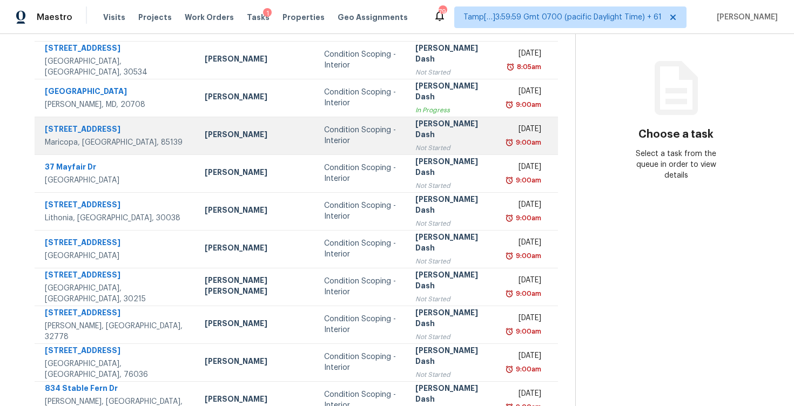
click at [324, 143] on div "Condition Scoping - Interior" at bounding box center [361, 136] width 75 height 22
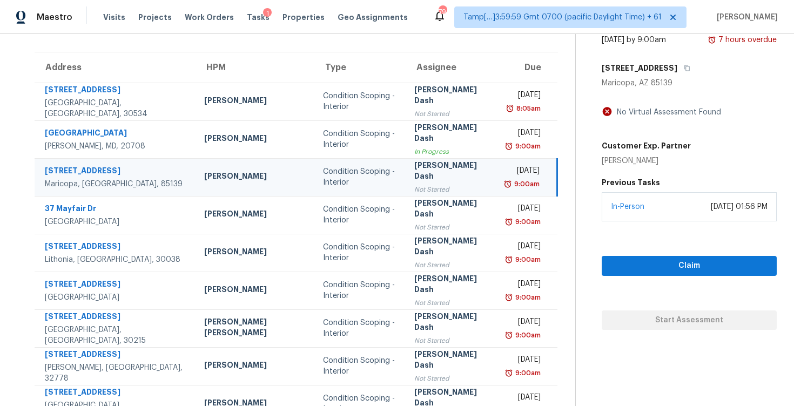
scroll to position [57, 0]
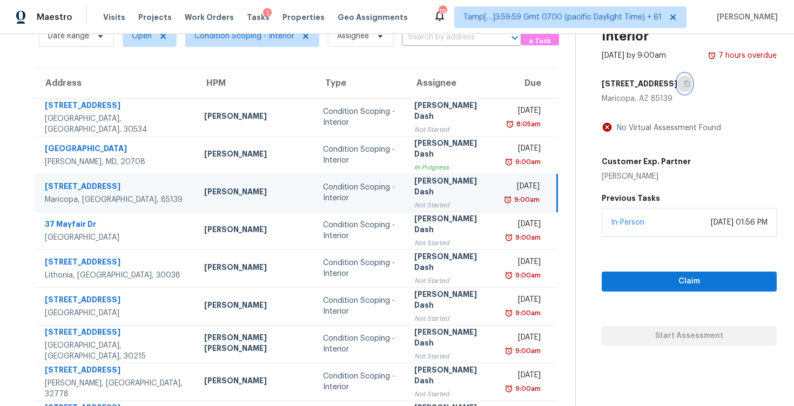
click at [684, 81] on icon "button" at bounding box center [687, 83] width 6 height 6
click at [314, 178] on td "Condition Scoping - Interior" at bounding box center [359, 193] width 91 height 38
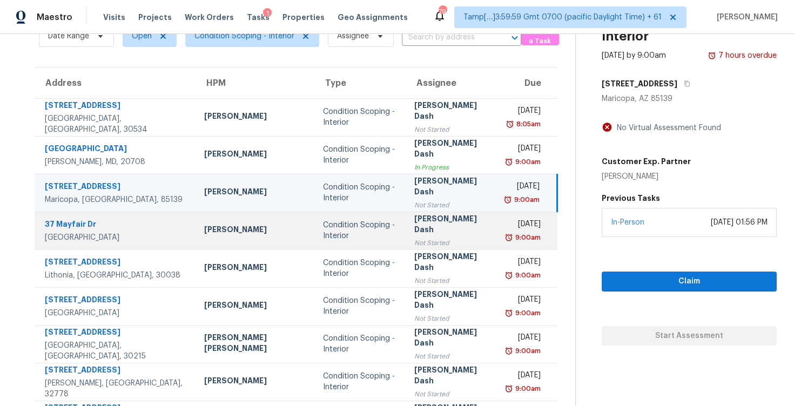
click at [323, 226] on div "Condition Scoping - Interior" at bounding box center [360, 231] width 74 height 22
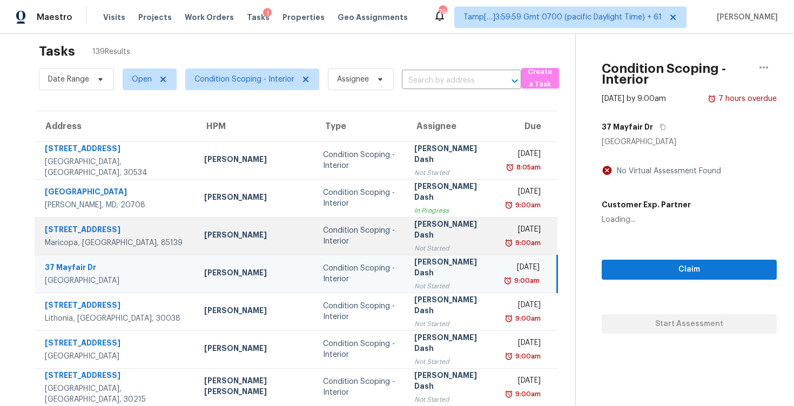
scroll to position [9, 0]
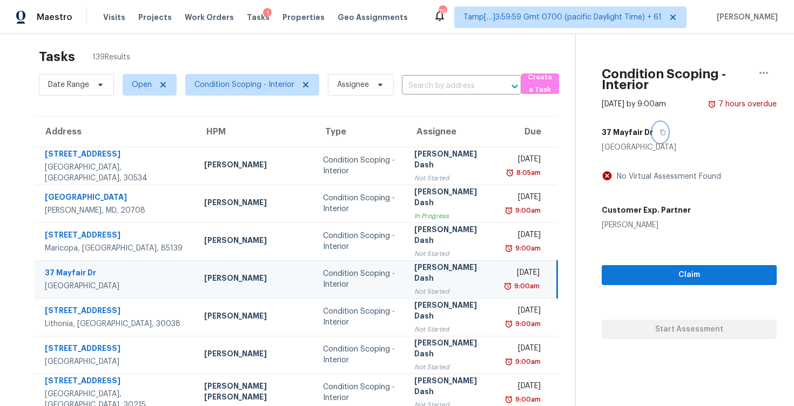
click at [653, 131] on button "button" at bounding box center [660, 132] width 15 height 19
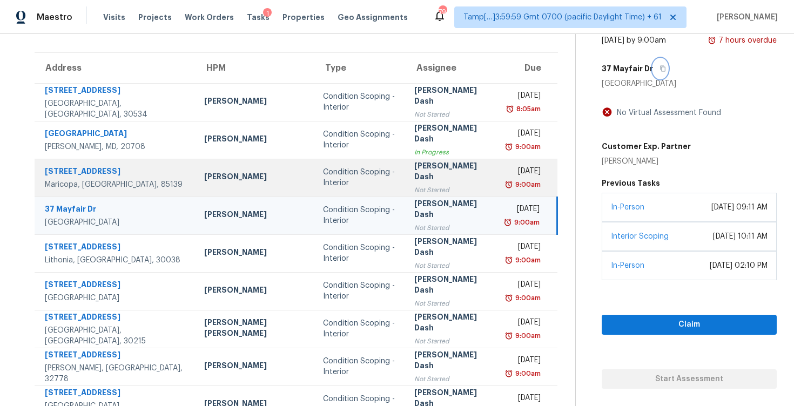
scroll to position [73, 0]
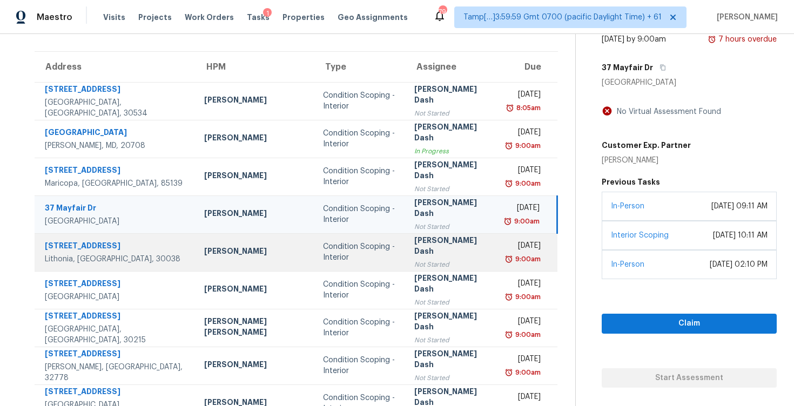
click at [323, 252] on div "Condition Scoping - Interior" at bounding box center [360, 252] width 74 height 22
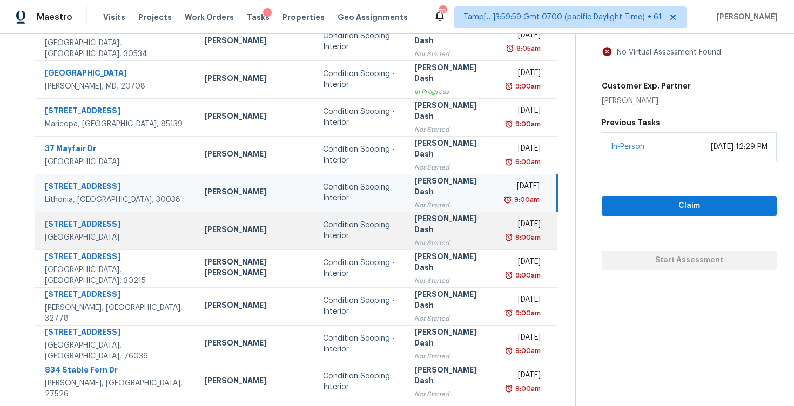
click at [323, 279] on div "Condition Scoping - Interior" at bounding box center [360, 269] width 74 height 22
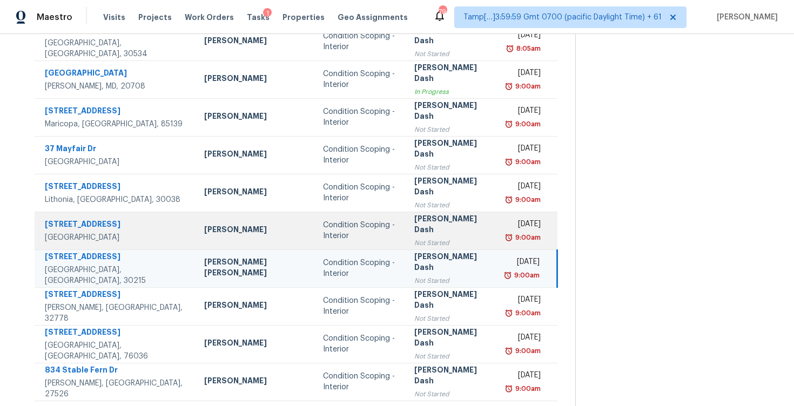
scroll to position [156, 0]
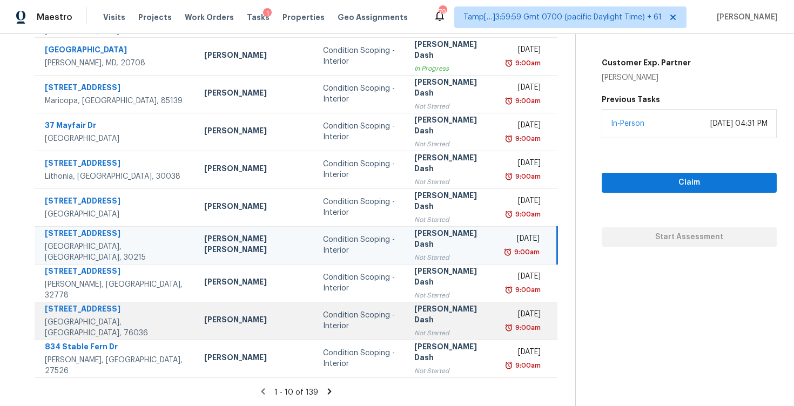
click at [331, 325] on div "Condition Scoping - Interior" at bounding box center [360, 321] width 74 height 22
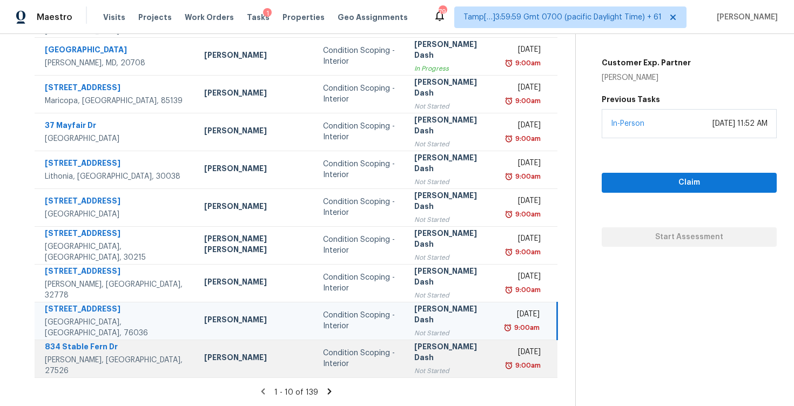
click at [314, 373] on td "Condition Scoping - Interior" at bounding box center [359, 359] width 91 height 38
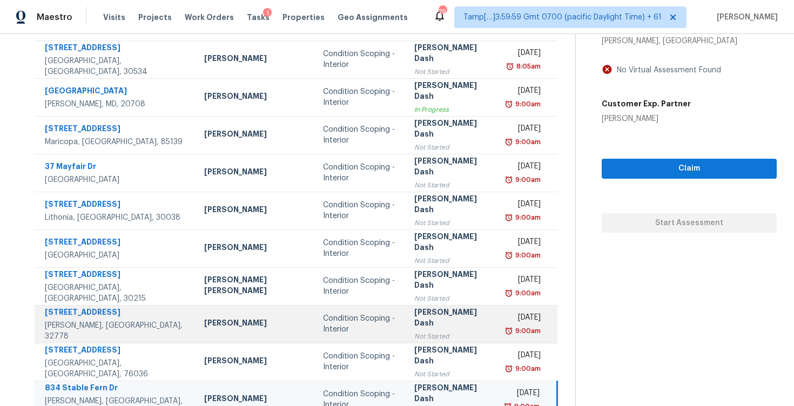
scroll to position [52, 0]
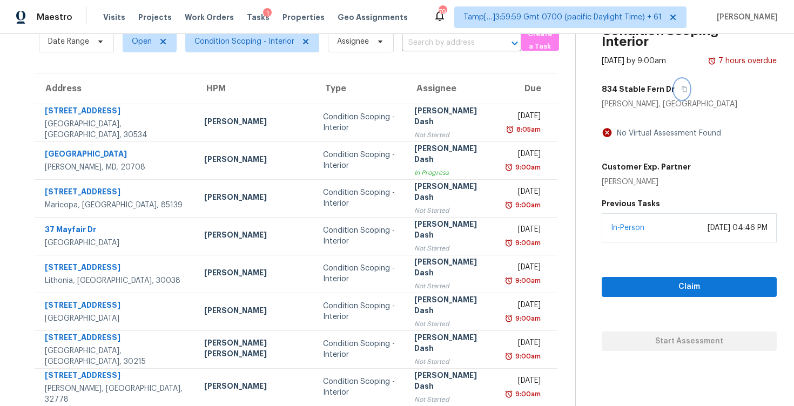
click at [682, 91] on icon "button" at bounding box center [684, 89] width 5 height 6
click at [604, 268] on div "Claim Start Assessment" at bounding box center [689, 297] width 175 height 109
click at [610, 281] on span "Claim" at bounding box center [689, 287] width 158 height 14
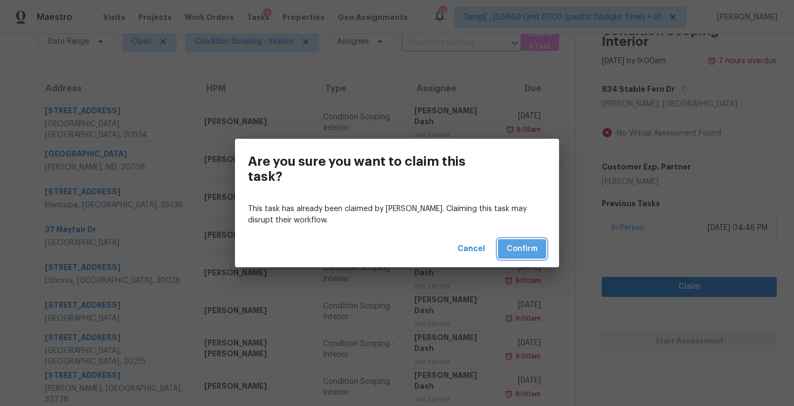
click at [538, 251] on button "Confirm" at bounding box center [522, 249] width 48 height 20
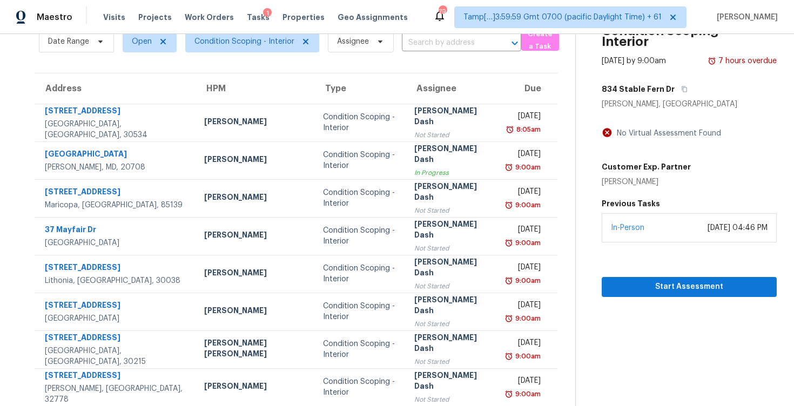
click at [624, 257] on div "Start Assessment" at bounding box center [689, 270] width 175 height 55
click at [638, 284] on span "Start Assessment" at bounding box center [689, 287] width 158 height 14
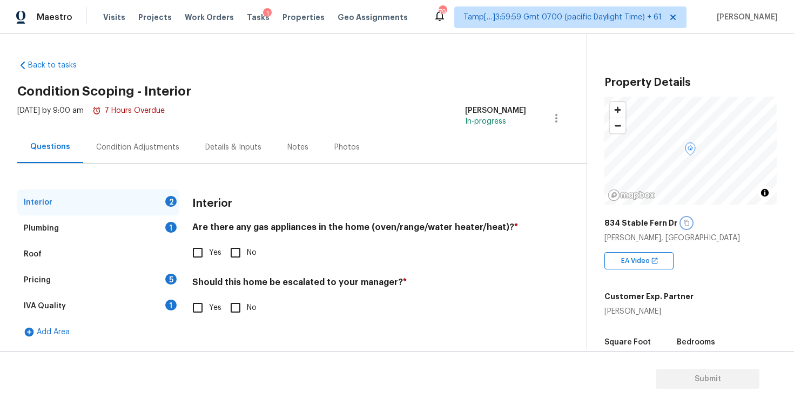
click at [684, 225] on icon "button" at bounding box center [686, 223] width 5 height 6
click at [186, 147] on div "Condition Adjustments" at bounding box center [137, 147] width 109 height 32
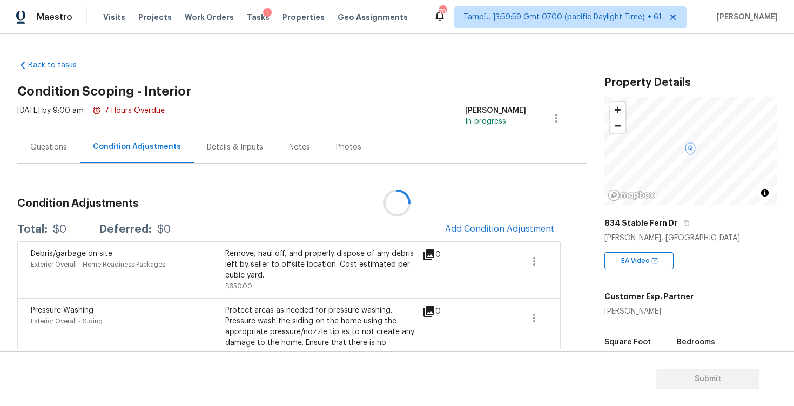
click at [312, 191] on div at bounding box center [397, 203] width 794 height 406
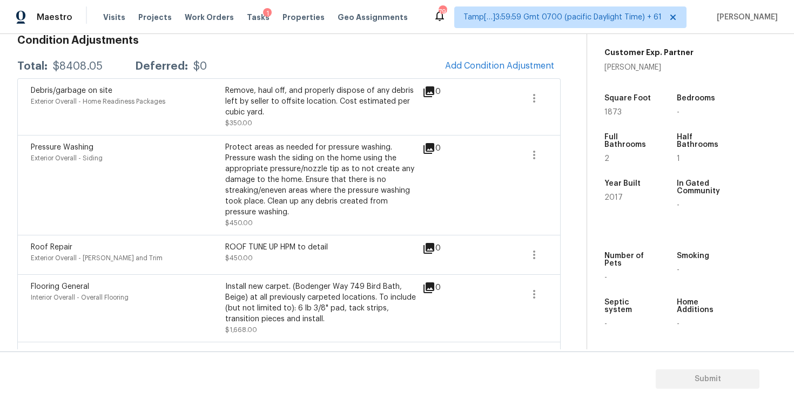
scroll to position [91, 0]
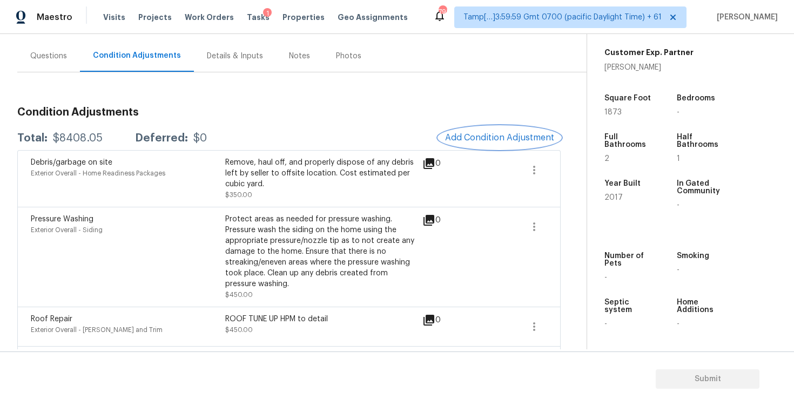
click at [481, 138] on span "Add Condition Adjustment" at bounding box center [499, 138] width 109 height 10
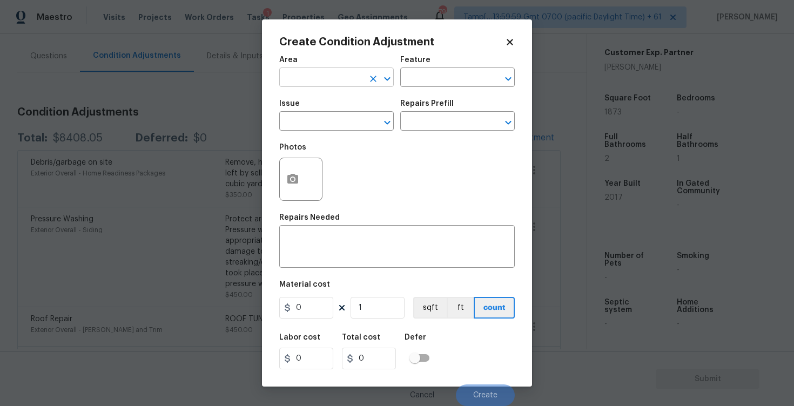
click at [334, 74] on input "text" at bounding box center [321, 78] width 84 height 17
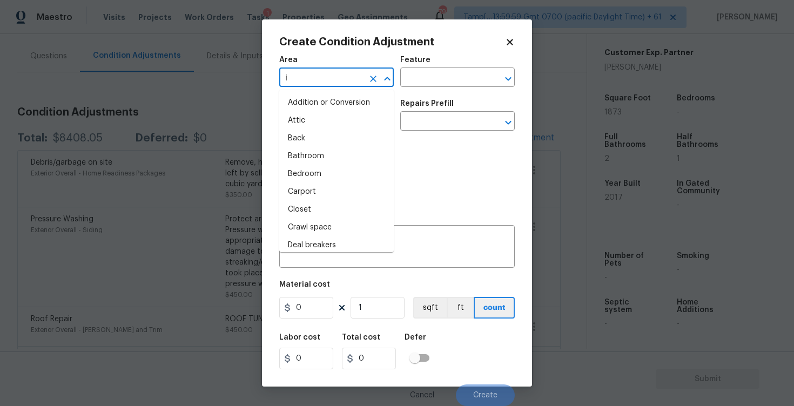
type input "in"
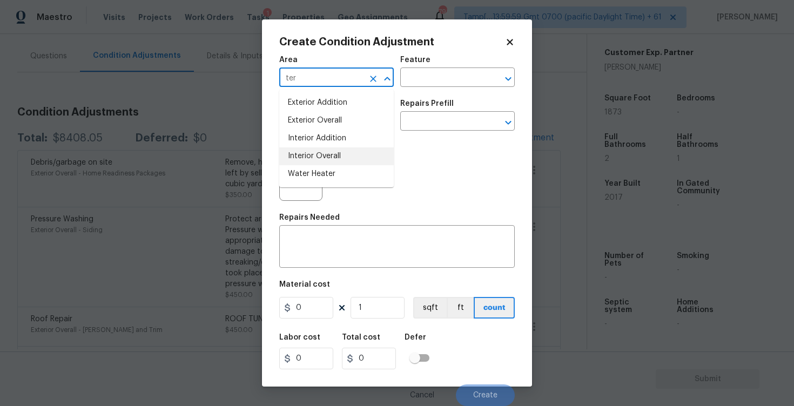
click at [333, 152] on li "Interior Overall" at bounding box center [336, 156] width 115 height 18
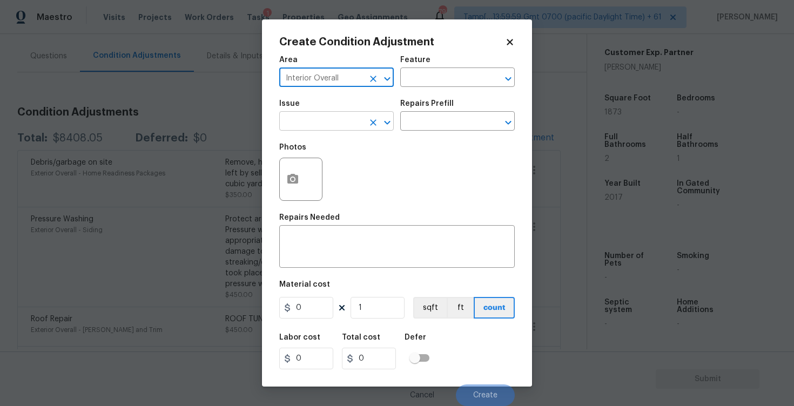
type input "Interior Overall"
click at [336, 117] on input "text" at bounding box center [321, 122] width 84 height 17
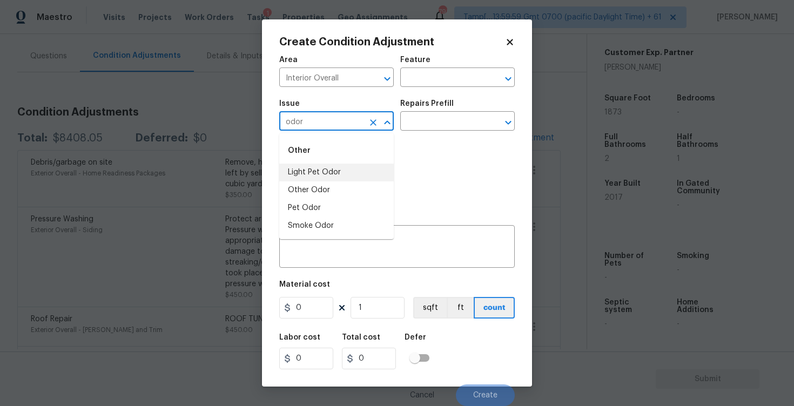
click at [345, 177] on li "Light Pet Odor" at bounding box center [336, 173] width 115 height 18
type input "Light Pet Odor"
click at [440, 116] on input "text" at bounding box center [442, 122] width 84 height 17
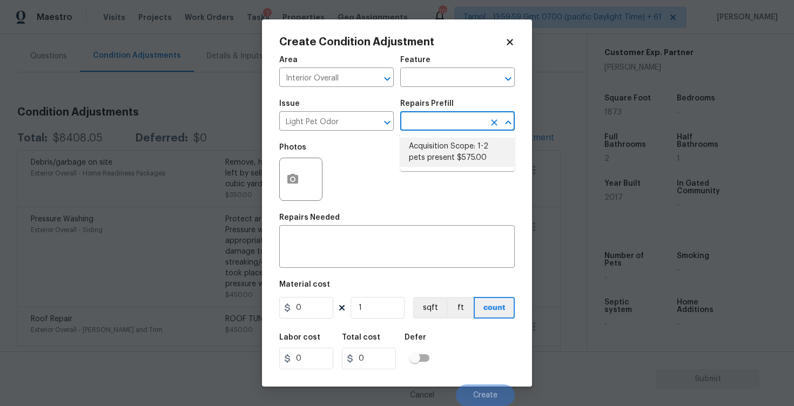
click at [440, 139] on li "Acquisition Scope: 1-2 pets present $575.00" at bounding box center [457, 152] width 115 height 29
type textarea "Acquisition Scope: 1-2 pets present"
type input "575"
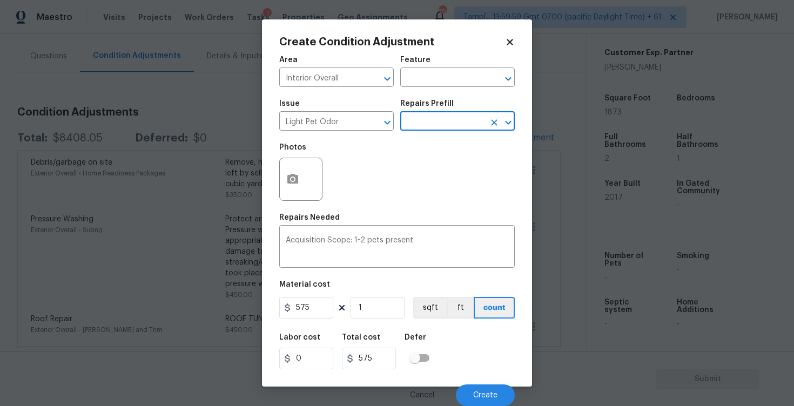
scroll to position [1, 0]
click at [487, 397] on span "Create" at bounding box center [485, 396] width 24 height 8
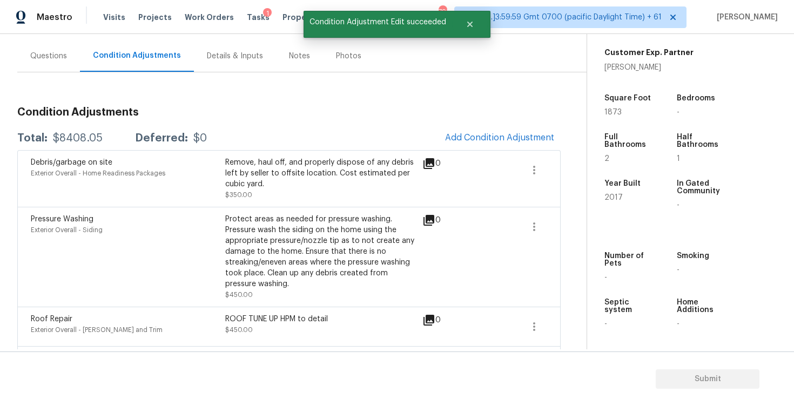
scroll to position [0, 0]
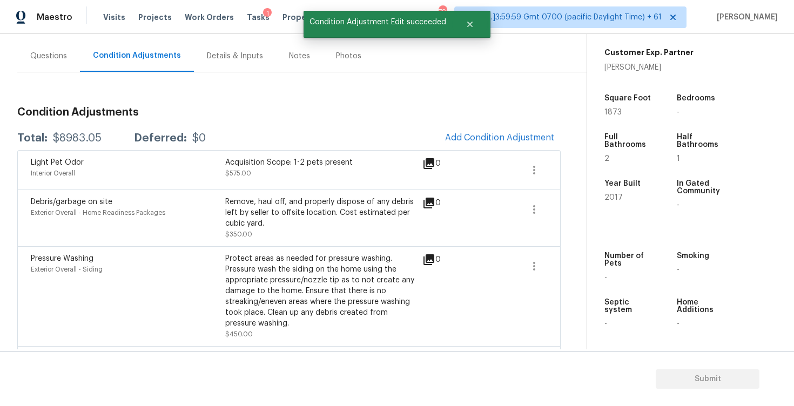
click at [487, 151] on div "Light Pet Odor Interior Overall Acquisition Scope: 1-2 pets present $575.00 0" at bounding box center [288, 169] width 543 height 39
click at [485, 144] on button "Add Condition Adjustment" at bounding box center [500, 137] width 122 height 23
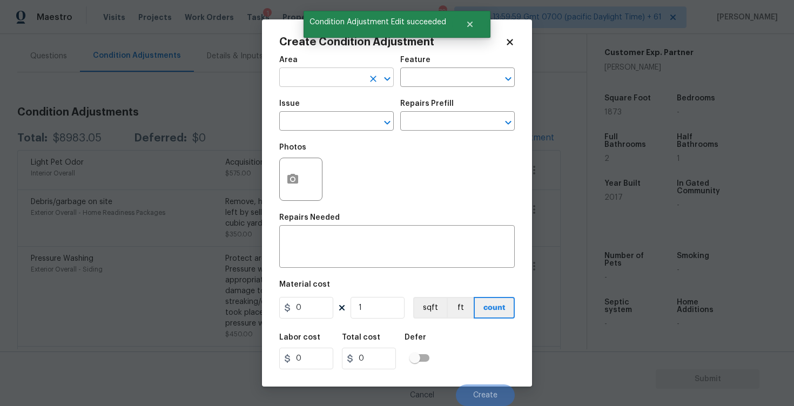
click at [329, 77] on input "text" at bounding box center [321, 78] width 84 height 17
click at [332, 115] on li "Interior Overall" at bounding box center [336, 121] width 115 height 18
type input "Interior Overall"
click at [332, 115] on input "text" at bounding box center [321, 122] width 84 height 17
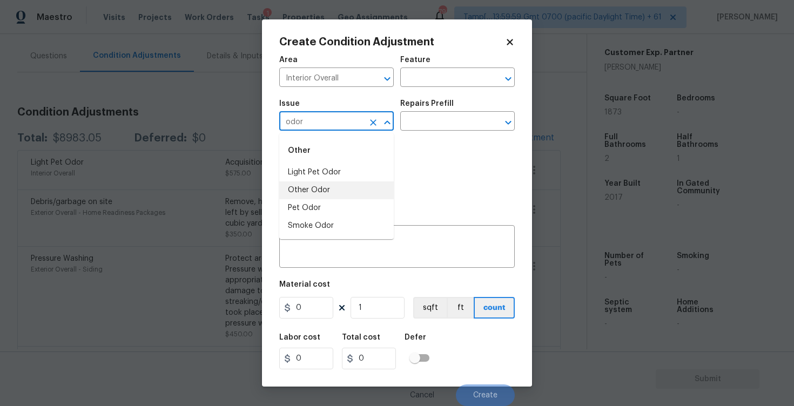
click at [318, 193] on li "Other Odor" at bounding box center [336, 191] width 115 height 18
type input "Other Odor"
click at [428, 126] on input "text" at bounding box center [442, 122] width 84 height 17
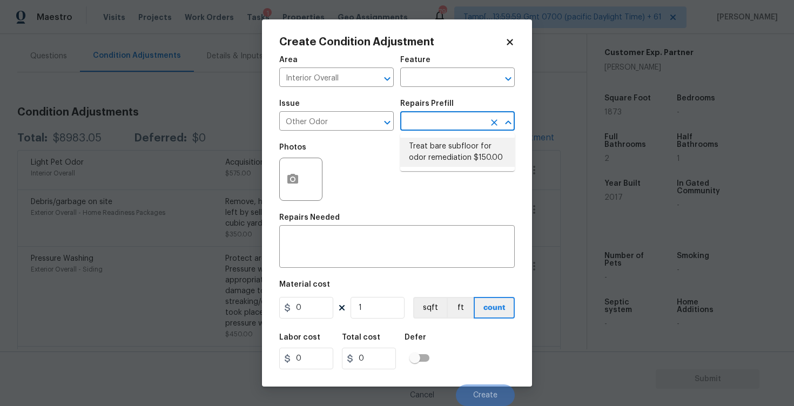
click at [431, 156] on li "Treat bare subfloor for odor remediation $150.00" at bounding box center [457, 152] width 115 height 29
type textarea "Enzyme Treatment for bare subfloor"
type input "150"
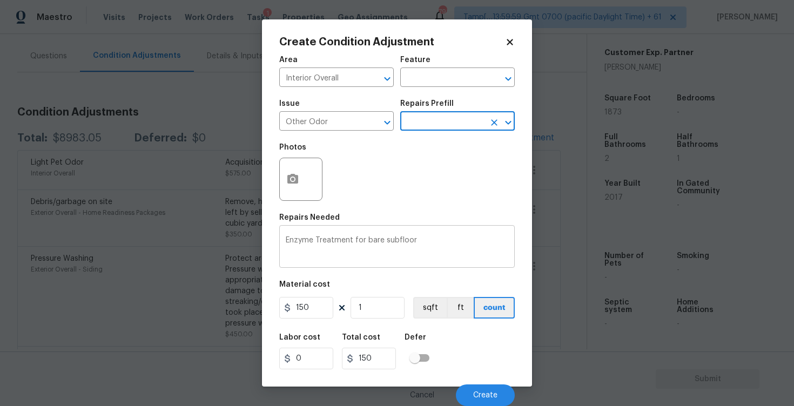
click at [412, 241] on textarea "Enzyme Treatment for bare subfloor" at bounding box center [397, 248] width 223 height 23
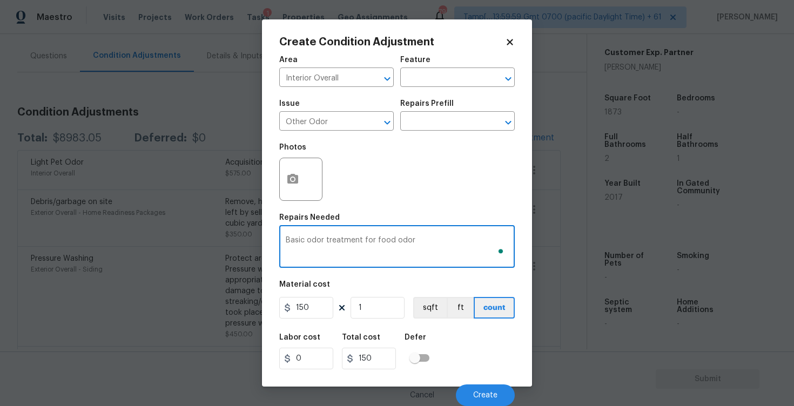
type textarea "Basic odor treatment for food odor"
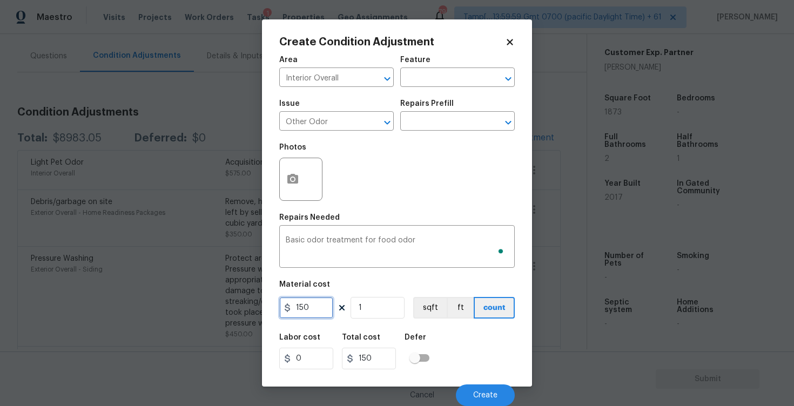
click at [313, 297] on input "150" at bounding box center [306, 308] width 54 height 22
type input "575"
click at [452, 326] on div "Area Interior Overall ​ Feature ​ Issue Other Odor ​ Repairs Prefill ​ Photos R…" at bounding box center [397, 228] width 236 height 357
type input "575"
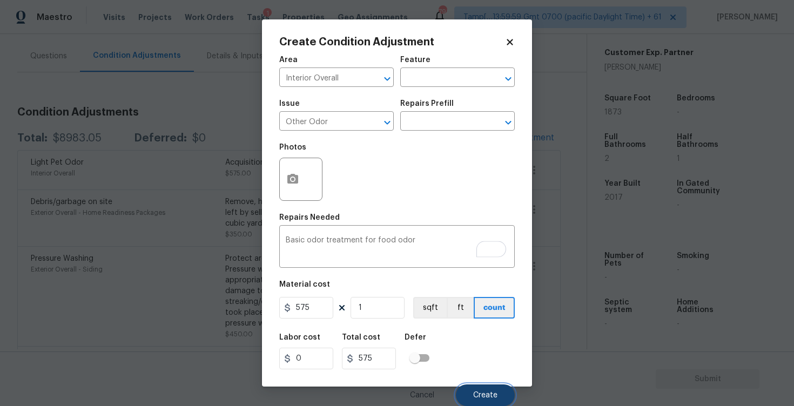
click at [483, 394] on span "Create" at bounding box center [485, 396] width 24 height 8
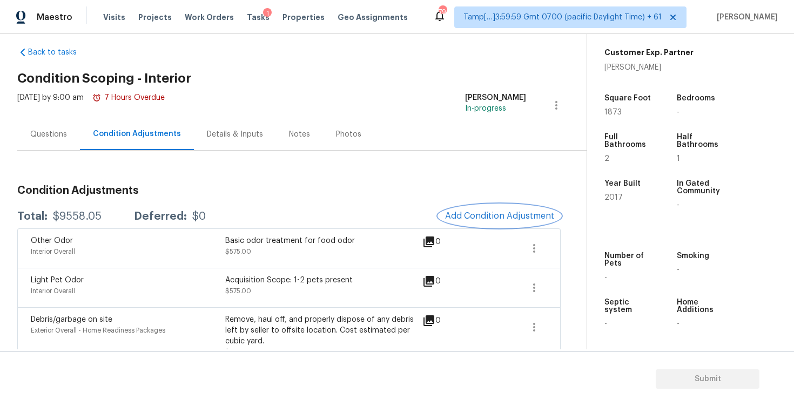
scroll to position [0, 0]
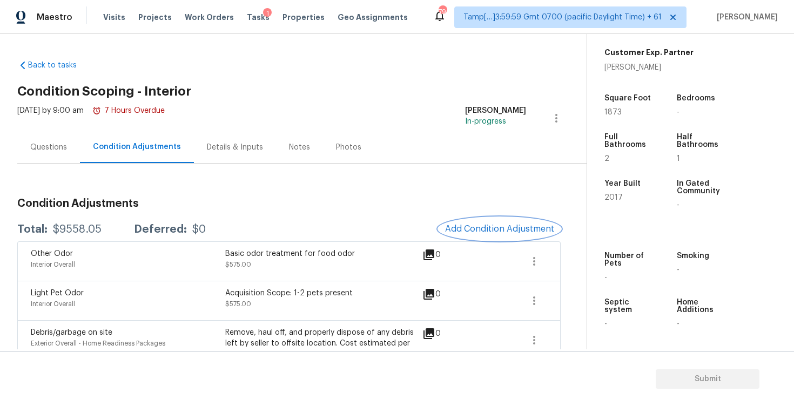
click at [462, 221] on button "Add Condition Adjustment" at bounding box center [500, 229] width 122 height 23
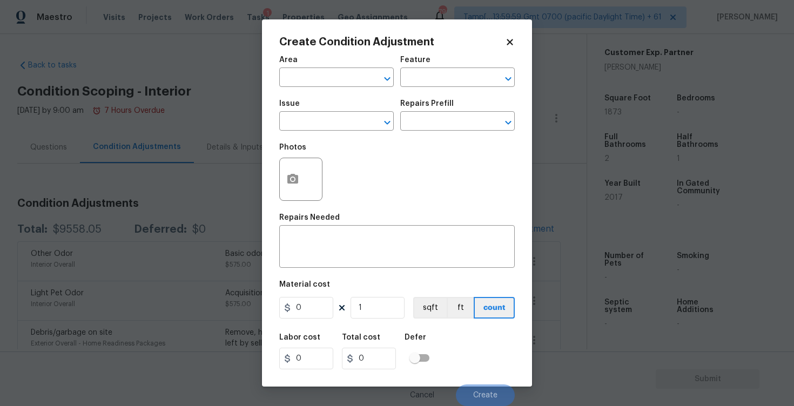
click at [339, 96] on span "Issue ​" at bounding box center [336, 115] width 115 height 44
click at [335, 83] on input "text" at bounding box center [321, 78] width 84 height 17
click at [334, 127] on li "Interior Overall" at bounding box center [336, 121] width 115 height 18
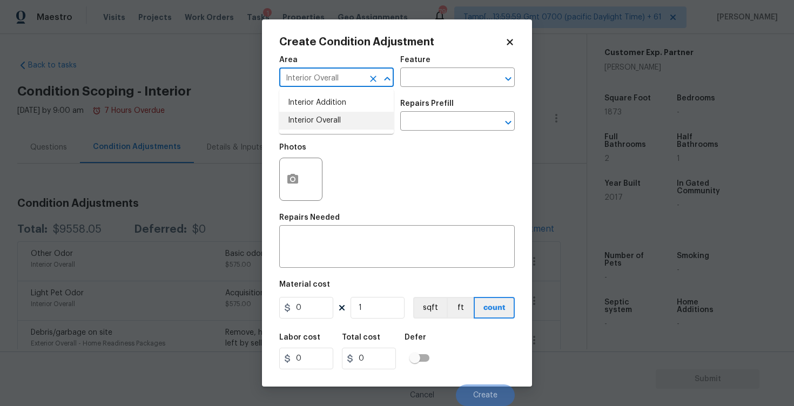
type input "Interior Overall"
click at [334, 127] on input "text" at bounding box center [321, 122] width 84 height 17
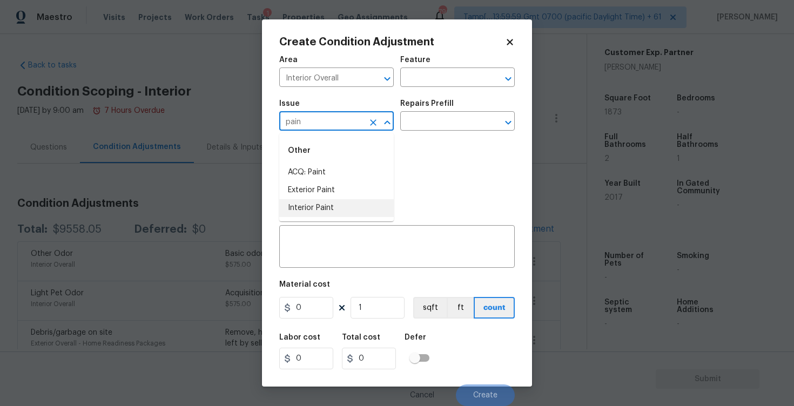
click at [371, 206] on li "Interior Paint" at bounding box center [336, 208] width 115 height 18
type input "Interior Paint"
click at [428, 124] on input "text" at bounding box center [442, 122] width 84 height 17
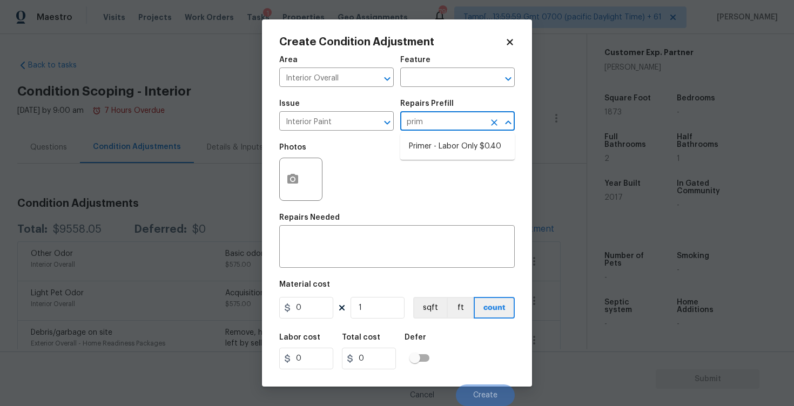
type input "prime"
click at [432, 144] on li "Primer - Labor Only $0.40" at bounding box center [457, 147] width 115 height 18
type input "Overall Paint"
type textarea "Interior primer - PRIMER PROVIDED BY OPENDOOR - All nails, screws, drywall anch…"
type input "0.4"
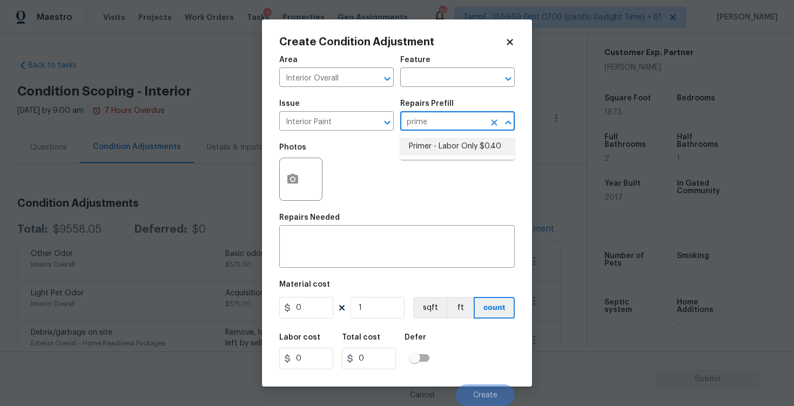
type input "0.4"
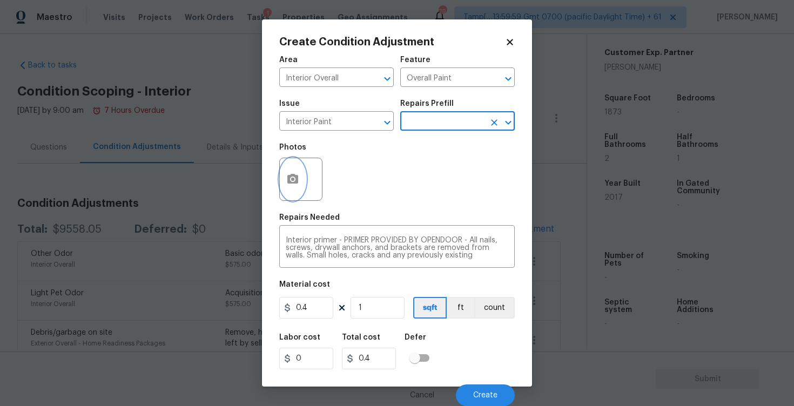
click at [288, 200] on button "button" at bounding box center [293, 179] width 26 height 42
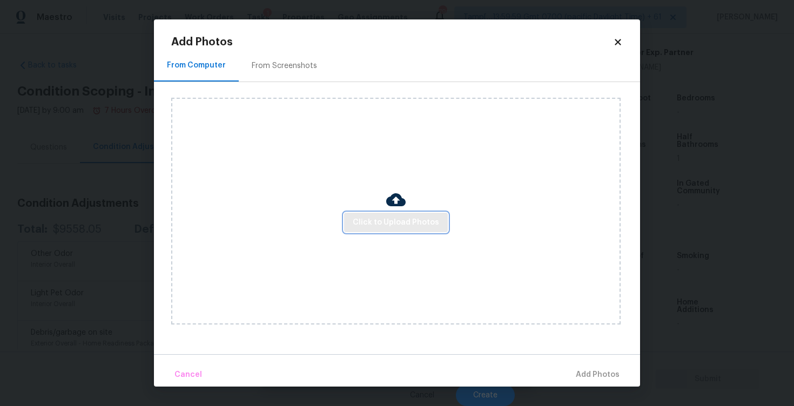
click at [379, 220] on span "Click to Upload Photos" at bounding box center [396, 223] width 86 height 14
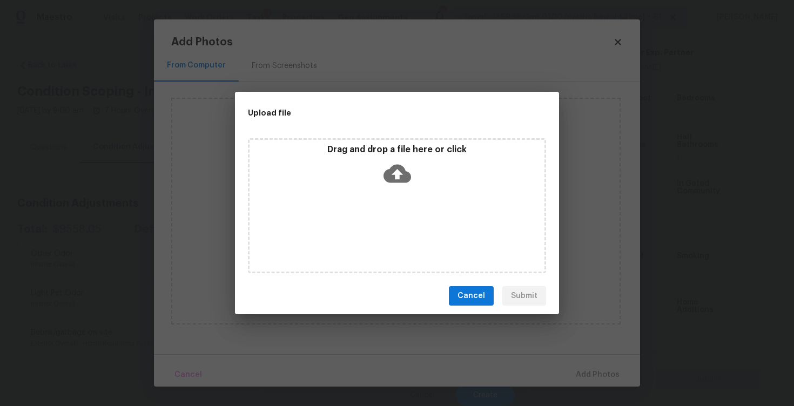
click at [385, 165] on icon at bounding box center [398, 174] width 28 height 28
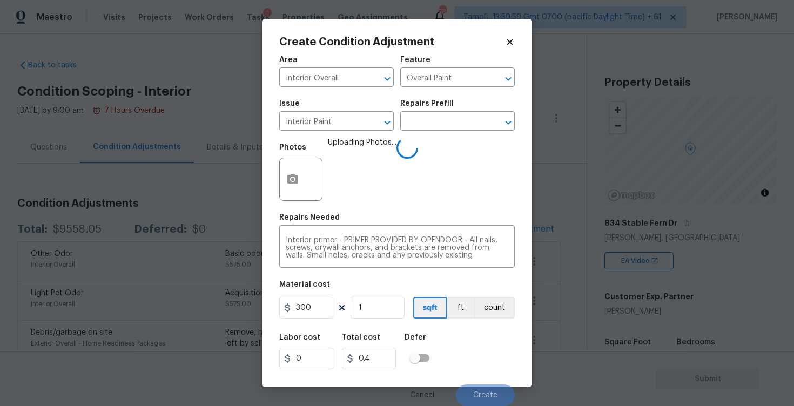
scroll to position [1, 0]
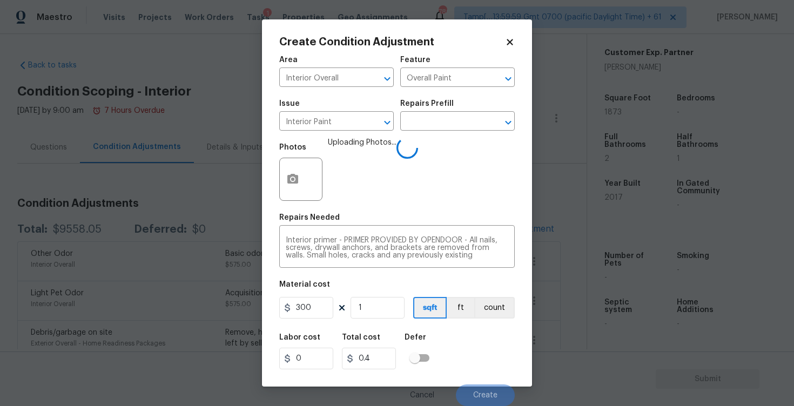
type input "300"
click at [411, 333] on div "Labor cost 0 Total cost 300 Defer" at bounding box center [397, 351] width 236 height 49
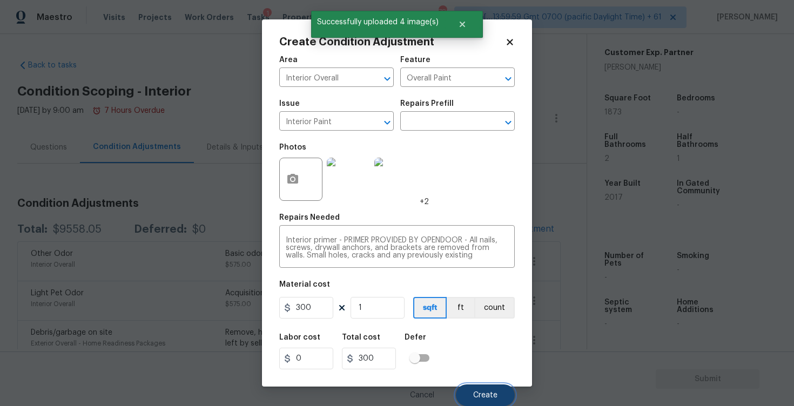
click at [491, 394] on span "Create" at bounding box center [485, 396] width 24 height 8
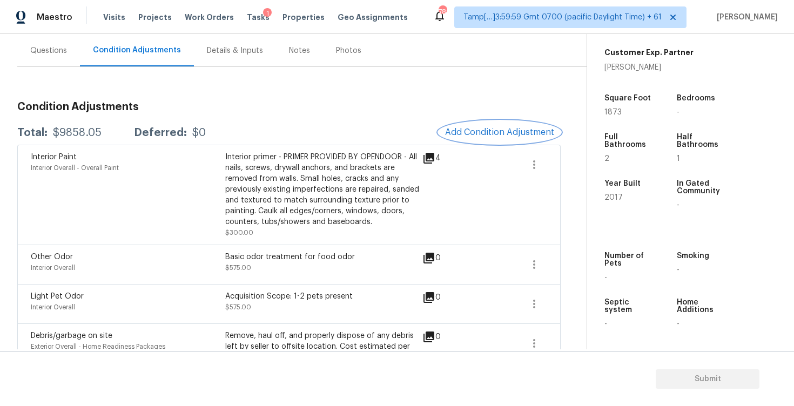
scroll to position [68, 0]
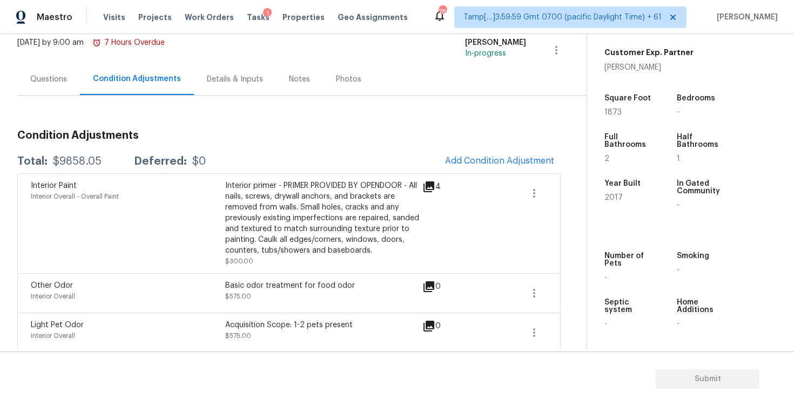
click at [72, 74] on div "Questions" at bounding box center [48, 79] width 63 height 32
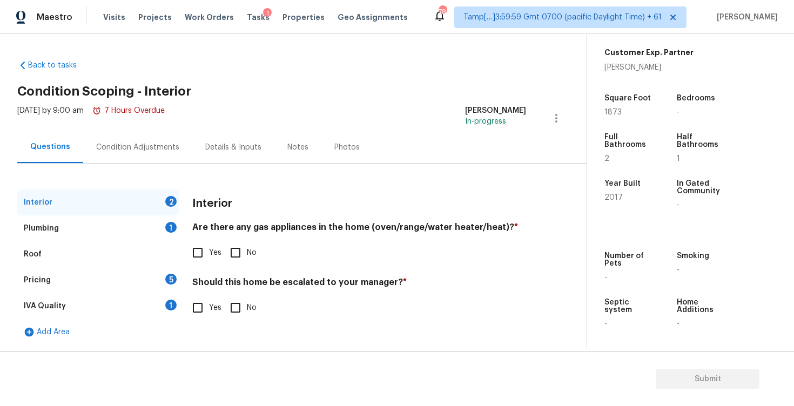
click at [209, 247] on span "Yes" at bounding box center [215, 252] width 12 height 11
click at [209, 247] on input "Yes" at bounding box center [197, 252] width 23 height 23
checkbox input "true"
click at [241, 300] on input "No" at bounding box center [235, 308] width 23 height 23
checkbox input "true"
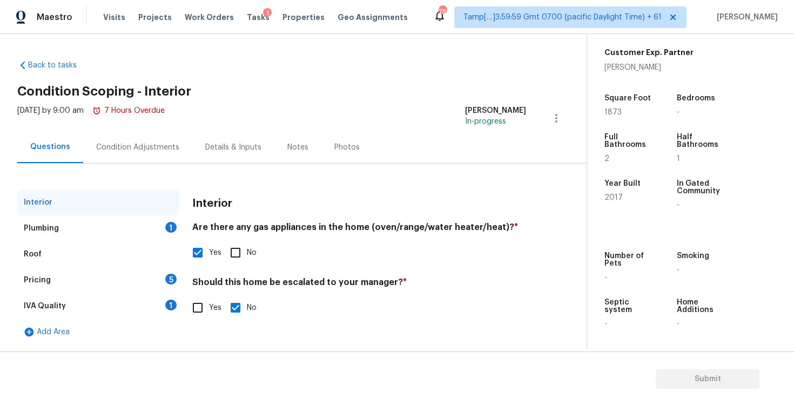
click at [156, 216] on div "Plumbing 1" at bounding box center [98, 229] width 162 height 26
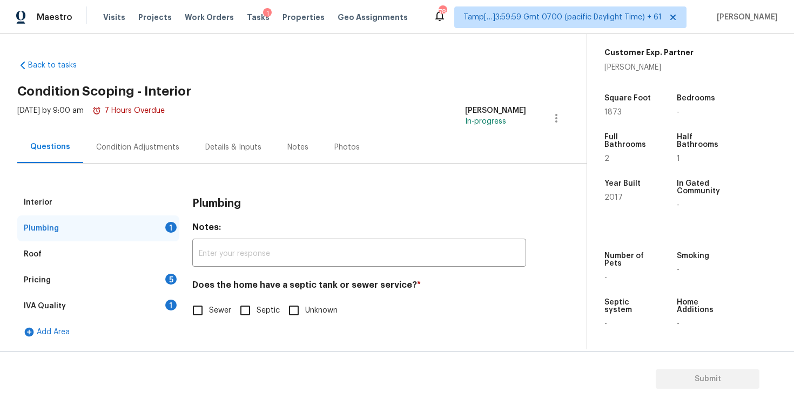
click at [217, 297] on div "Does the home have a septic tank or sewer service? * Sewer Septic Unknown" at bounding box center [359, 301] width 334 height 42
click at [218, 314] on span "Sewer" at bounding box center [220, 310] width 22 height 11
click at [209, 314] on input "Sewer" at bounding box center [197, 310] width 23 height 23
checkbox input "true"
click at [163, 284] on div "Pricing 5" at bounding box center [98, 280] width 162 height 26
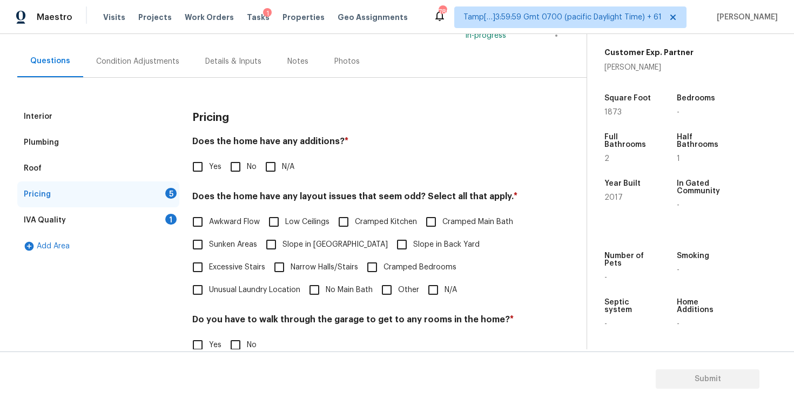
click at [239, 176] on input "No" at bounding box center [235, 167] width 23 height 23
checkbox input "true"
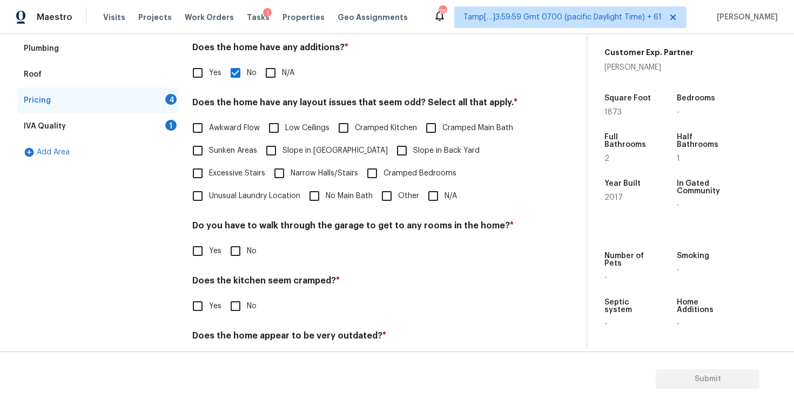
click at [437, 199] on input "N/A" at bounding box center [433, 196] width 23 height 23
checkbox input "true"
click at [244, 243] on input "No" at bounding box center [235, 251] width 23 height 23
checkbox input "true"
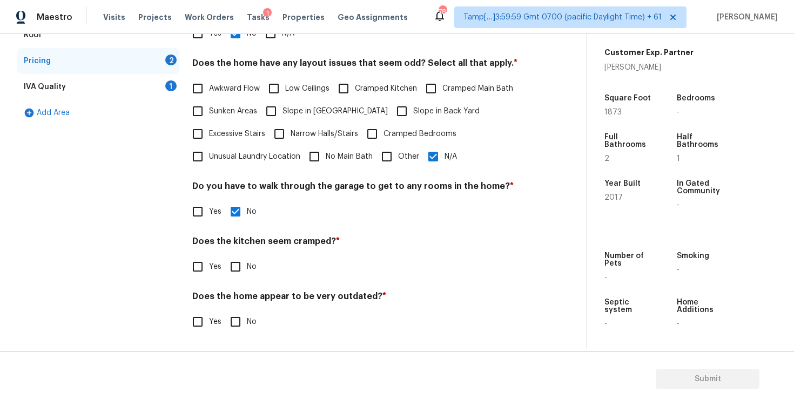
click at [237, 268] on input "No" at bounding box center [235, 267] width 23 height 23
checkbox input "true"
click at [239, 317] on input "No" at bounding box center [235, 323] width 23 height 23
checkbox input "true"
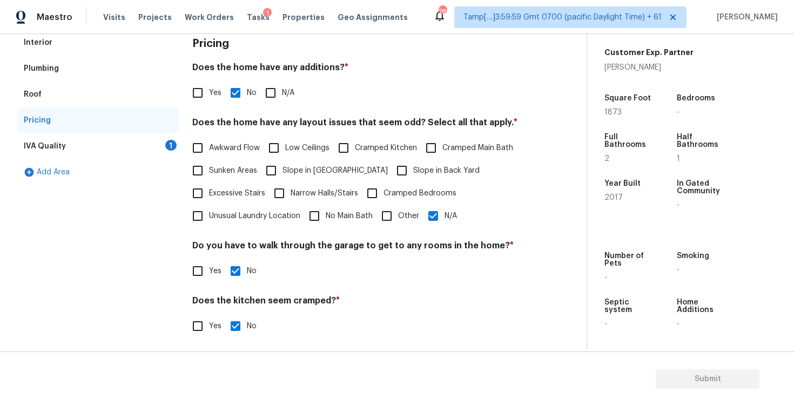
scroll to position [146, 0]
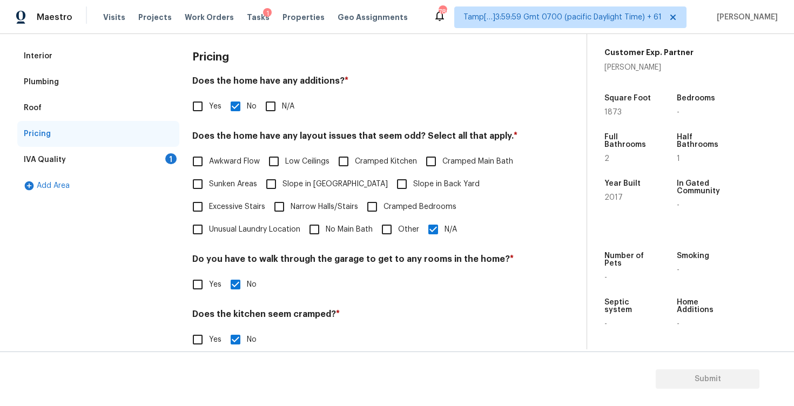
click at [163, 157] on div "IVA Quality 1" at bounding box center [98, 160] width 162 height 26
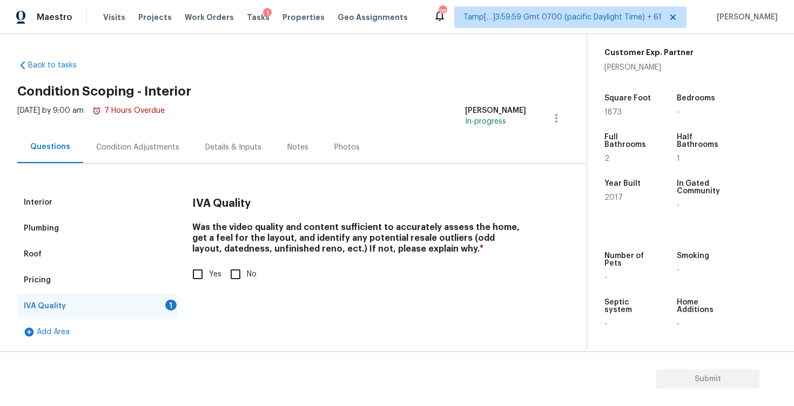
scroll to position [0, 0]
click at [201, 272] on input "Yes" at bounding box center [197, 274] width 23 height 23
checkbox input "true"
click at [125, 133] on div "Condition Adjustments" at bounding box center [137, 147] width 109 height 32
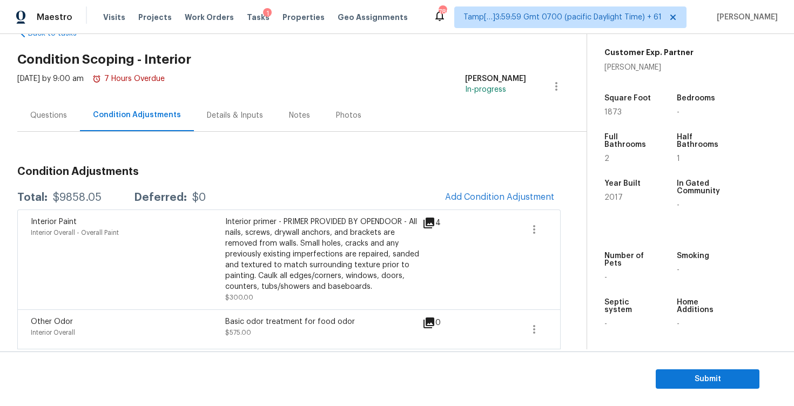
scroll to position [29, 0]
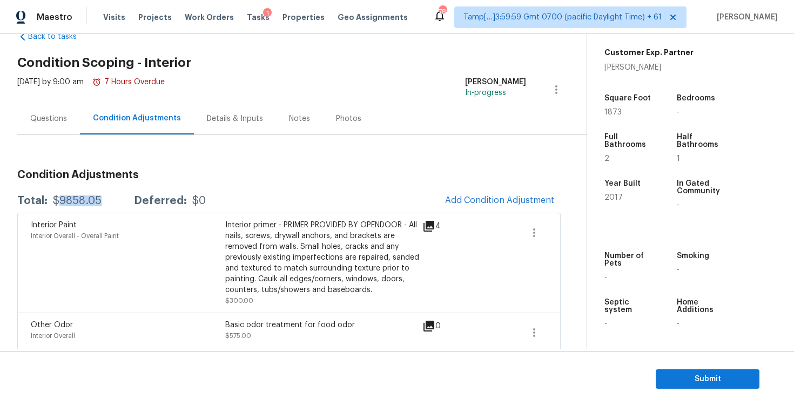
drag, startPoint x: 58, startPoint y: 200, endPoint x: 105, endPoint y: 199, distance: 47.0
click at [105, 199] on div "Total: $9858.05 Deferred: $0" at bounding box center [111, 201] width 189 height 11
copy div "9858.05"
click at [677, 380] on span "Submit" at bounding box center [707, 380] width 86 height 14
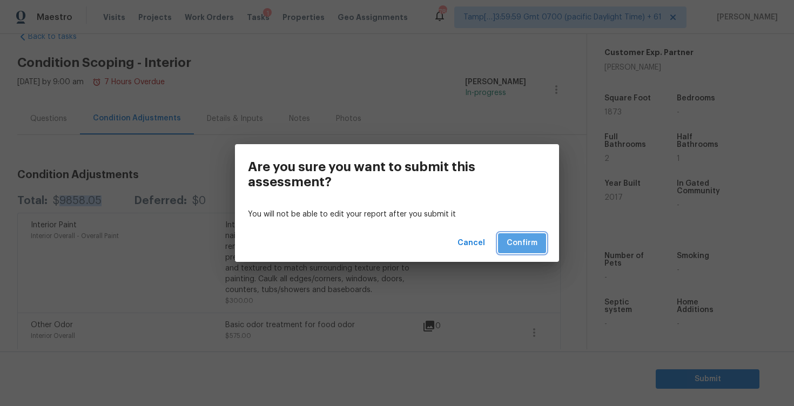
click at [508, 245] on span "Confirm" at bounding box center [522, 244] width 31 height 14
